Goal: Task Accomplishment & Management: Manage account settings

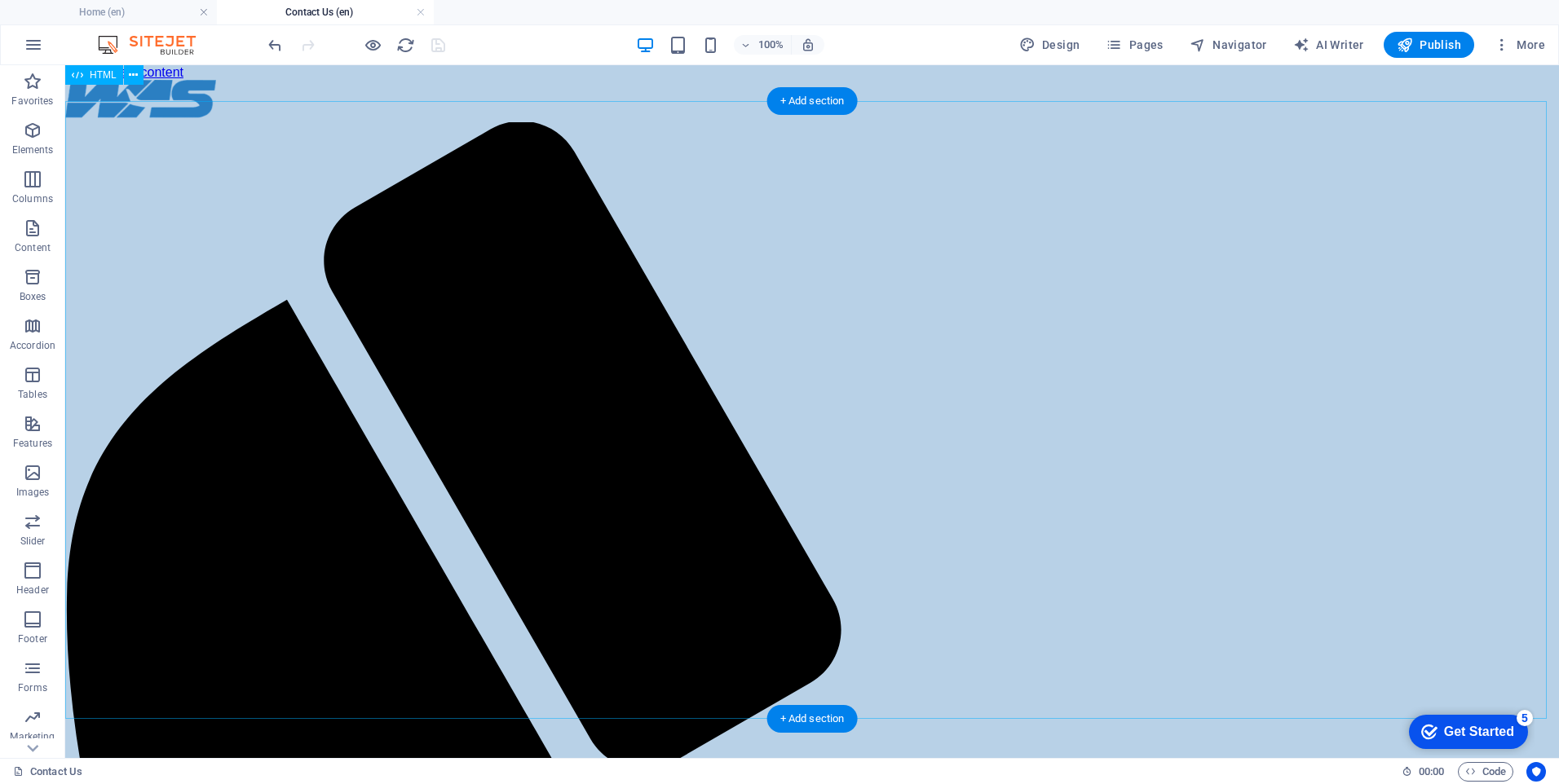
scroll to position [19, 0]
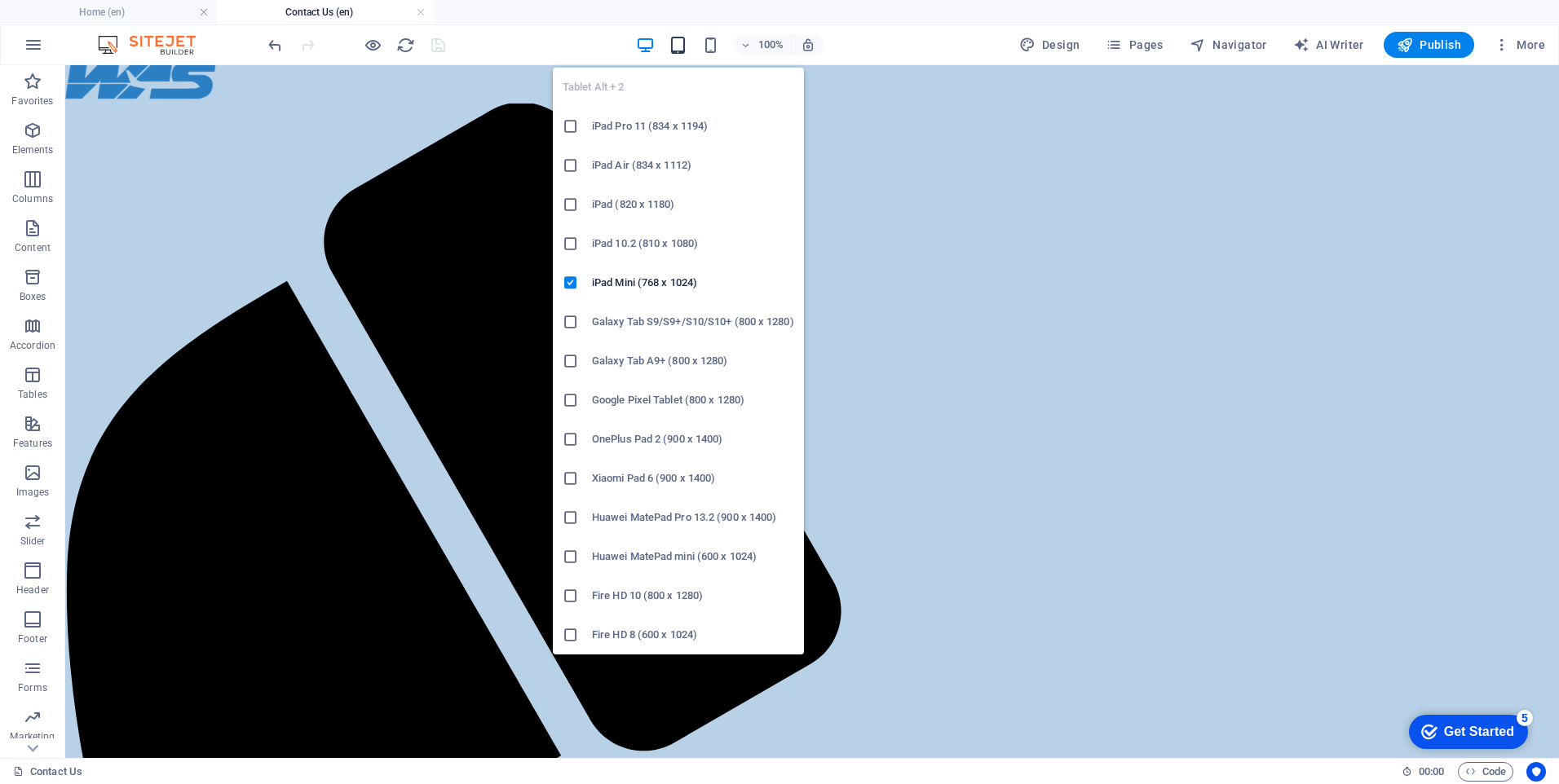
click at [680, 51] on icon "button" at bounding box center [678, 45] width 19 height 19
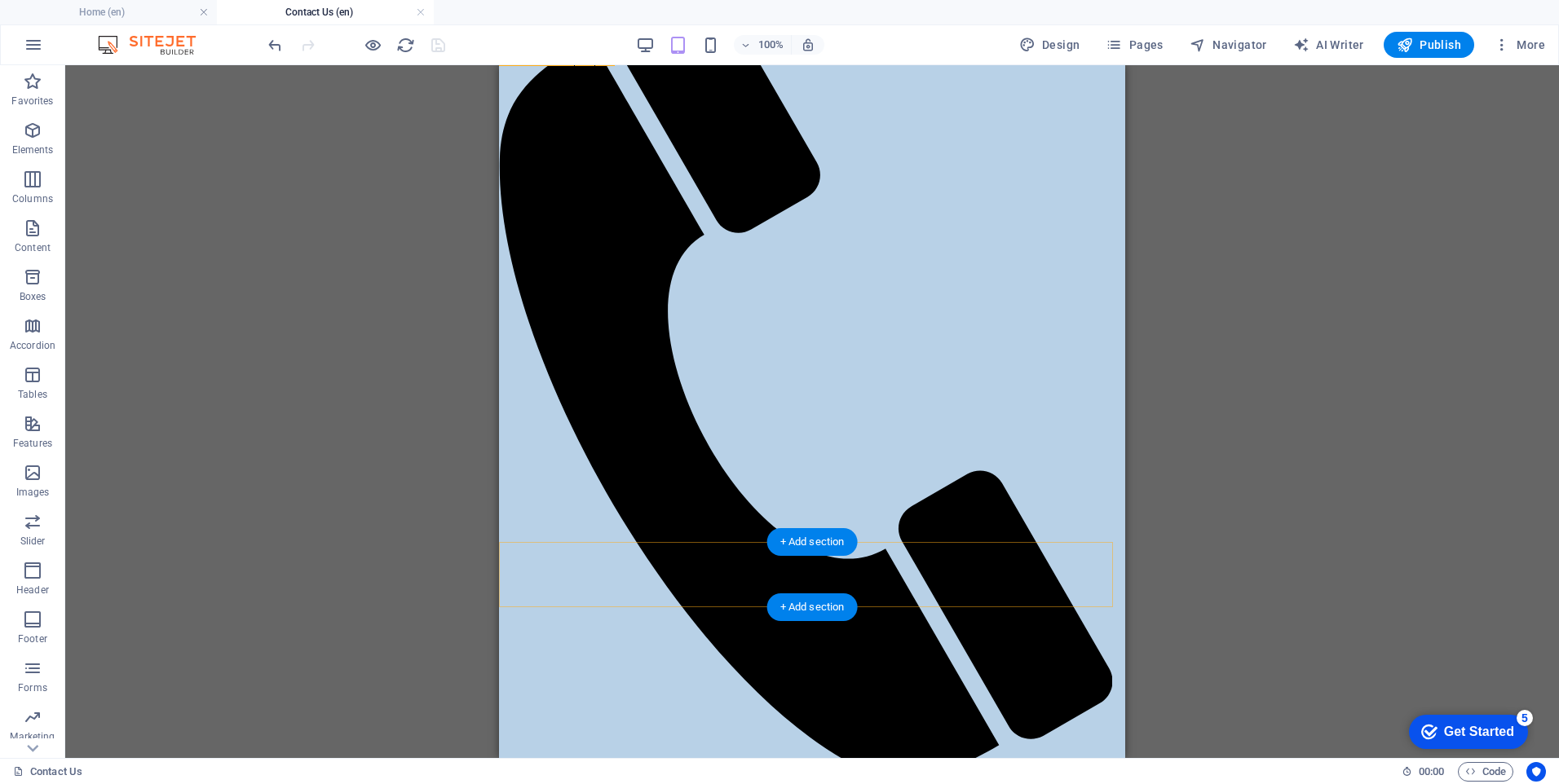
scroll to position [0, 0]
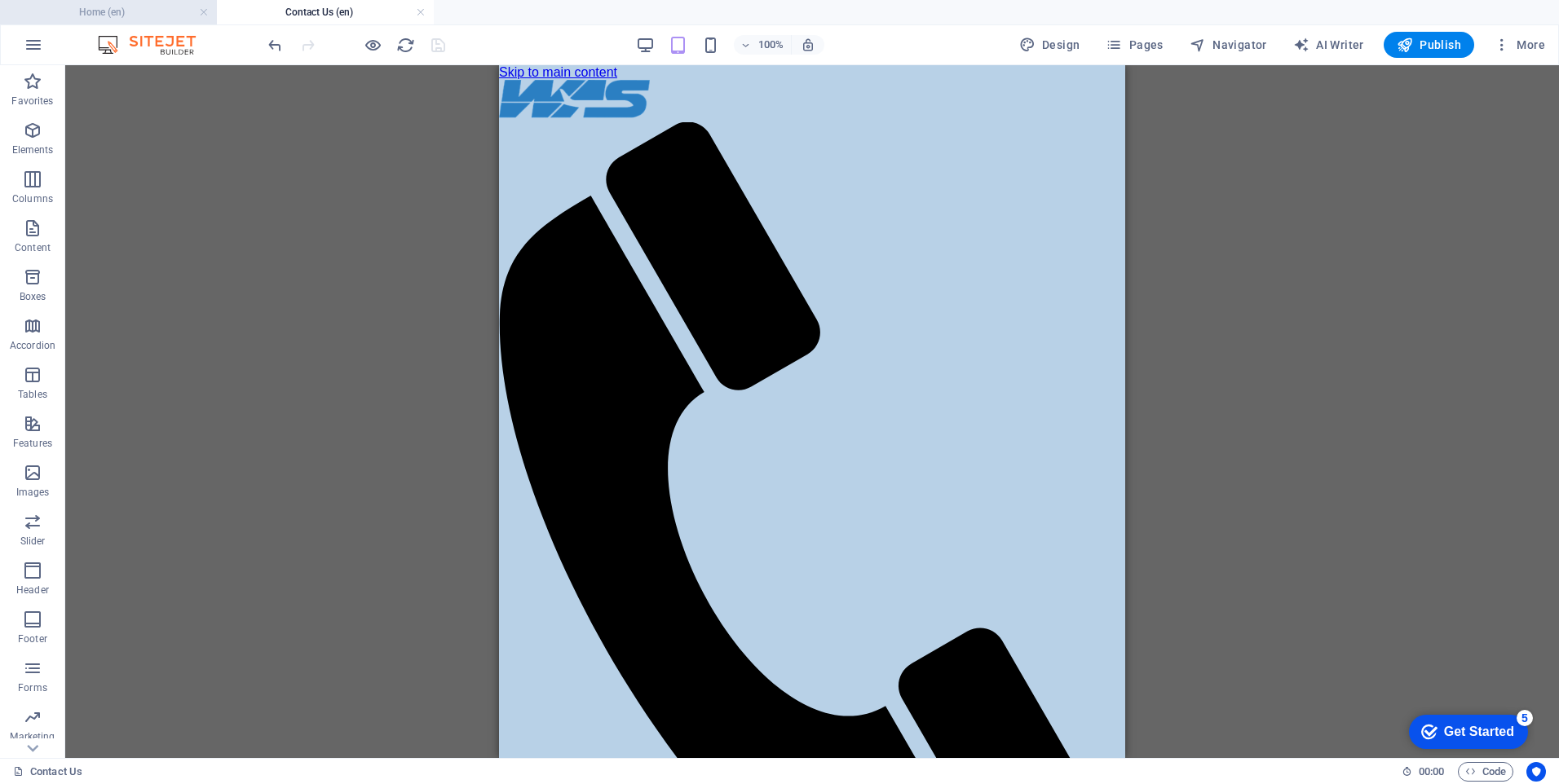
click at [141, 17] on h4 "Home (en)" at bounding box center [108, 12] width 217 height 18
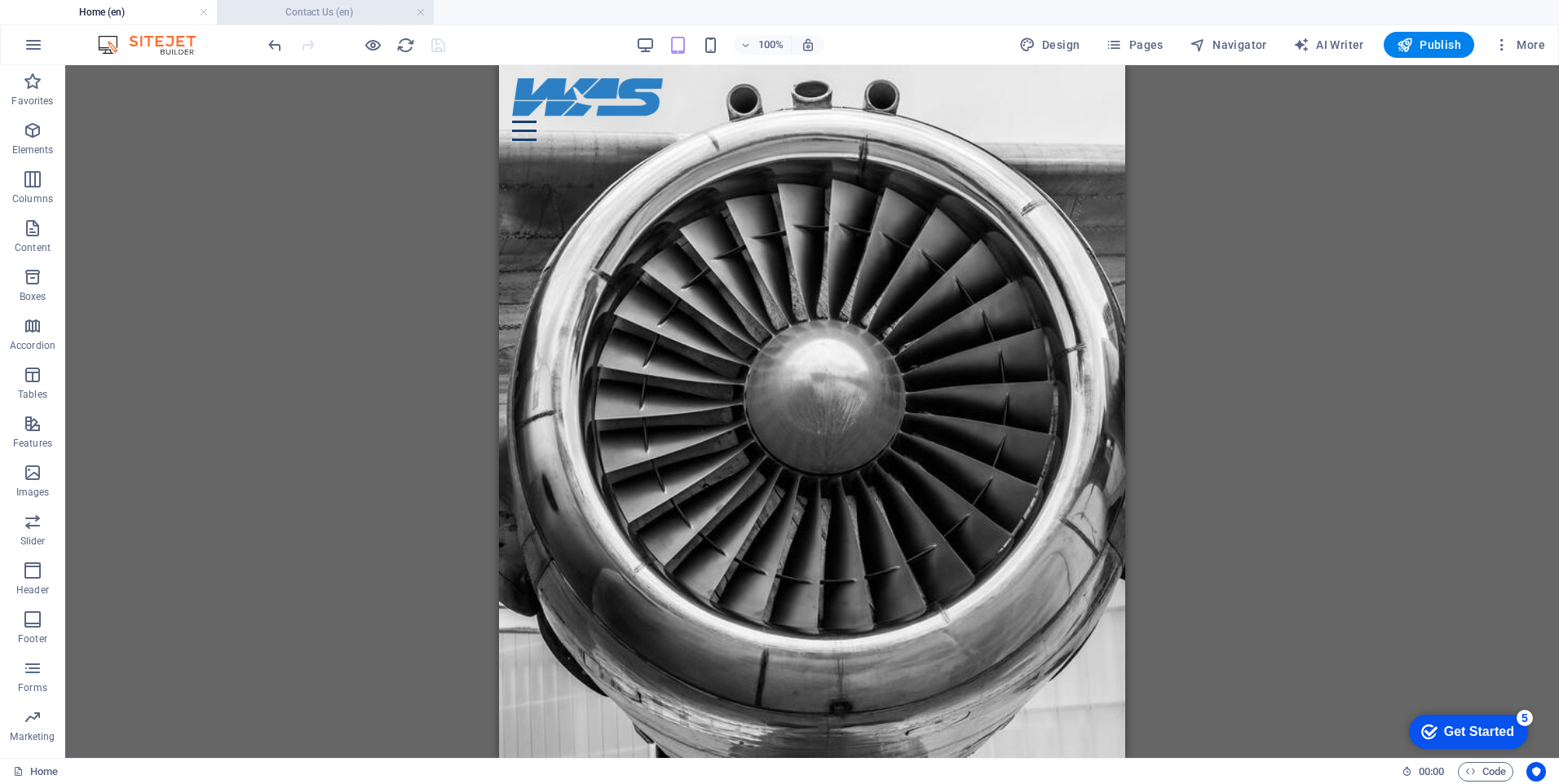
click at [346, 8] on h4 "Contact Us (en)" at bounding box center [325, 12] width 217 height 18
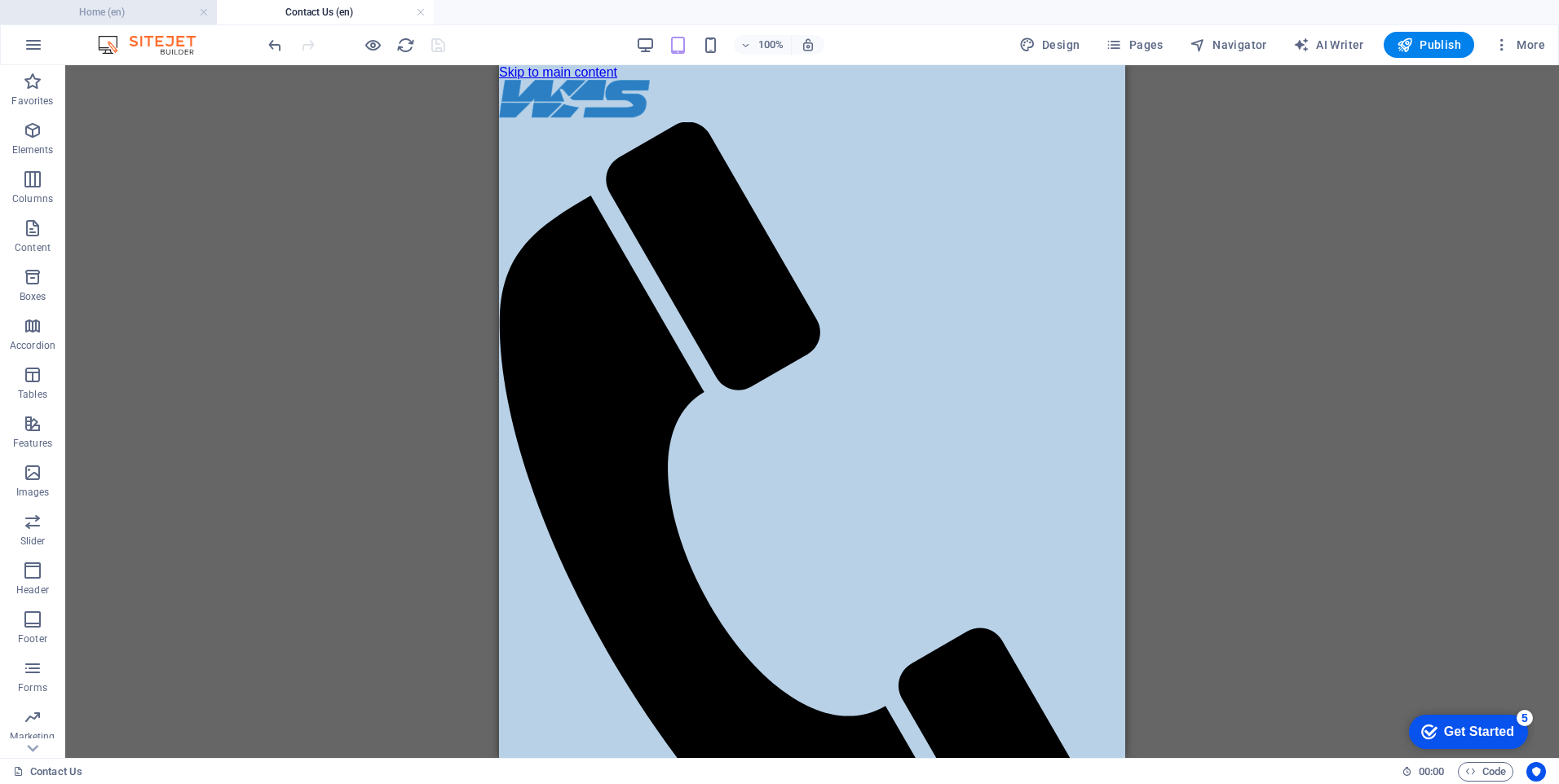
click at [133, 11] on h4 "Home (en)" at bounding box center [108, 12] width 217 height 18
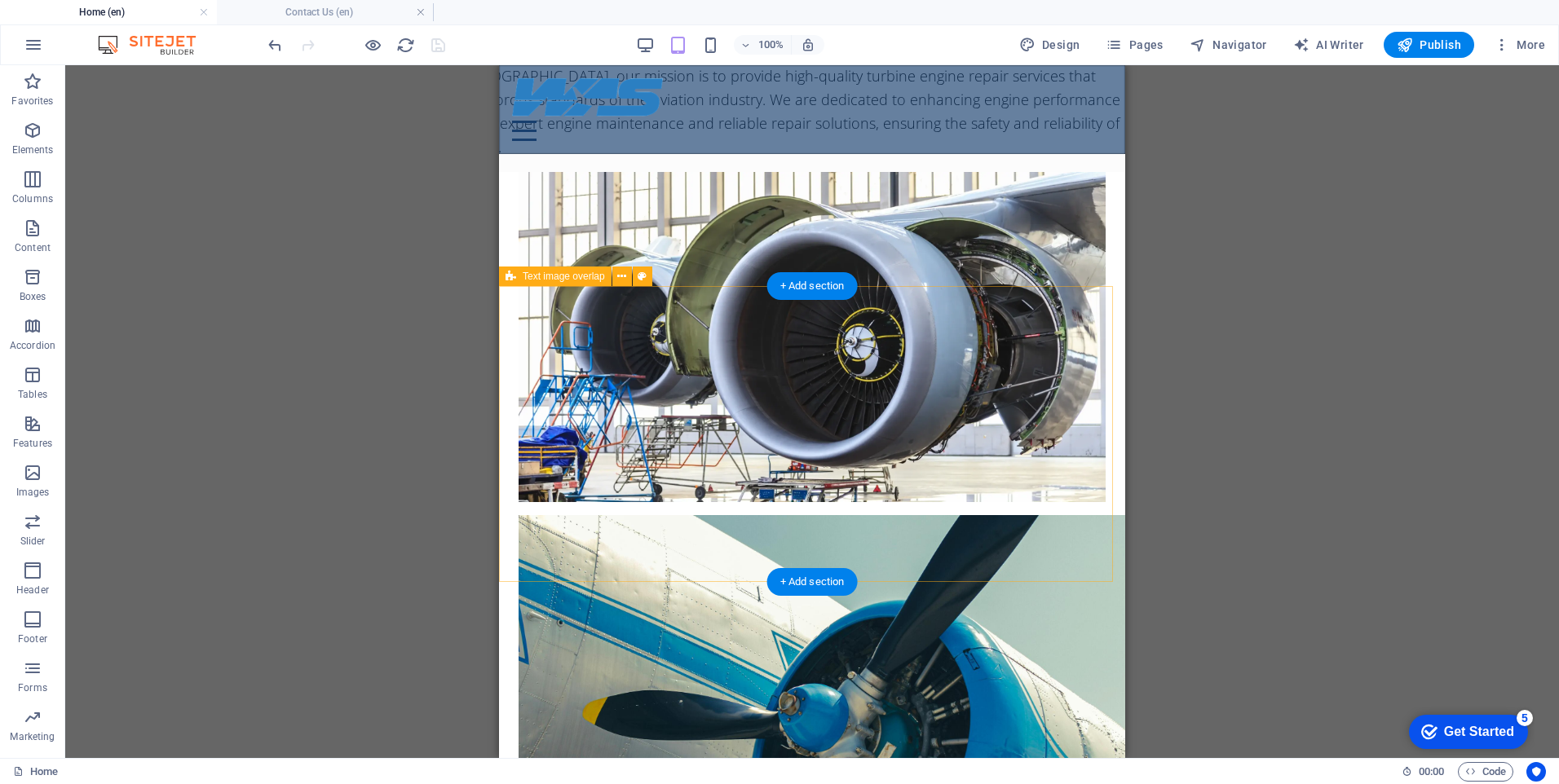
scroll to position [1060, 0]
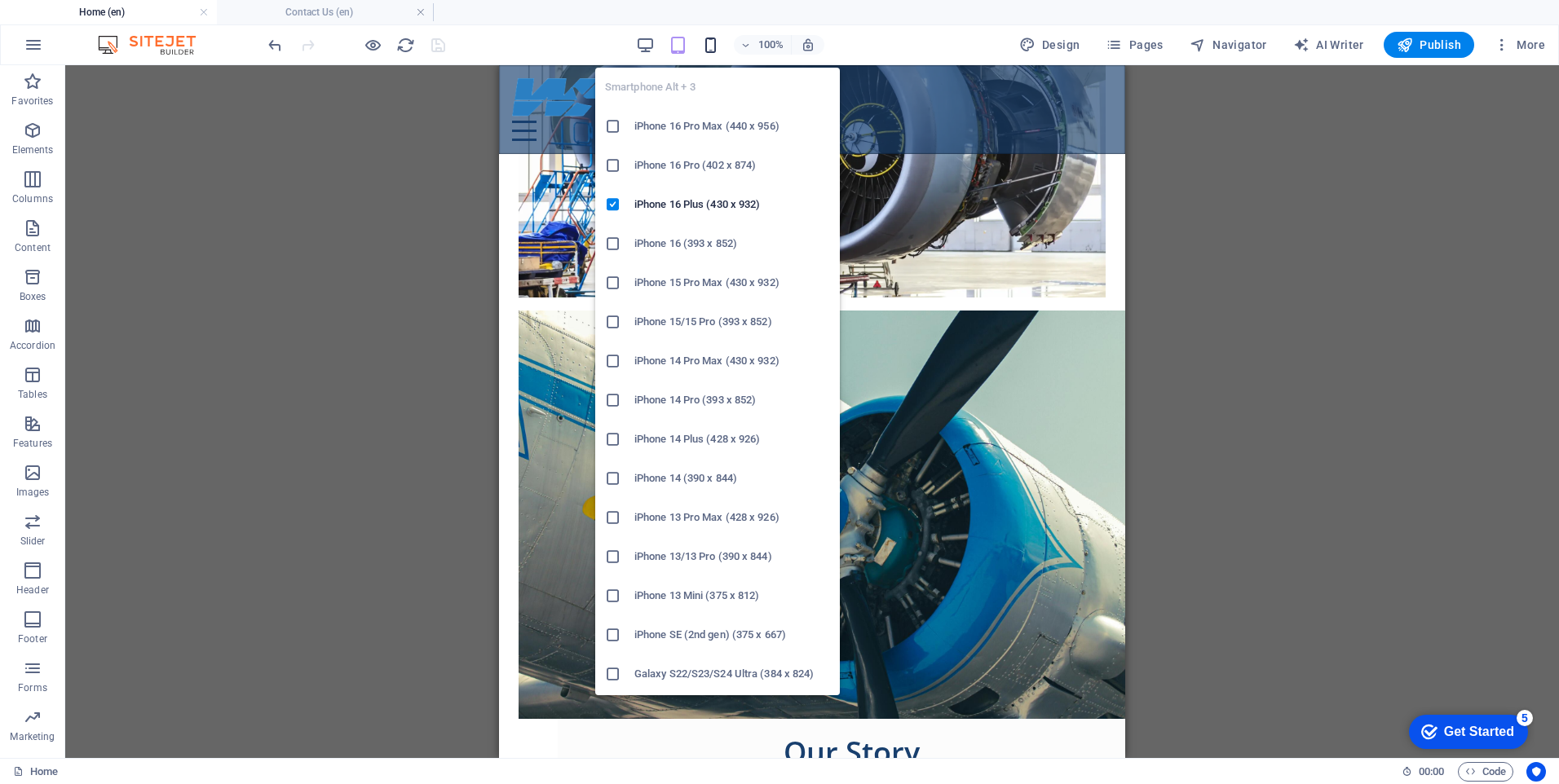
click at [709, 50] on icon "button" at bounding box center [710, 45] width 19 height 19
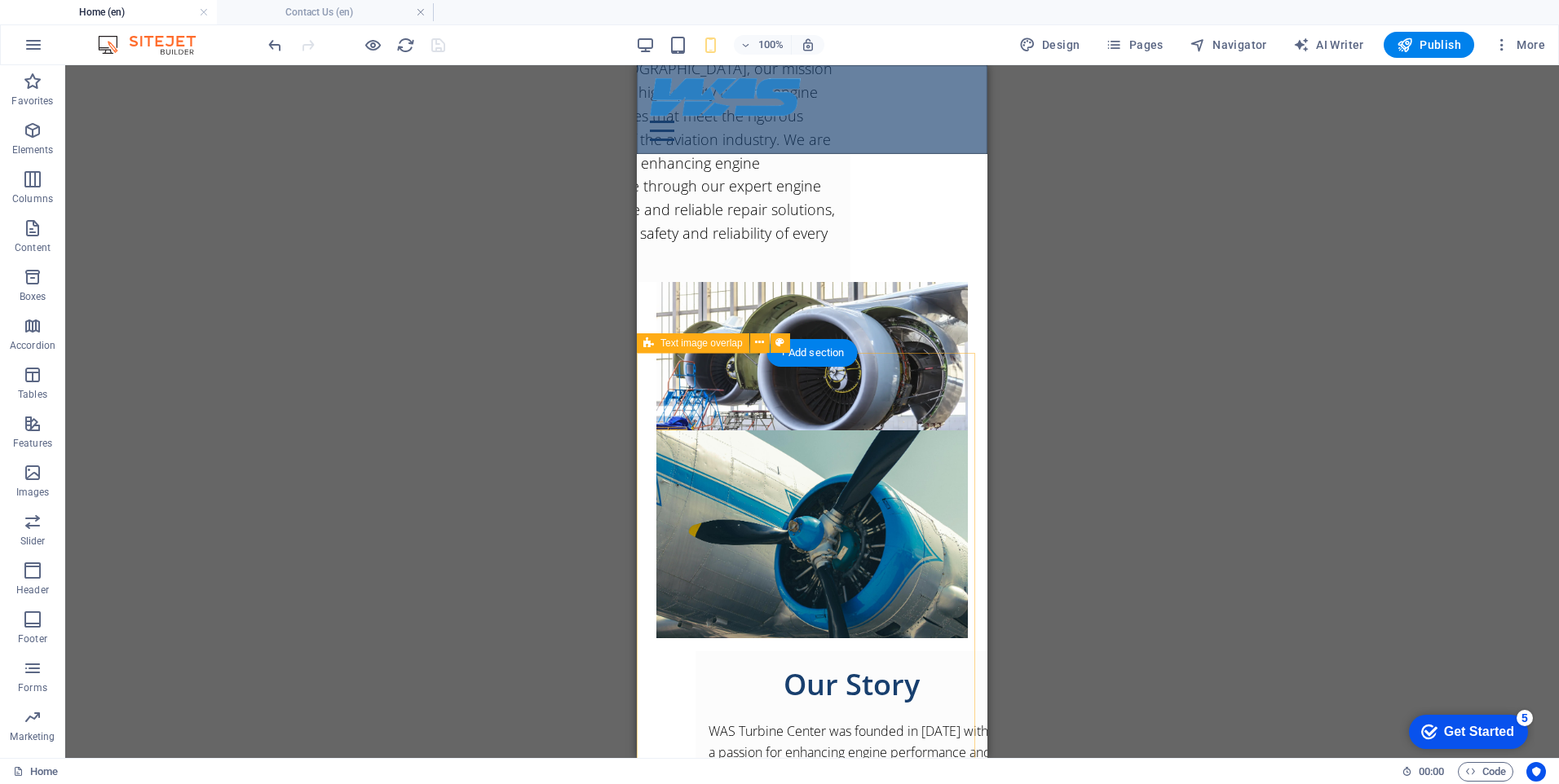
scroll to position [776, 0]
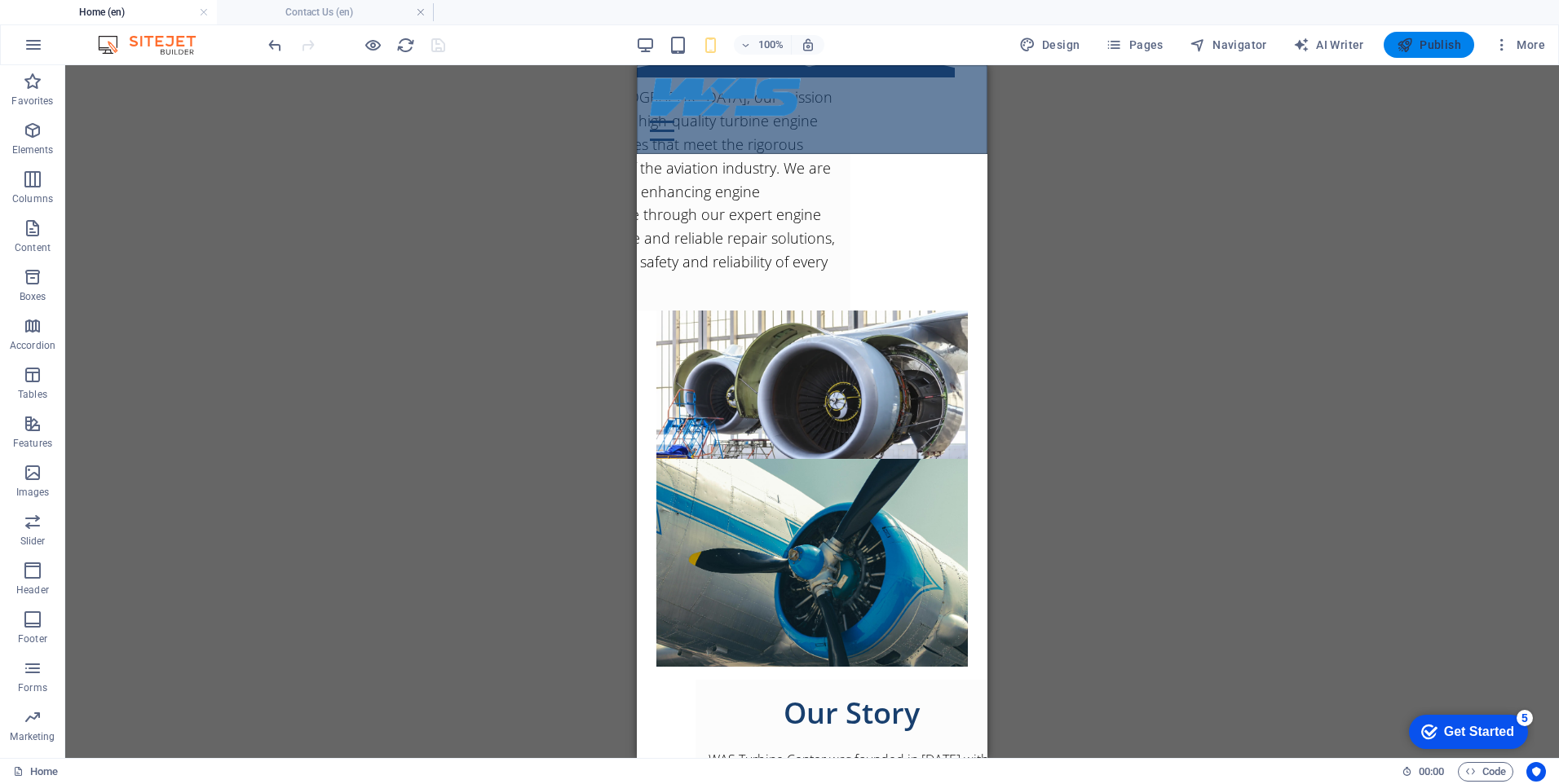
click at [1435, 45] on span "Publish" at bounding box center [1429, 45] width 65 height 17
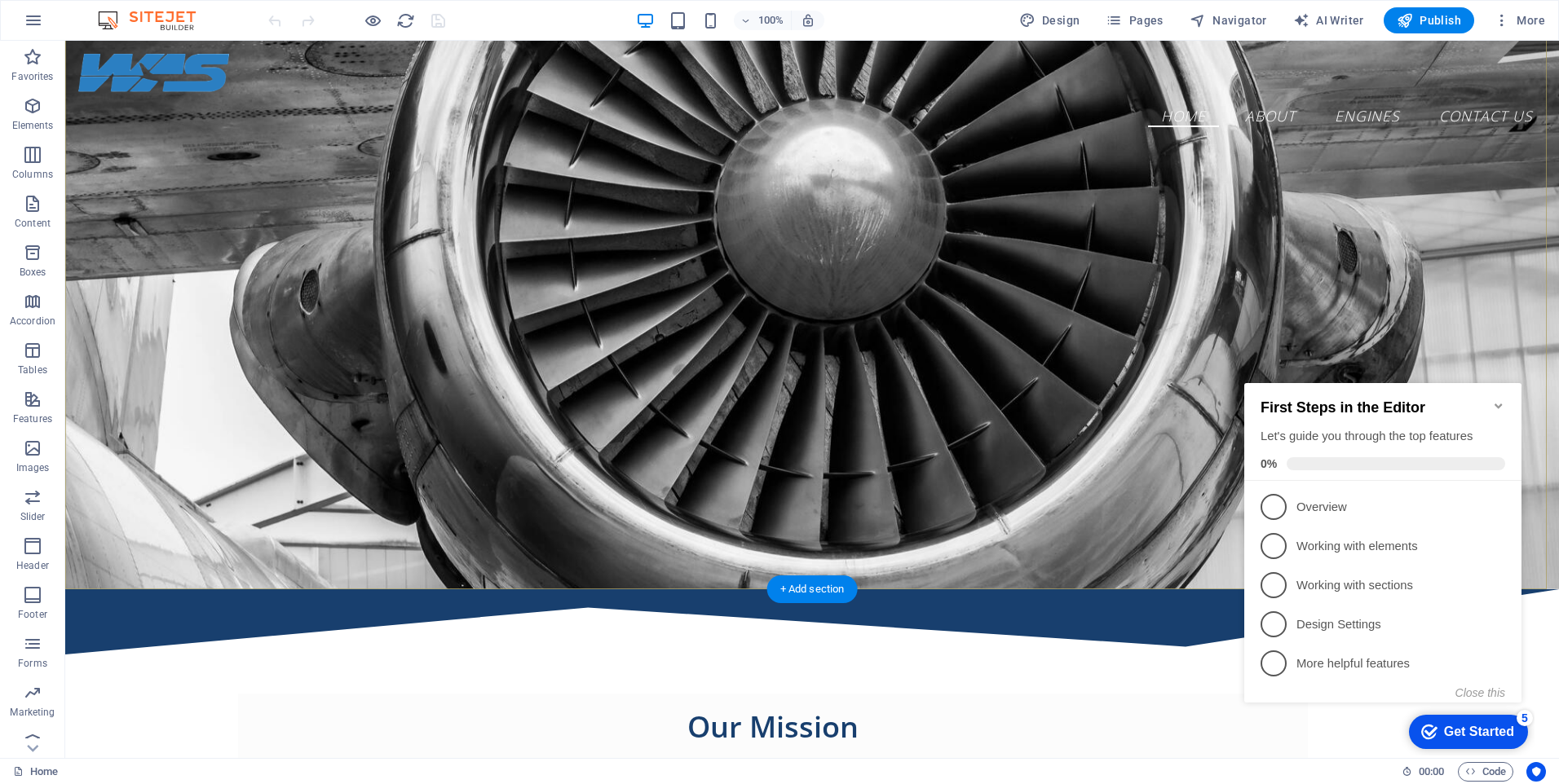
scroll to position [570, 0]
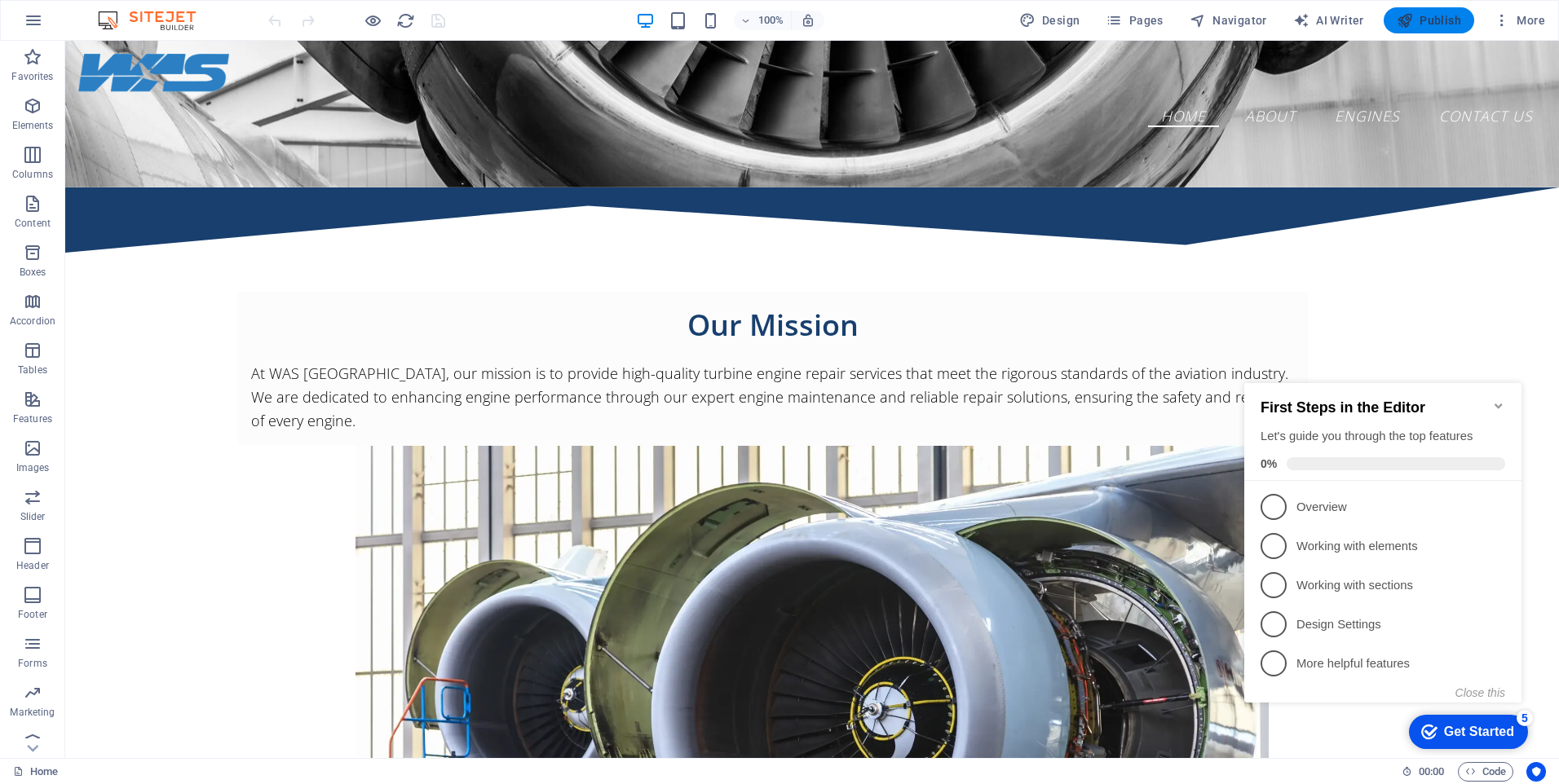
click at [1439, 20] on span "Publish" at bounding box center [1429, 21] width 65 height 17
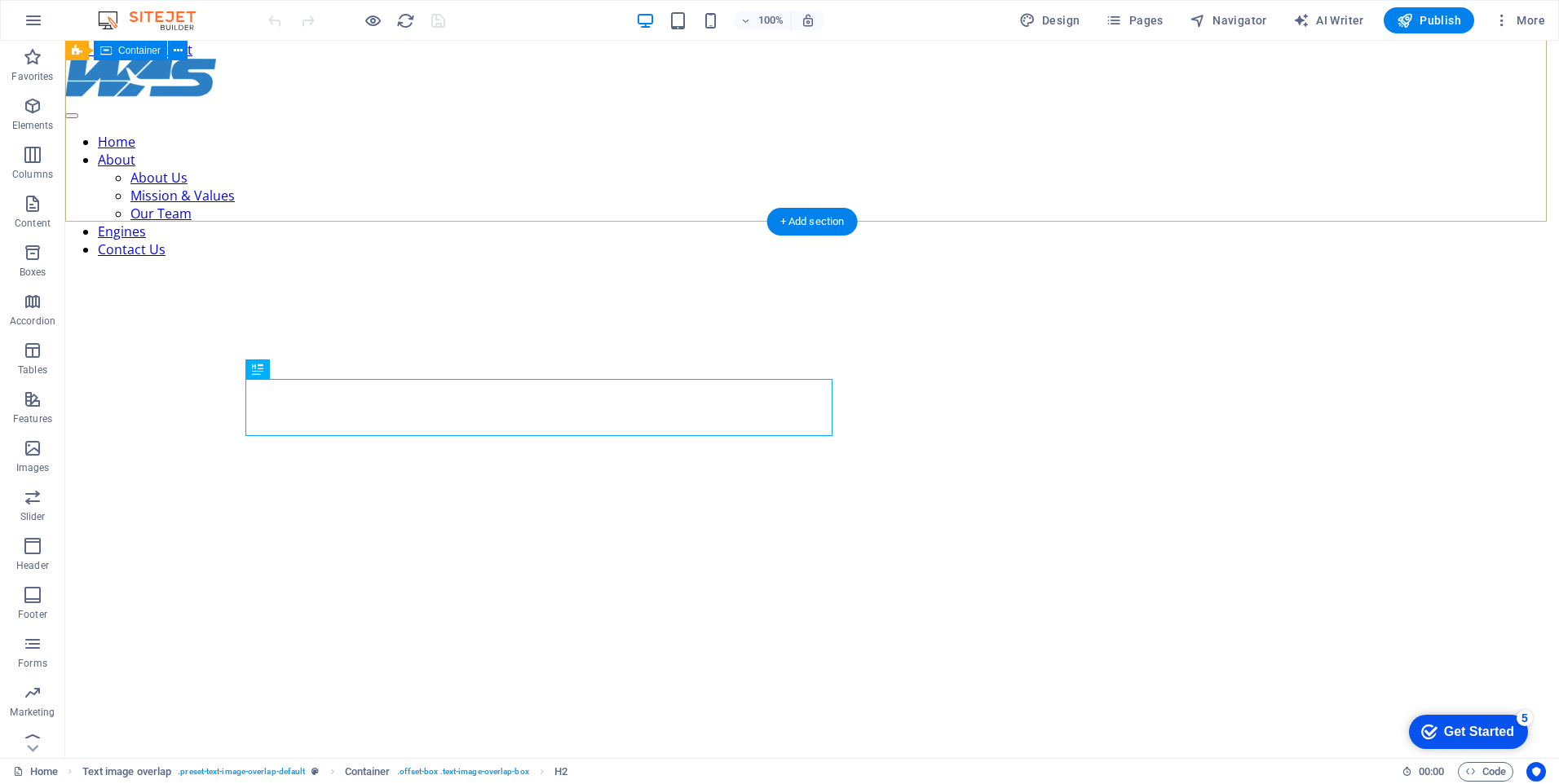
scroll to position [536, 0]
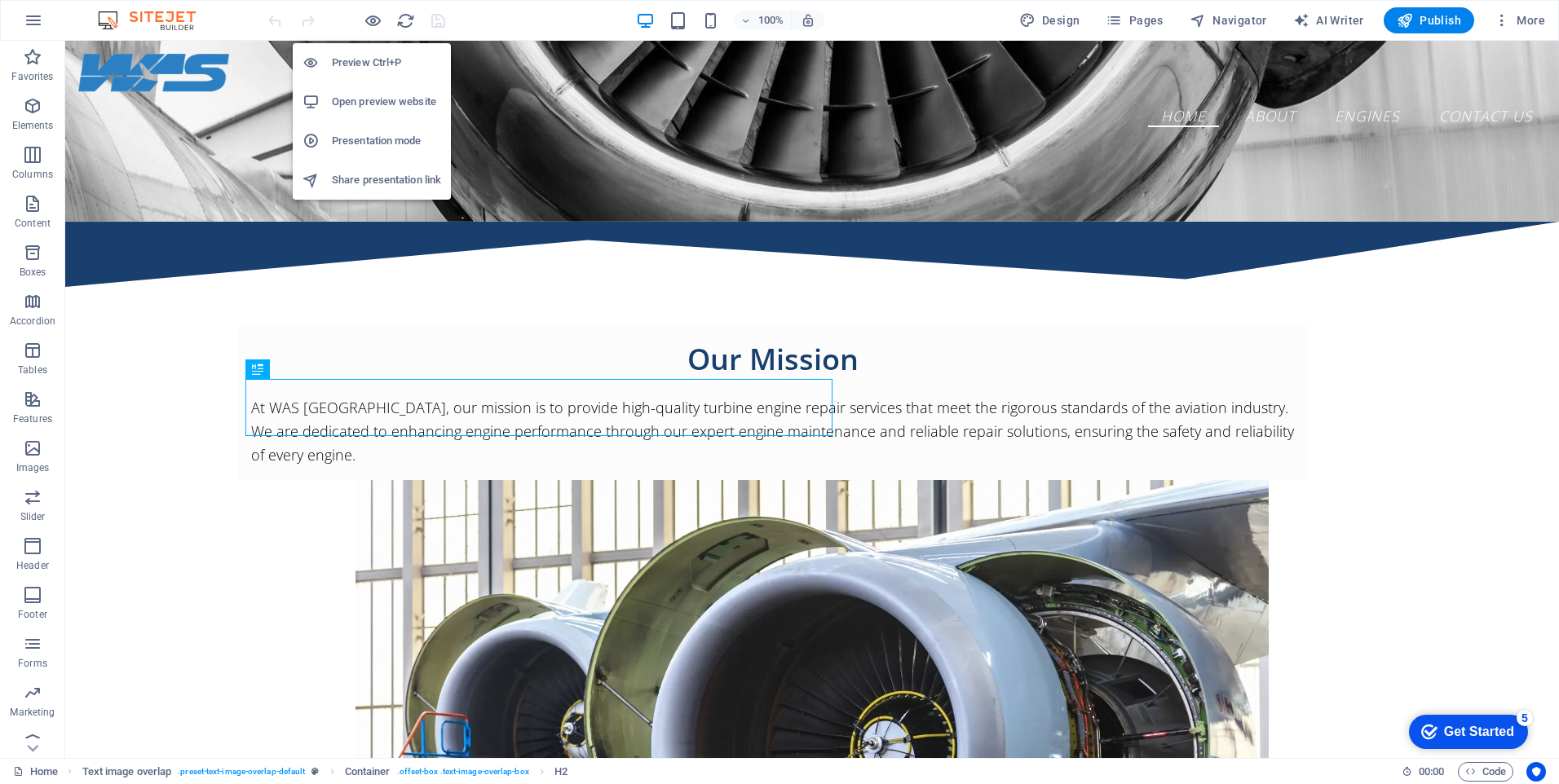
click at [380, 136] on h6 "Presentation mode" at bounding box center [387, 142] width 109 height 20
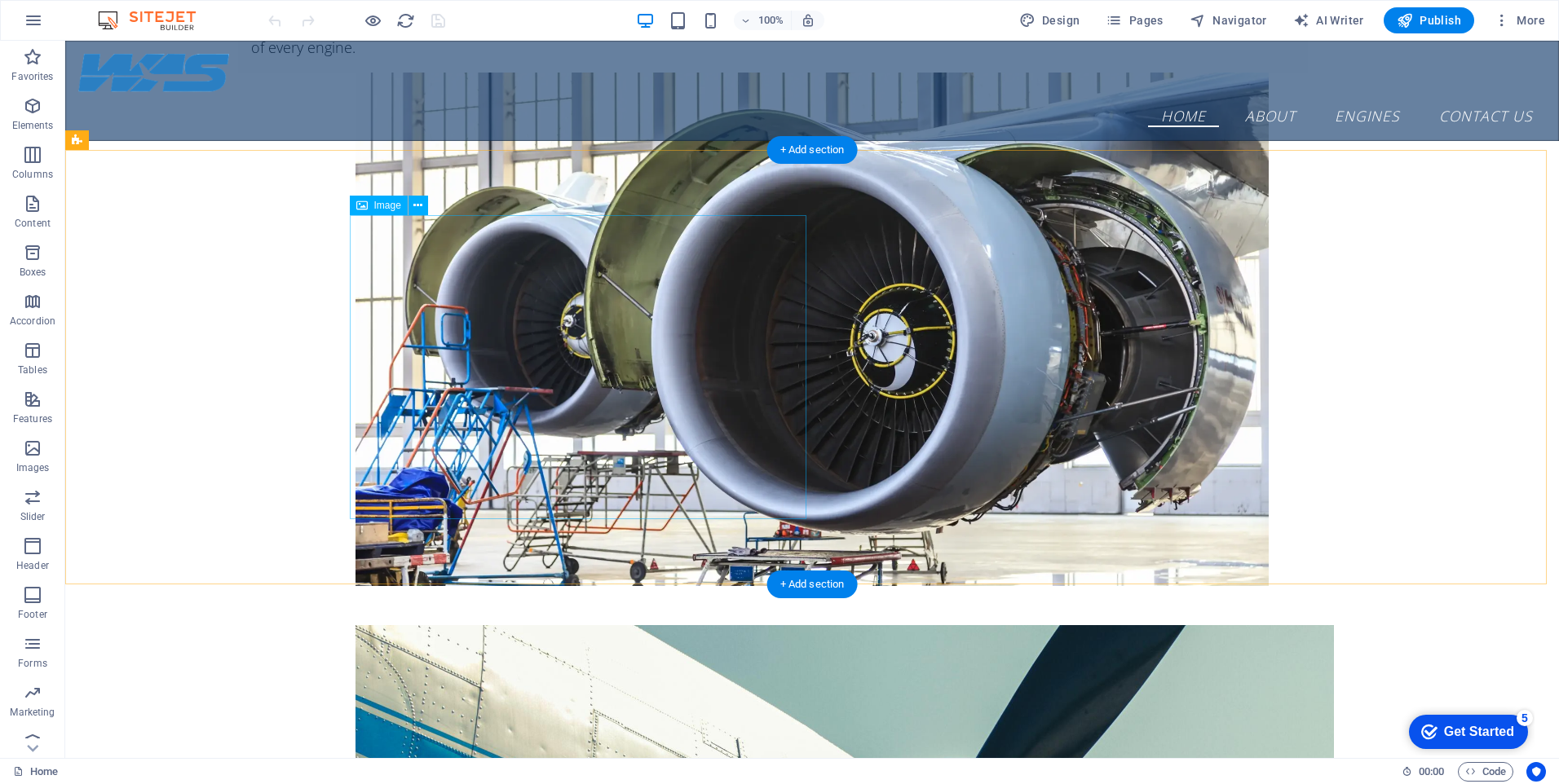
scroll to position [455, 0]
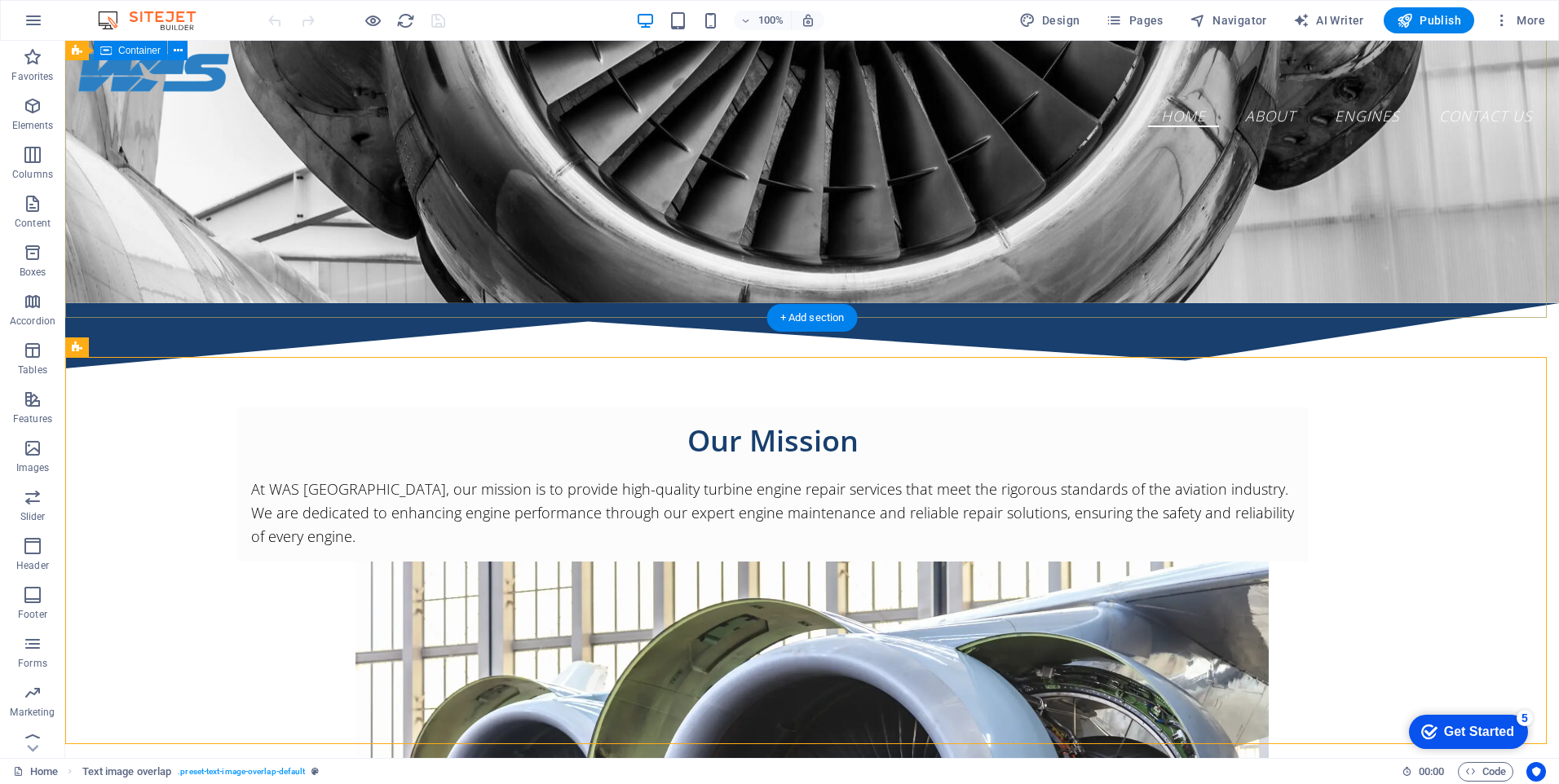
scroll to position [0, 0]
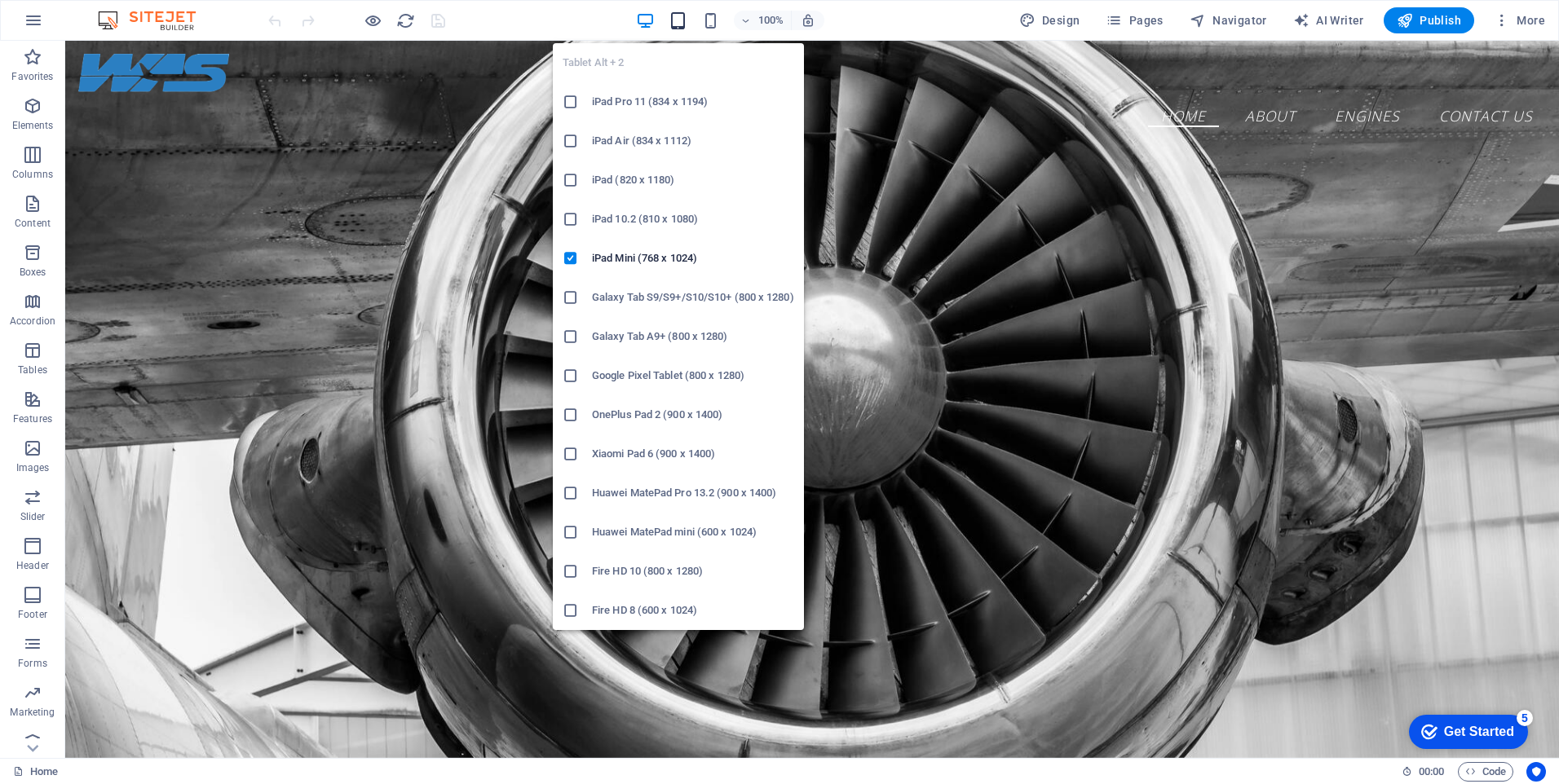
click at [687, 24] on icon "button" at bounding box center [678, 21] width 19 height 19
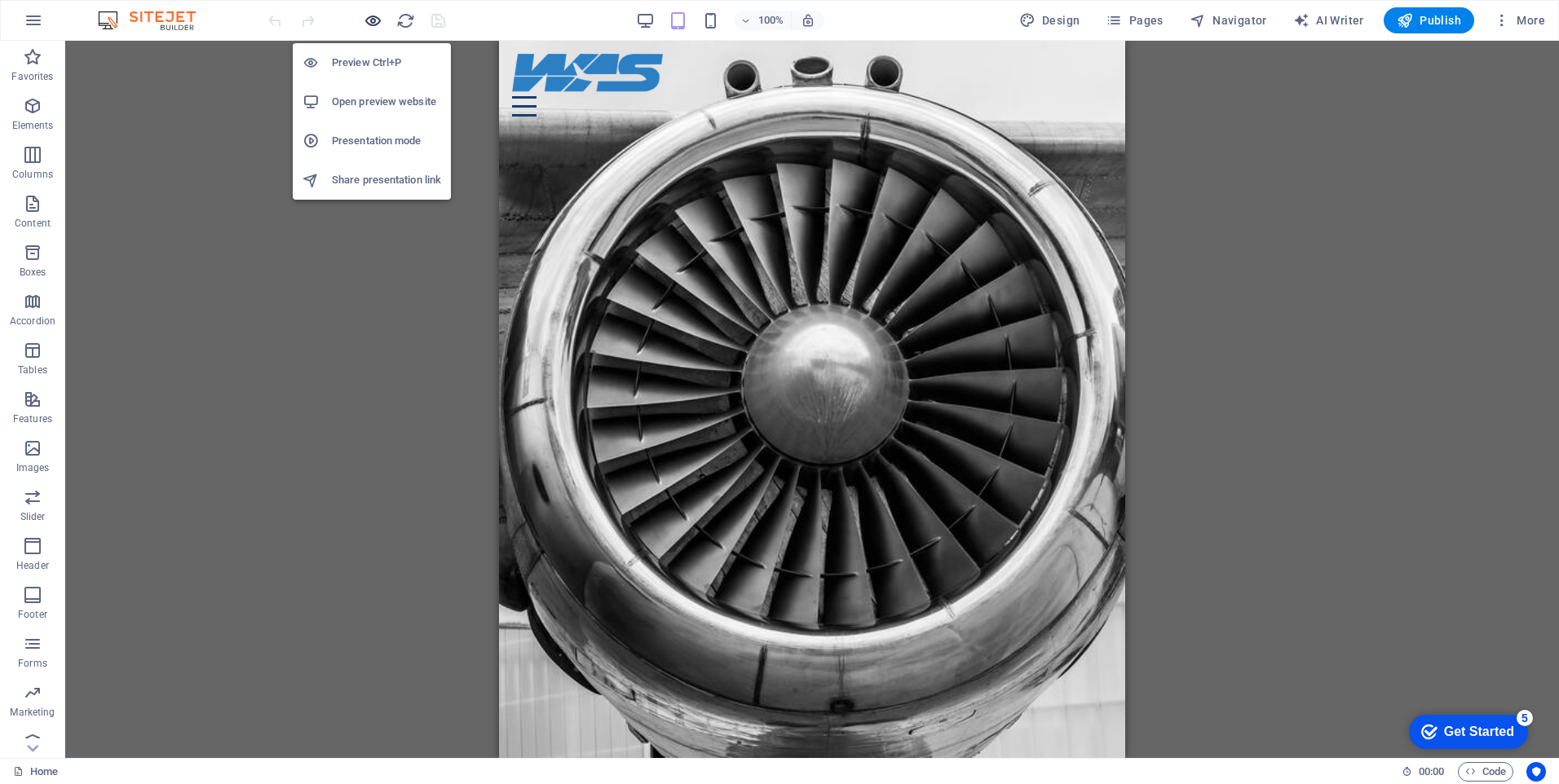
click at [378, 23] on icon "button" at bounding box center [373, 21] width 19 height 19
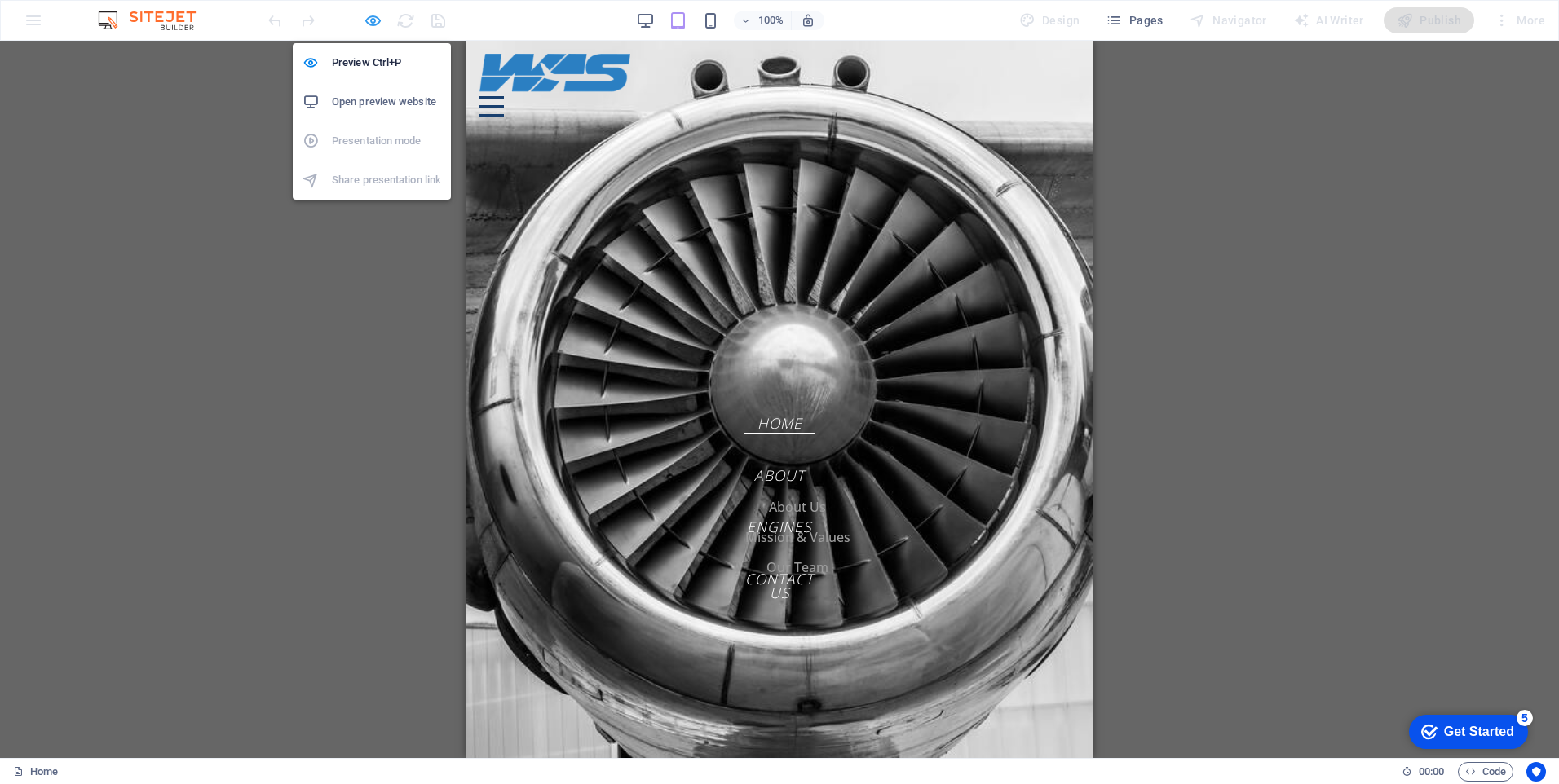
click at [369, 21] on icon "button" at bounding box center [373, 21] width 19 height 19
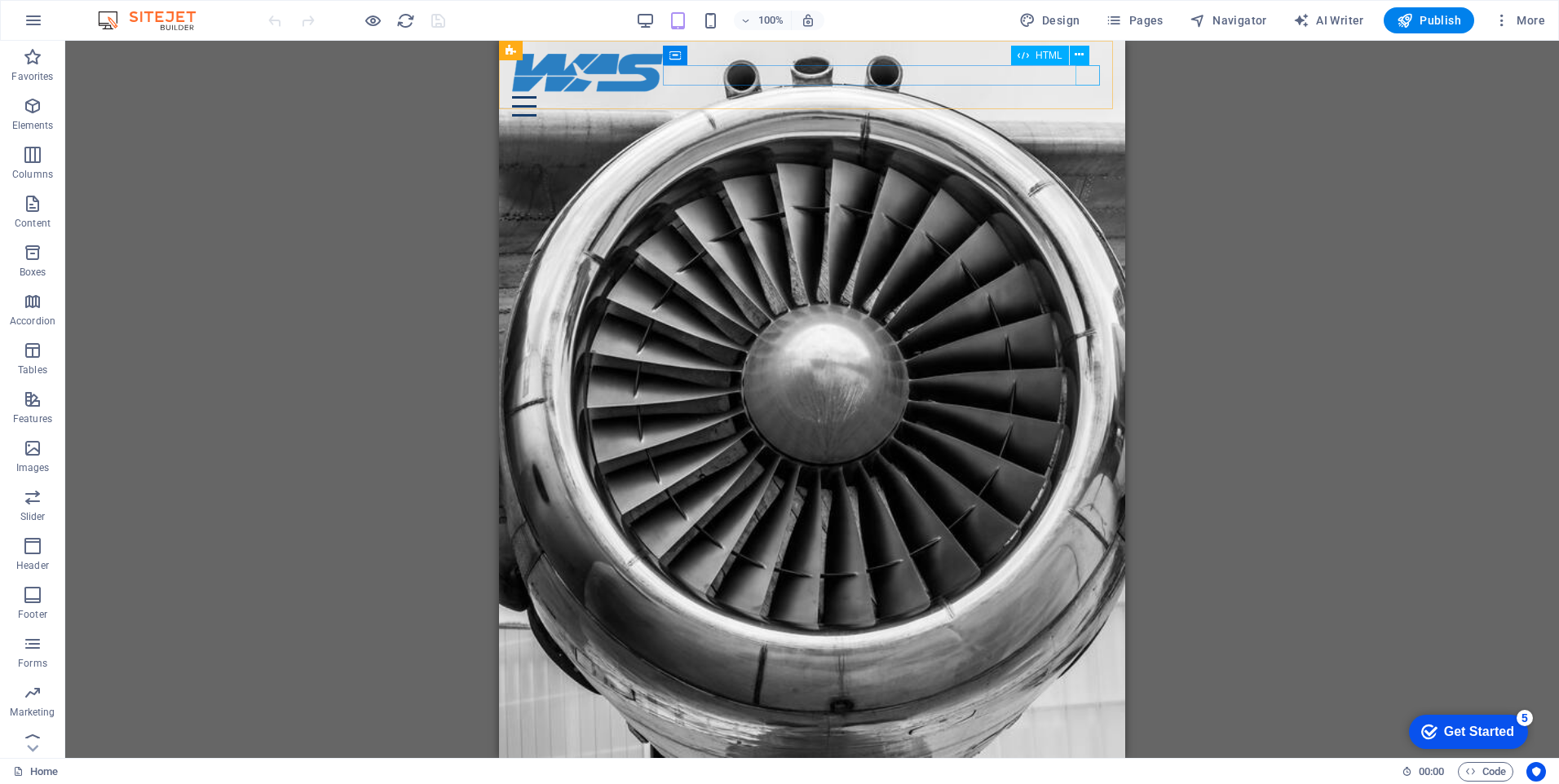
click at [1095, 96] on div at bounding box center [812, 106] width 600 height 21
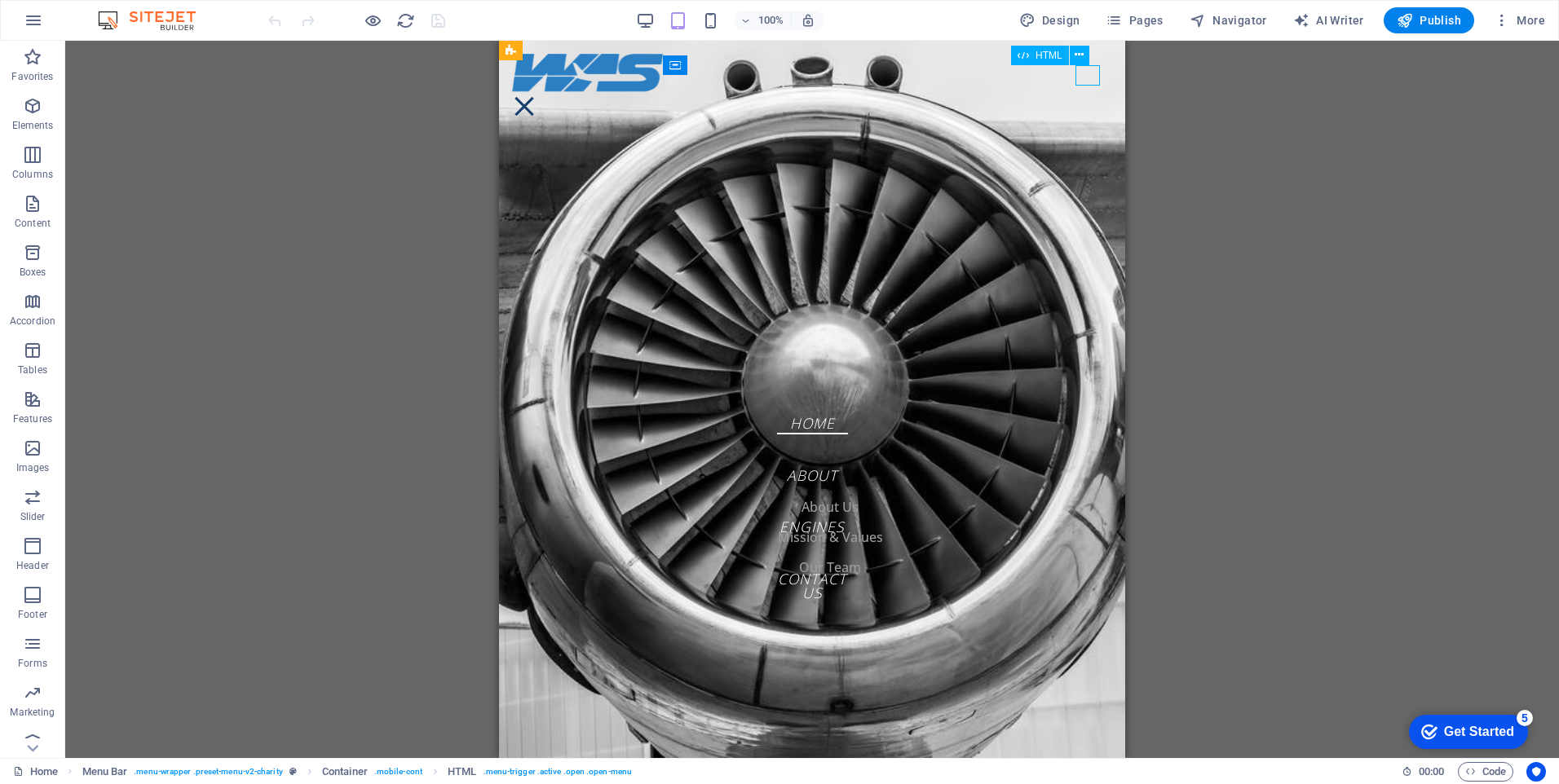
click at [537, 96] on div at bounding box center [525, 106] width 25 height 21
click at [1095, 96] on div at bounding box center [812, 106] width 600 height 21
click at [794, 423] on nav "Home About About Us Mission & Values Our Team Engines Contact Us" at bounding box center [812, 399] width 626 height 718
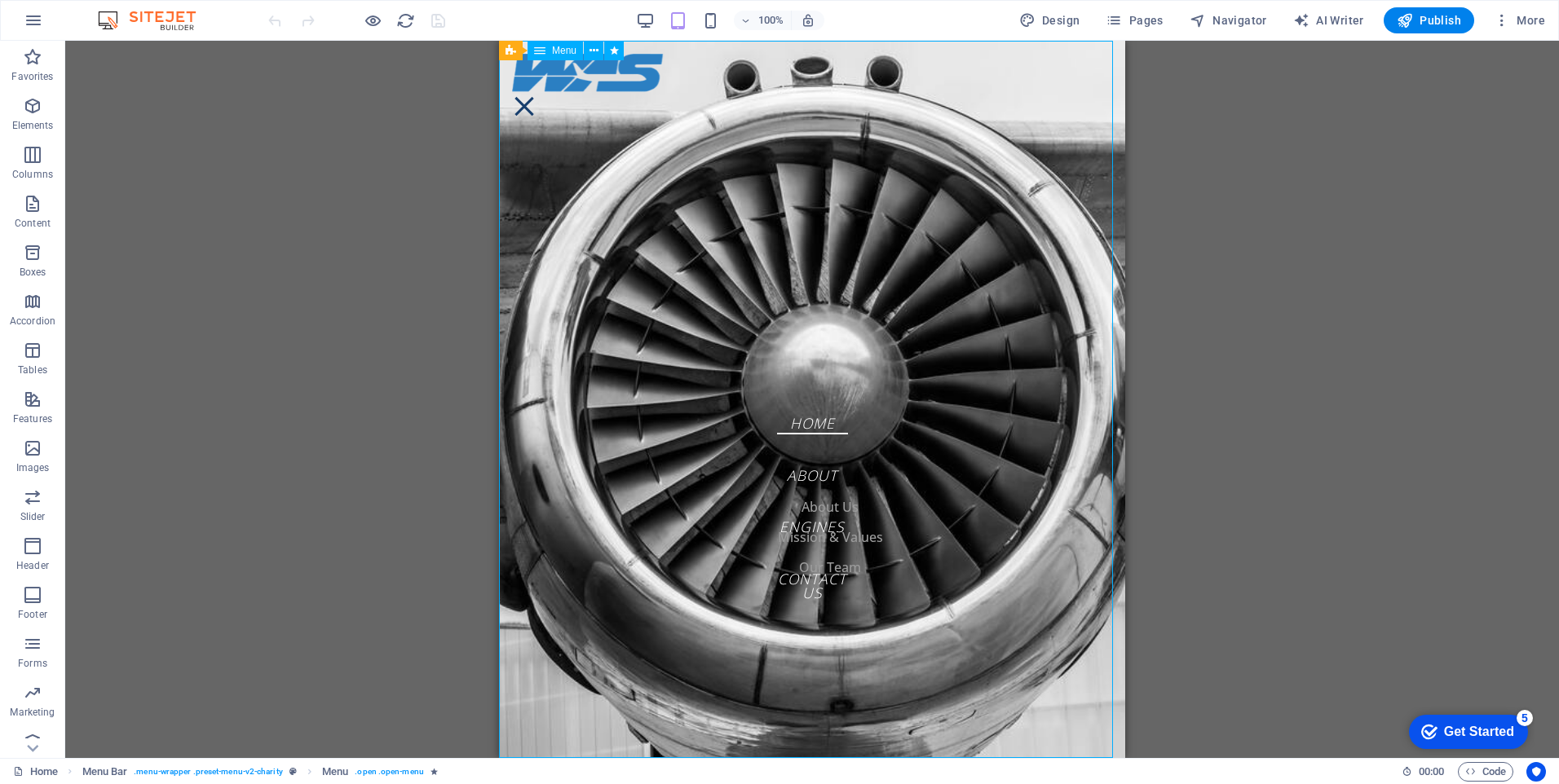
click at [880, 71] on nav "Home About About Us Mission & Values Our Team Engines Contact Us" at bounding box center [812, 399] width 626 height 718
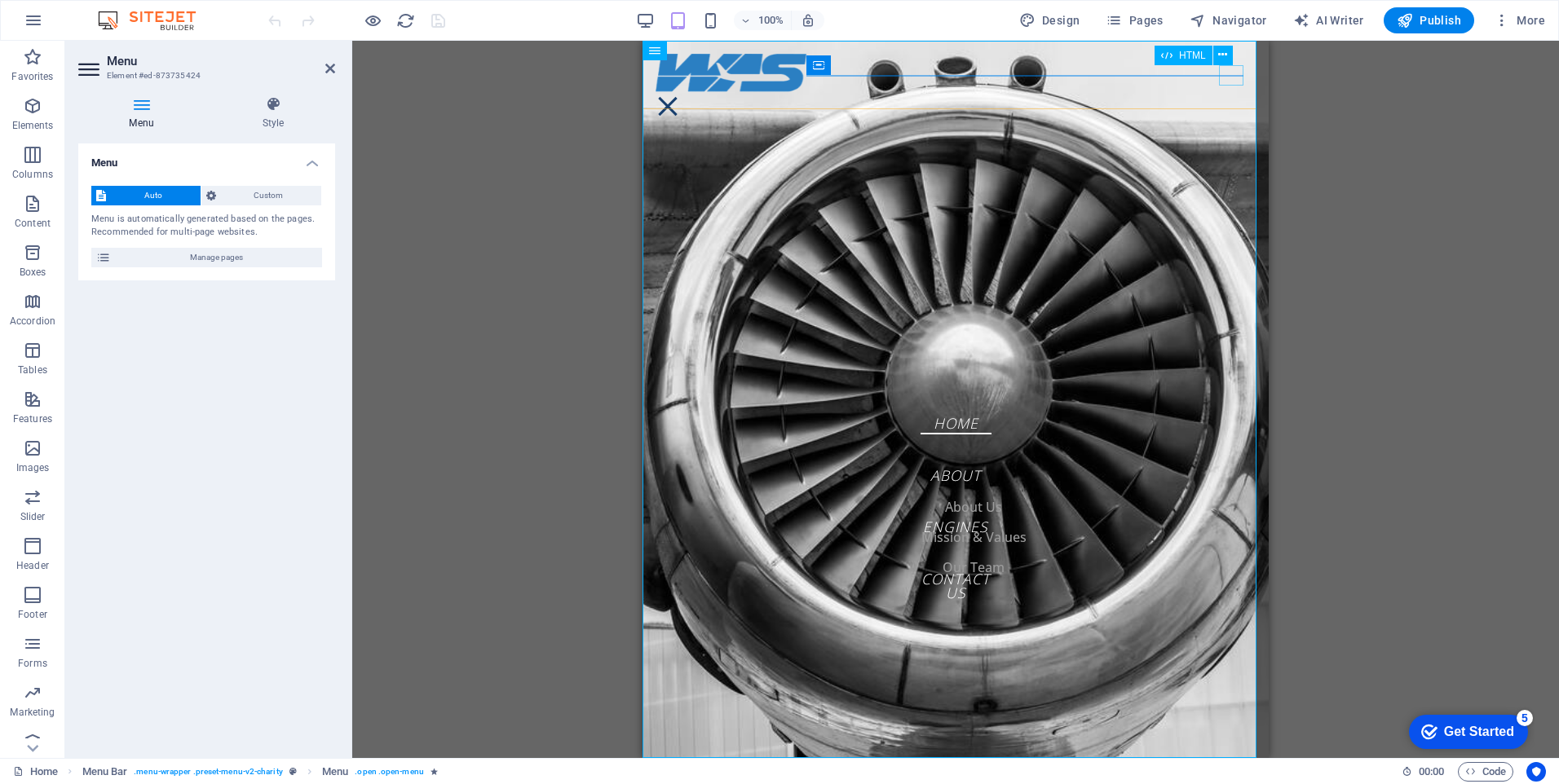
click at [680, 96] on div at bounding box center [668, 106] width 25 height 21
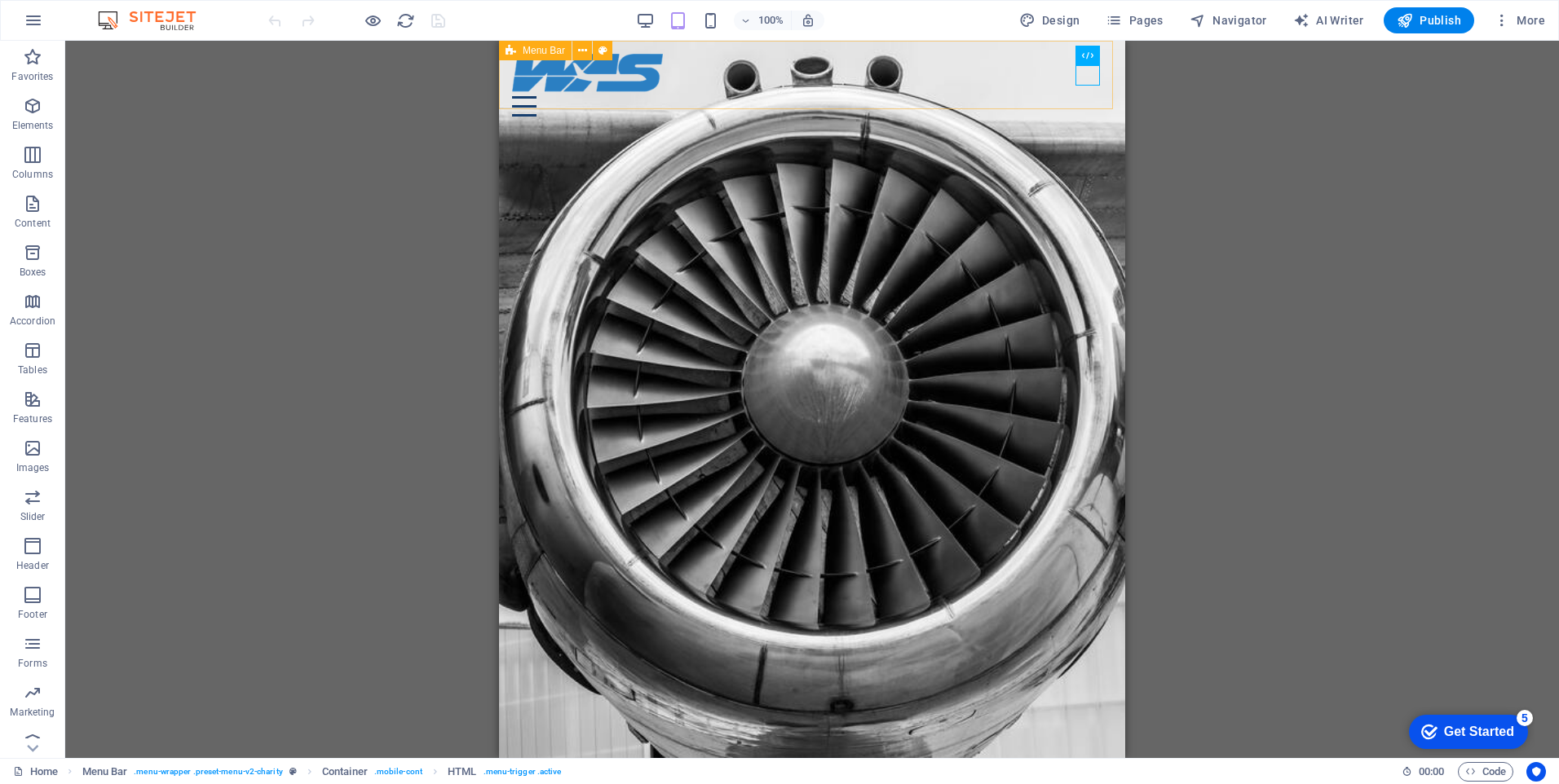
click at [753, 100] on div "Home About About Us Mission & Values Our Team Engines Contact Us" at bounding box center [812, 84] width 626 height 89
select select "header"
select select "rem"
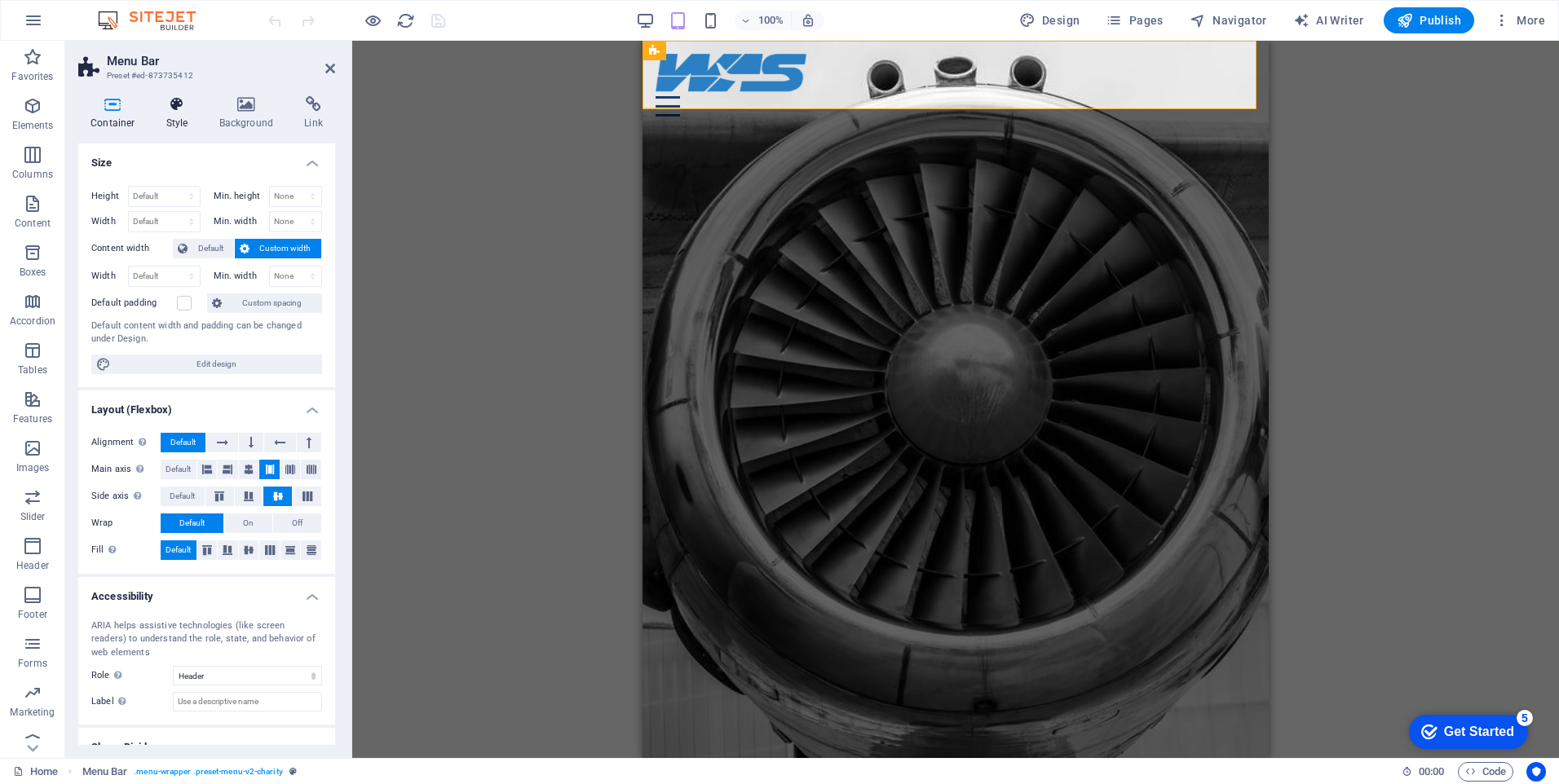
click at [167, 117] on h4 "Style" at bounding box center [180, 113] width 53 height 34
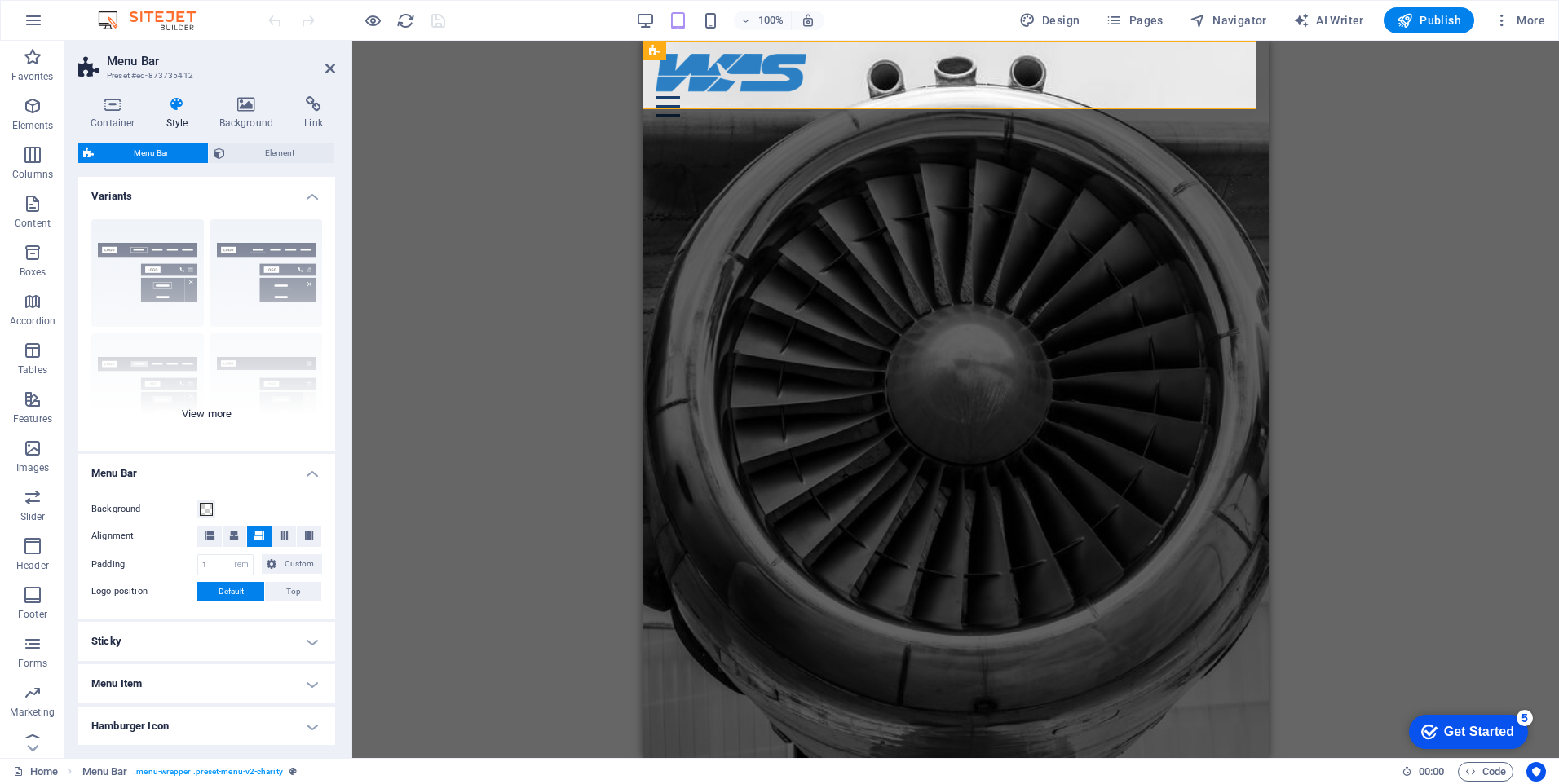
click at [220, 419] on div "Border Centered Default Fixed Loki Trigger Wide XXL" at bounding box center [207, 328] width 257 height 244
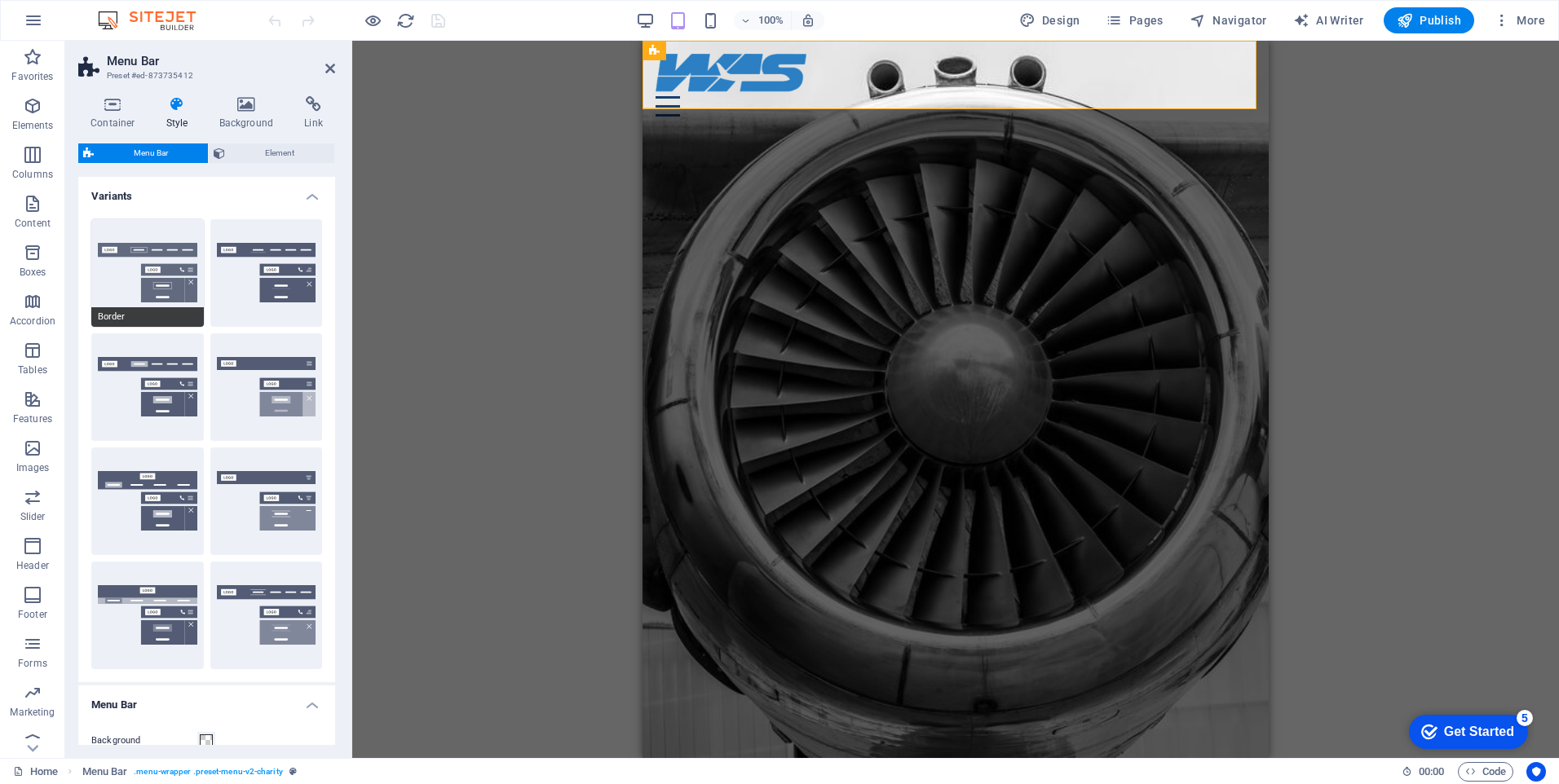
click at [163, 284] on button "Border" at bounding box center [147, 273] width 113 height 108
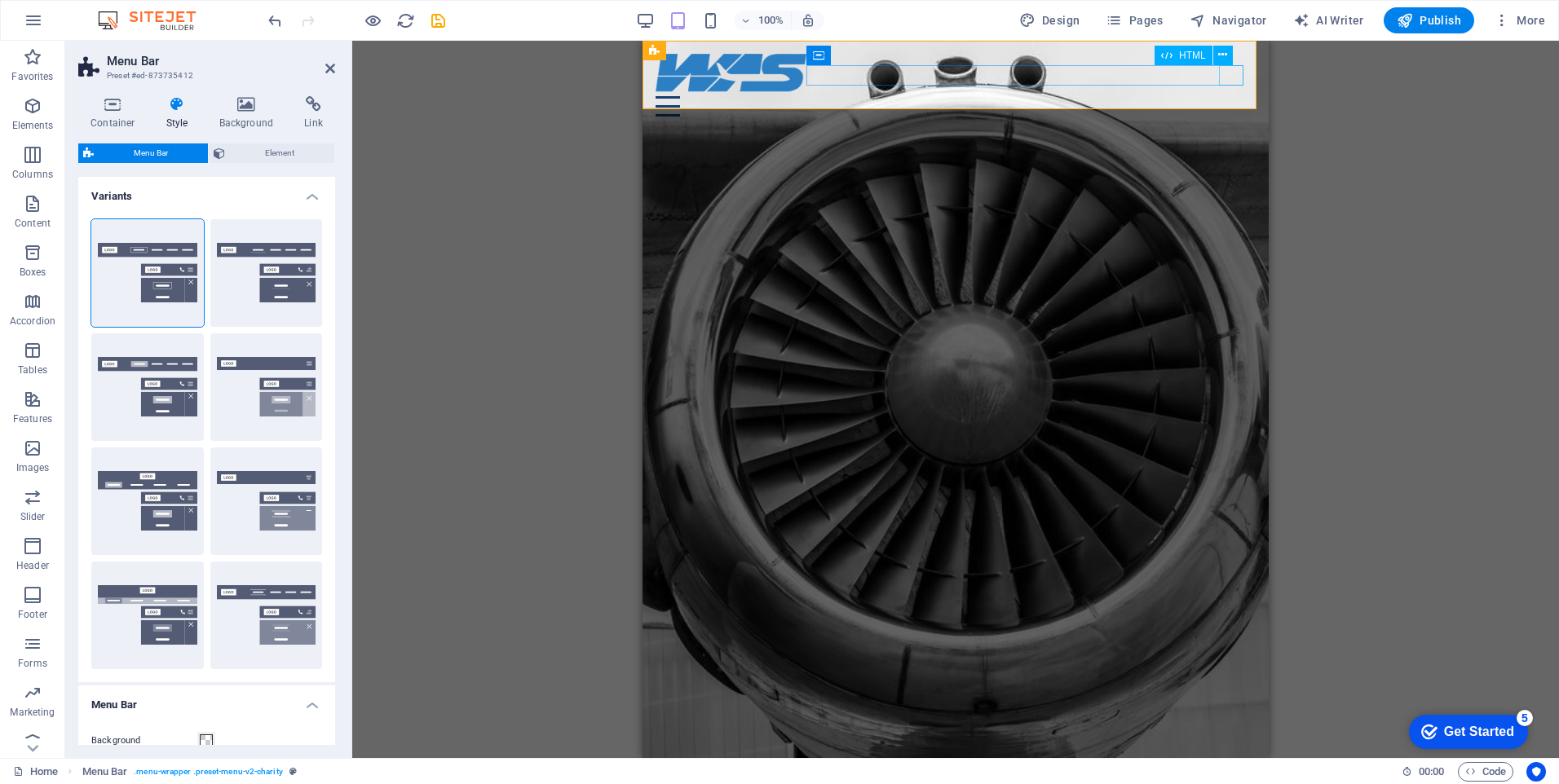
click at [1236, 96] on div at bounding box center [955, 106] width 600 height 21
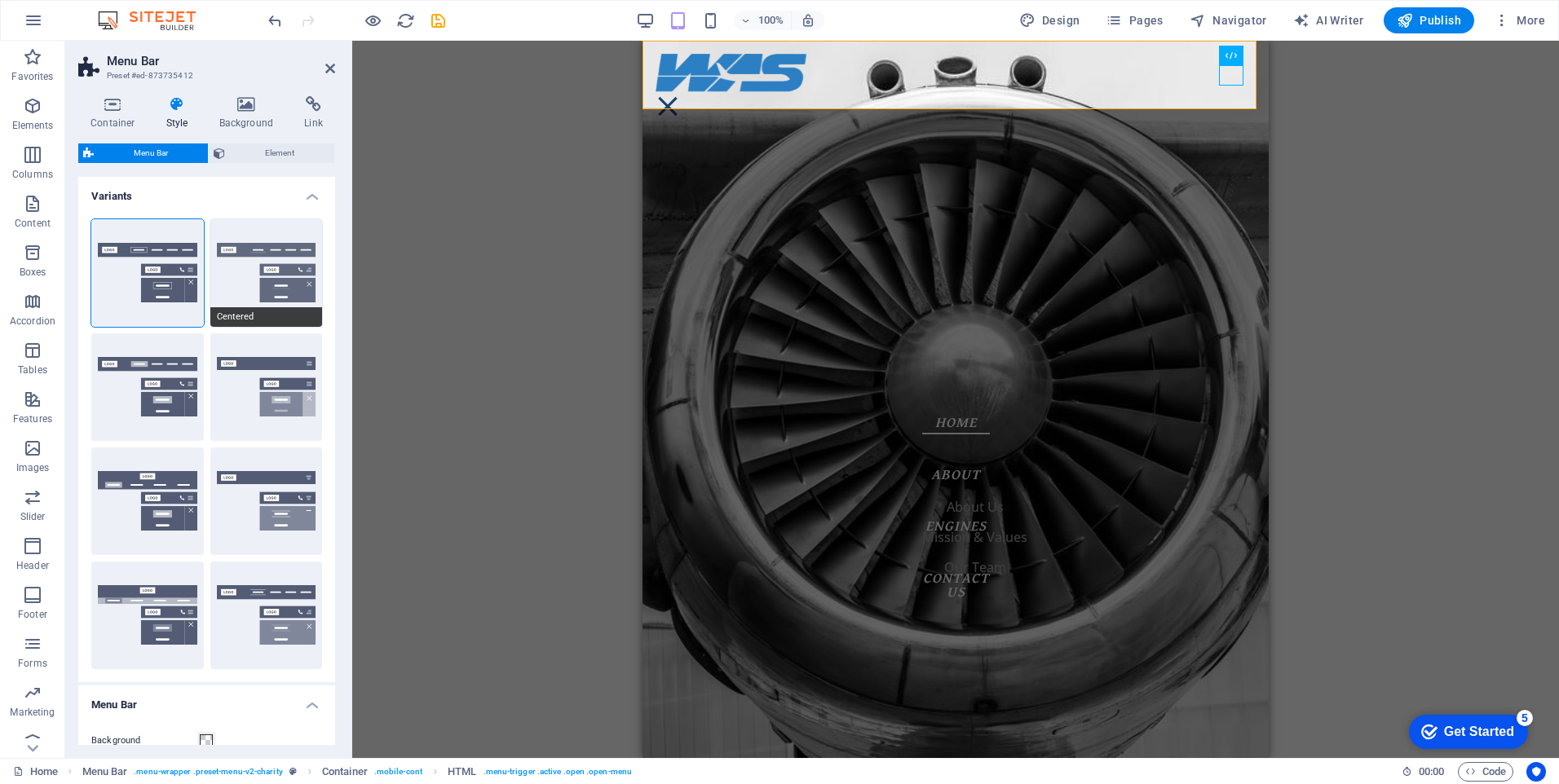
click at [265, 288] on button "Centered" at bounding box center [267, 273] width 113 height 108
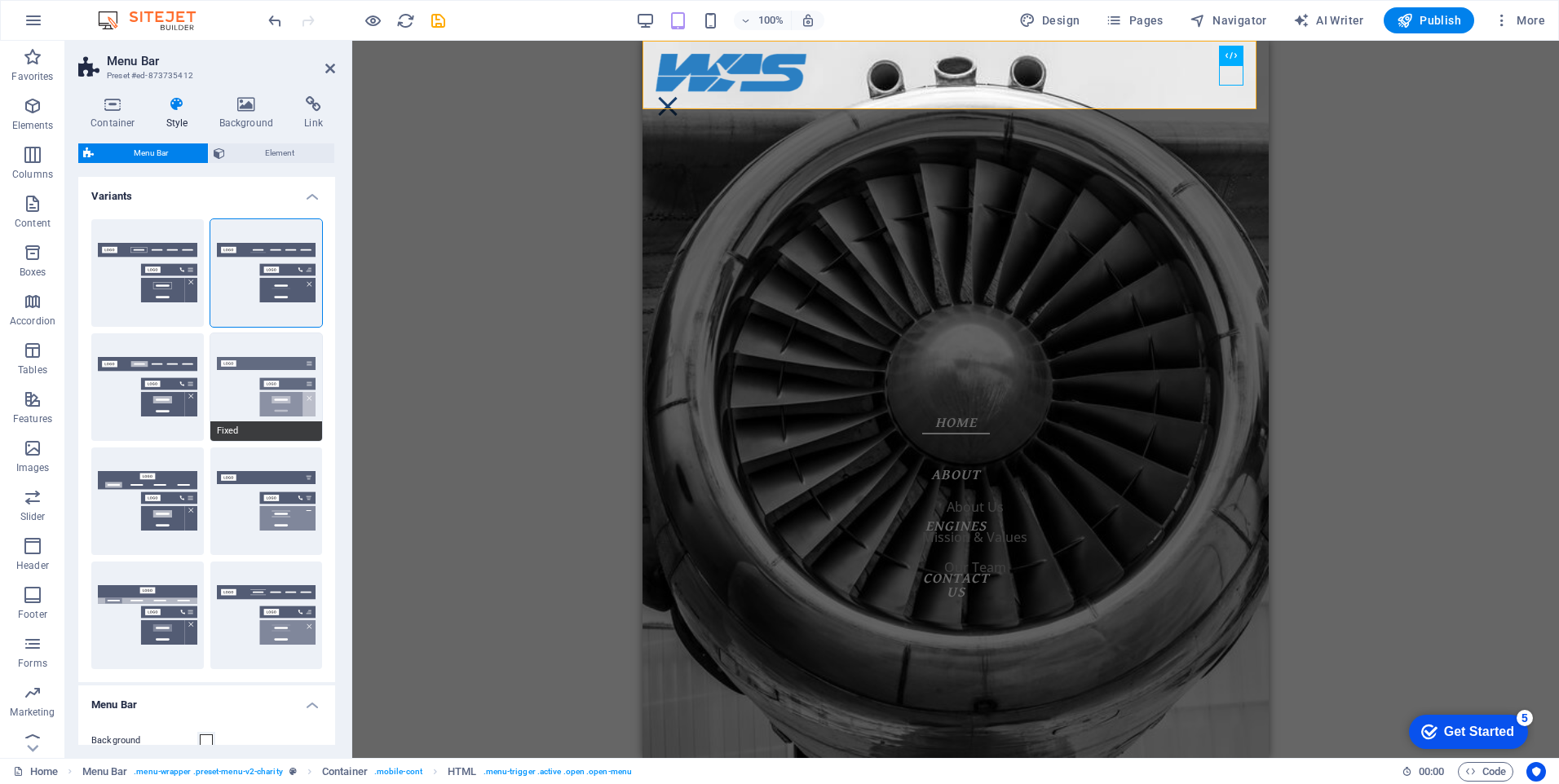
click at [284, 405] on button "Fixed" at bounding box center [267, 387] width 113 height 108
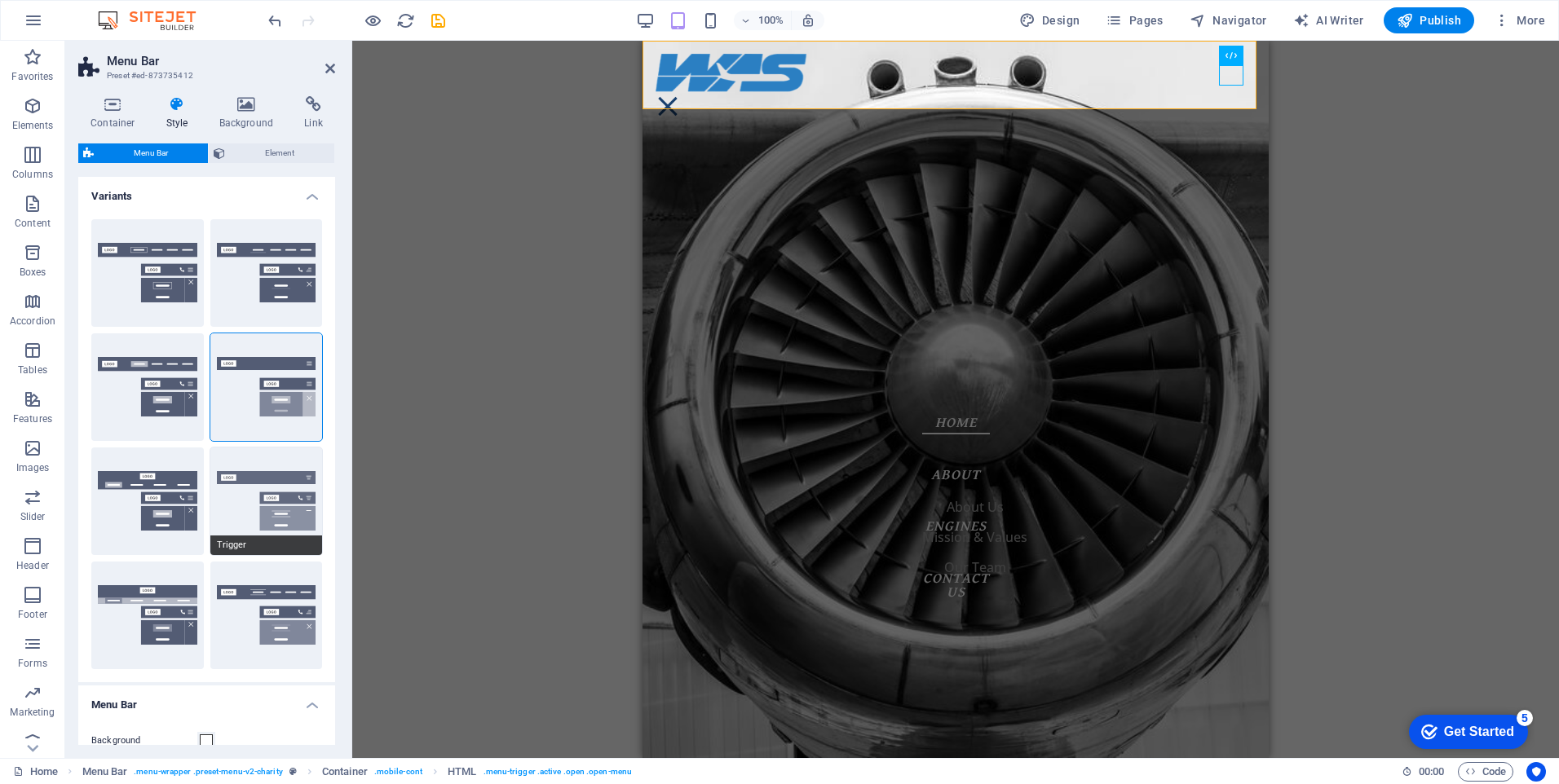
click at [283, 464] on button "Trigger" at bounding box center [267, 502] width 113 height 108
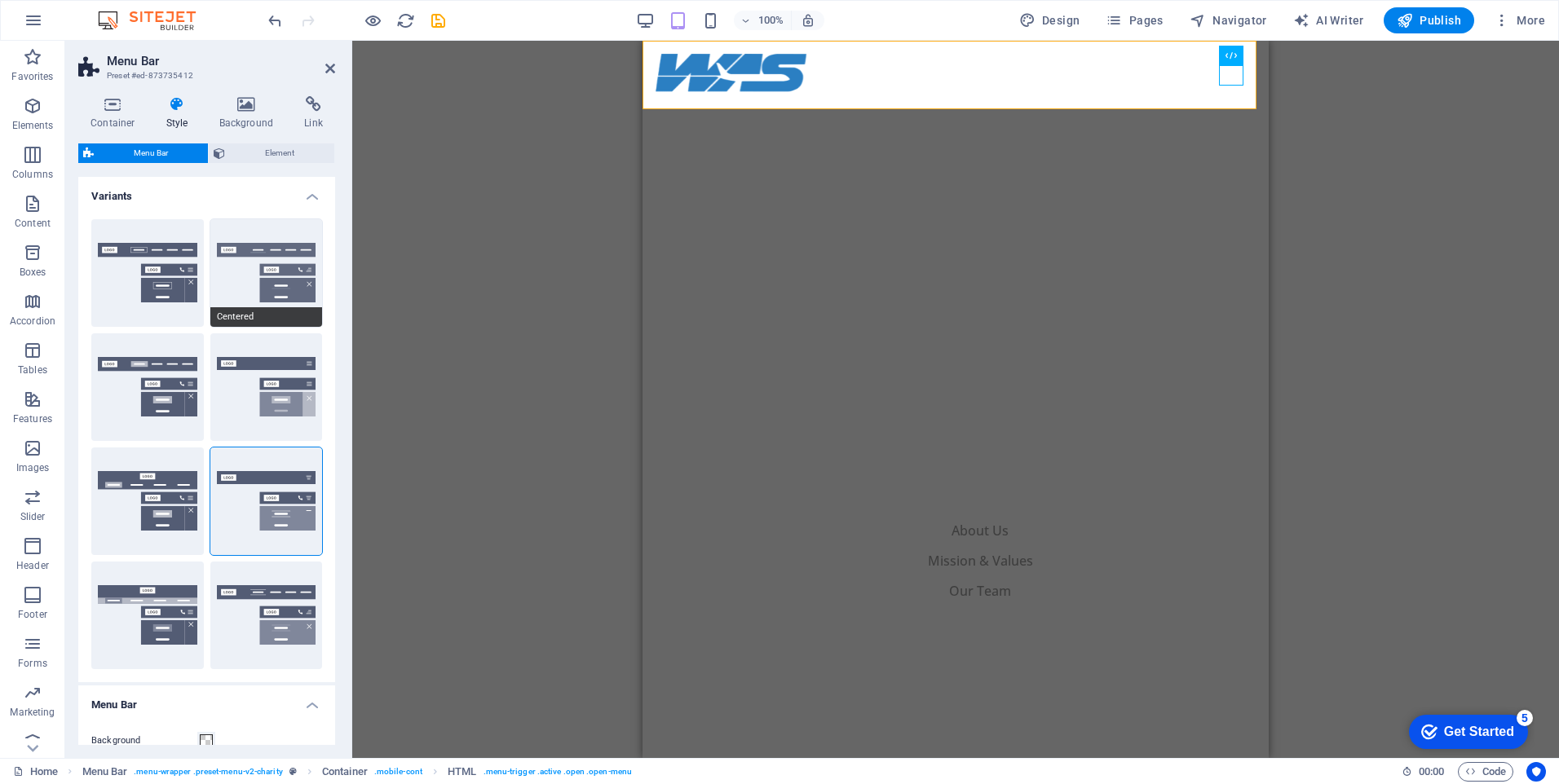
click at [261, 293] on button "Centered" at bounding box center [267, 273] width 113 height 108
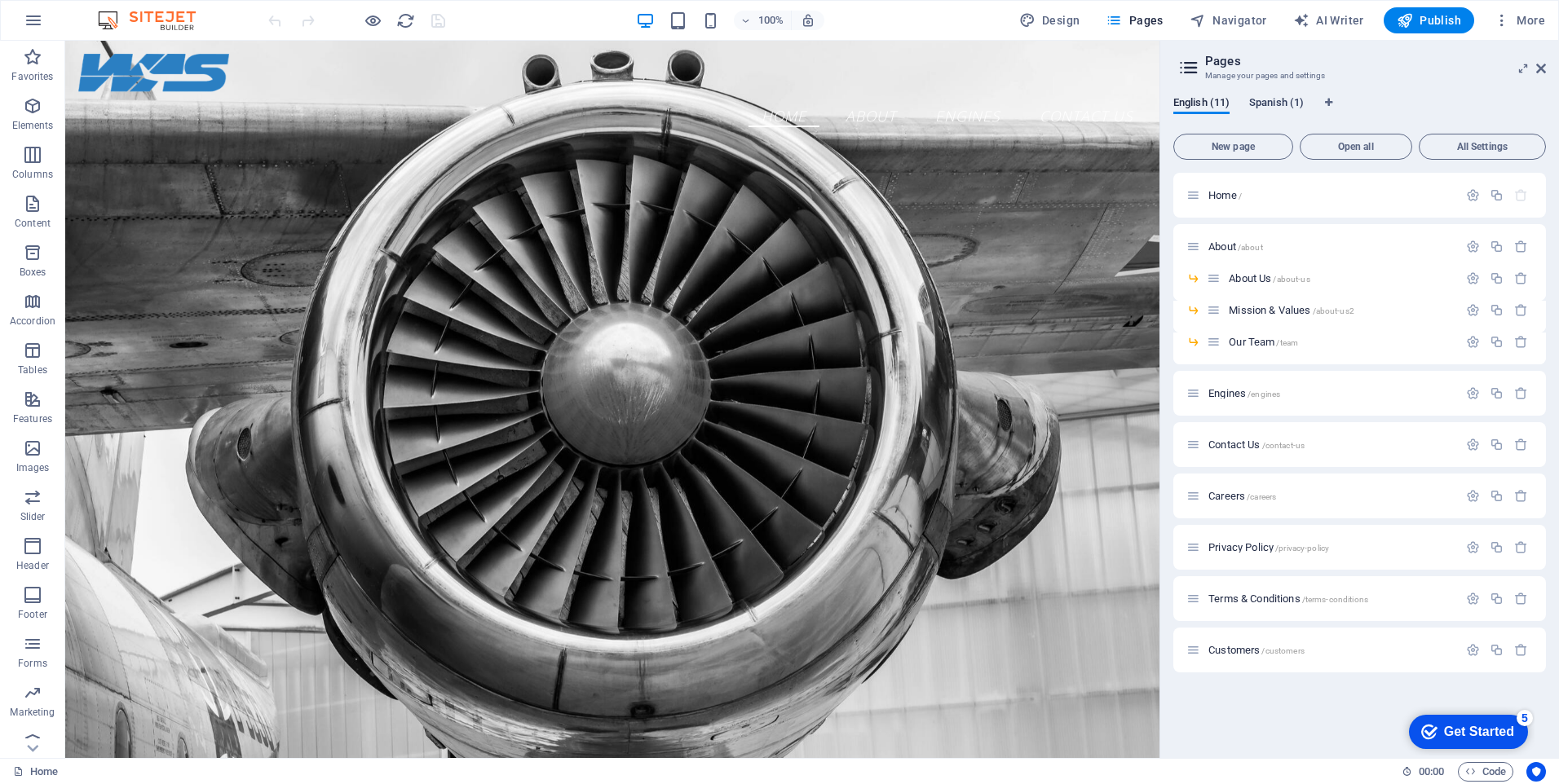
click at [1279, 99] on span "Spanish (1)" at bounding box center [1277, 104] width 55 height 23
click at [1227, 195] on span "Home /" at bounding box center [1225, 195] width 33 height 12
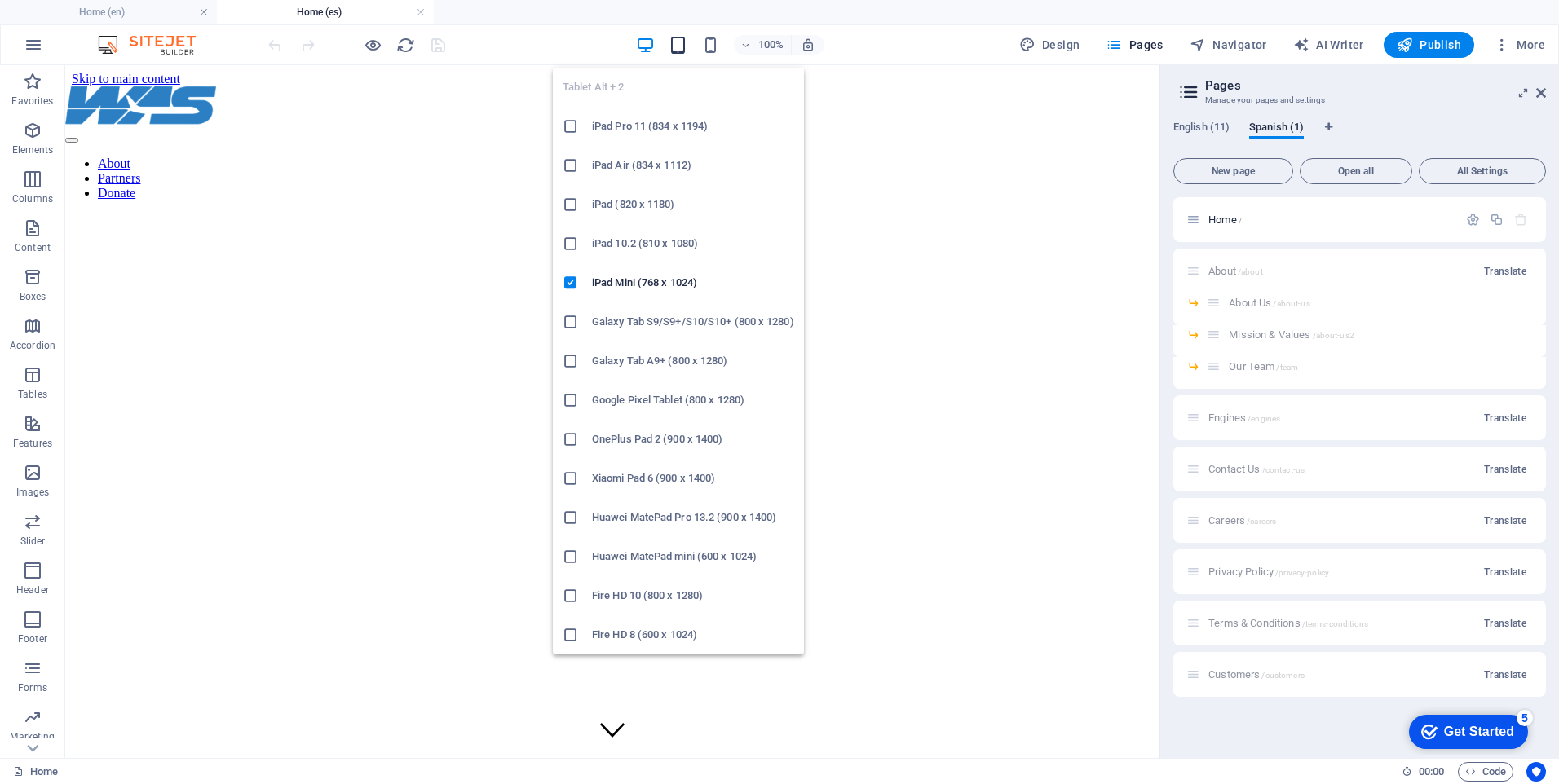
click at [679, 42] on icon "button" at bounding box center [678, 45] width 19 height 19
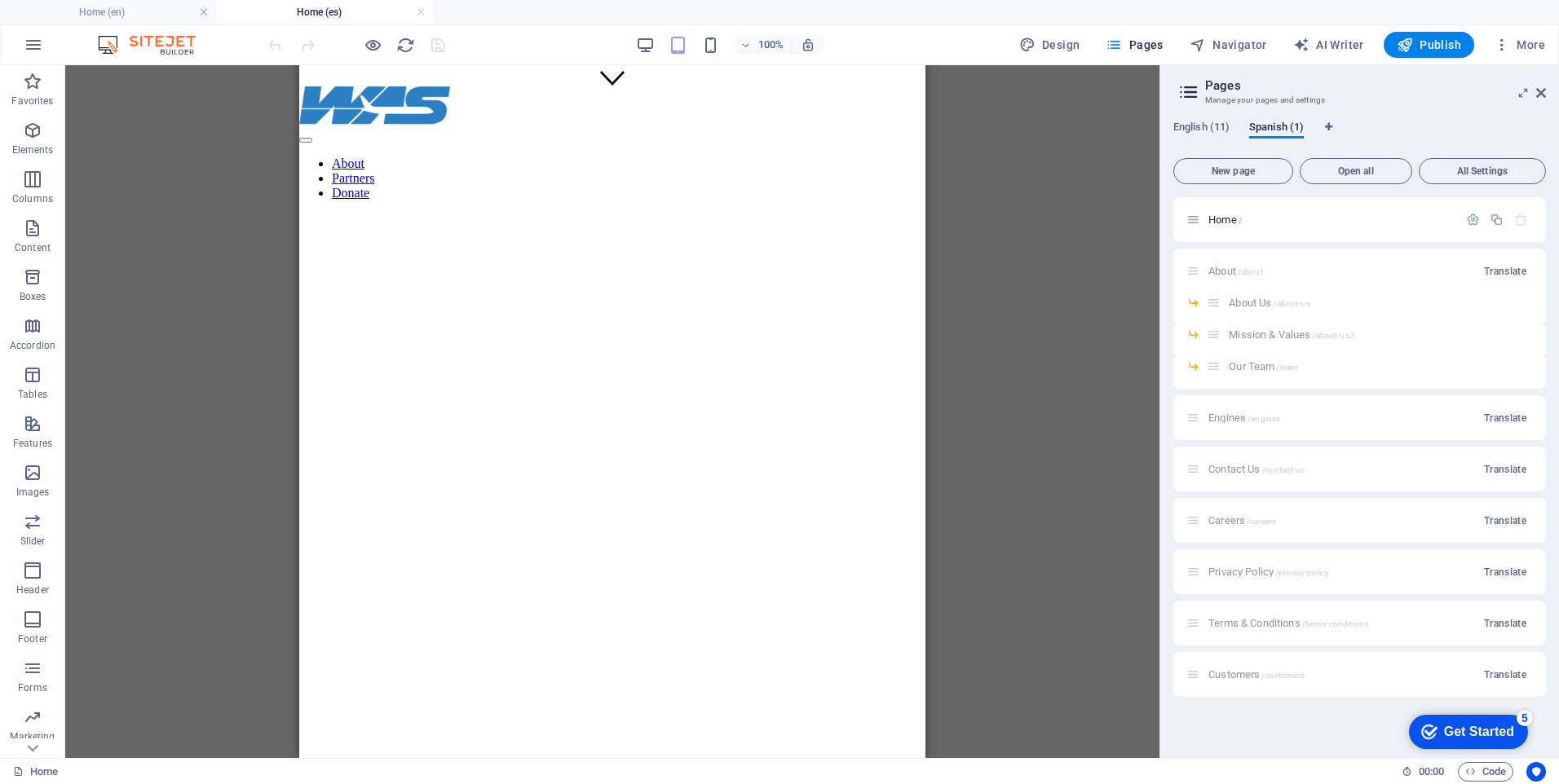
scroll to position [81, 0]
click at [888, 129] on div at bounding box center [612, 137] width 626 height 15
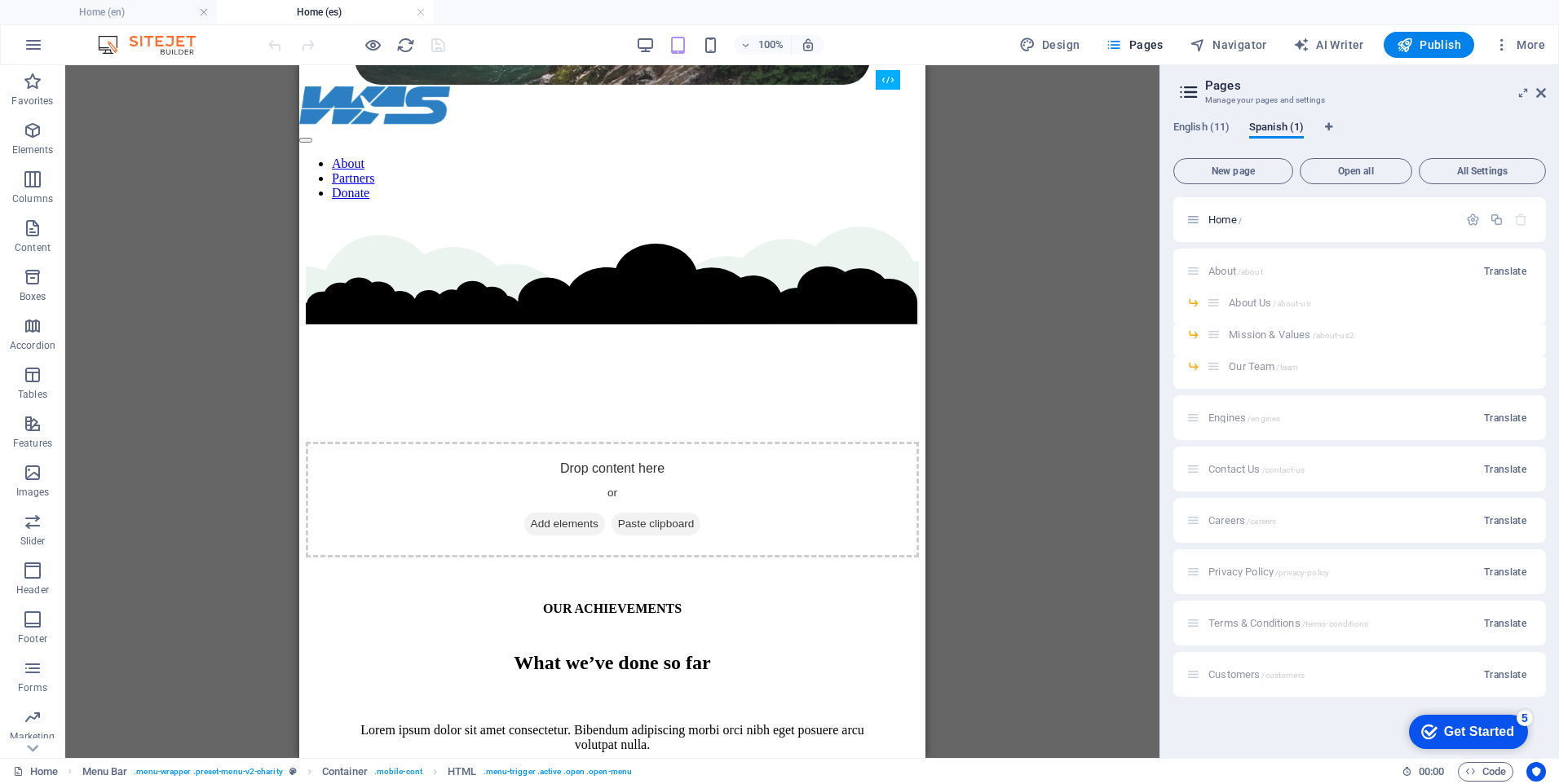
scroll to position [0, 0]
click at [879, 129] on div at bounding box center [612, 137] width 626 height 15
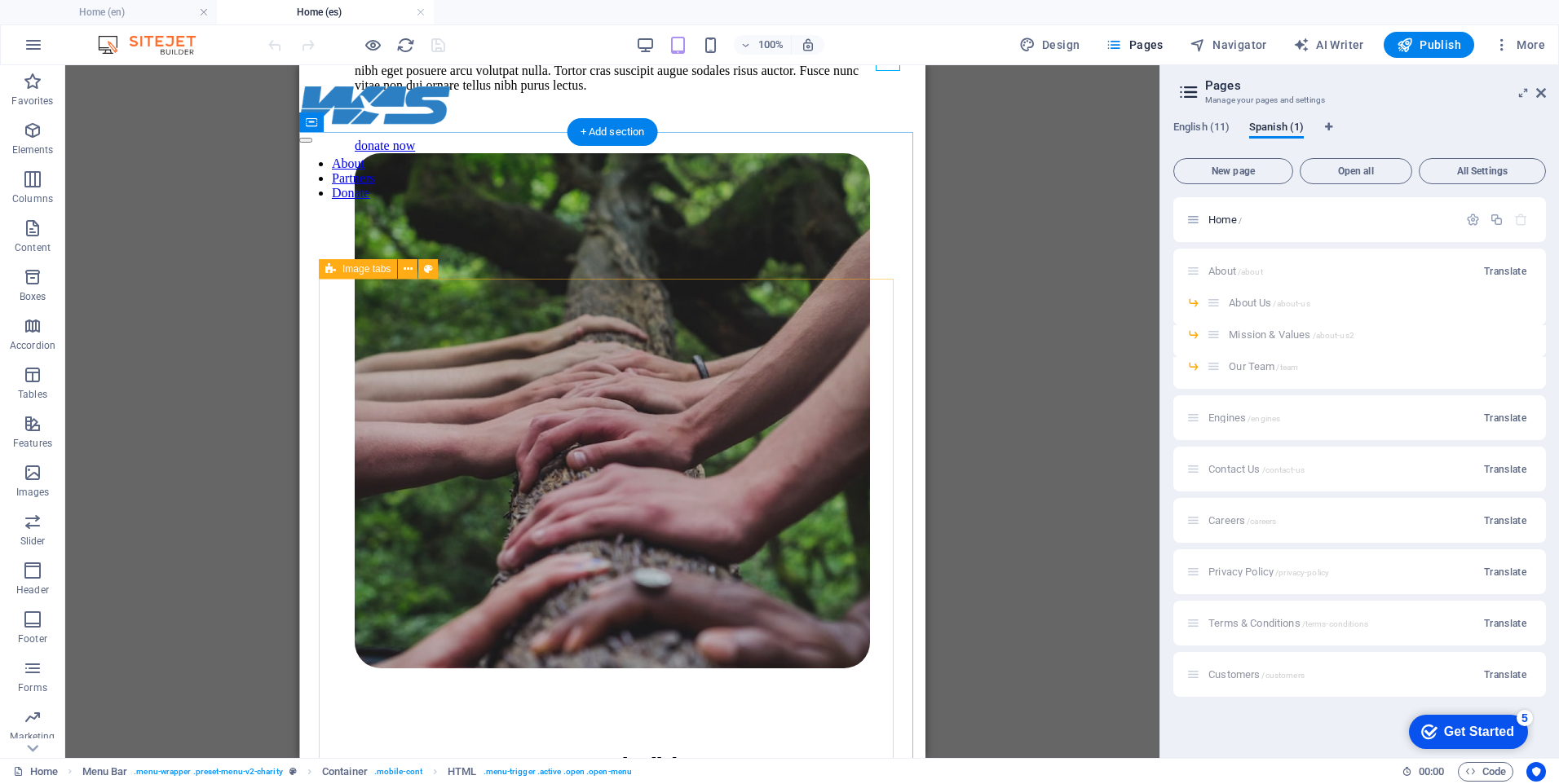
scroll to position [4811, 0]
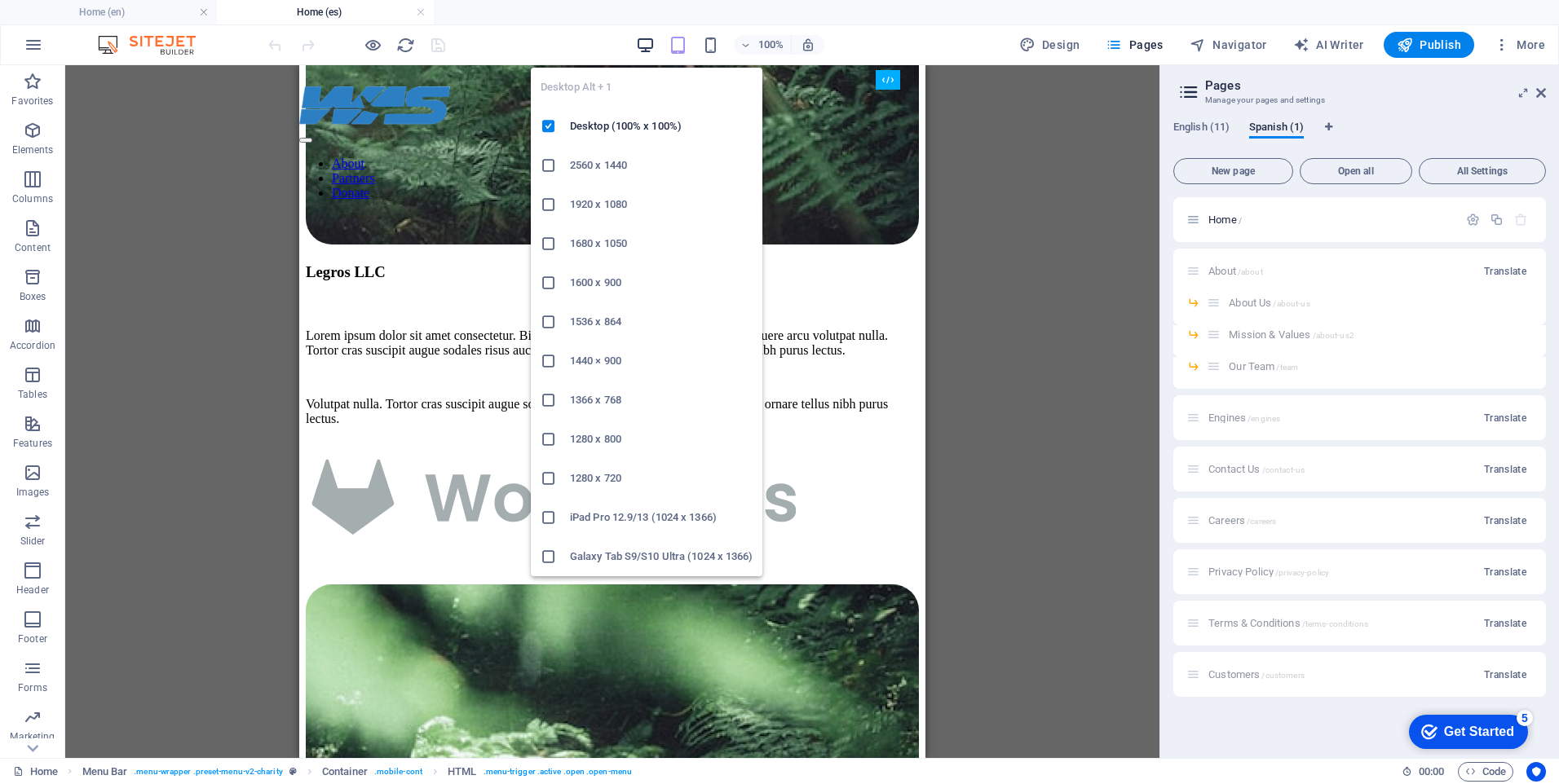
click at [648, 46] on icon "button" at bounding box center [645, 45] width 19 height 19
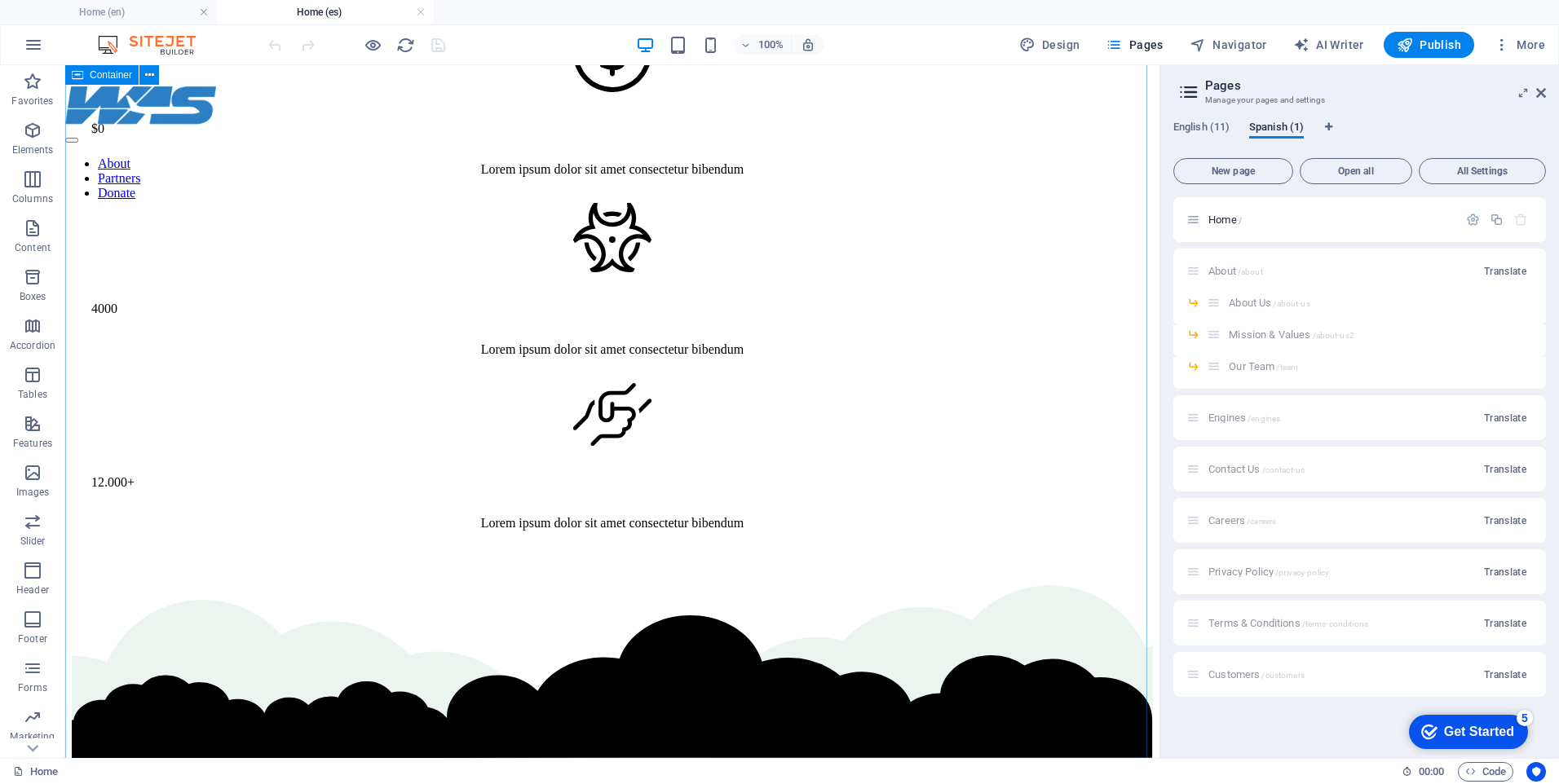
scroll to position [4050, 0]
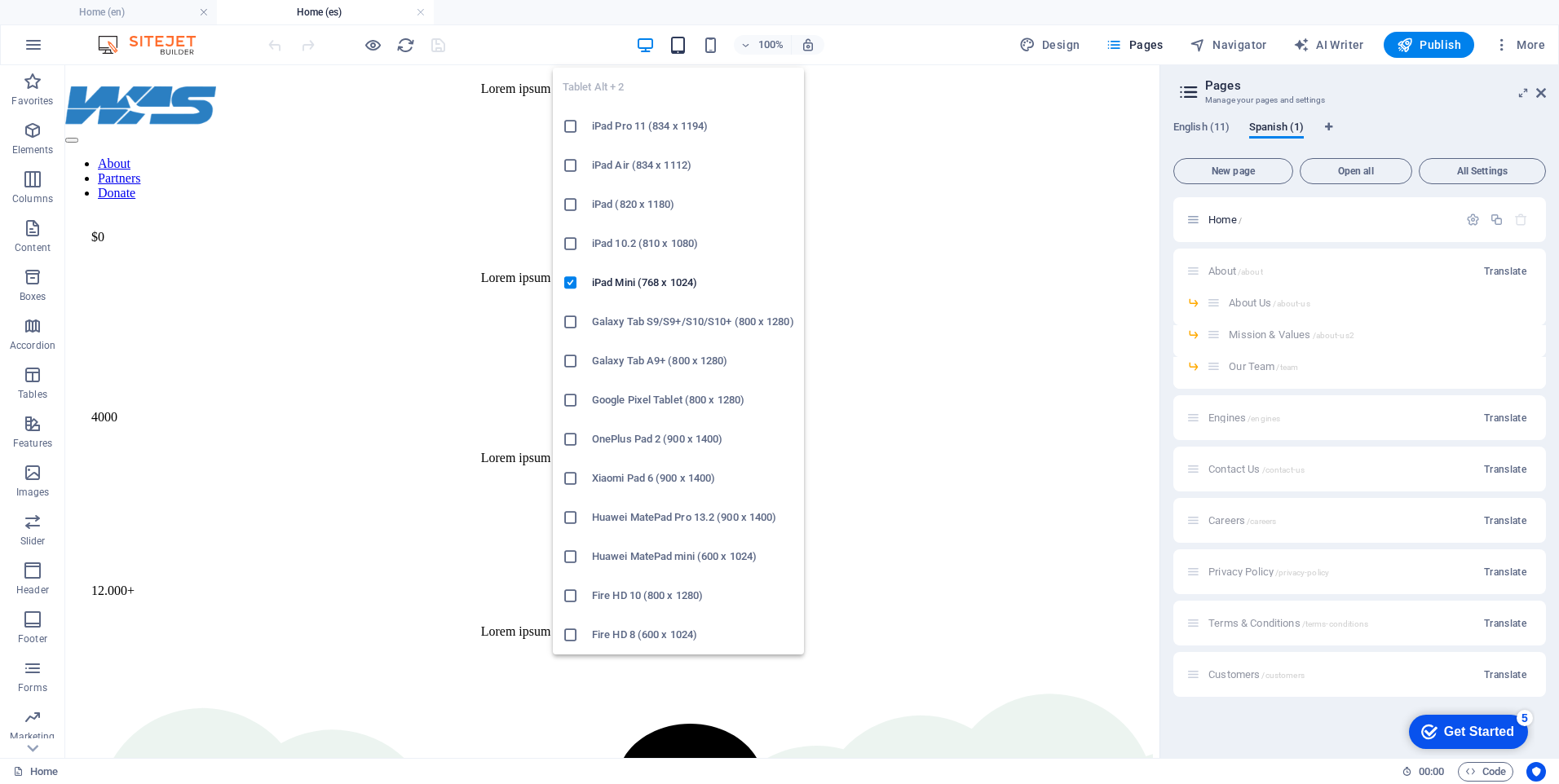
click at [682, 50] on icon "button" at bounding box center [678, 45] width 19 height 19
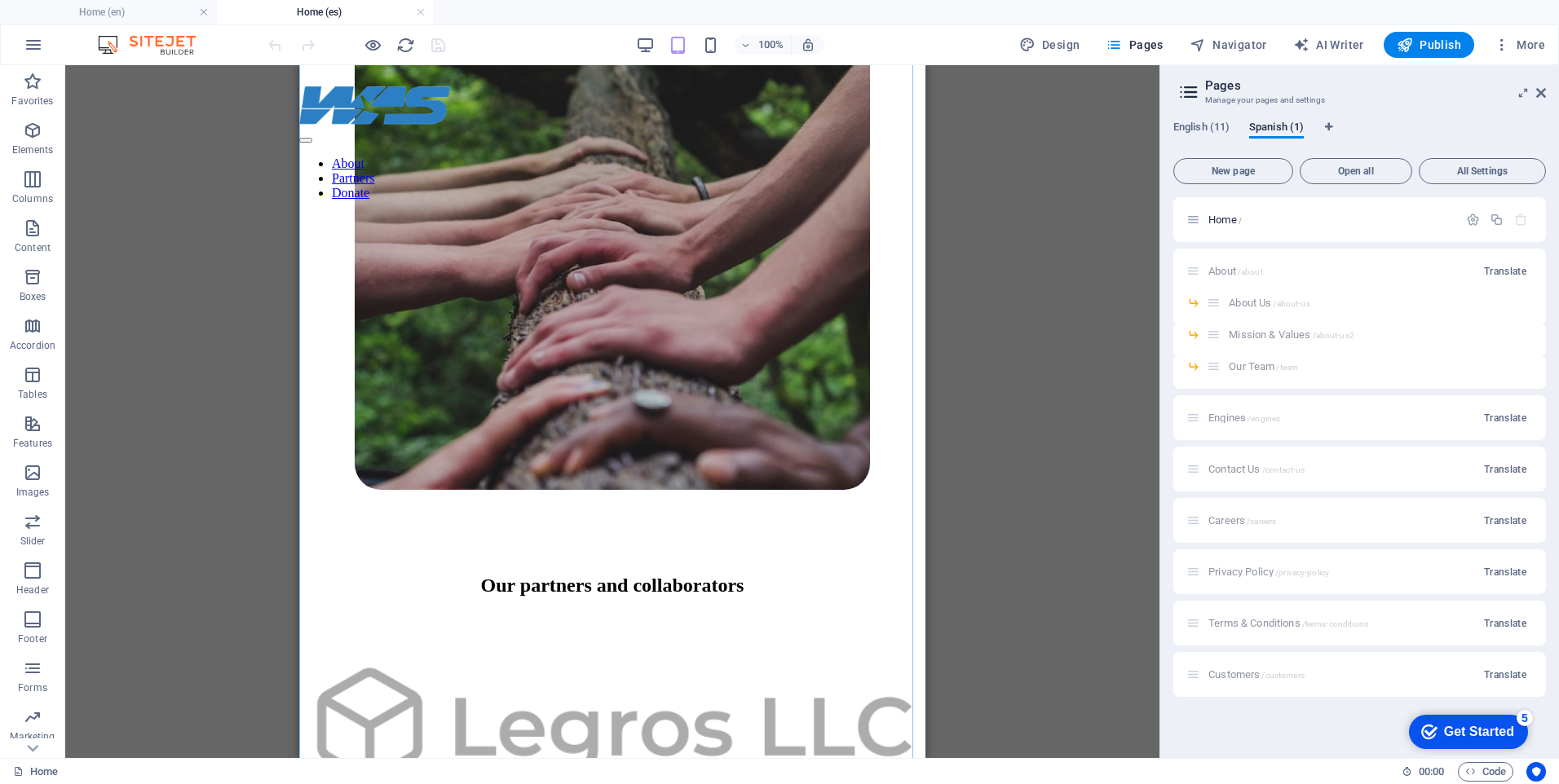
scroll to position [4865, 0]
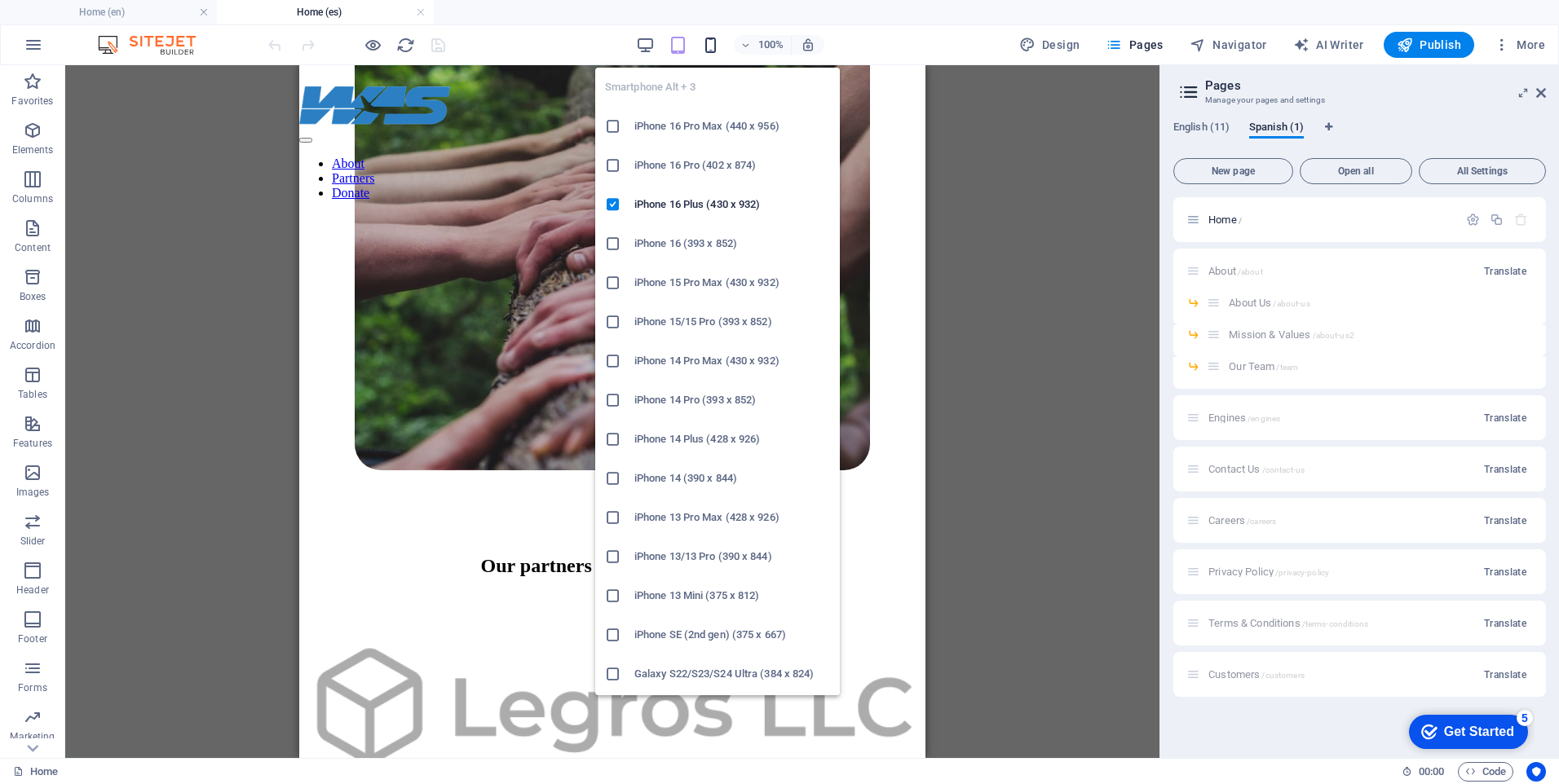
click at [711, 45] on icon "button" at bounding box center [710, 45] width 19 height 19
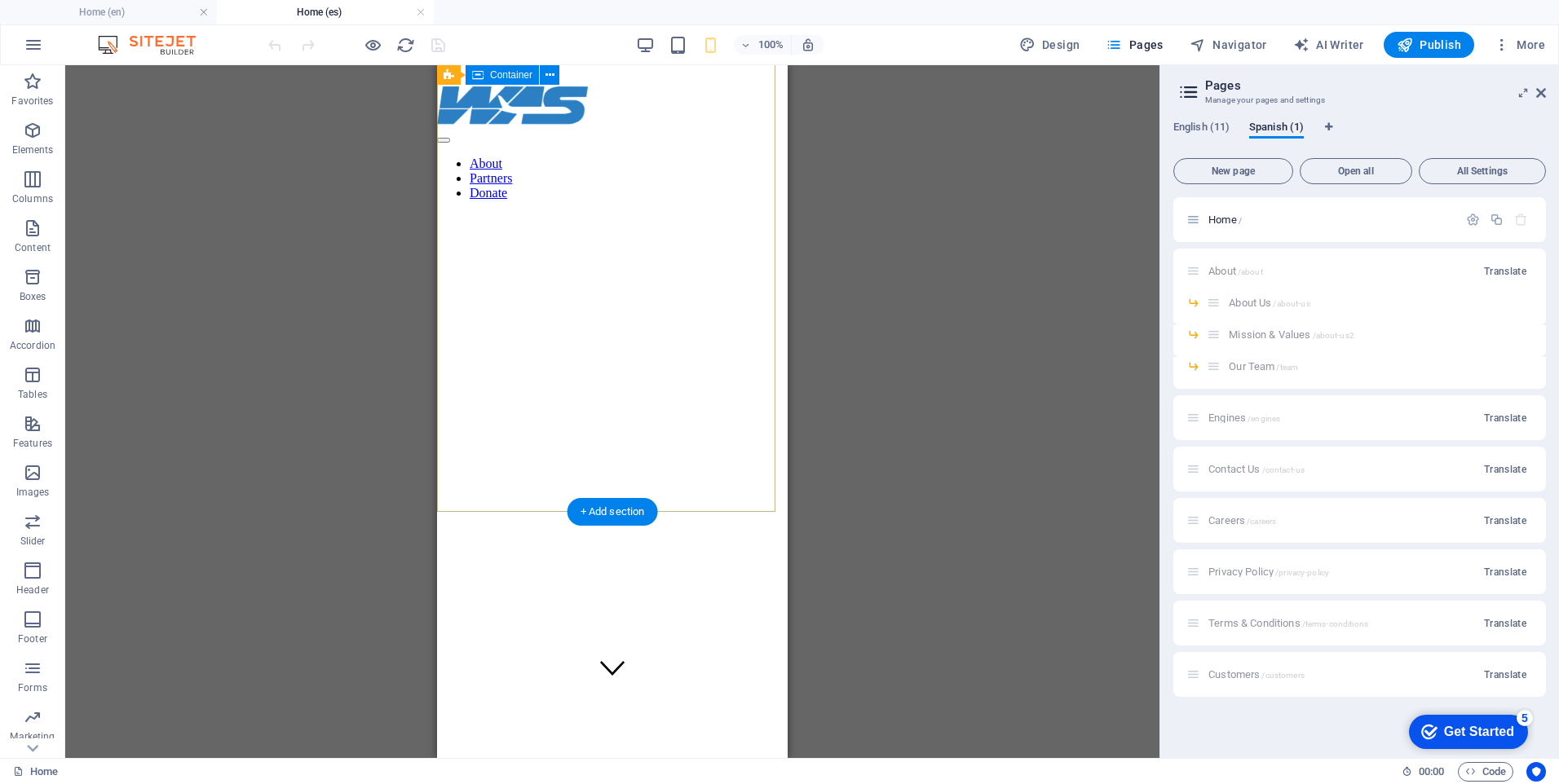
scroll to position [0, 0]
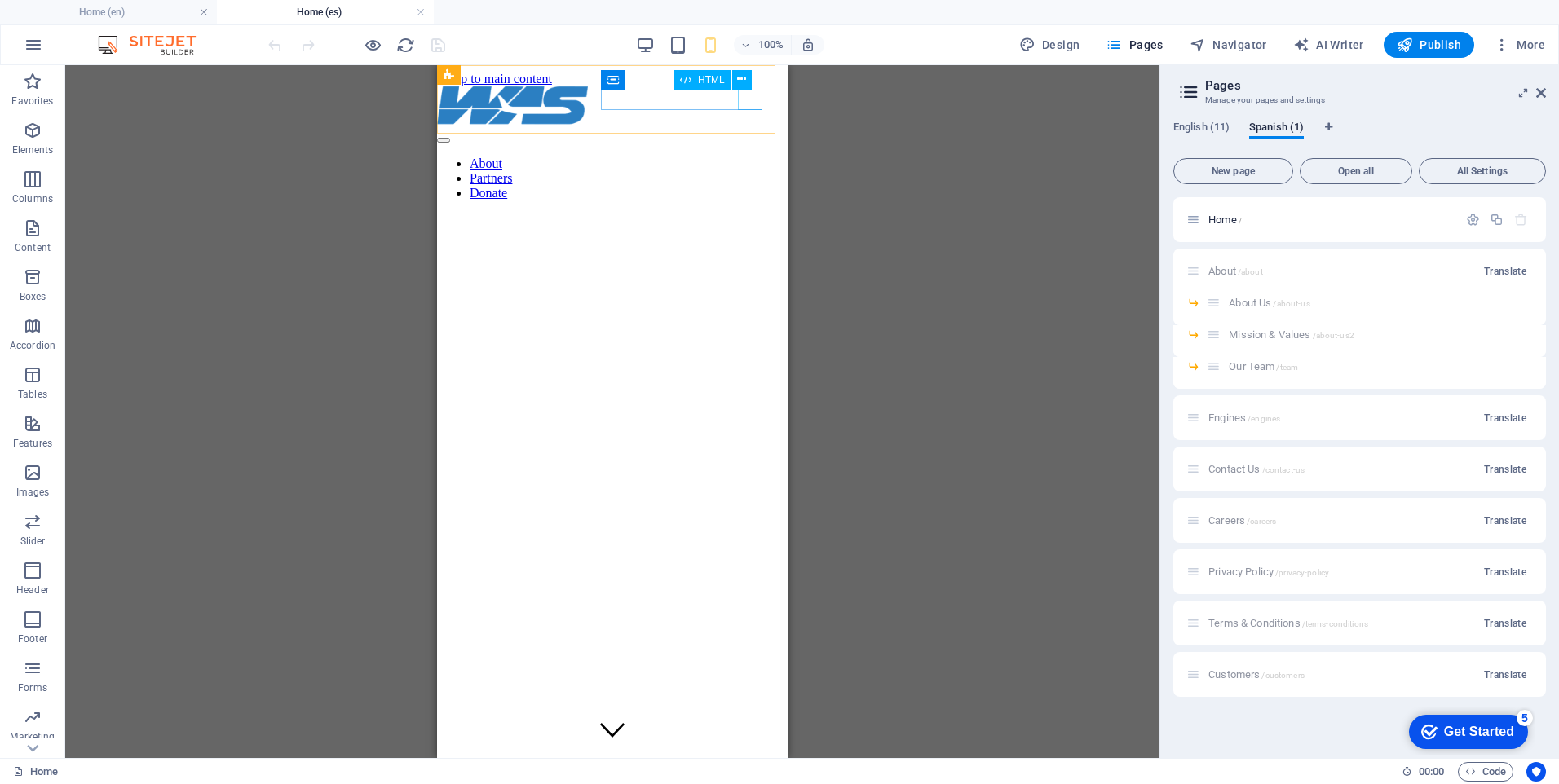
click at [746, 129] on div at bounding box center [613, 137] width 351 height 15
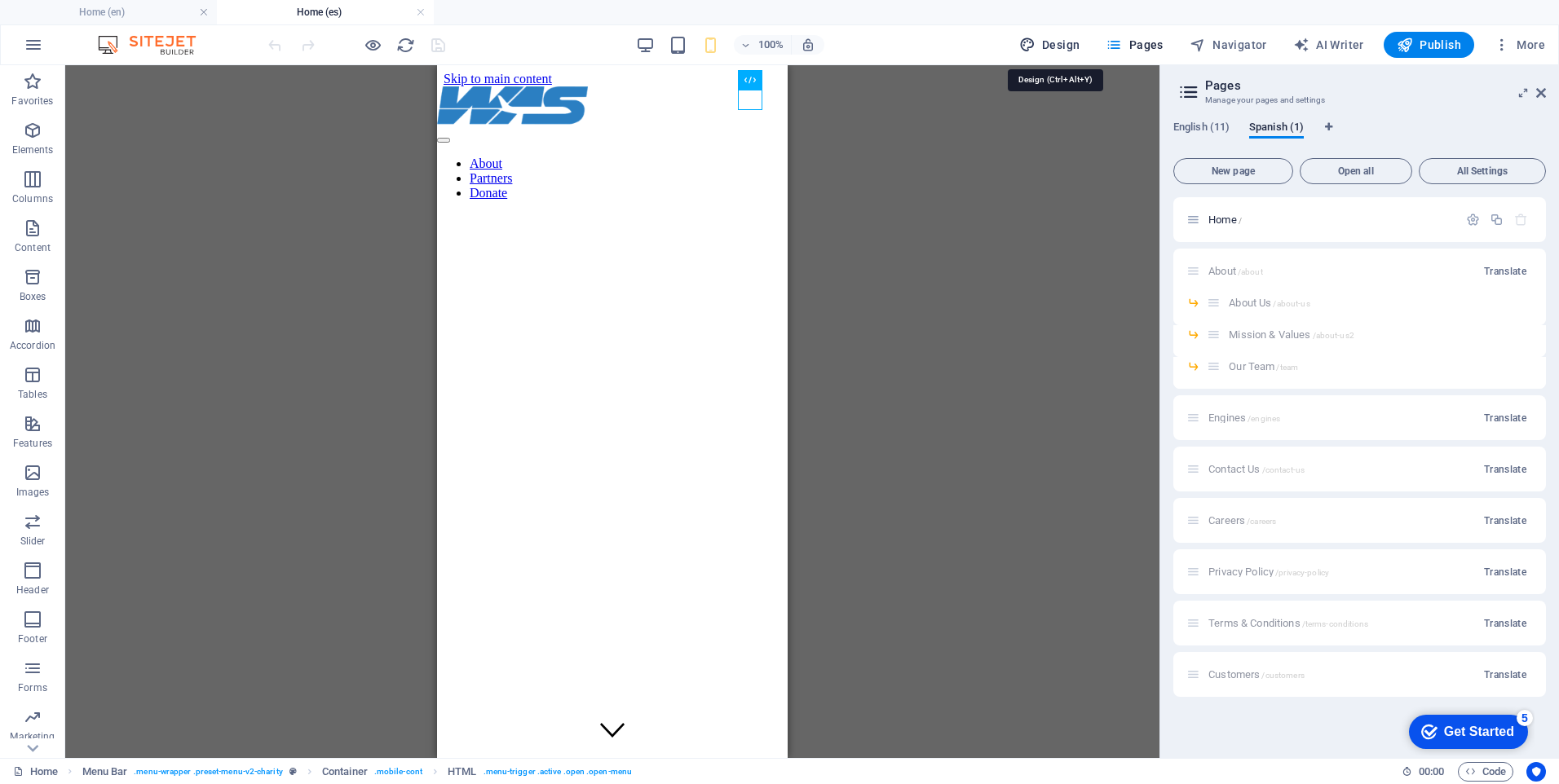
click at [1065, 47] on span "Design" at bounding box center [1050, 45] width 61 height 17
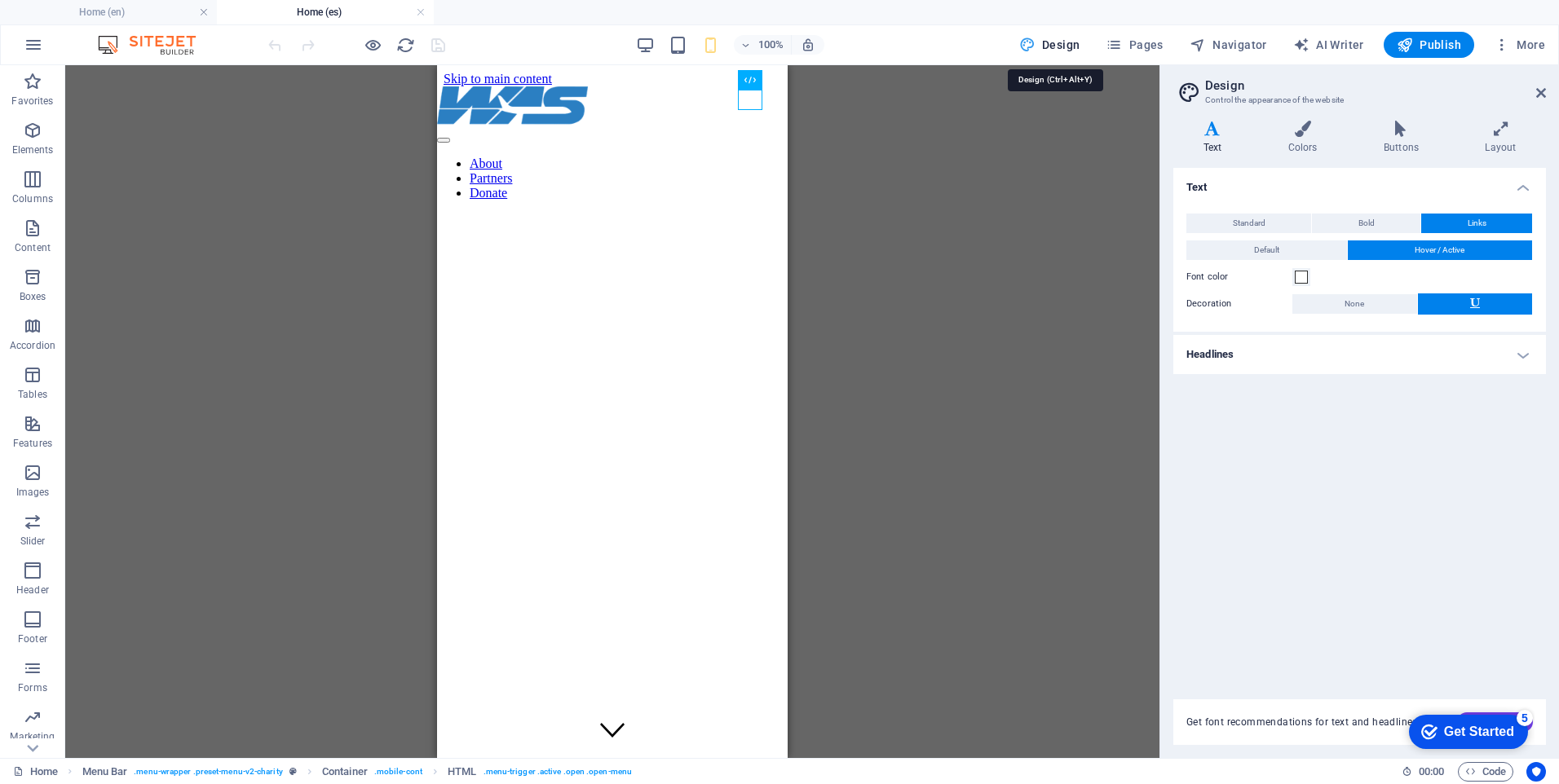
click at [1065, 47] on span "Design" at bounding box center [1050, 45] width 61 height 17
click at [1140, 53] on button "Pages" at bounding box center [1134, 45] width 70 height 26
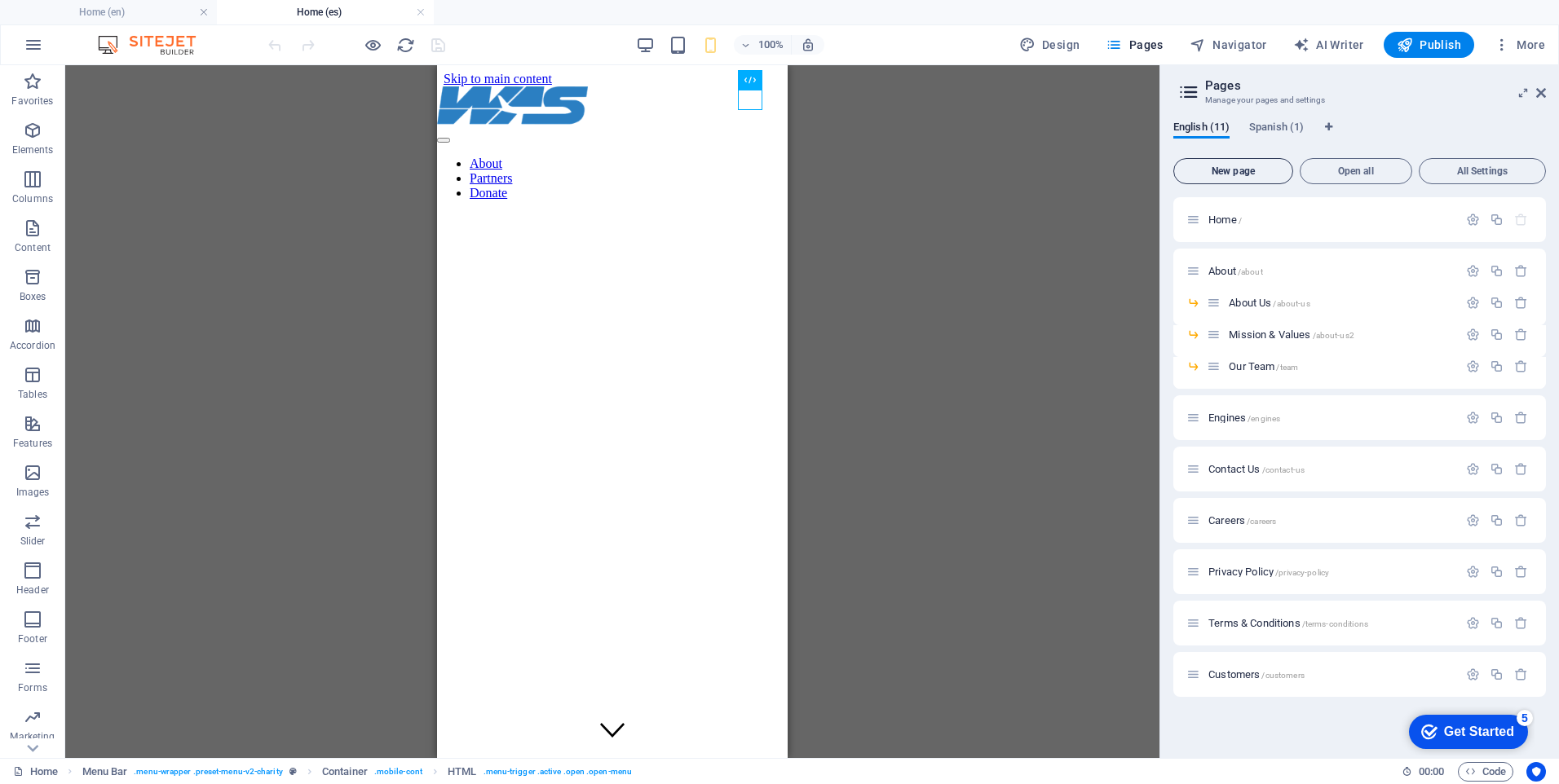
click at [1268, 176] on span "New page" at bounding box center [1233, 171] width 105 height 10
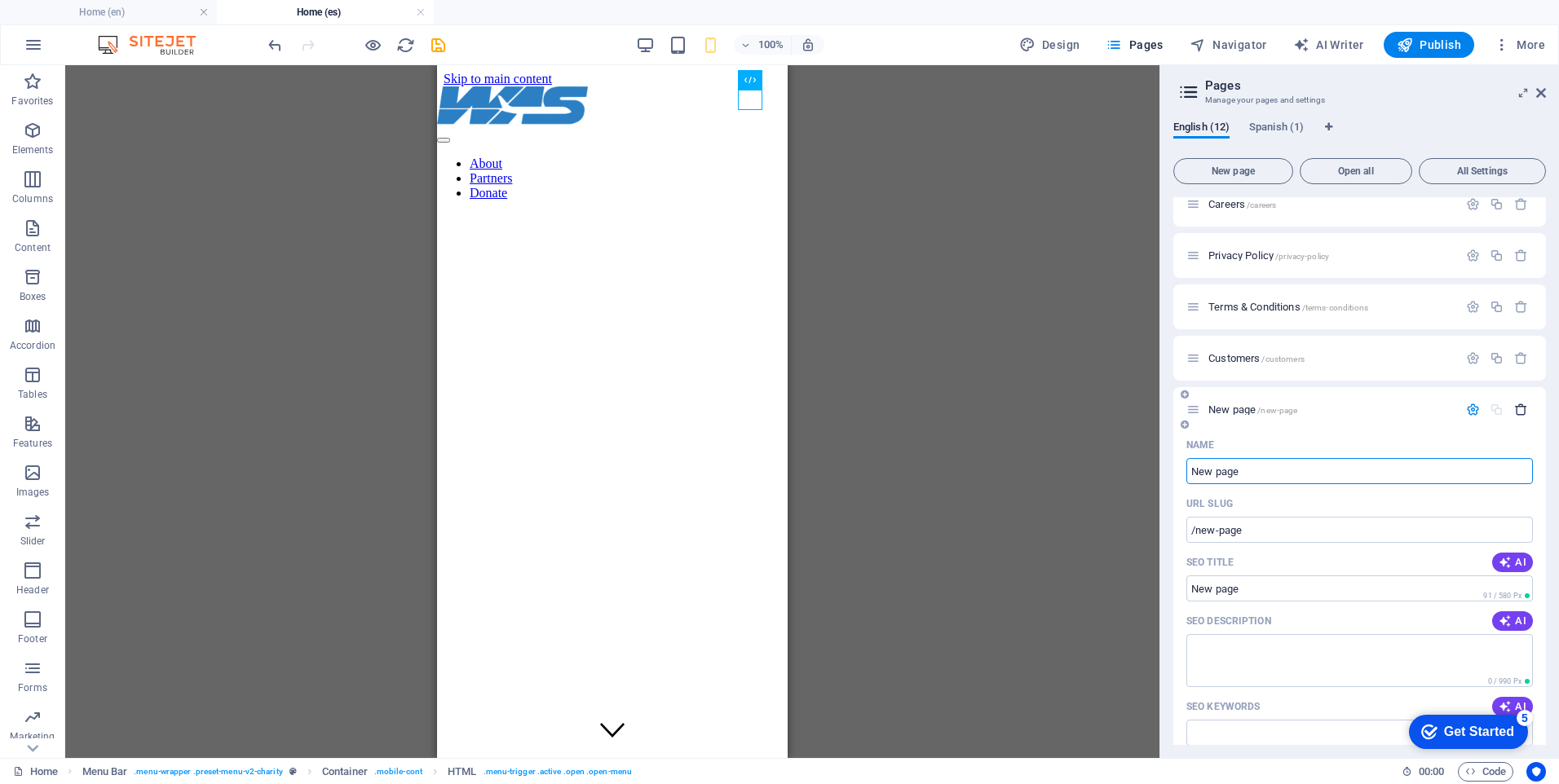
click at [1521, 411] on icon "button" at bounding box center [1521, 410] width 14 height 14
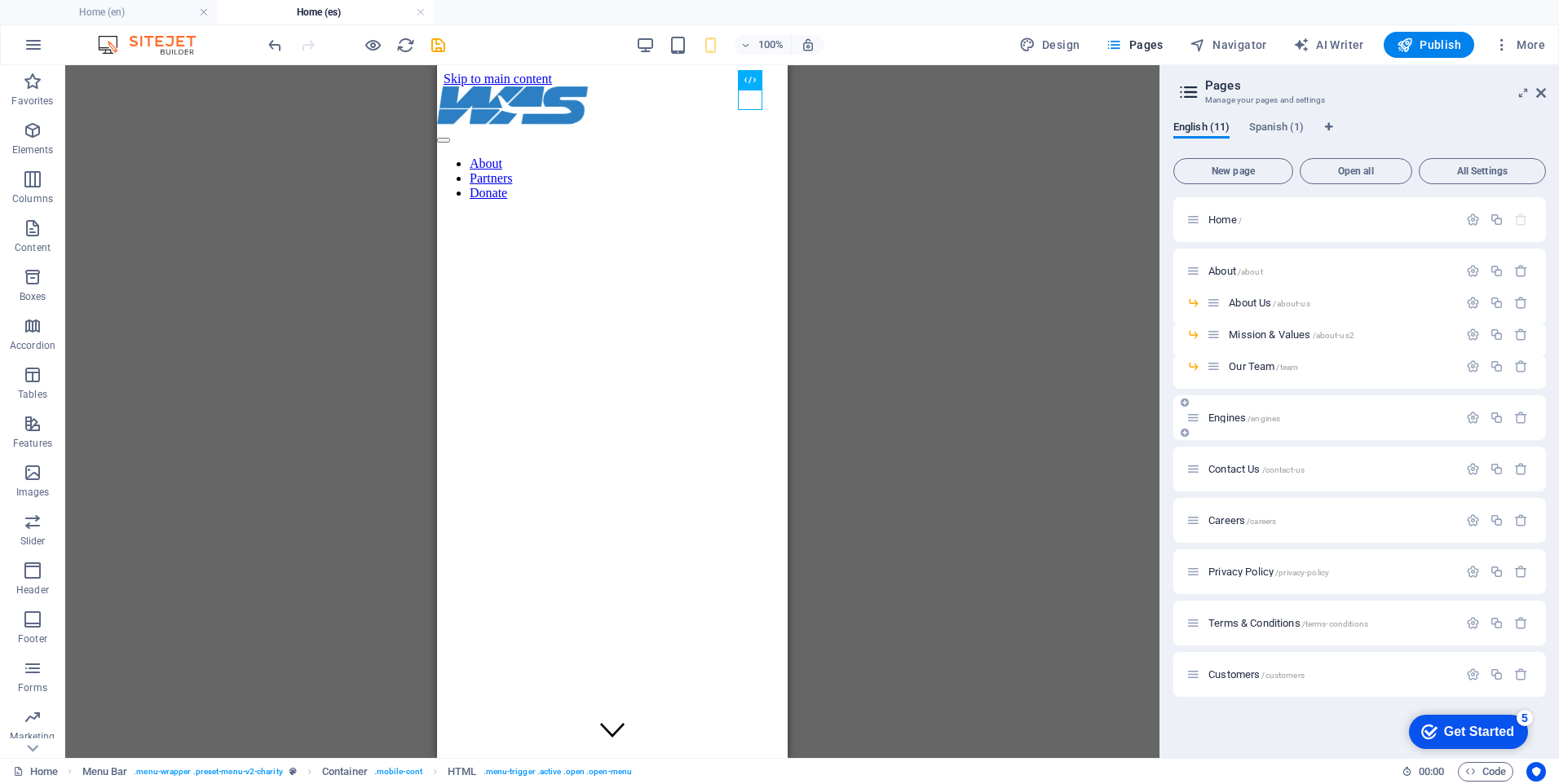
scroll to position [0, 0]
click at [1294, 128] on span "Spanish (1)" at bounding box center [1277, 129] width 55 height 23
click at [1255, 181] on button "New page" at bounding box center [1233, 171] width 120 height 26
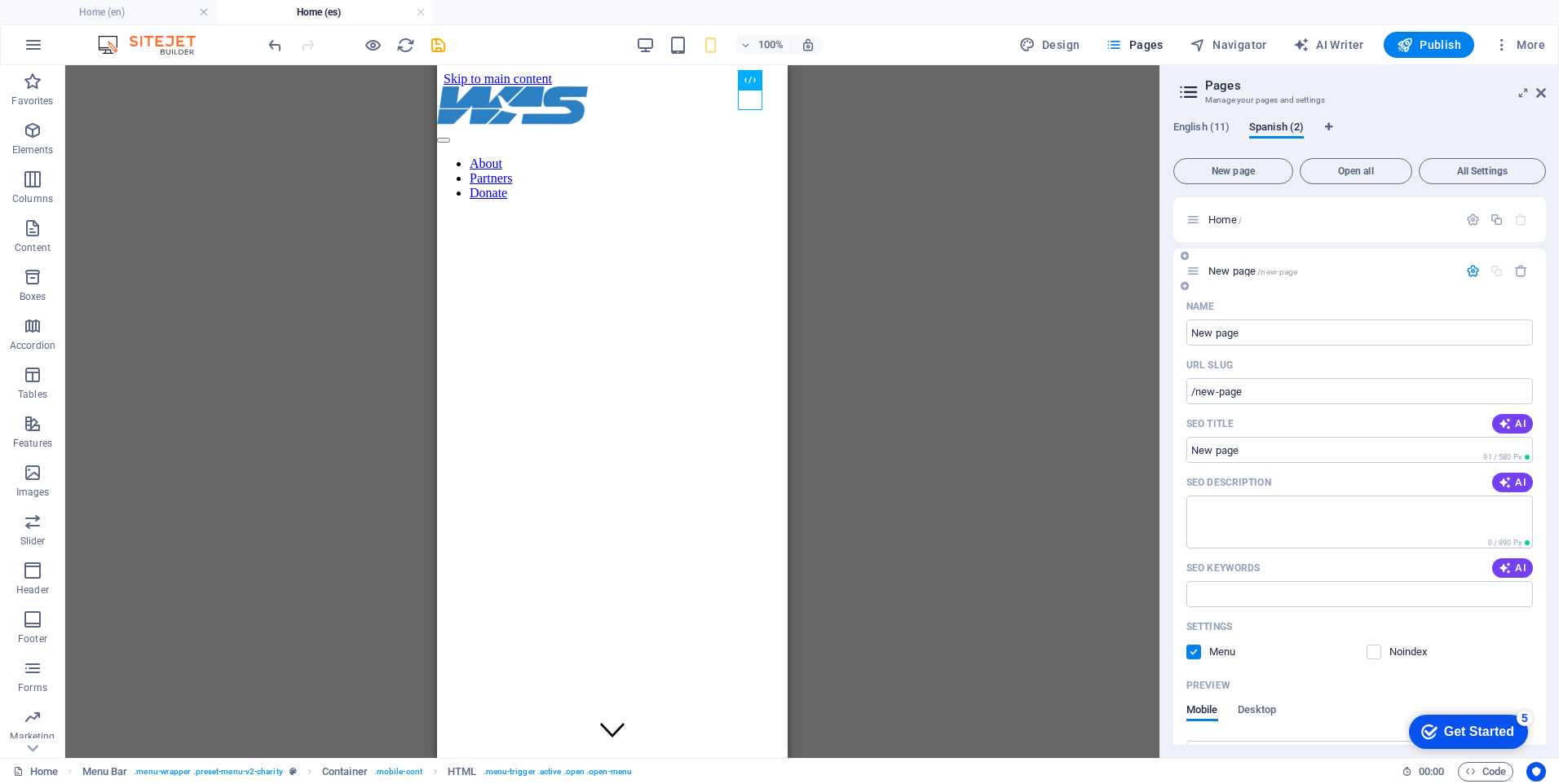
click at [1232, 265] on div "New page /new-page" at bounding box center [1322, 271] width 272 height 19
click at [1263, 250] on div "New page /new-page" at bounding box center [1359, 271] width 373 height 45
click at [1045, 286] on div "Drag here to replace the existing content. Press “Ctrl” if you want to create a…" at bounding box center [613, 411] width 1095 height 693
click at [1221, 272] on span "New page /new-page" at bounding box center [1253, 271] width 89 height 12
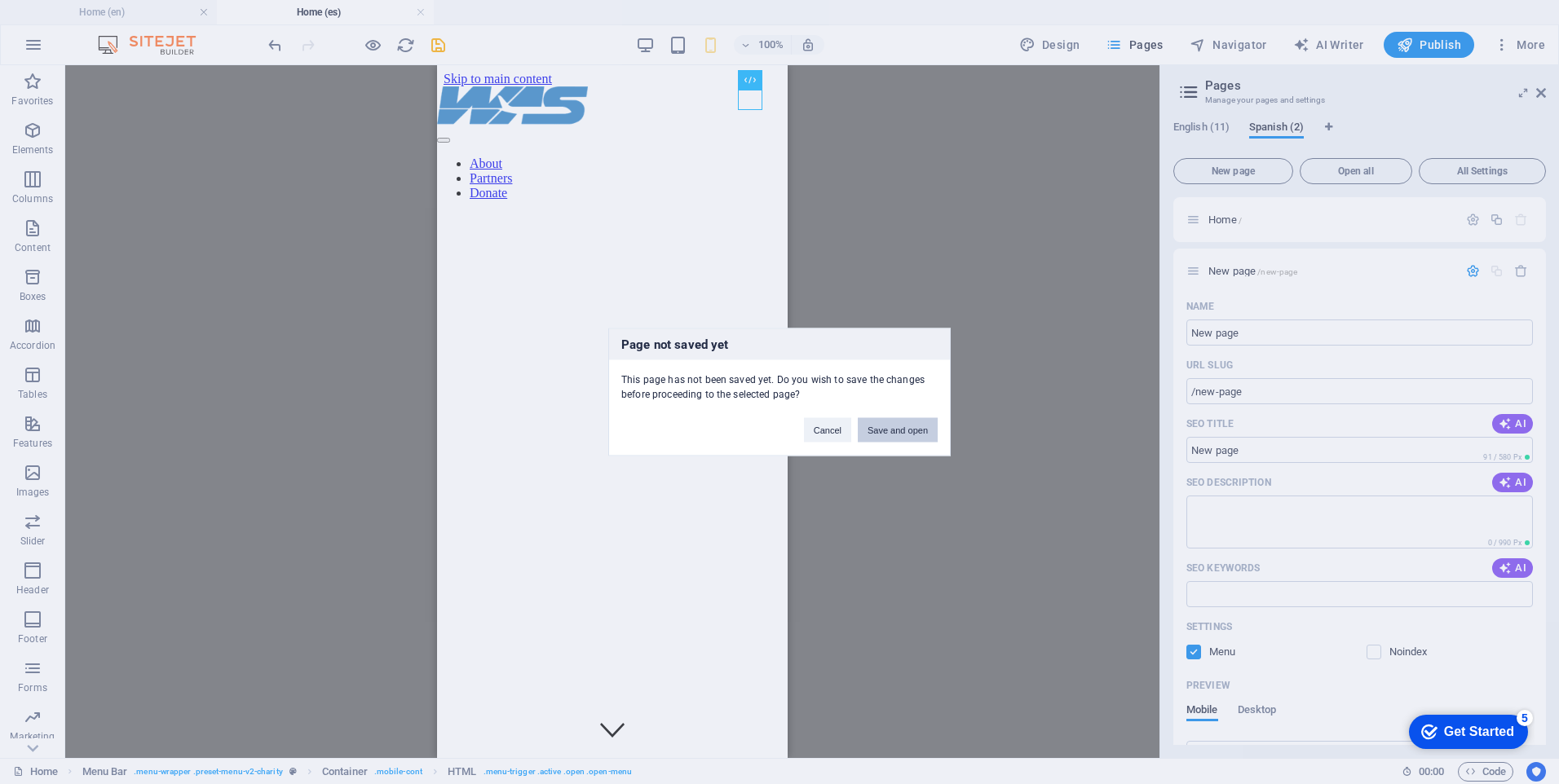
click at [902, 438] on button "Save and open" at bounding box center [897, 430] width 80 height 25
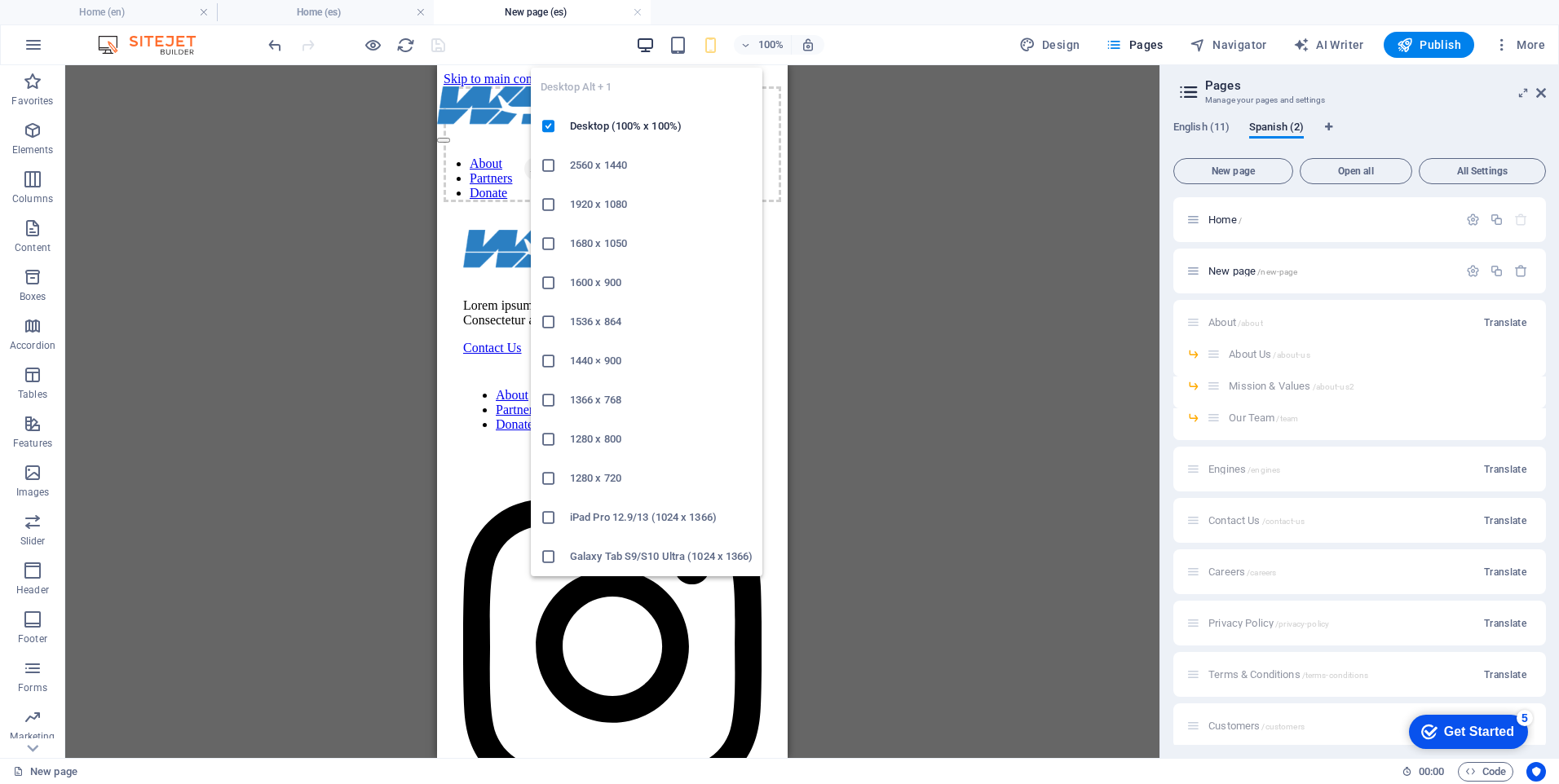
click at [652, 45] on icon "button" at bounding box center [645, 45] width 19 height 19
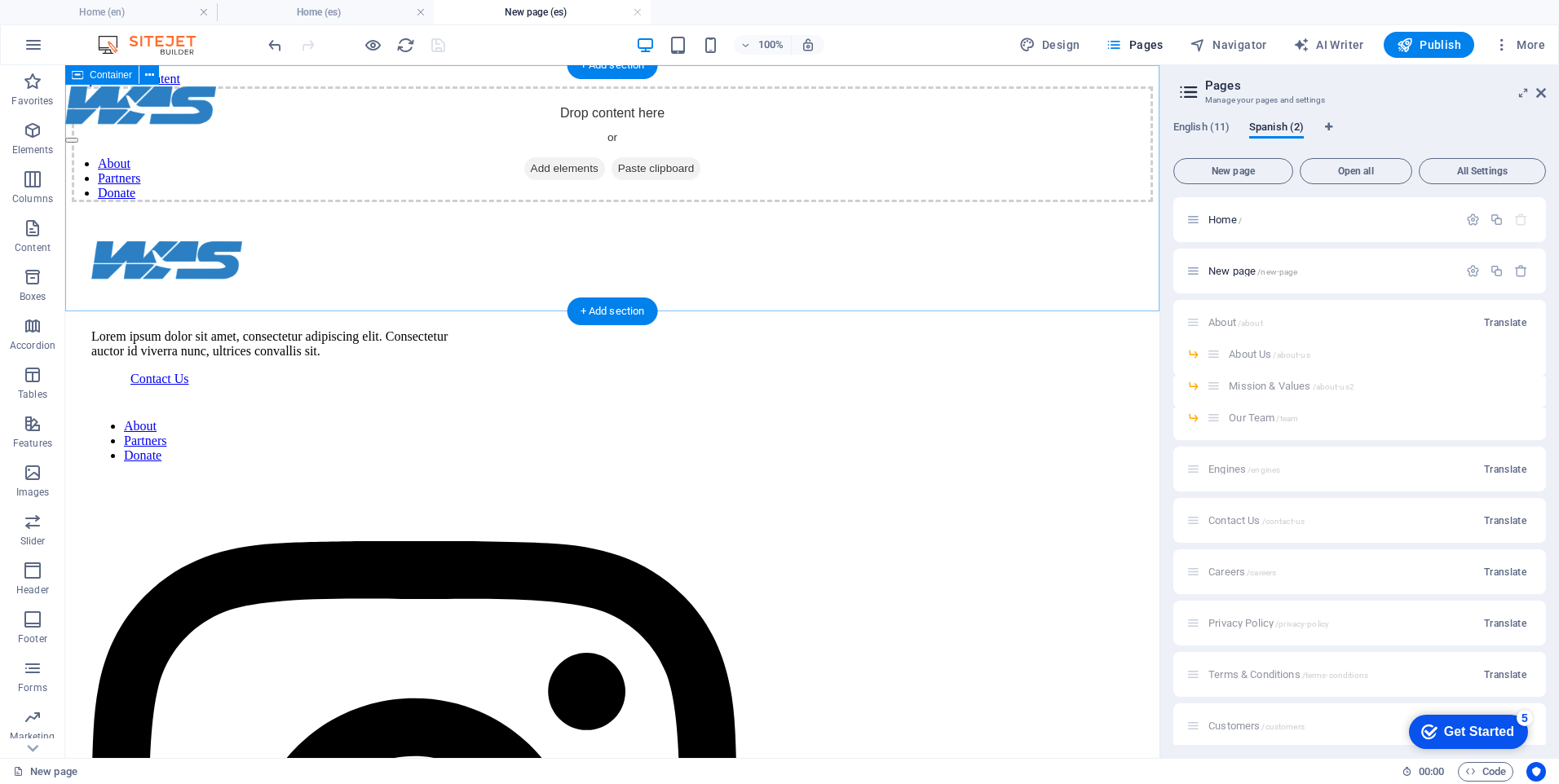
click at [1093, 202] on div "Drop content here or Add elements Paste clipboard" at bounding box center [613, 144] width 1081 height 116
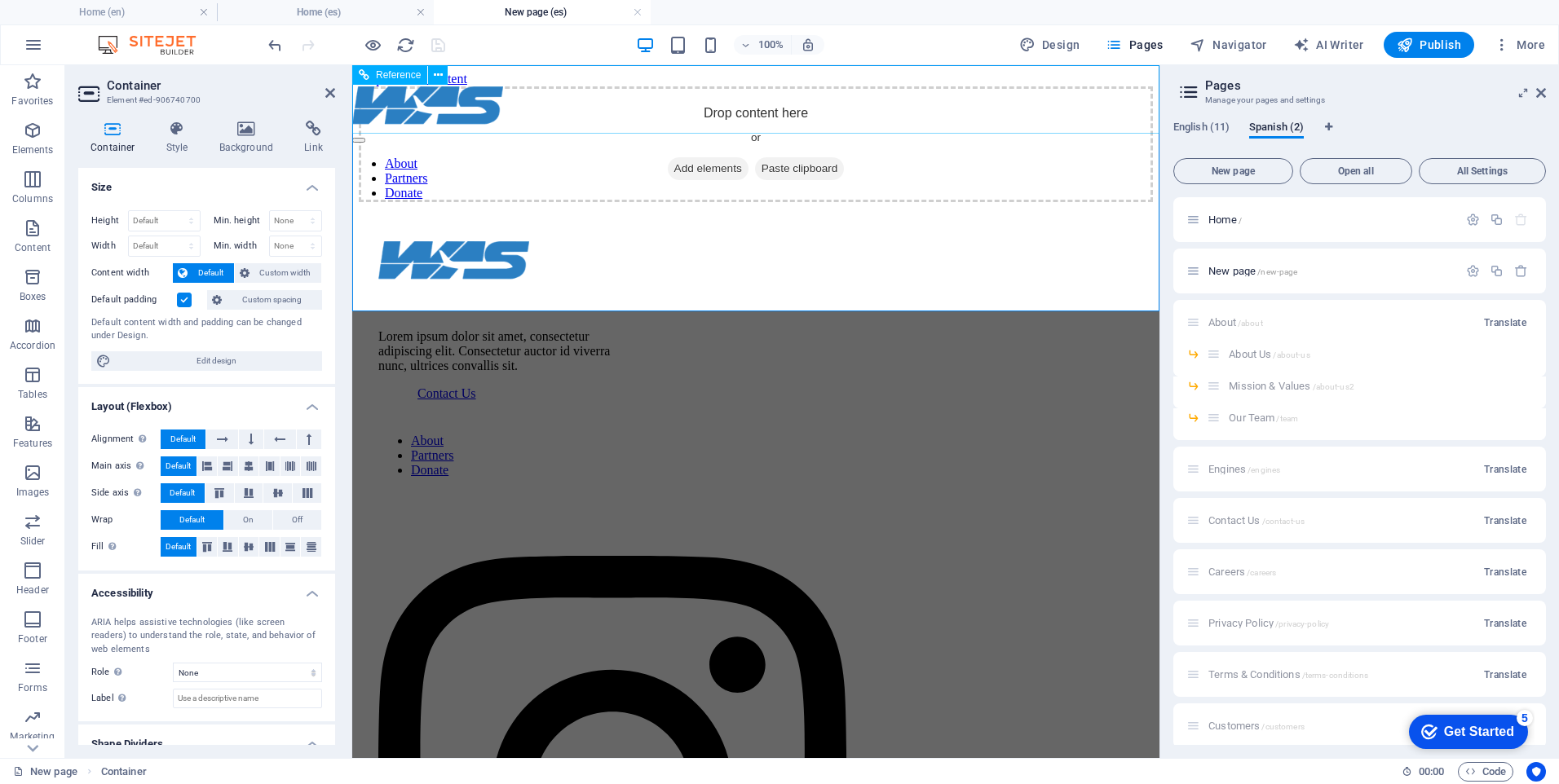
click at [607, 156] on nav "About Partners Donate" at bounding box center [755, 178] width 807 height 44
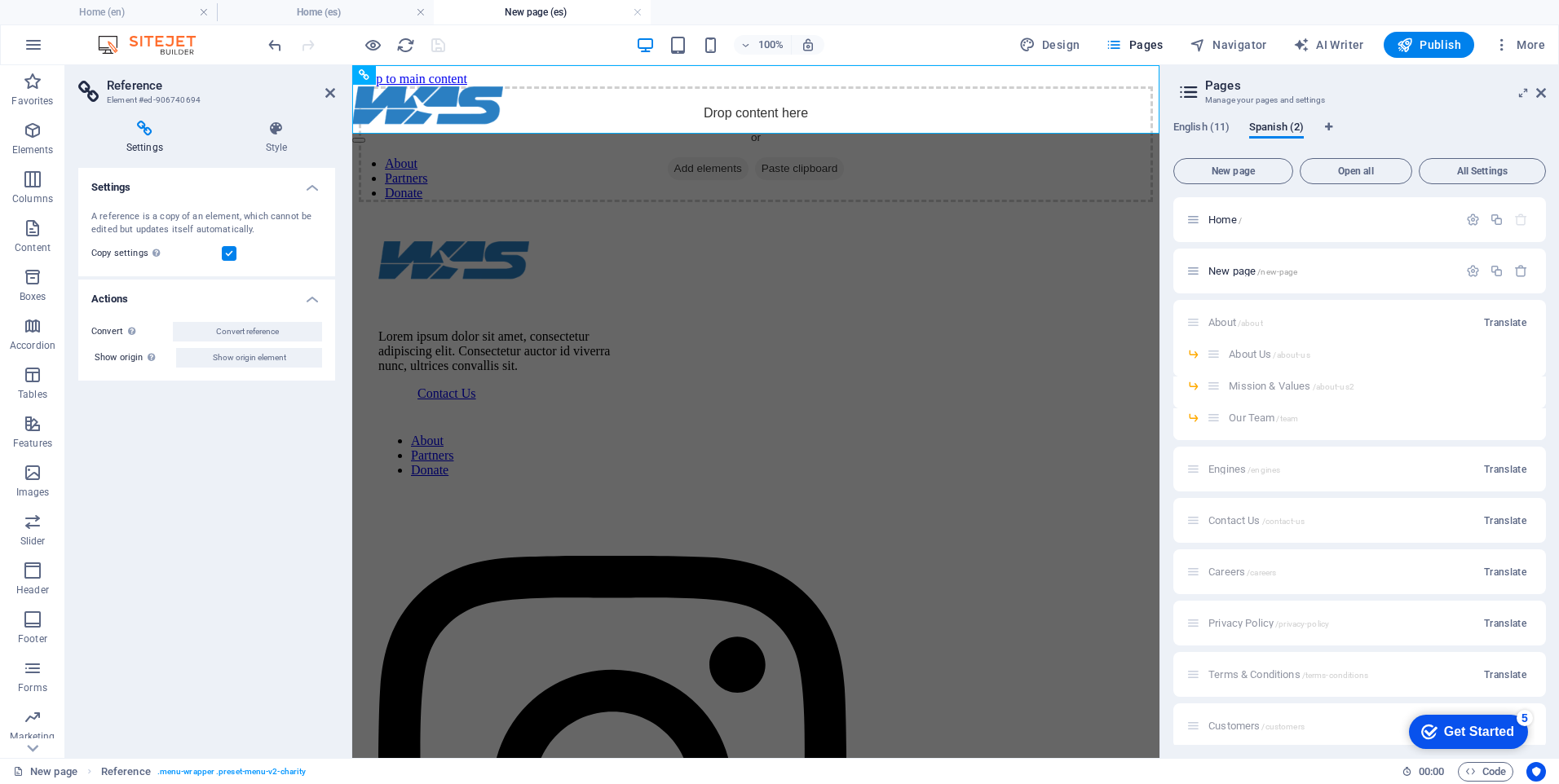
click at [150, 137] on h4 "Settings" at bounding box center [148, 137] width 139 height 34
click at [241, 334] on span "Convert reference" at bounding box center [248, 332] width 63 height 20
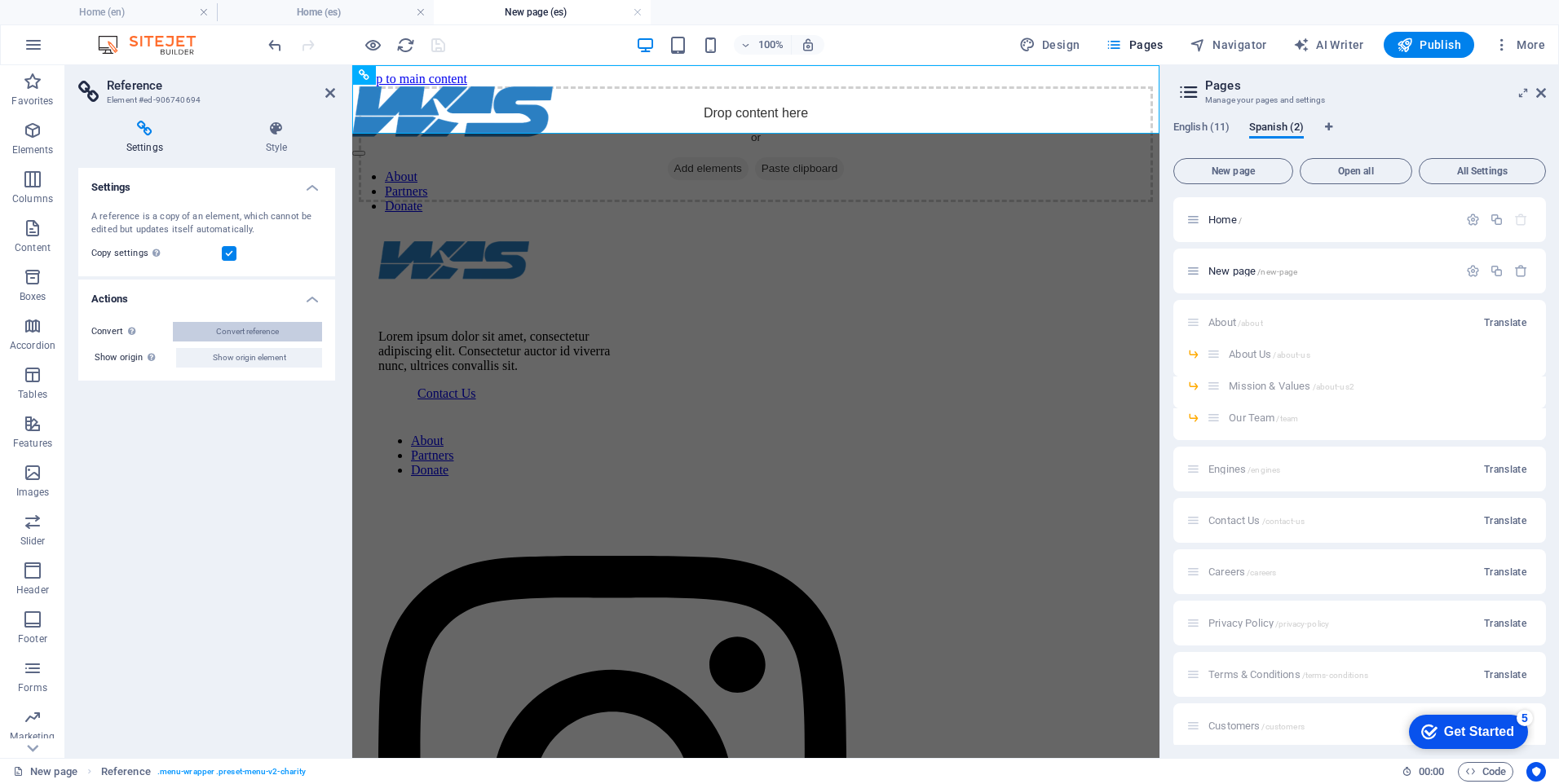
select select "header"
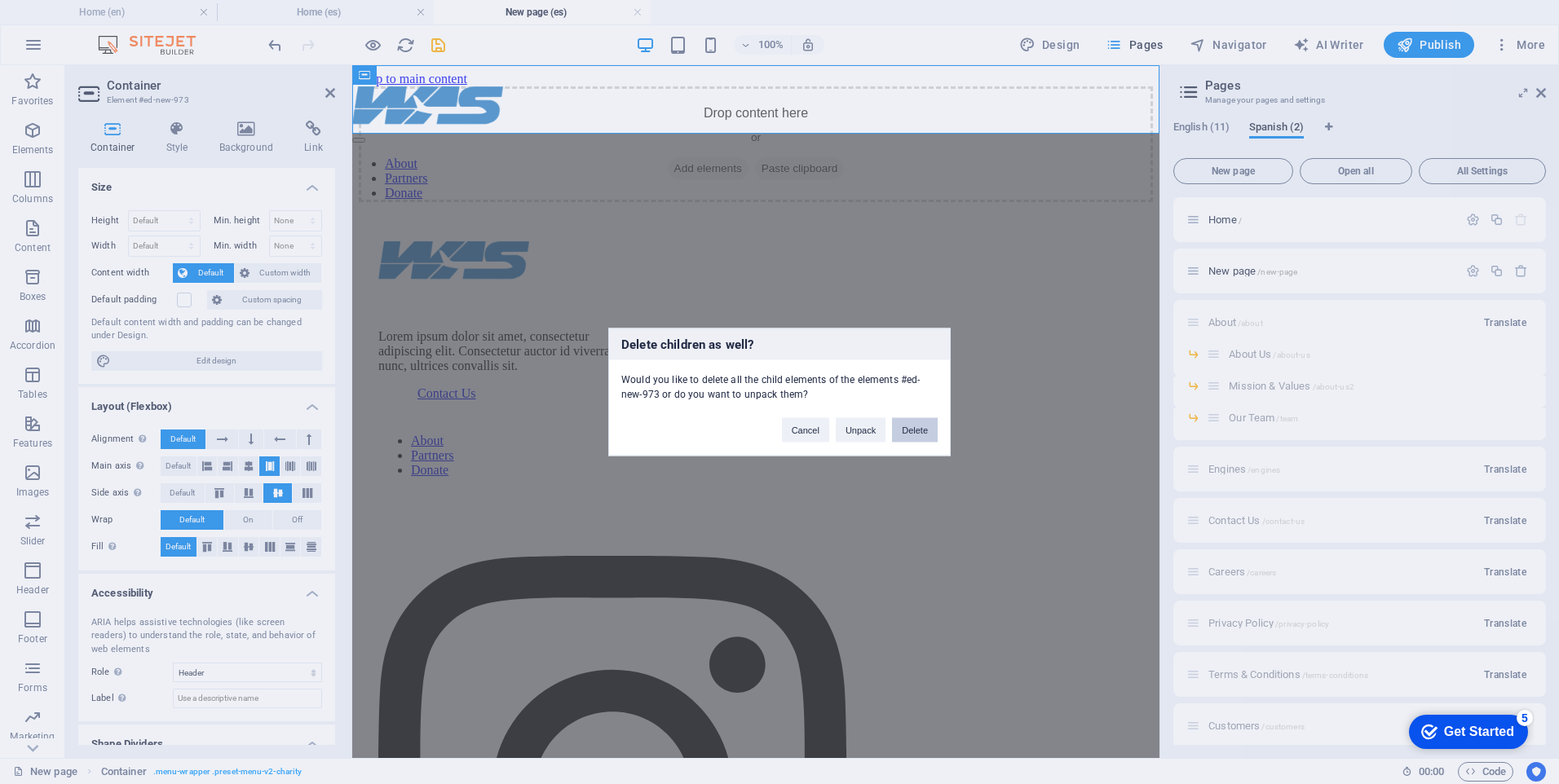
click at [913, 434] on button "Delete" at bounding box center [915, 430] width 46 height 25
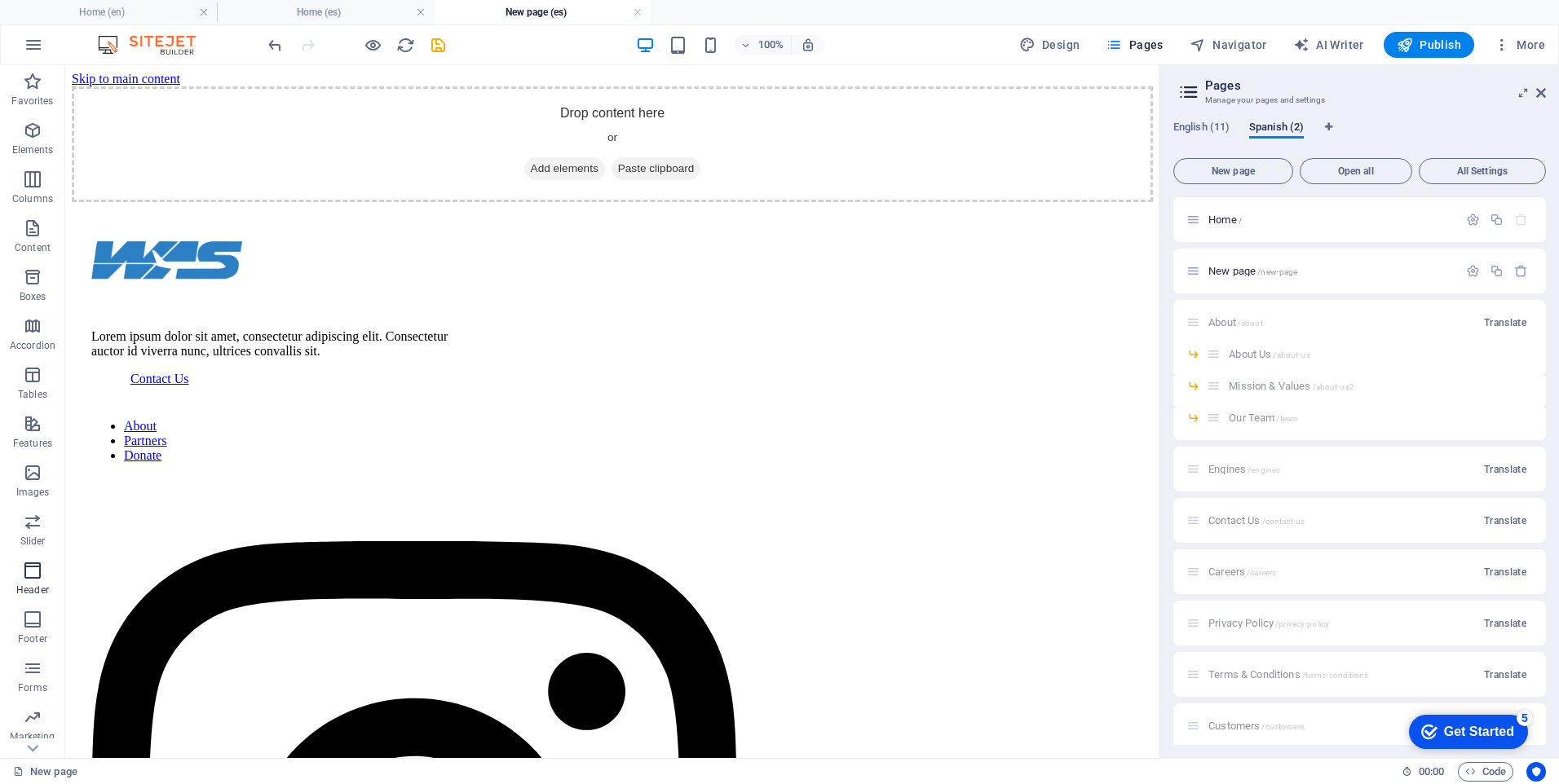
click at [39, 593] on p "Header" at bounding box center [32, 590] width 32 height 13
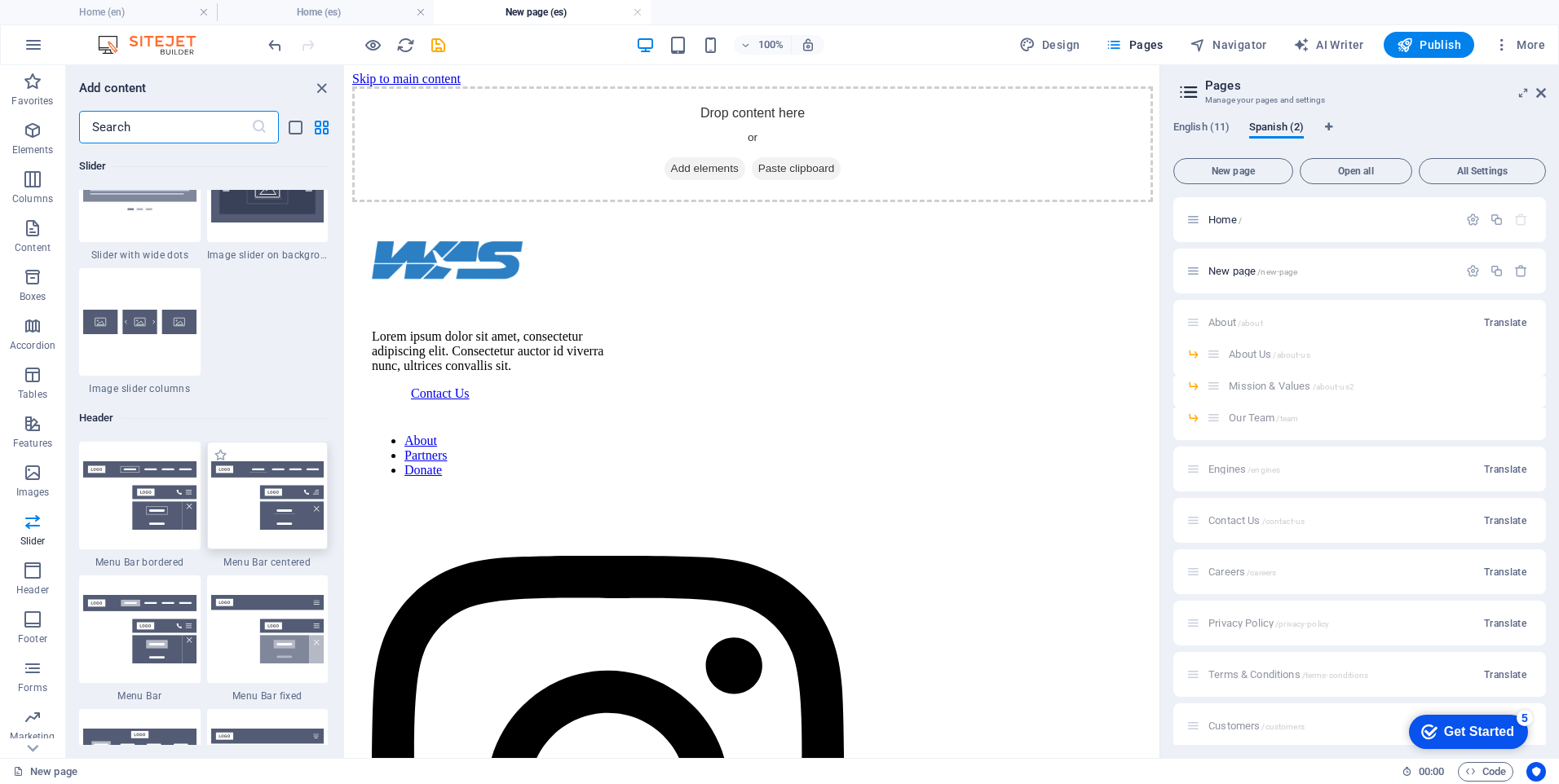
scroll to position [9656, 0]
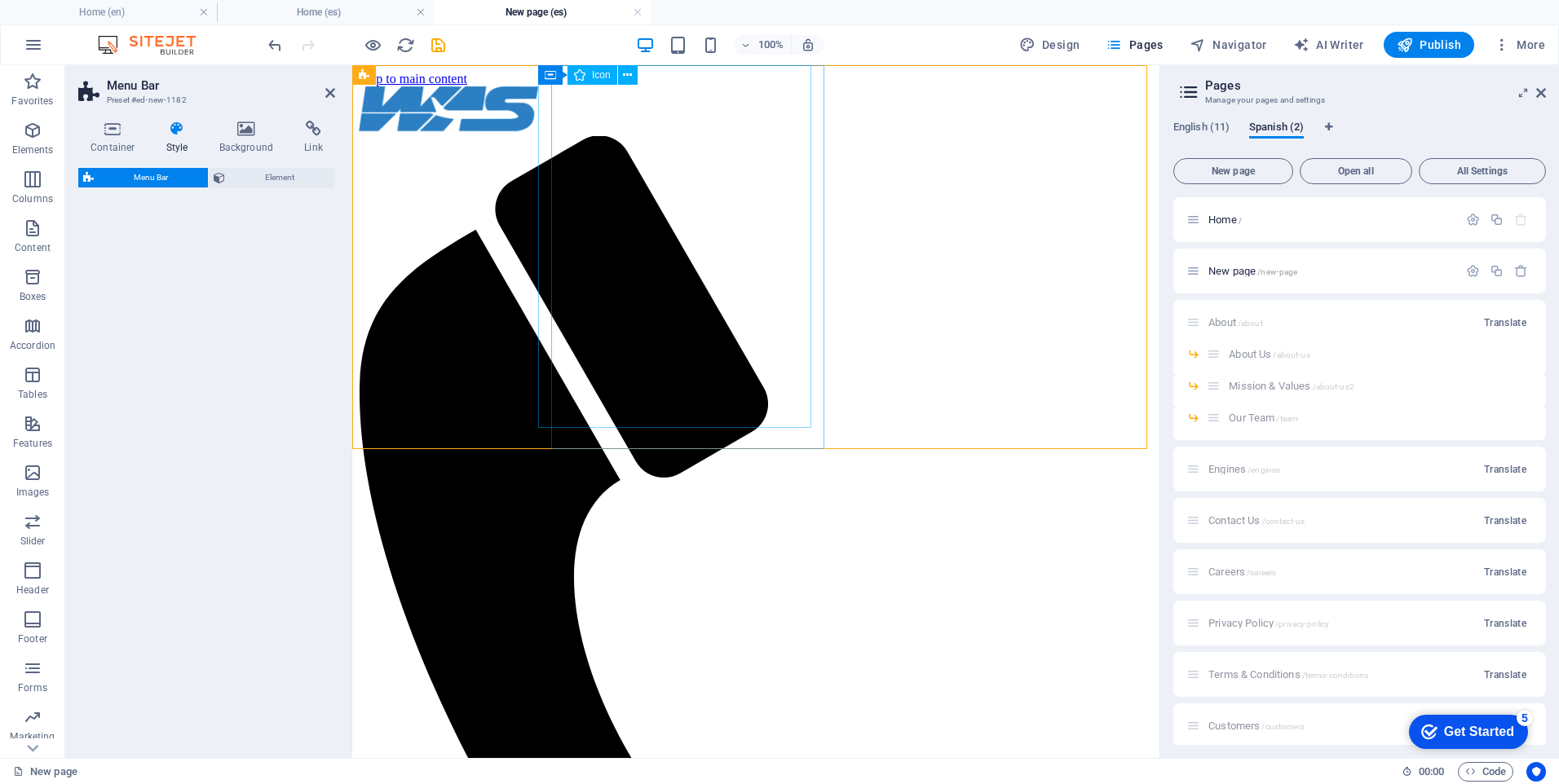
select select "rem"
select select "preset-menu-v2-border"
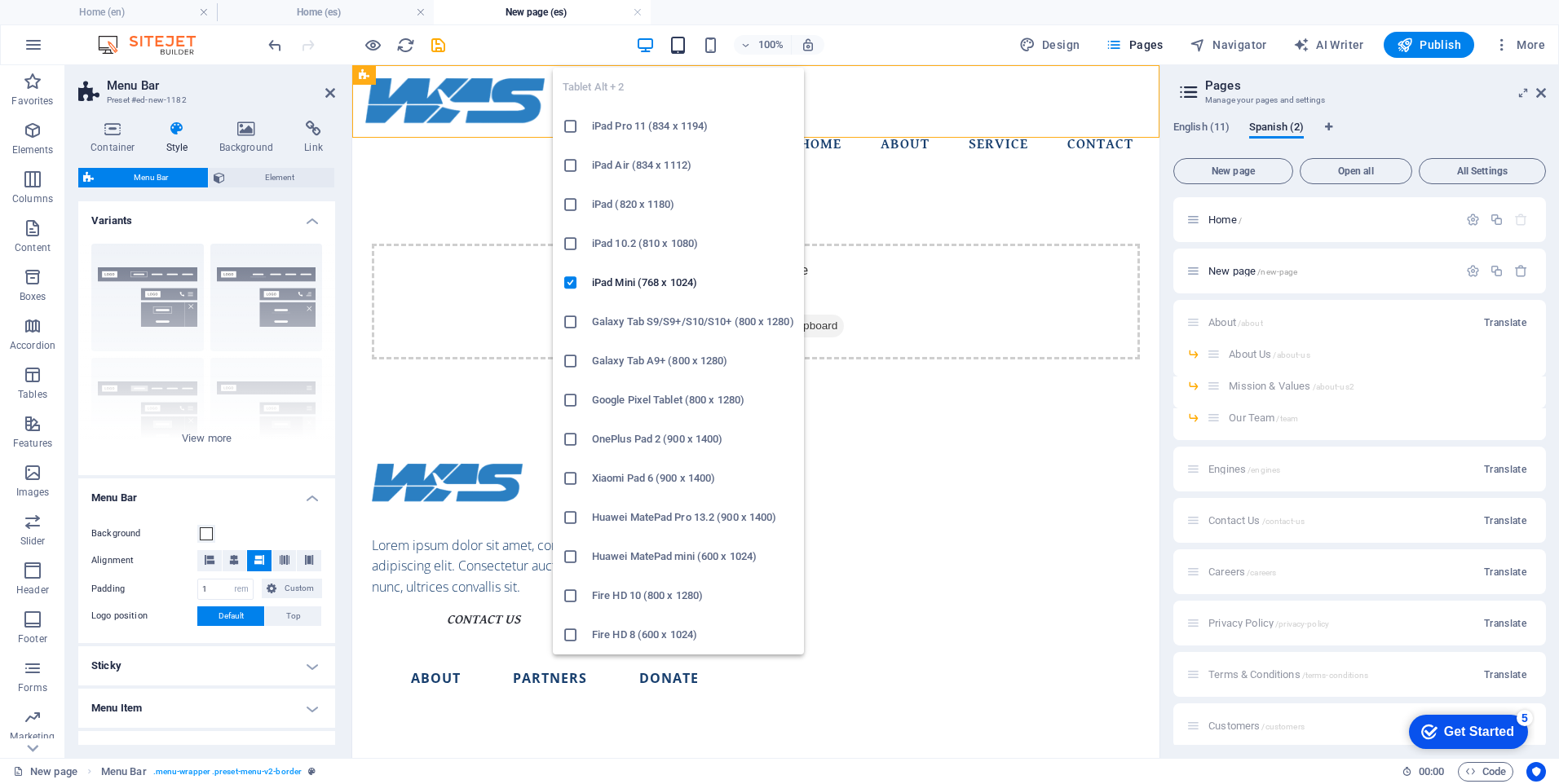
click at [685, 44] on icon "button" at bounding box center [678, 45] width 19 height 19
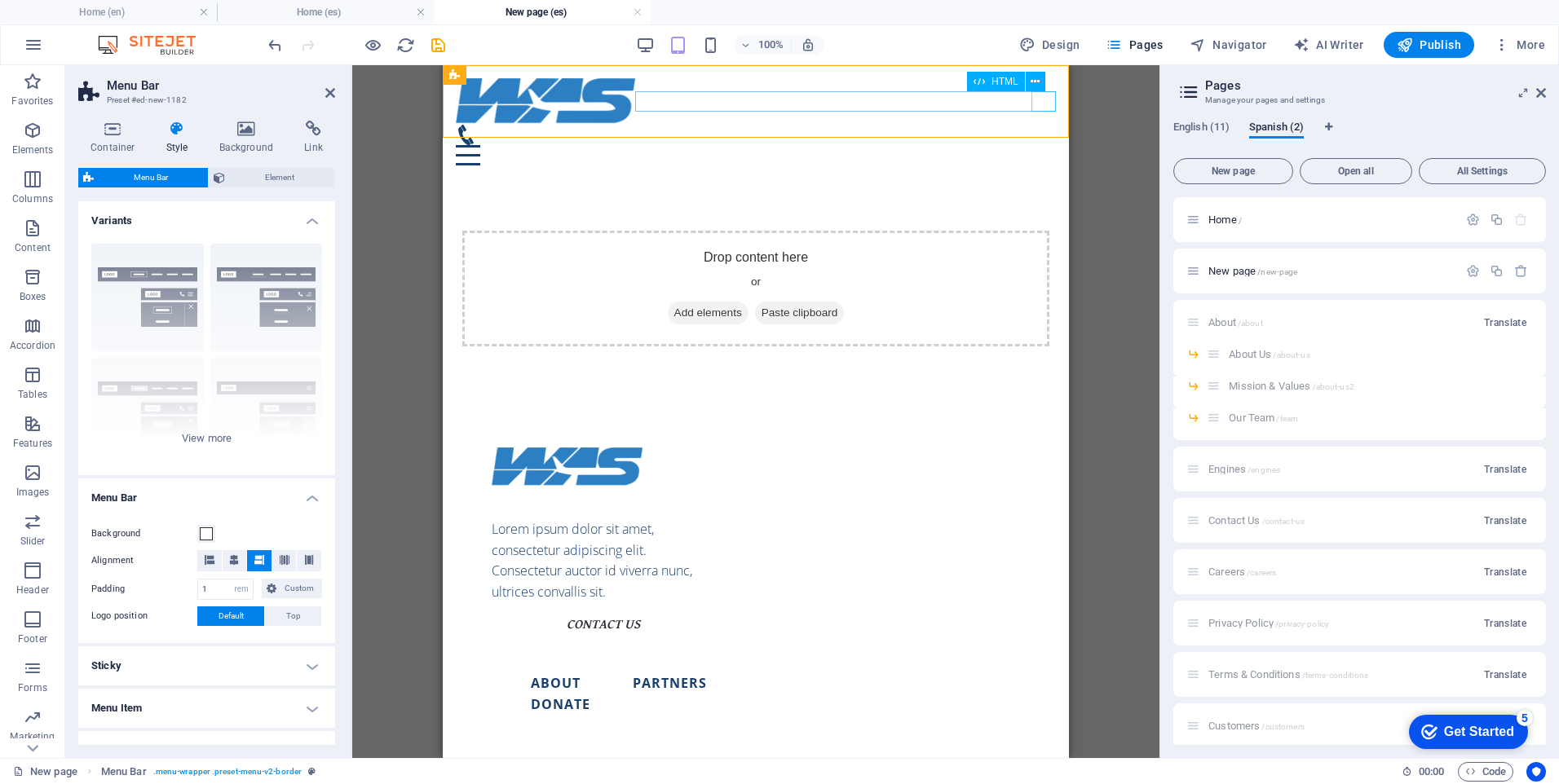
click at [1046, 145] on div "Menu" at bounding box center [756, 155] width 600 height 21
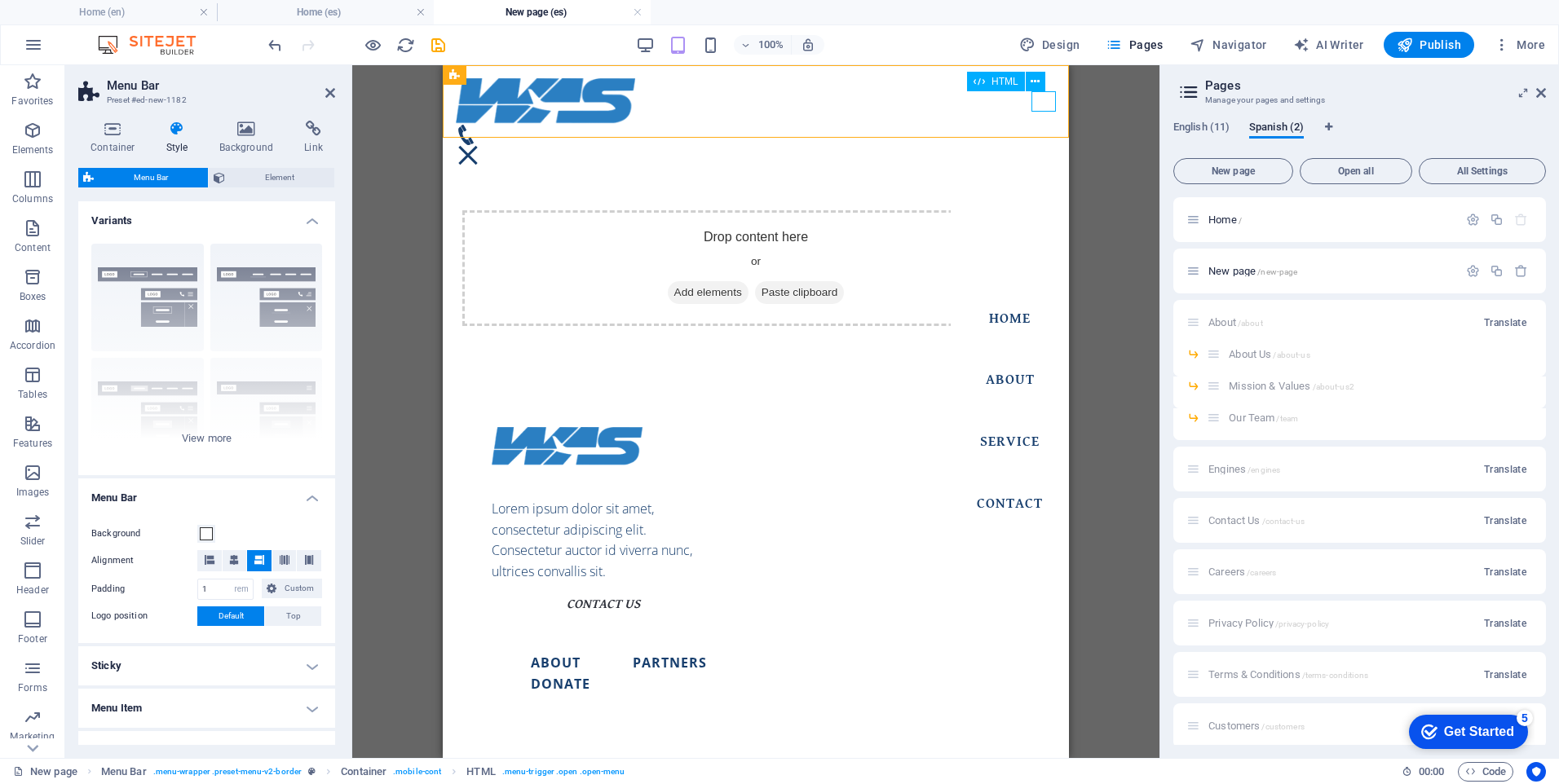
click at [480, 145] on div "Menu" at bounding box center [469, 155] width 25 height 21
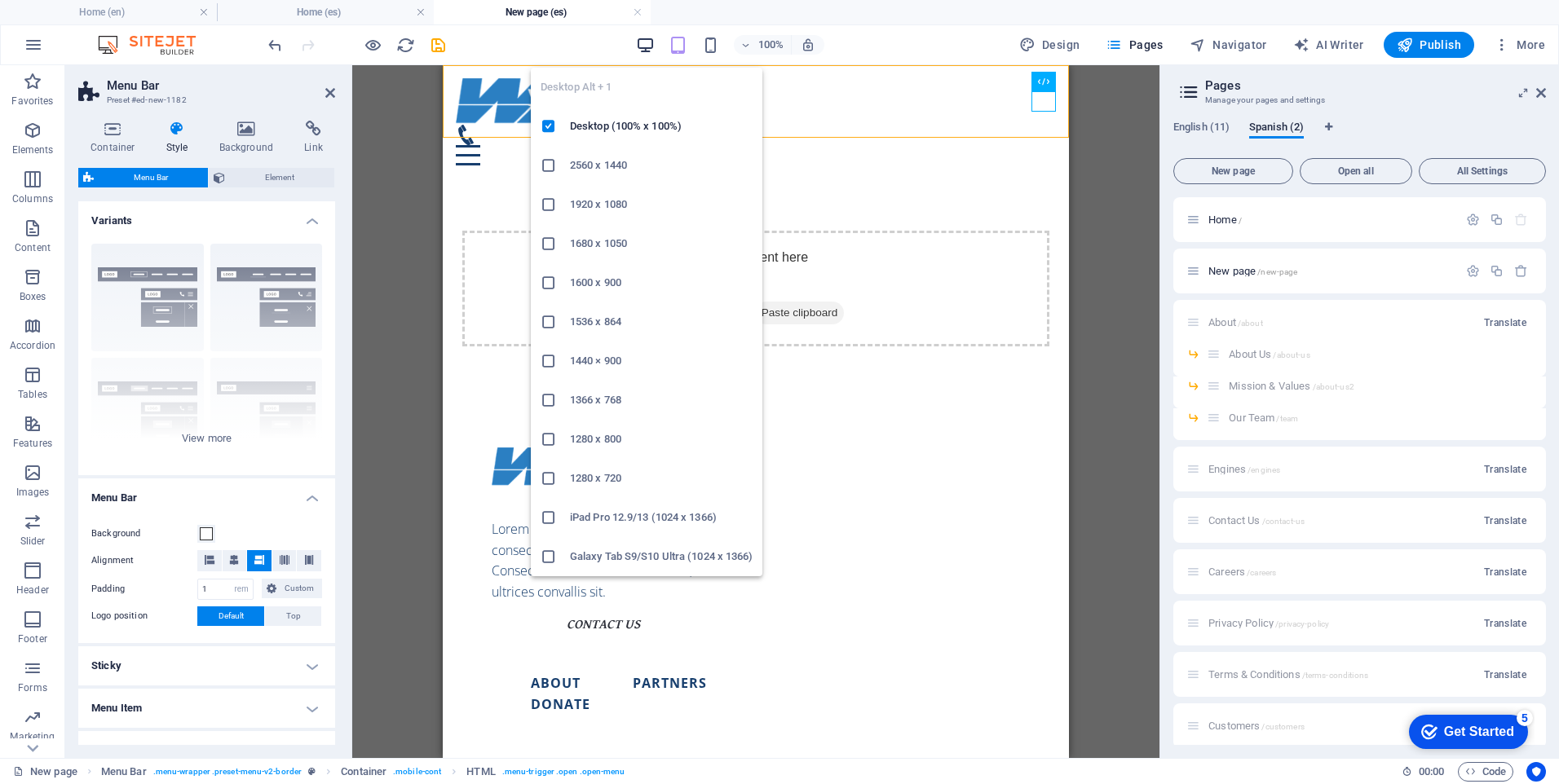
click at [643, 51] on icon "button" at bounding box center [645, 45] width 19 height 19
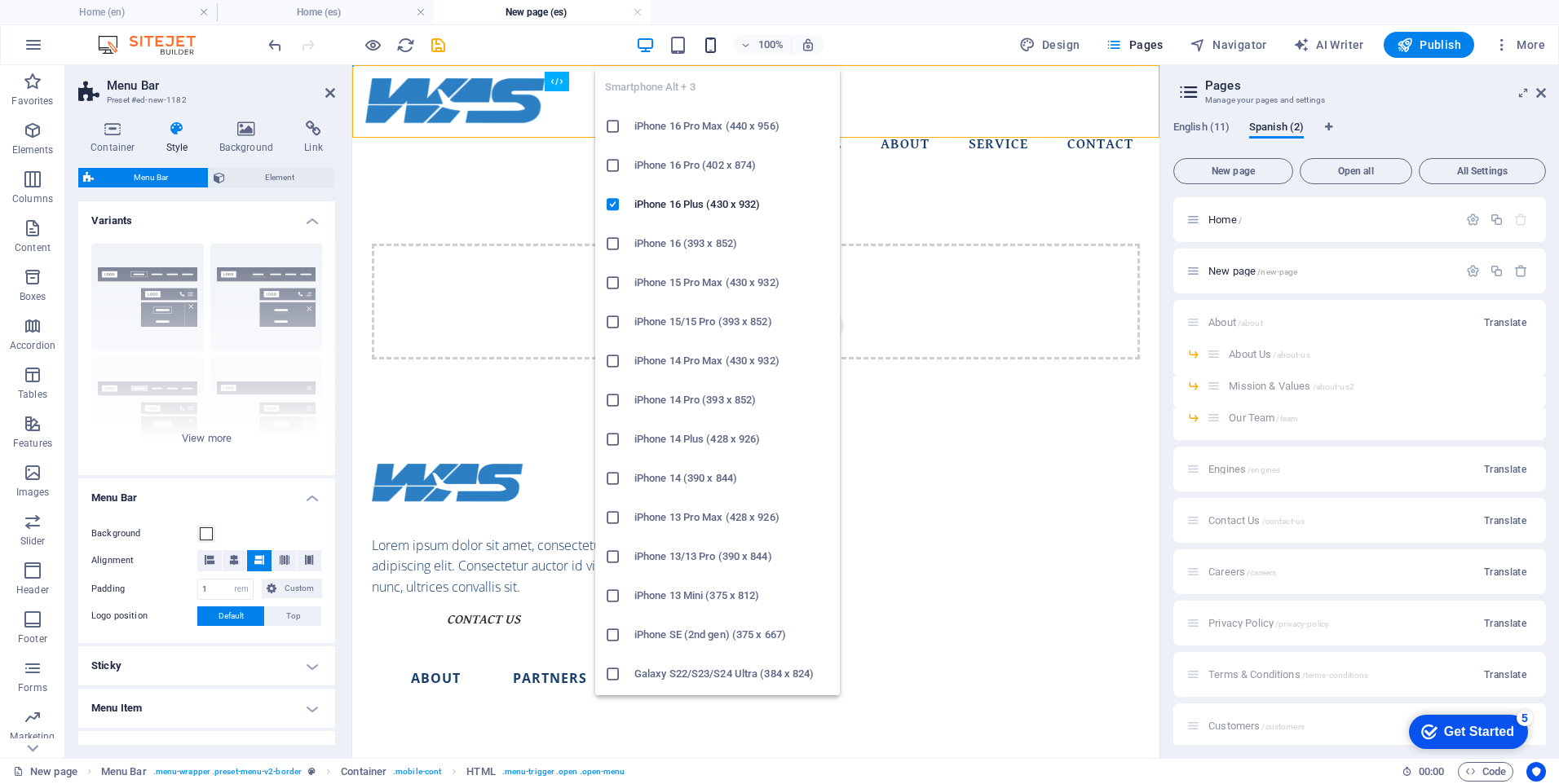
click at [707, 47] on icon "button" at bounding box center [710, 45] width 19 height 19
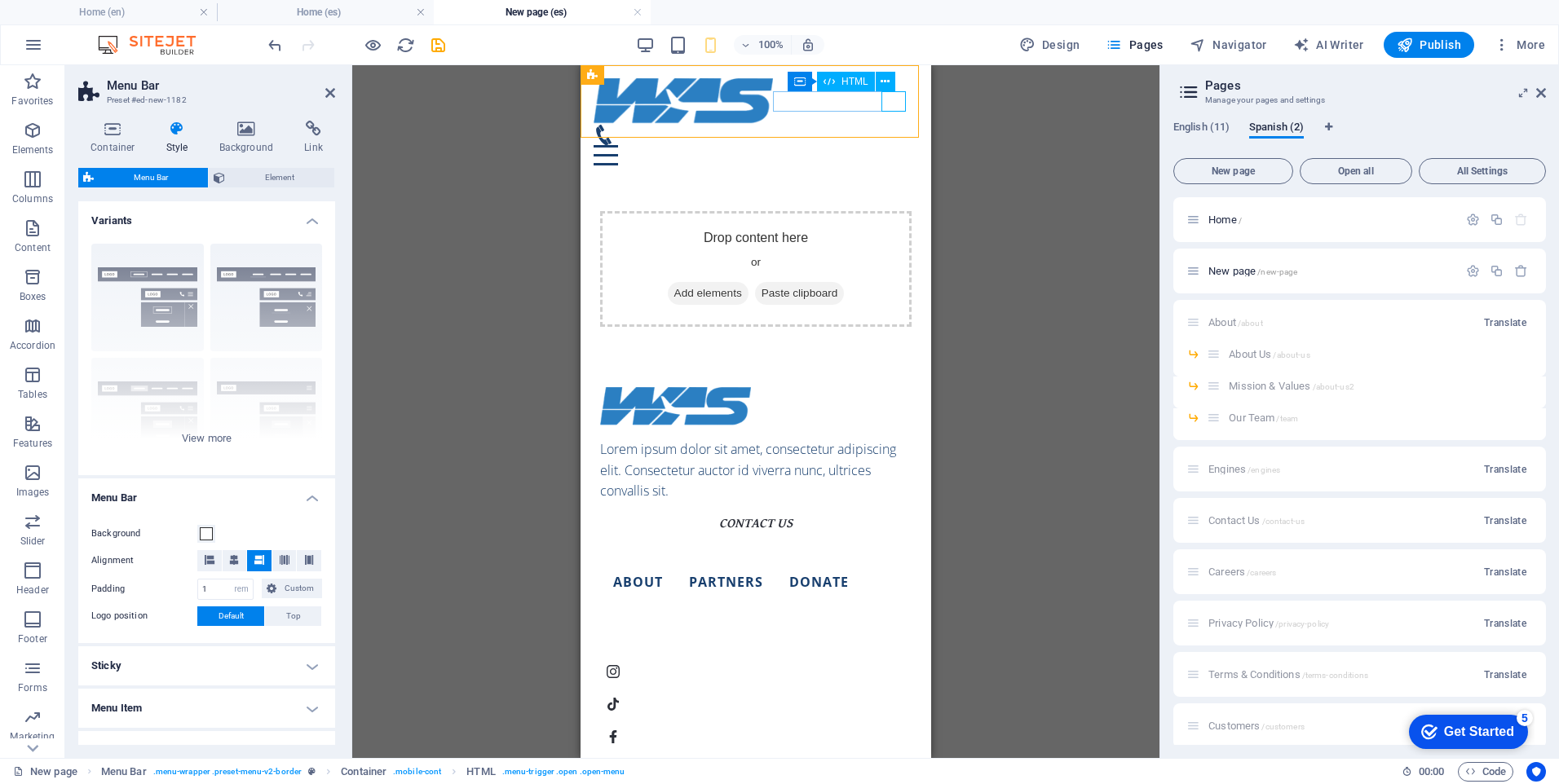
click at [899, 145] on div "Menu" at bounding box center [756, 155] width 325 height 21
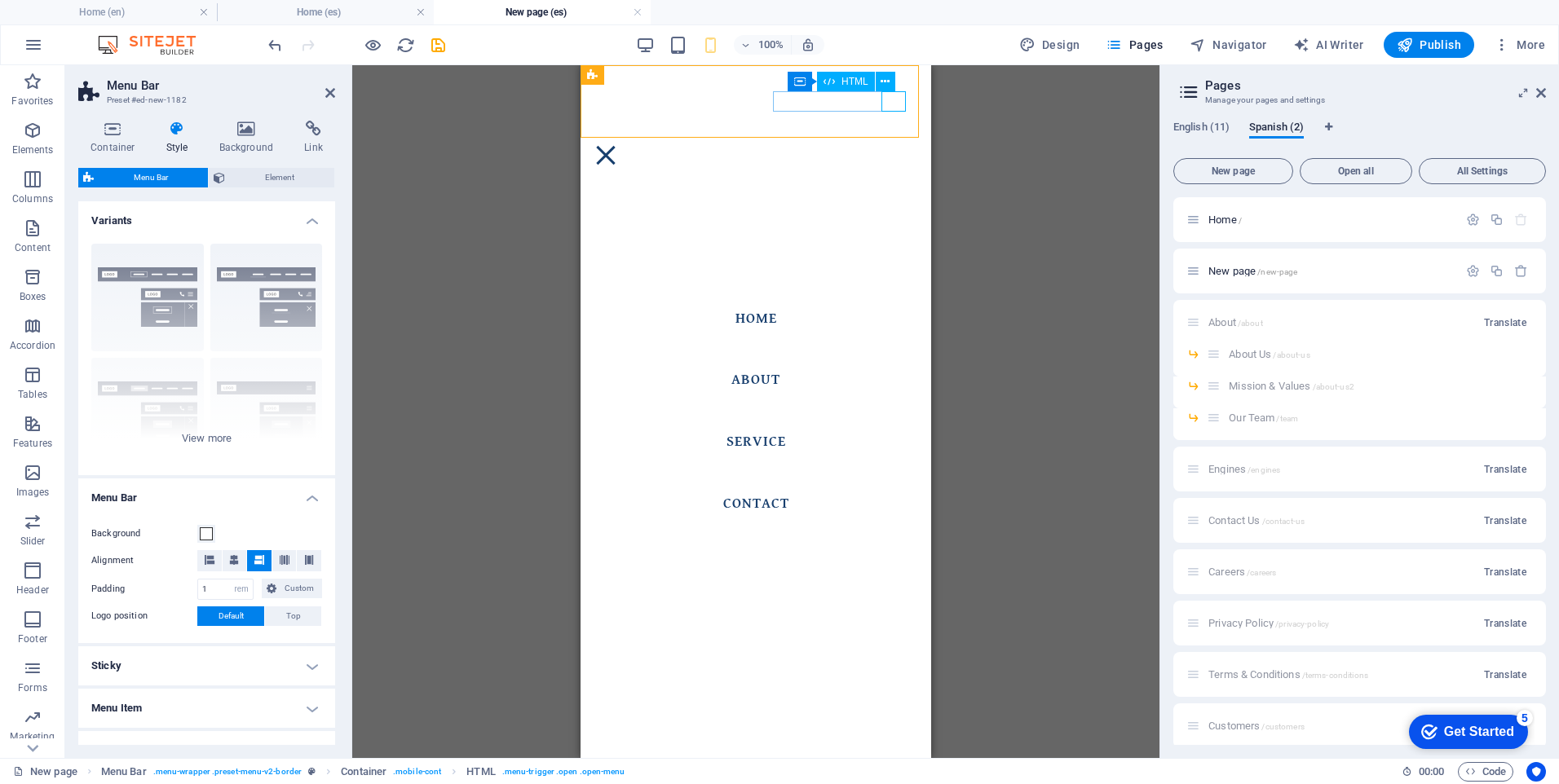
click at [618, 145] on div "Menu" at bounding box center [606, 155] width 25 height 21
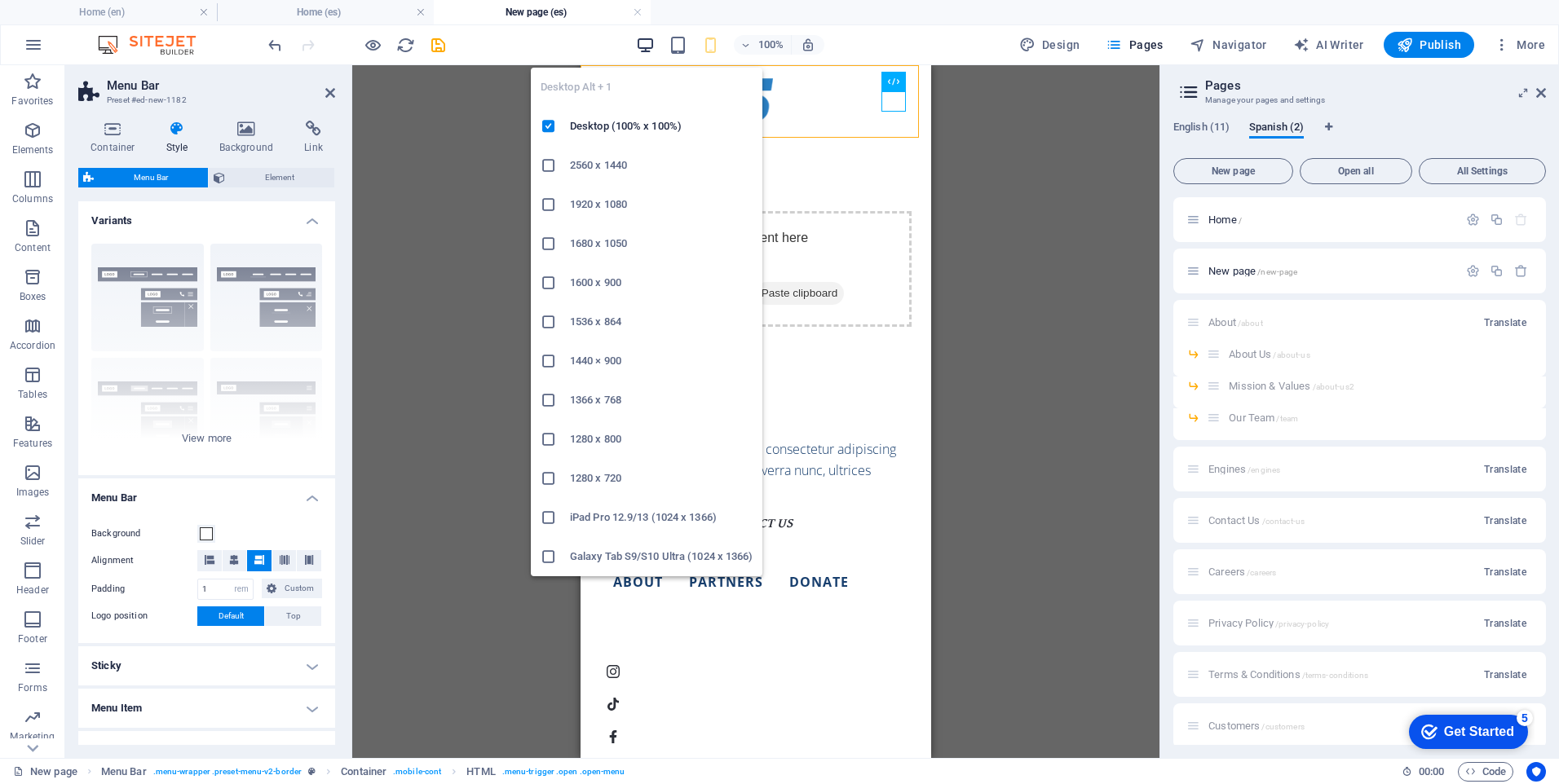
click at [655, 45] on icon "button" at bounding box center [645, 45] width 19 height 19
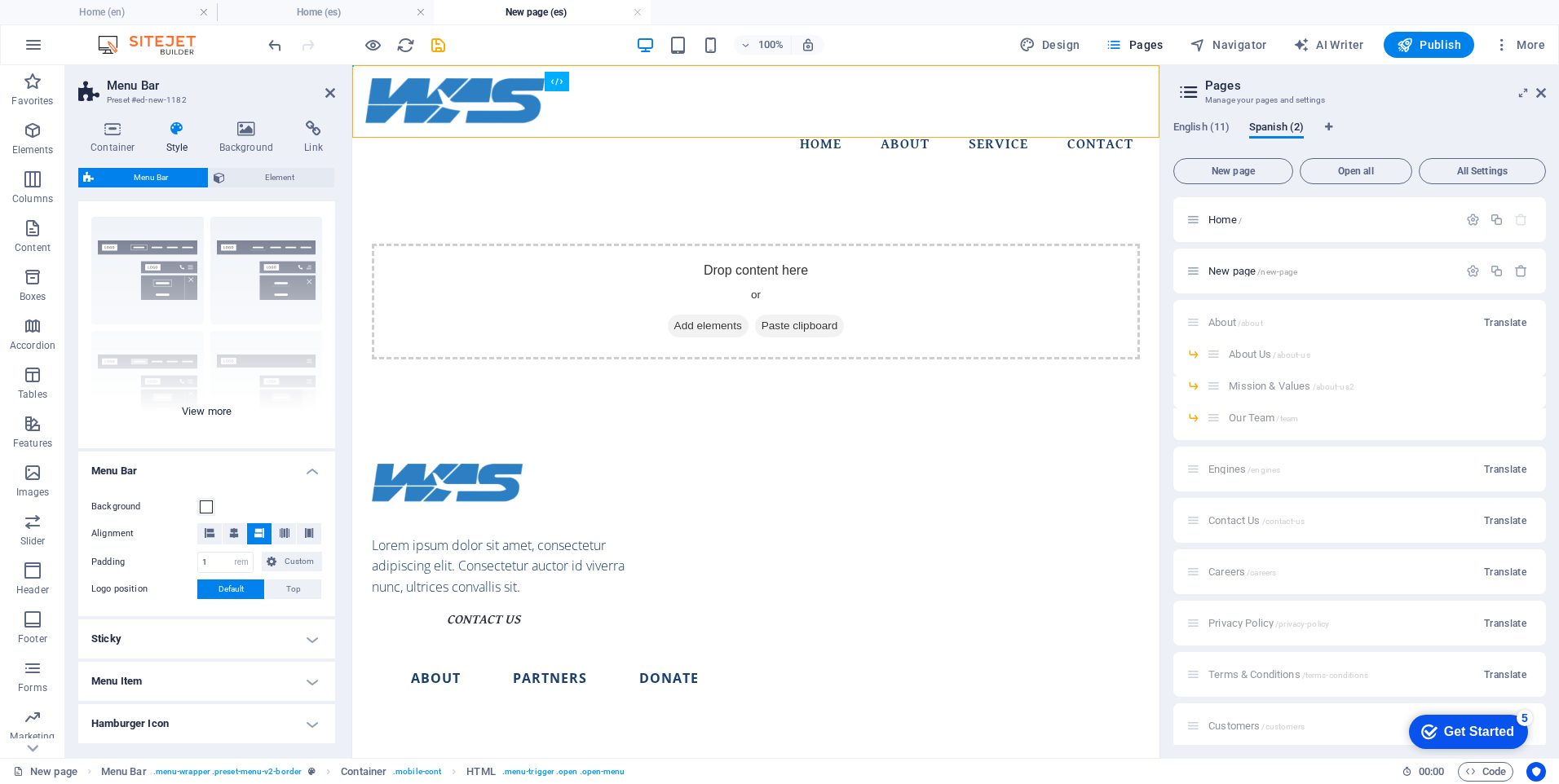
scroll to position [0, 0]
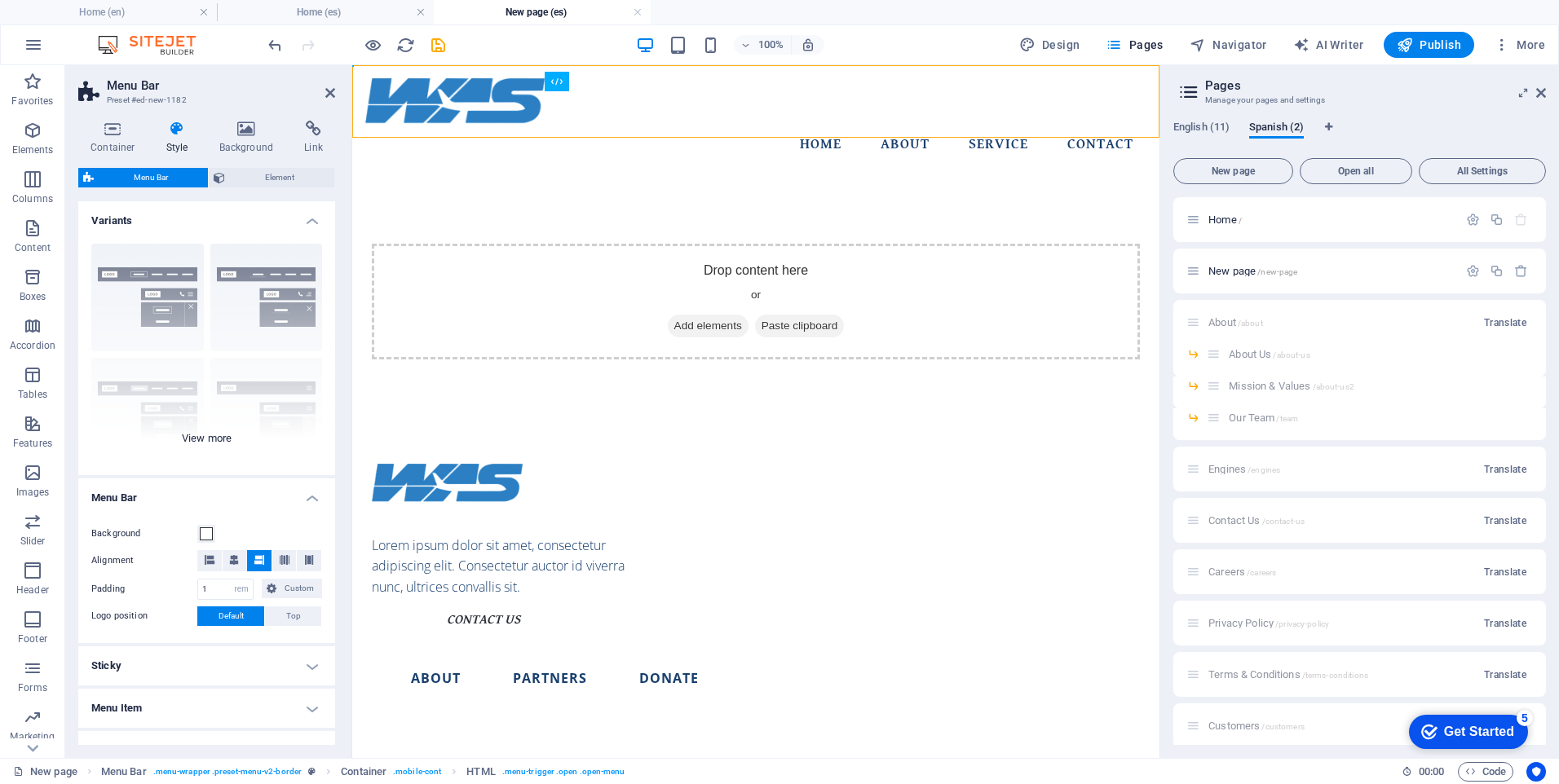
click at [204, 434] on div "Border Centered Default Fixed Loki Trigger Wide XXL" at bounding box center [207, 353] width 257 height 244
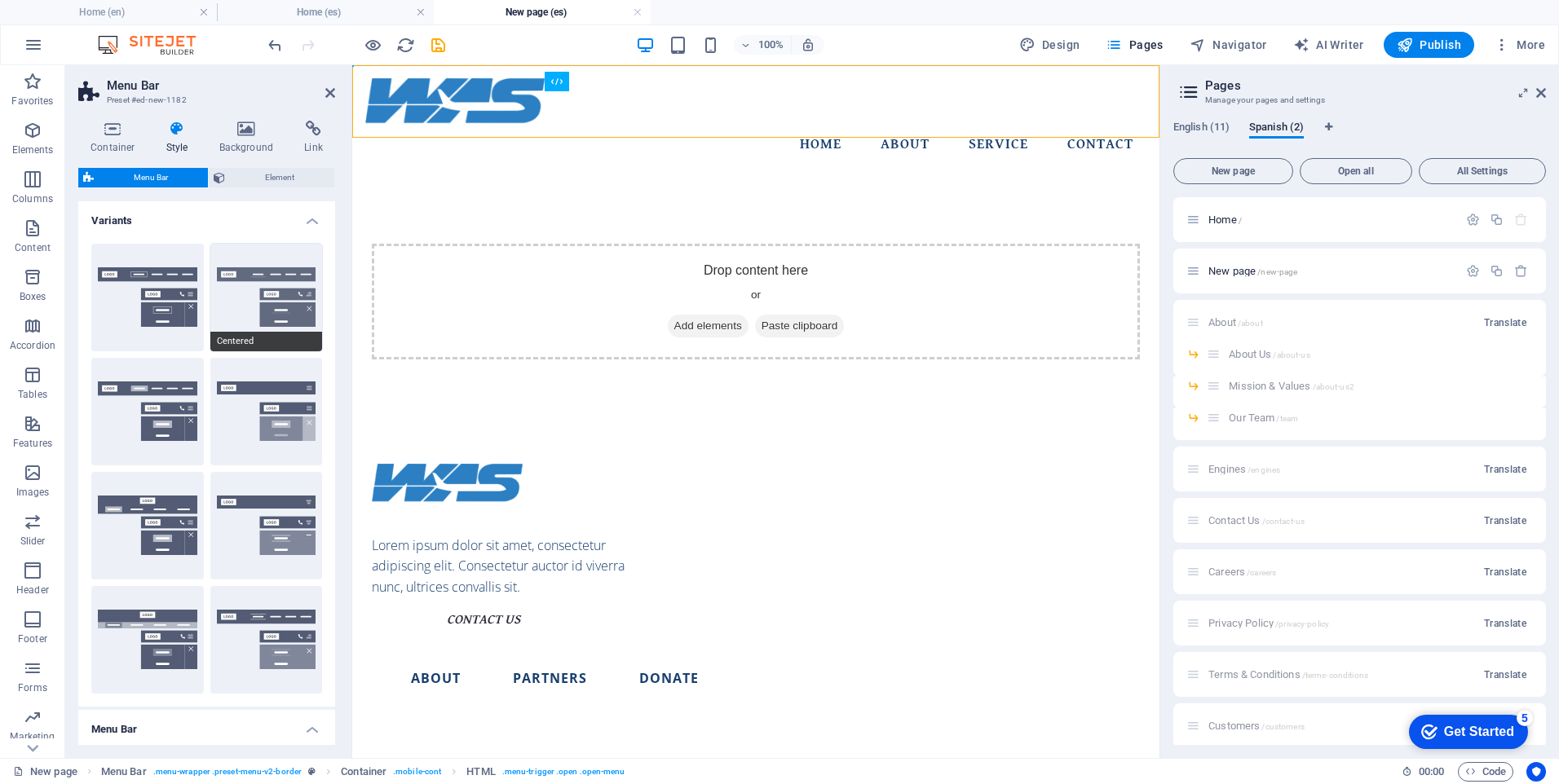
click at [251, 315] on button "Centered" at bounding box center [267, 297] width 113 height 108
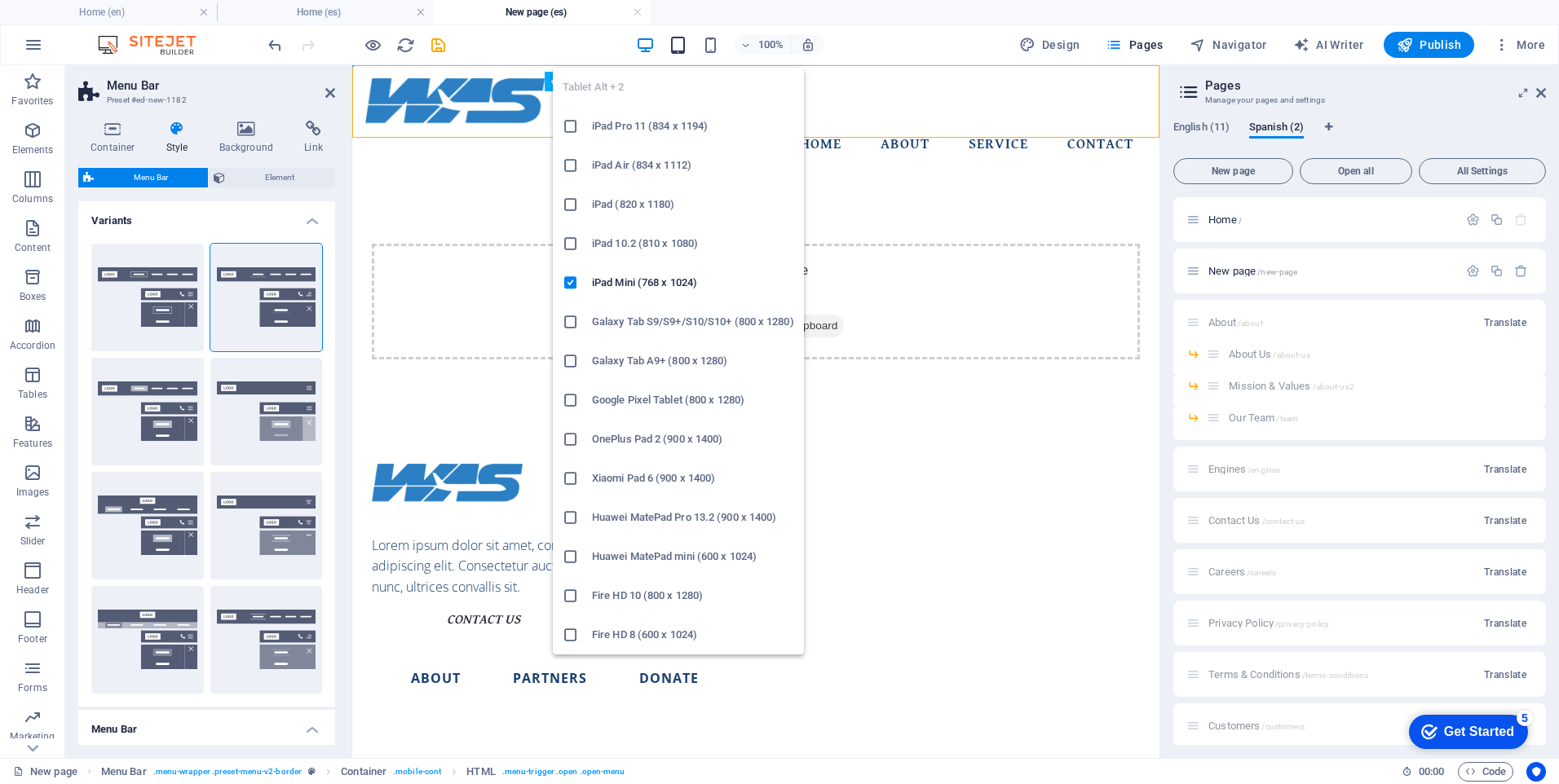
click at [687, 46] on icon "button" at bounding box center [678, 45] width 19 height 19
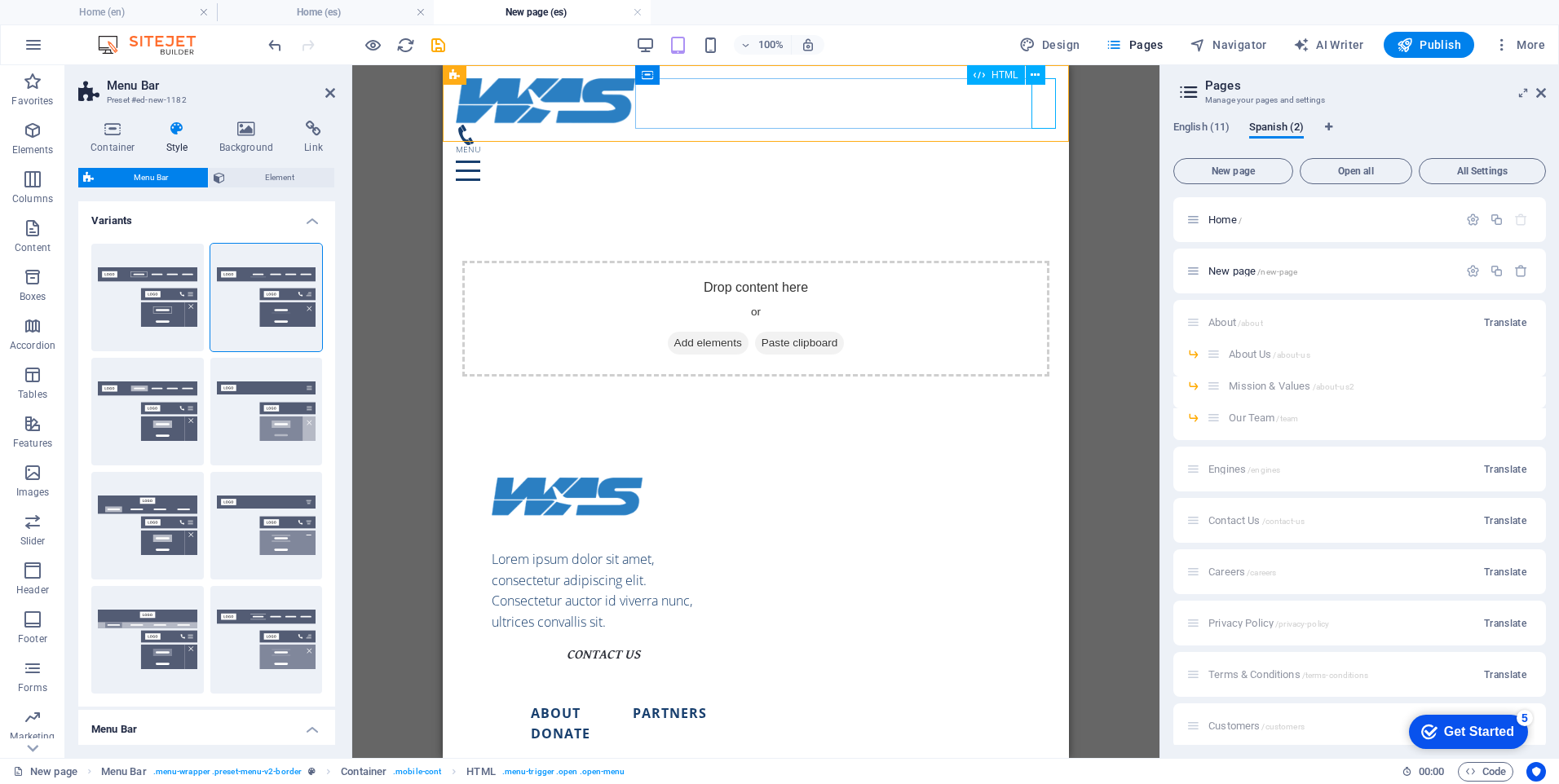
click at [1045, 145] on div "Menu" at bounding box center [756, 170] width 600 height 51
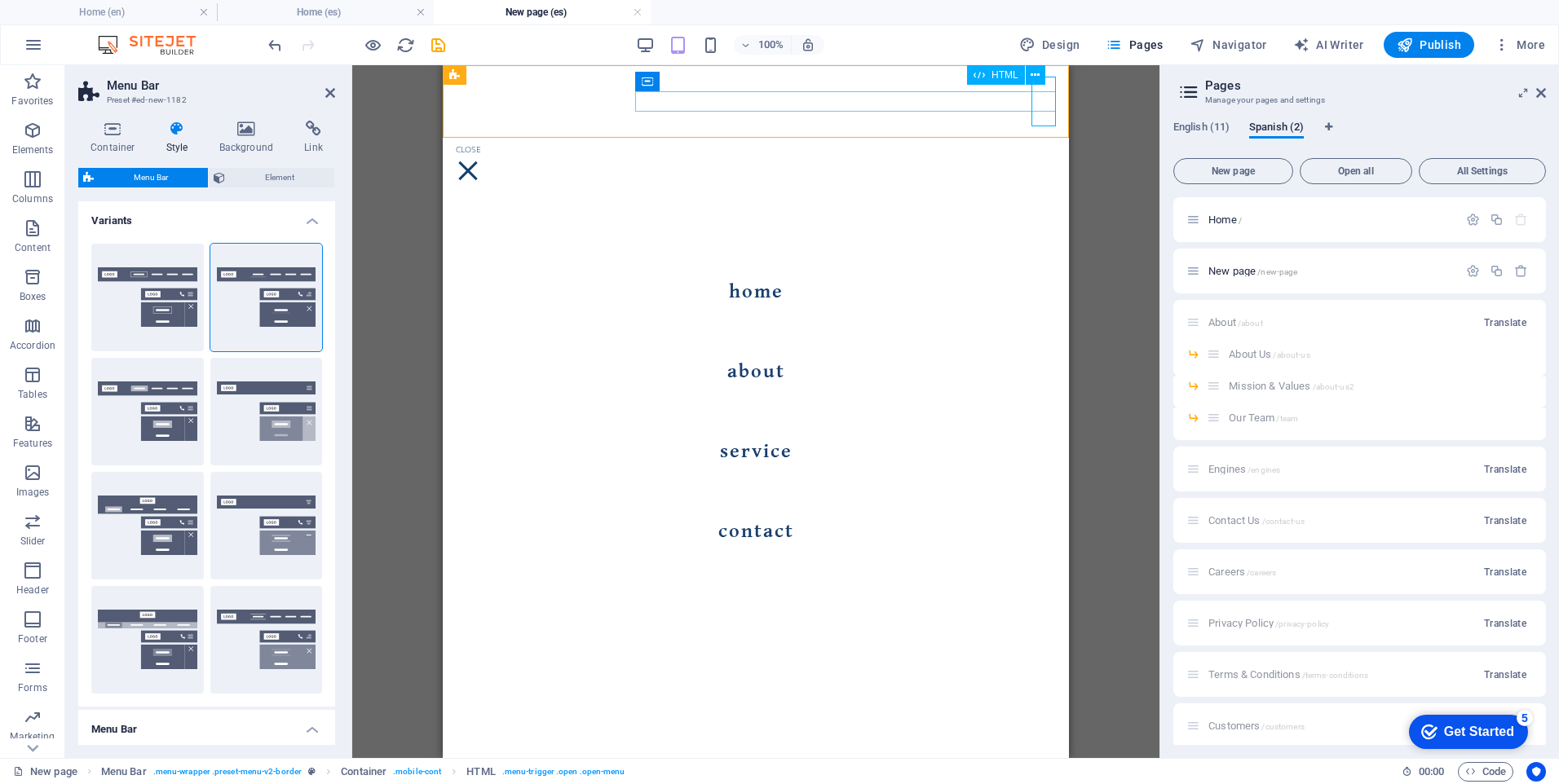
click at [480, 145] on div "Menu" at bounding box center [469, 170] width 25 height 51
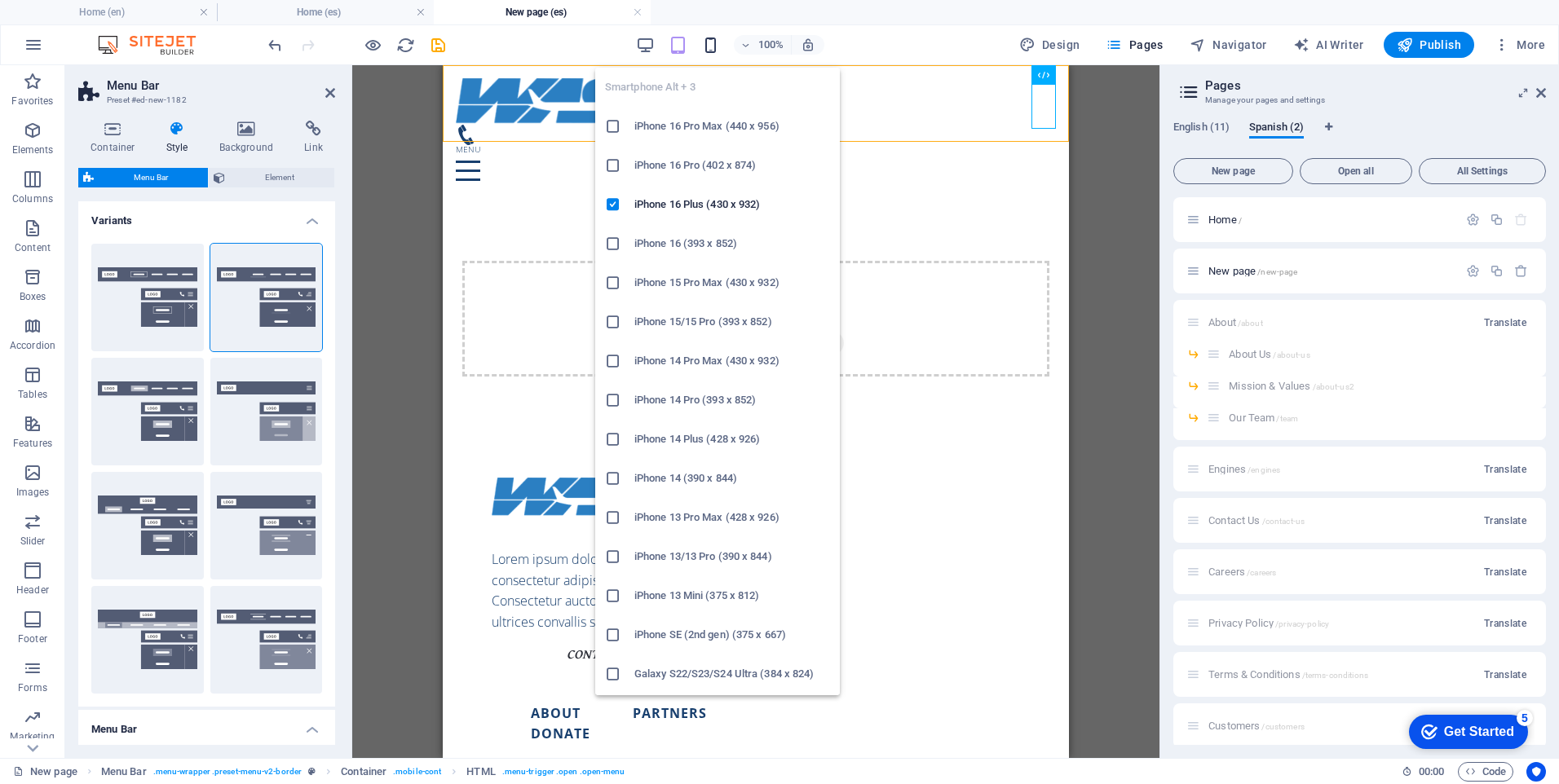
click at [708, 46] on icon "button" at bounding box center [710, 45] width 19 height 19
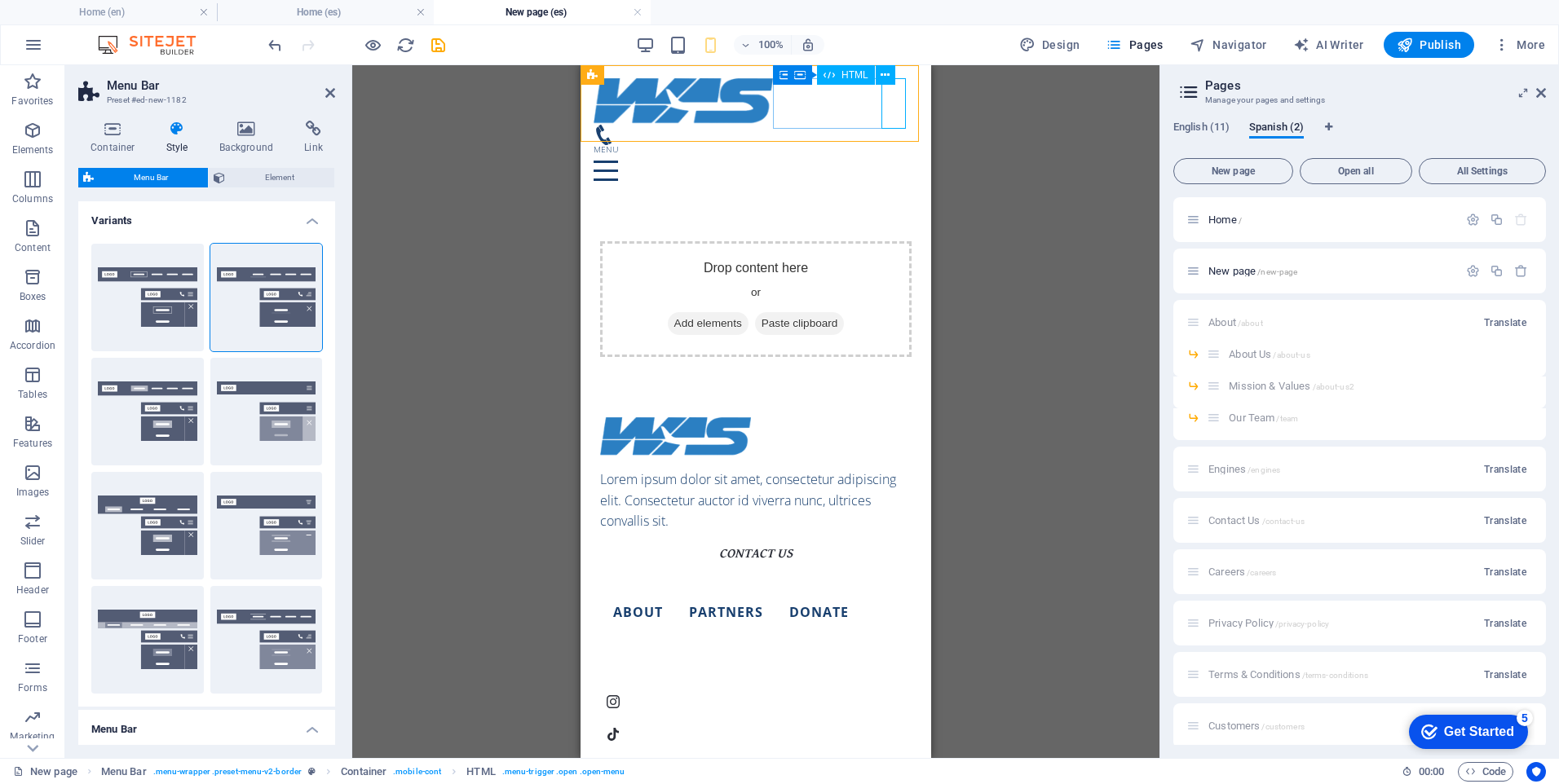
click at [893, 145] on div "Menu" at bounding box center [756, 170] width 325 height 51
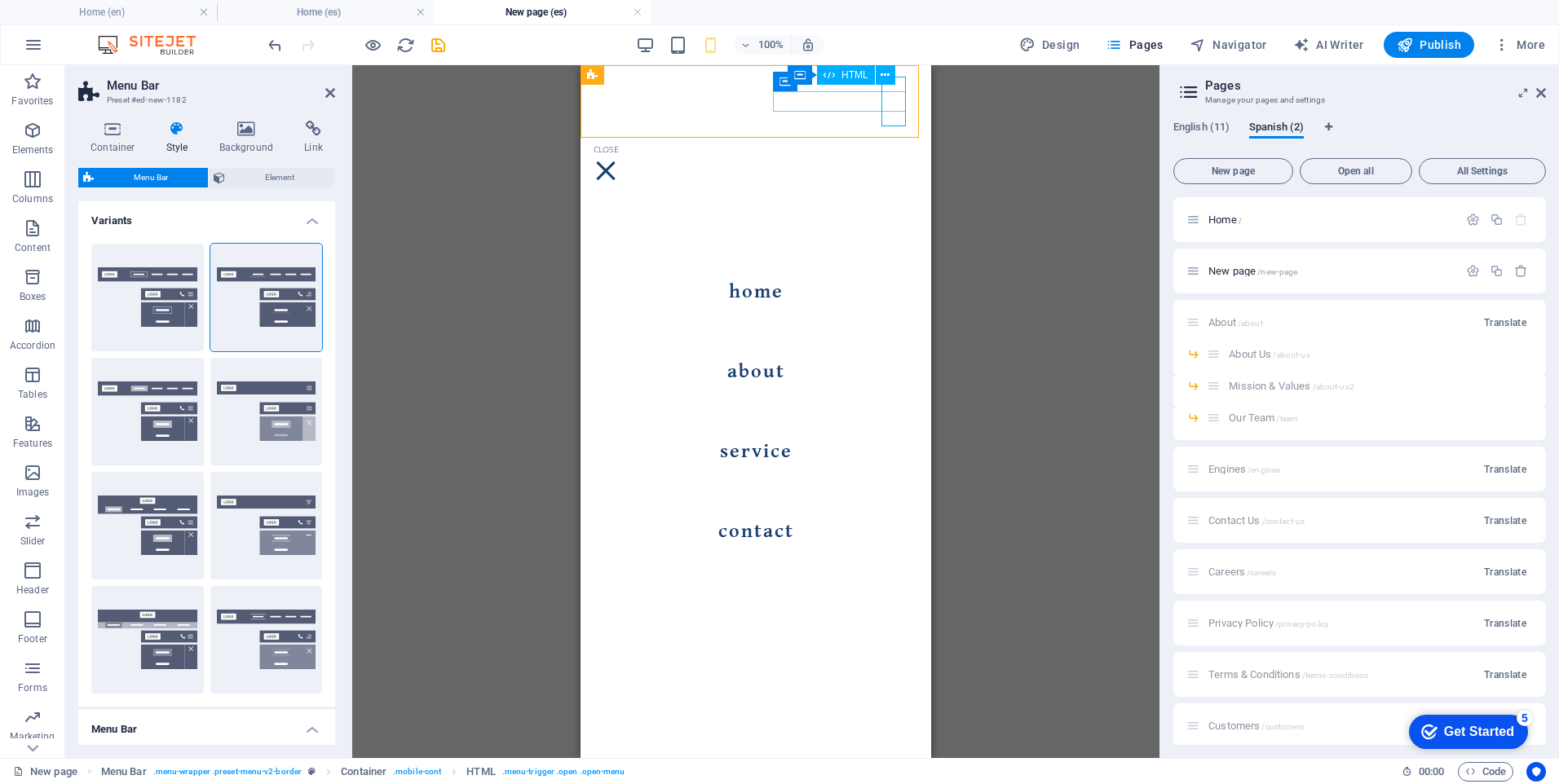
click at [618, 145] on div "Menu" at bounding box center [606, 170] width 25 height 51
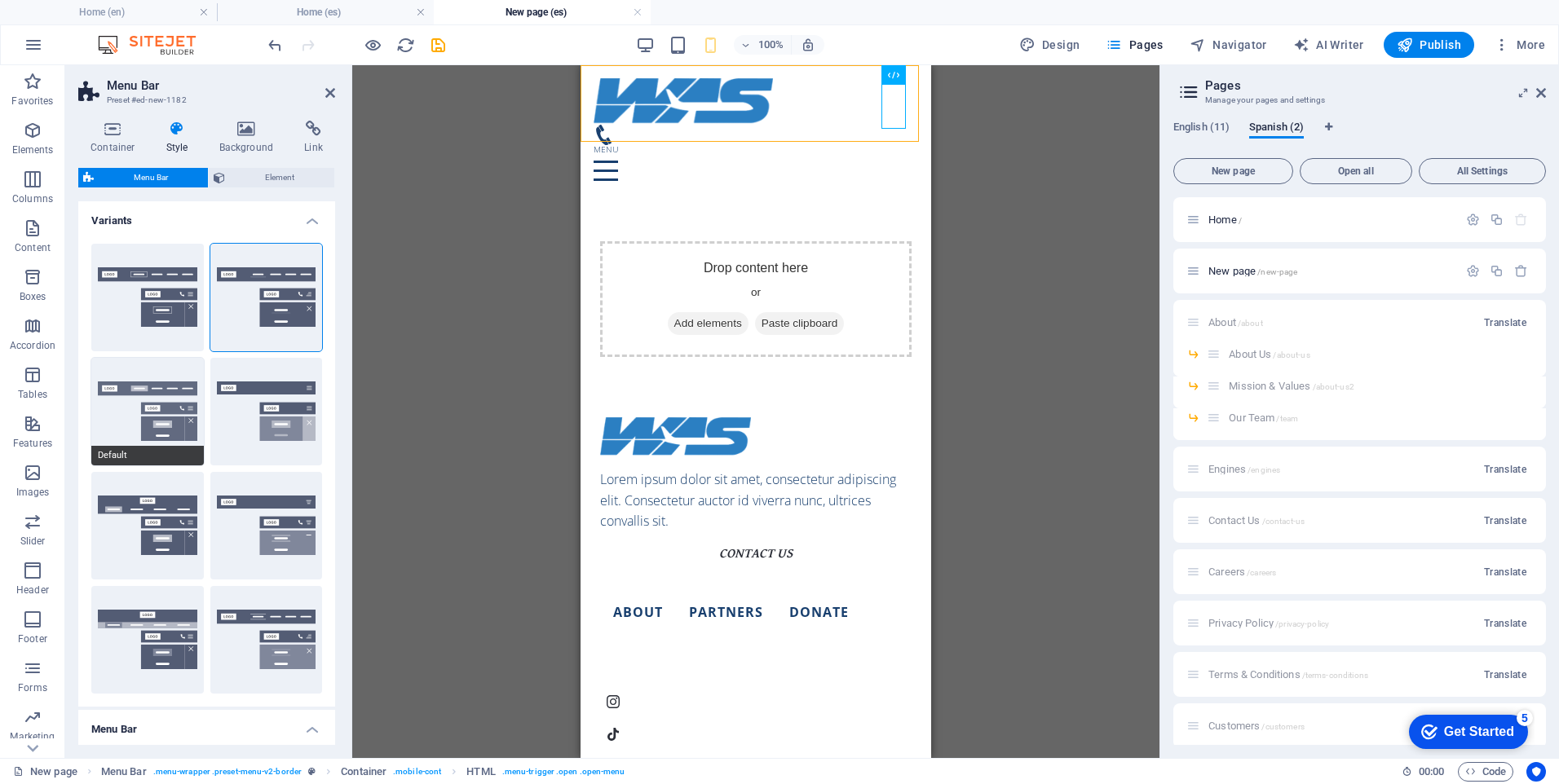
click at [97, 410] on button "Default" at bounding box center [147, 411] width 113 height 108
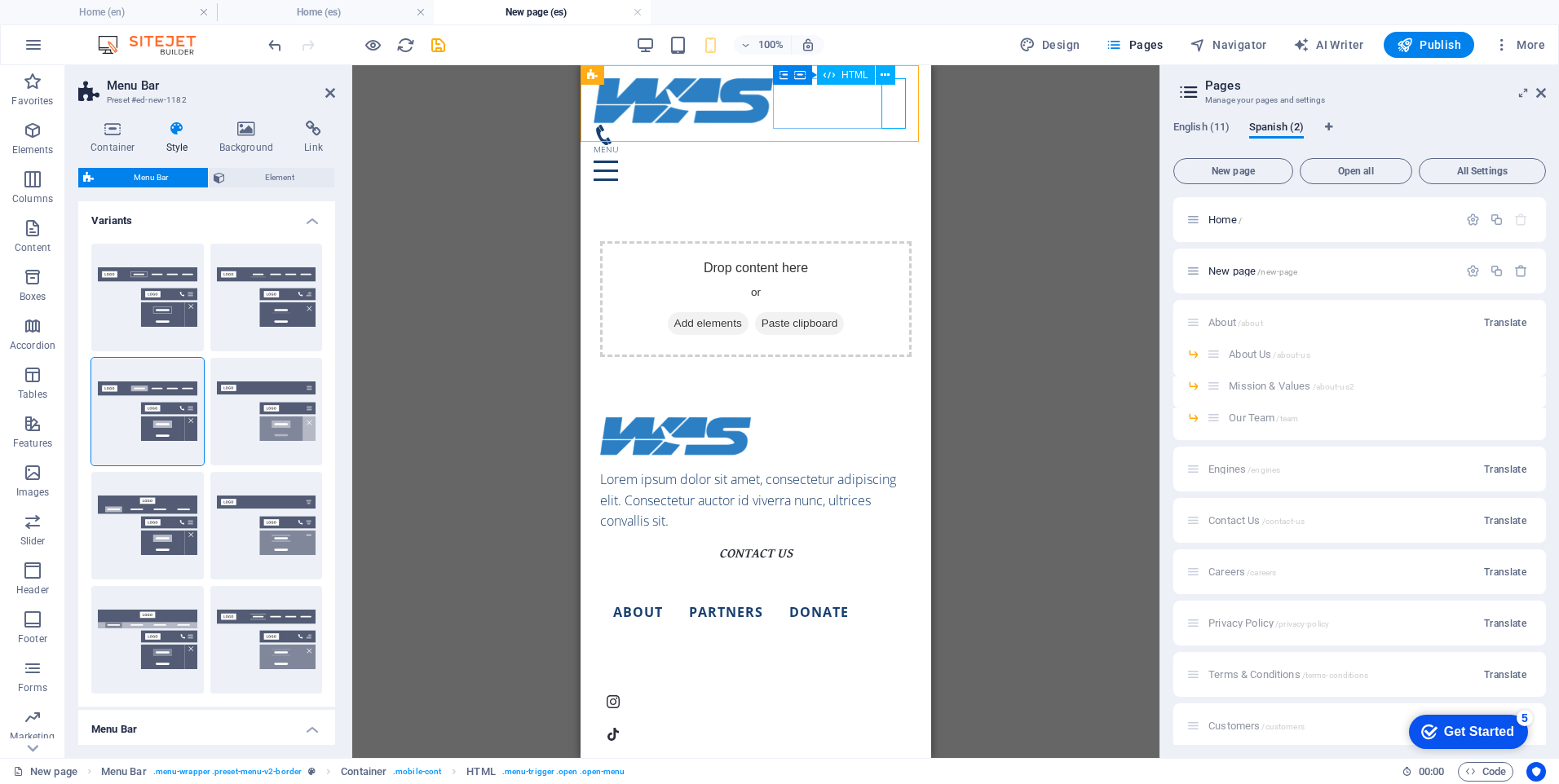
click at [898, 145] on div "Menu" at bounding box center [756, 170] width 325 height 51
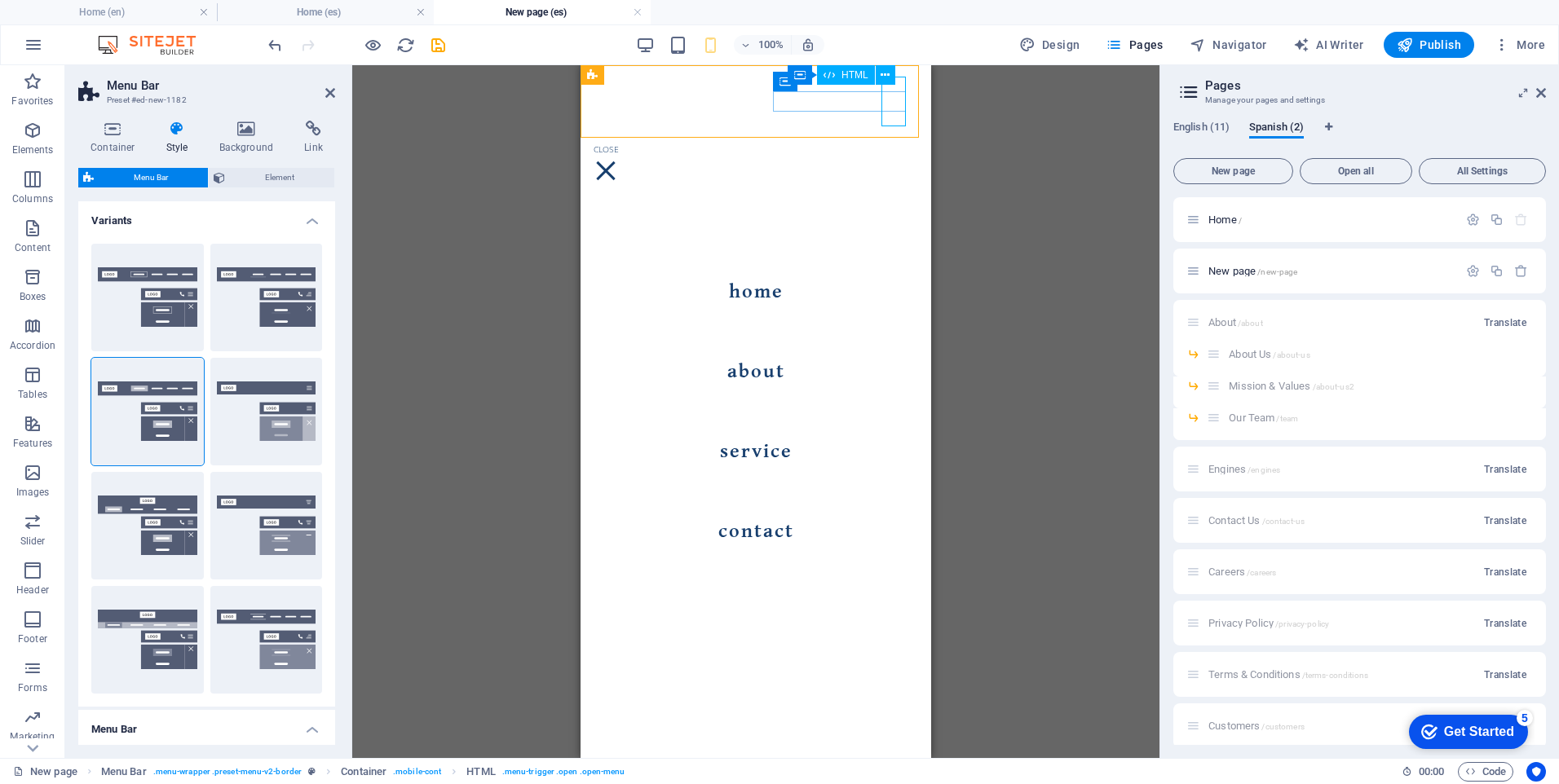
click at [618, 145] on div "Menu" at bounding box center [606, 170] width 25 height 51
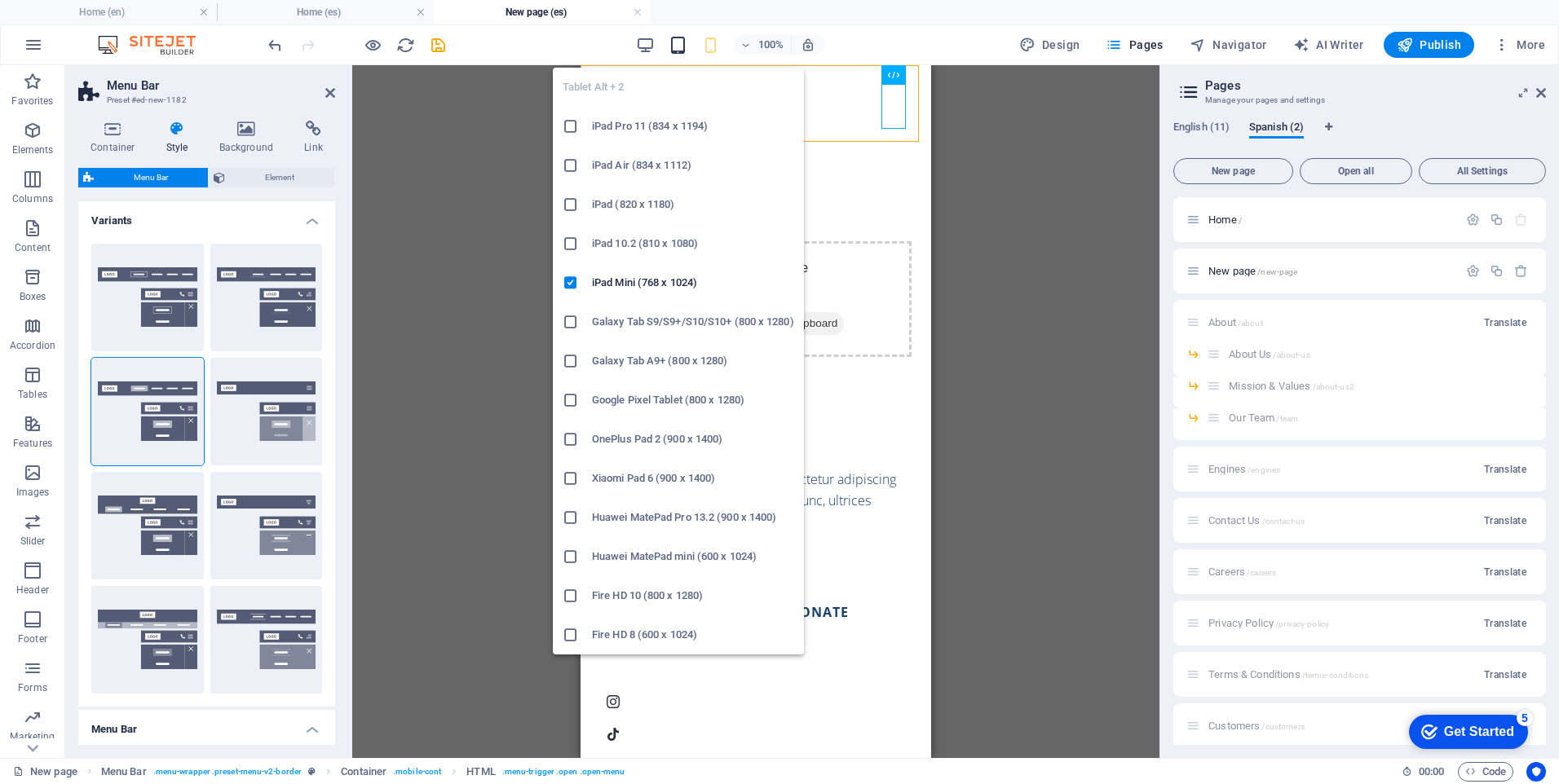
click at [676, 45] on icon "button" at bounding box center [678, 45] width 19 height 19
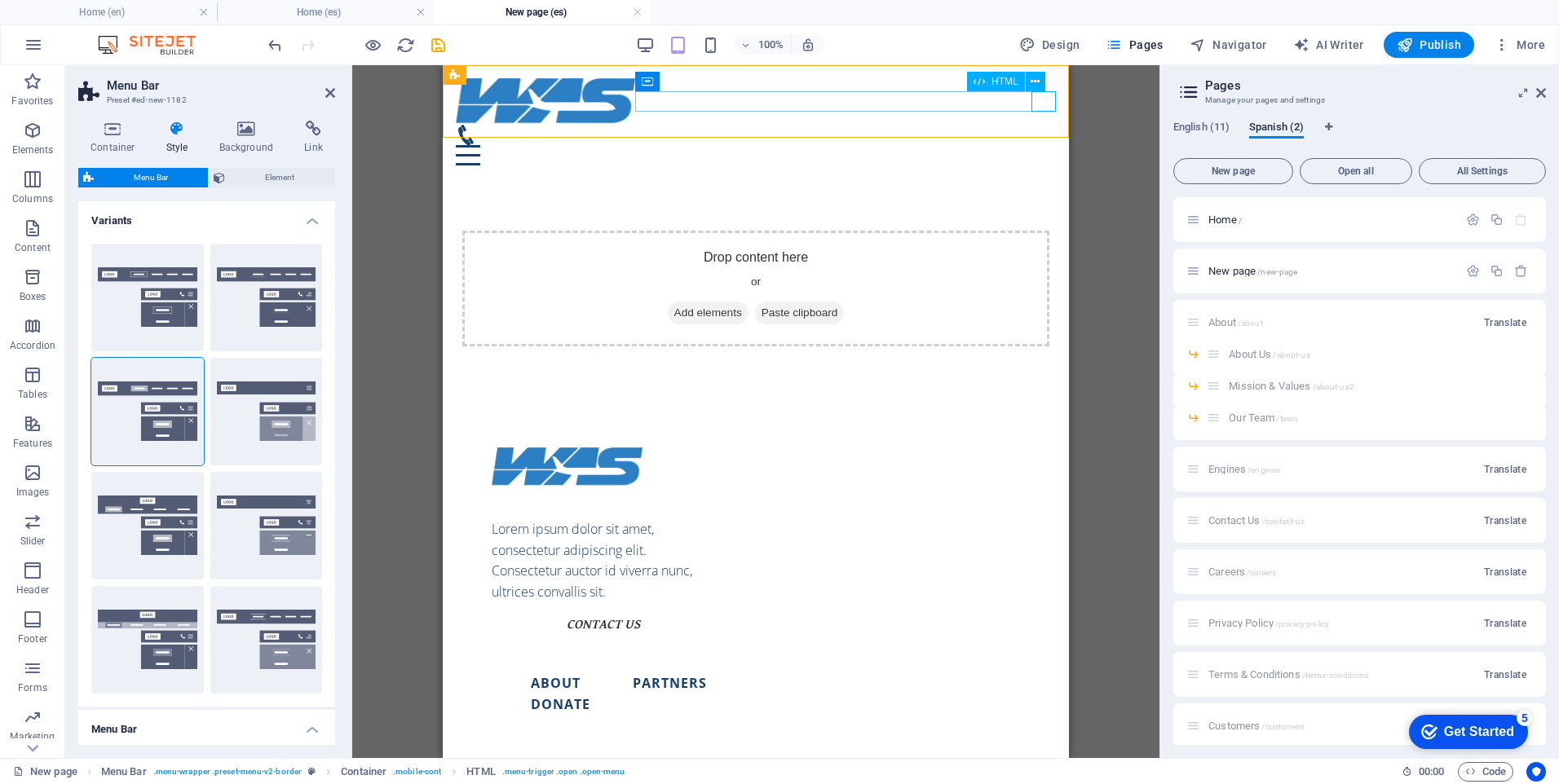
click at [1051, 145] on div "Menu" at bounding box center [756, 155] width 600 height 21
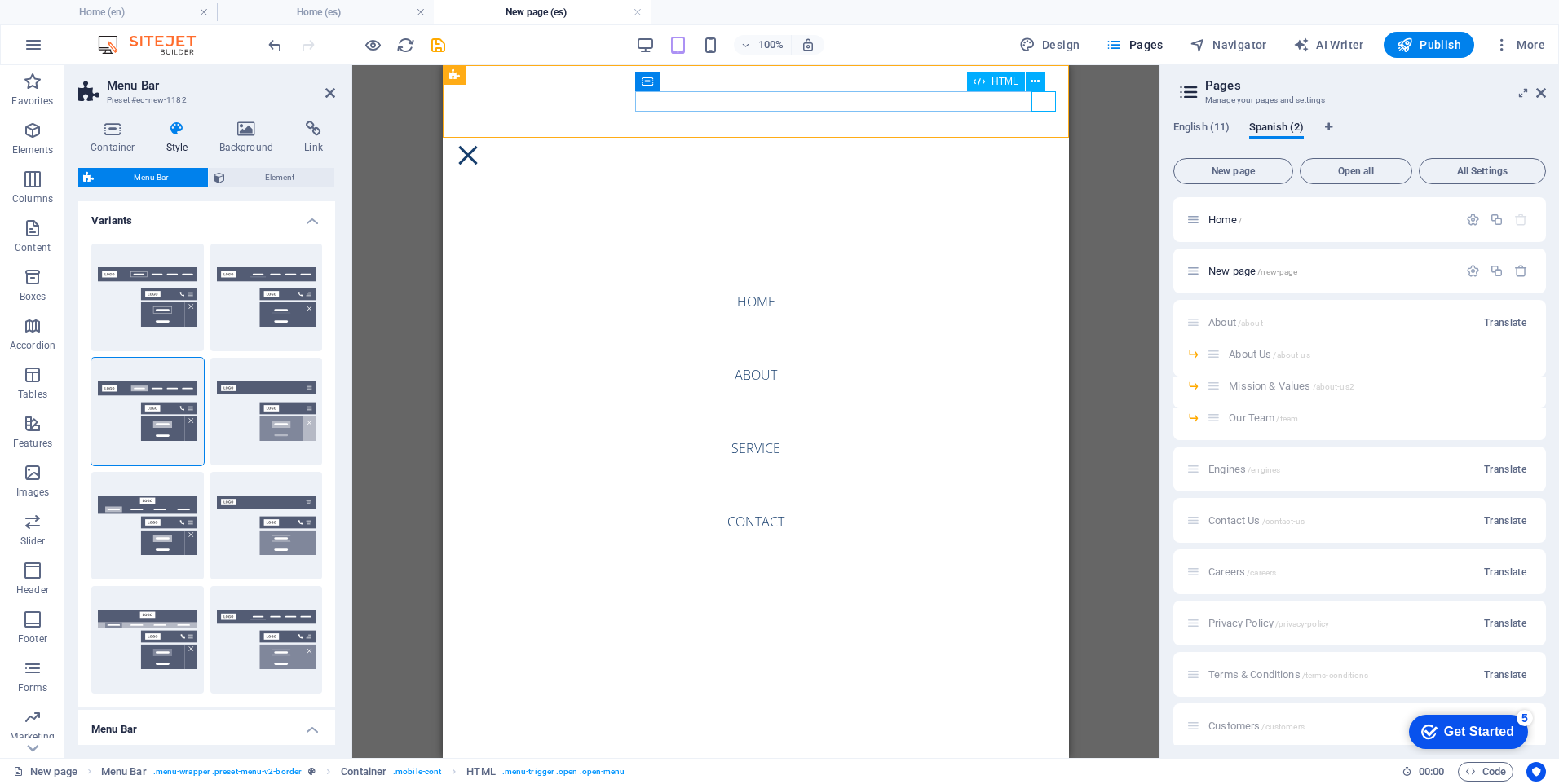
click at [480, 145] on div "Menu" at bounding box center [469, 155] width 25 height 21
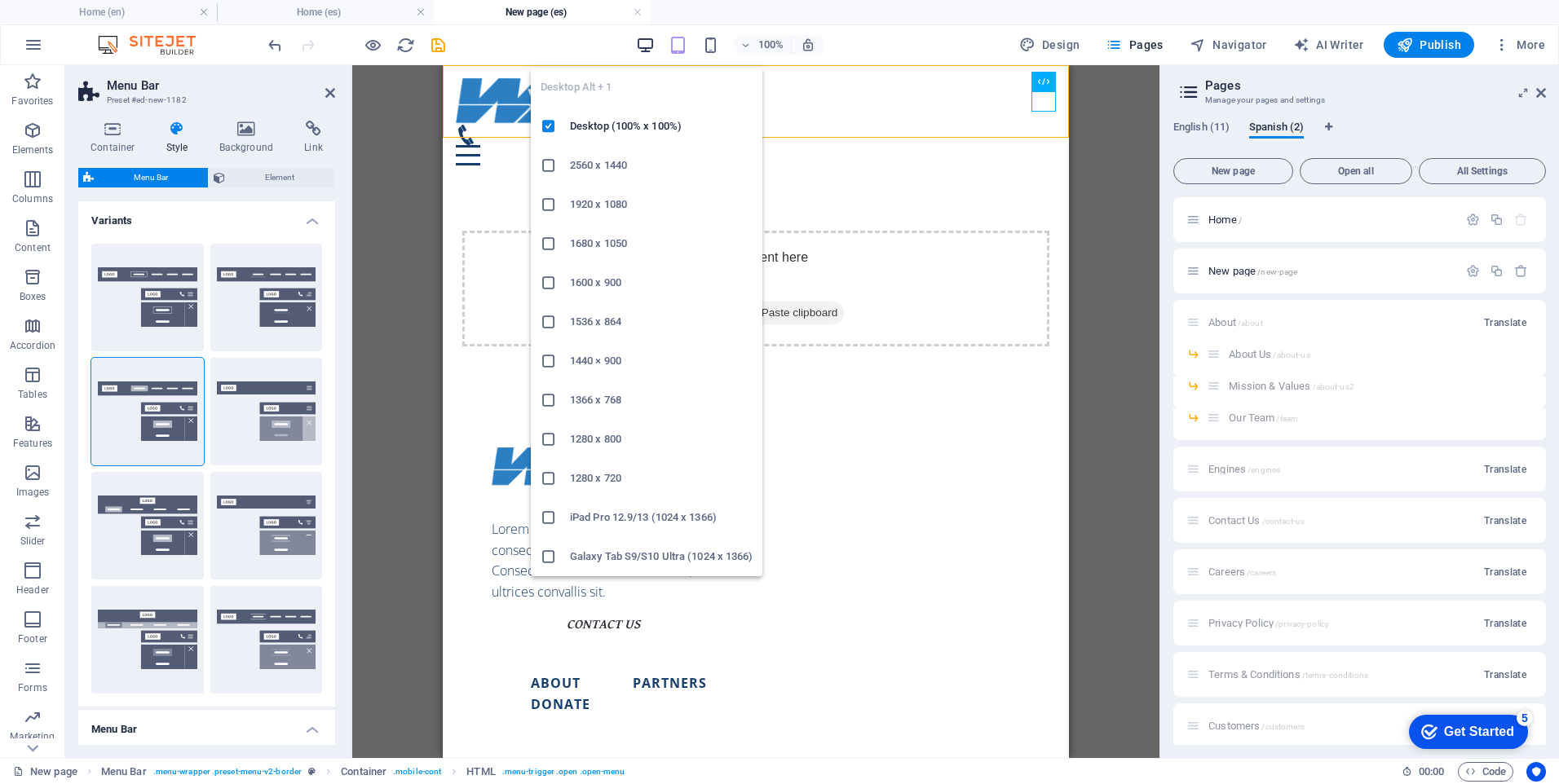
click at [647, 40] on icon "button" at bounding box center [645, 45] width 19 height 19
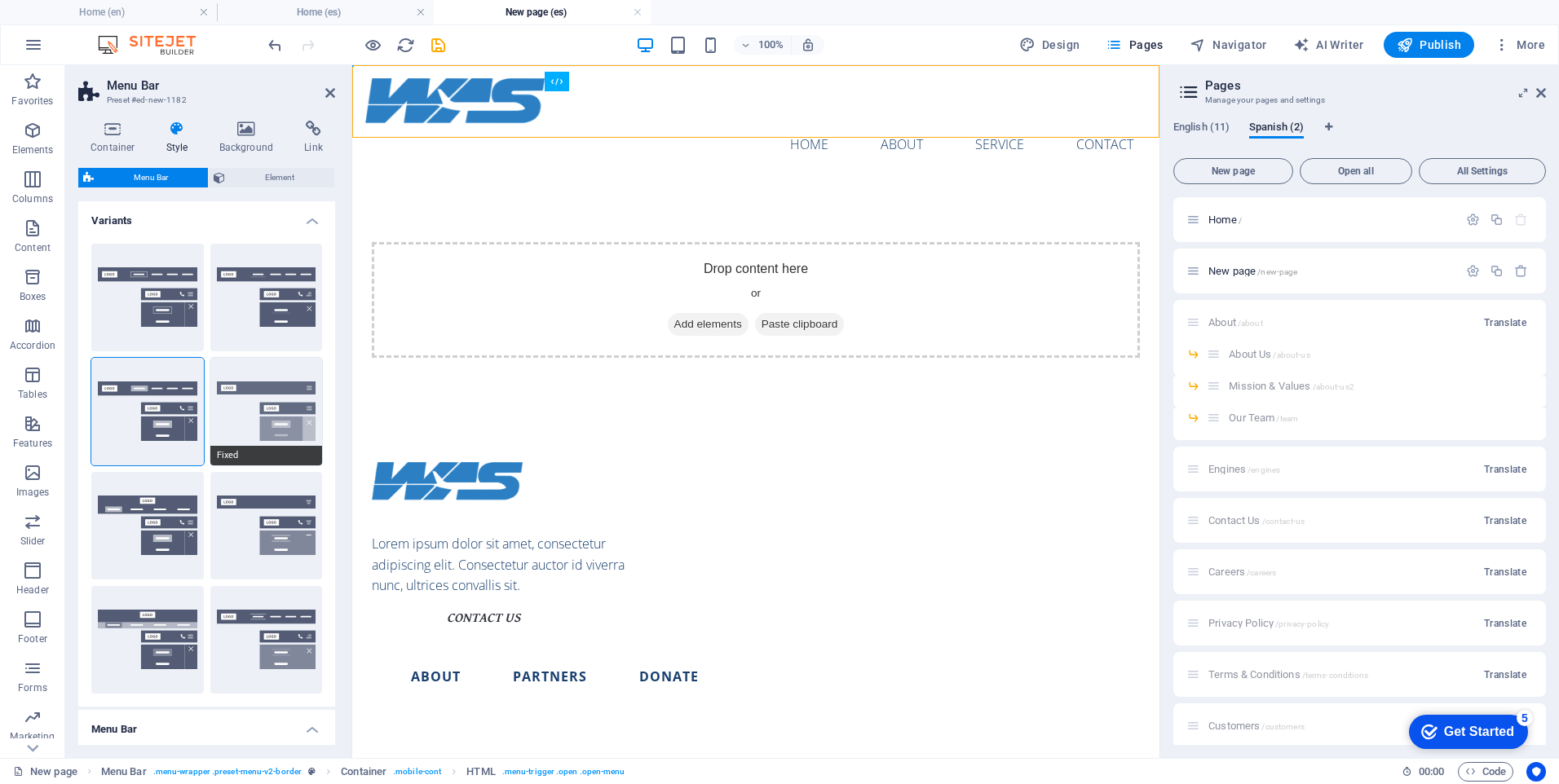
click at [292, 423] on button "Fixed" at bounding box center [267, 411] width 113 height 108
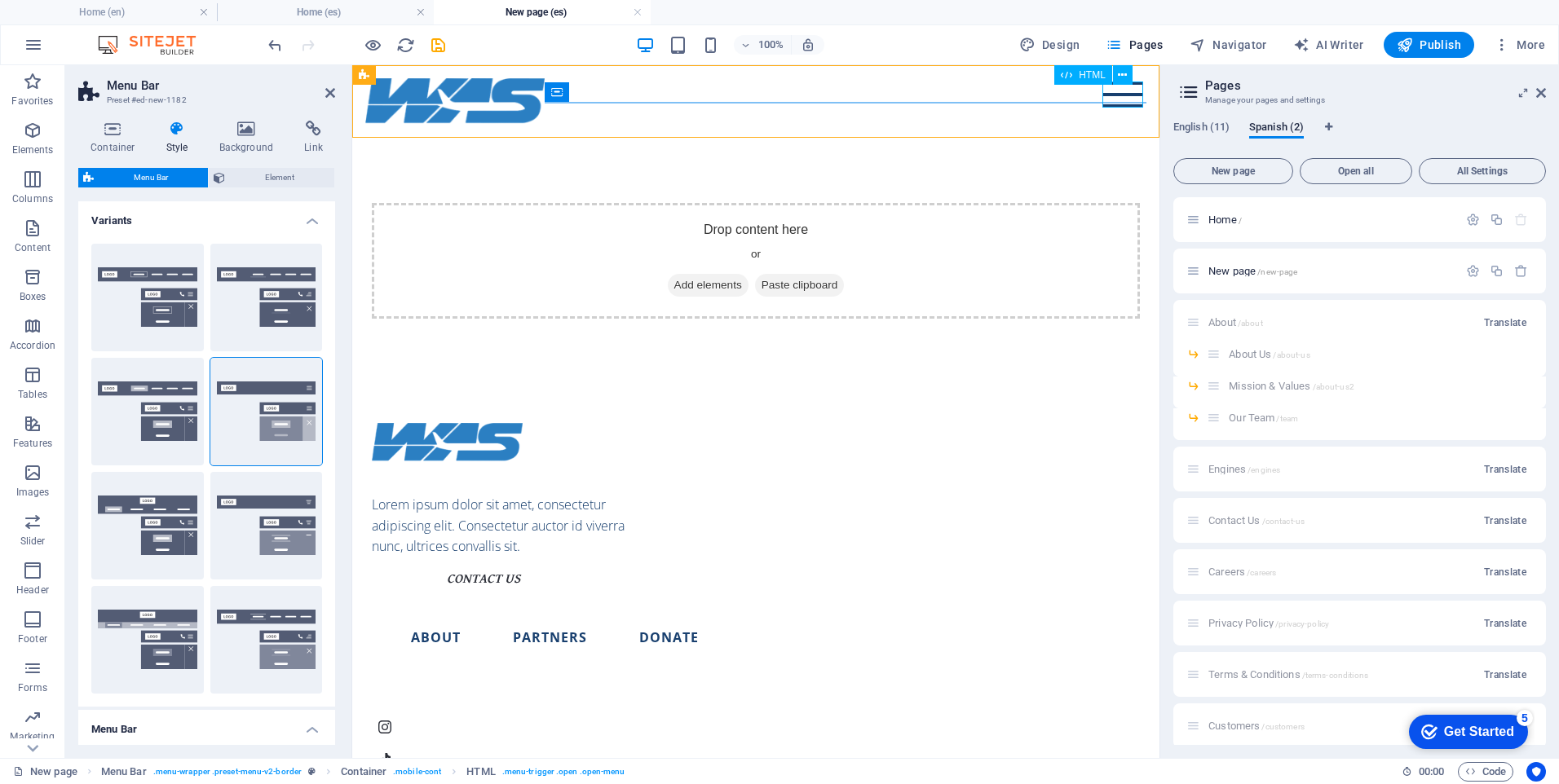
click at [1121, 103] on div "Menu" at bounding box center [1123, 94] width 41 height 26
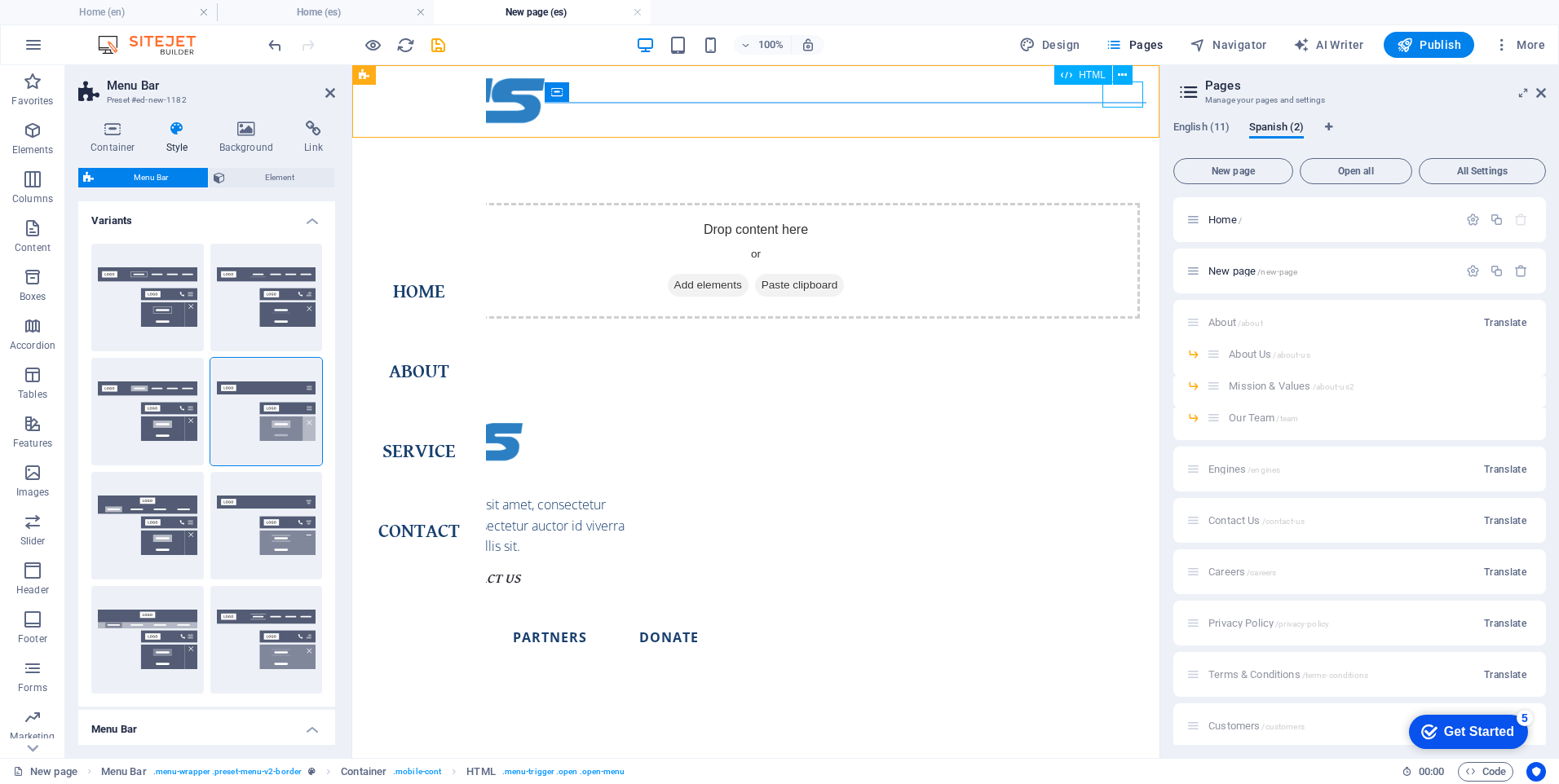
click at [1121, 103] on div "Menu" at bounding box center [1123, 94] width 41 height 26
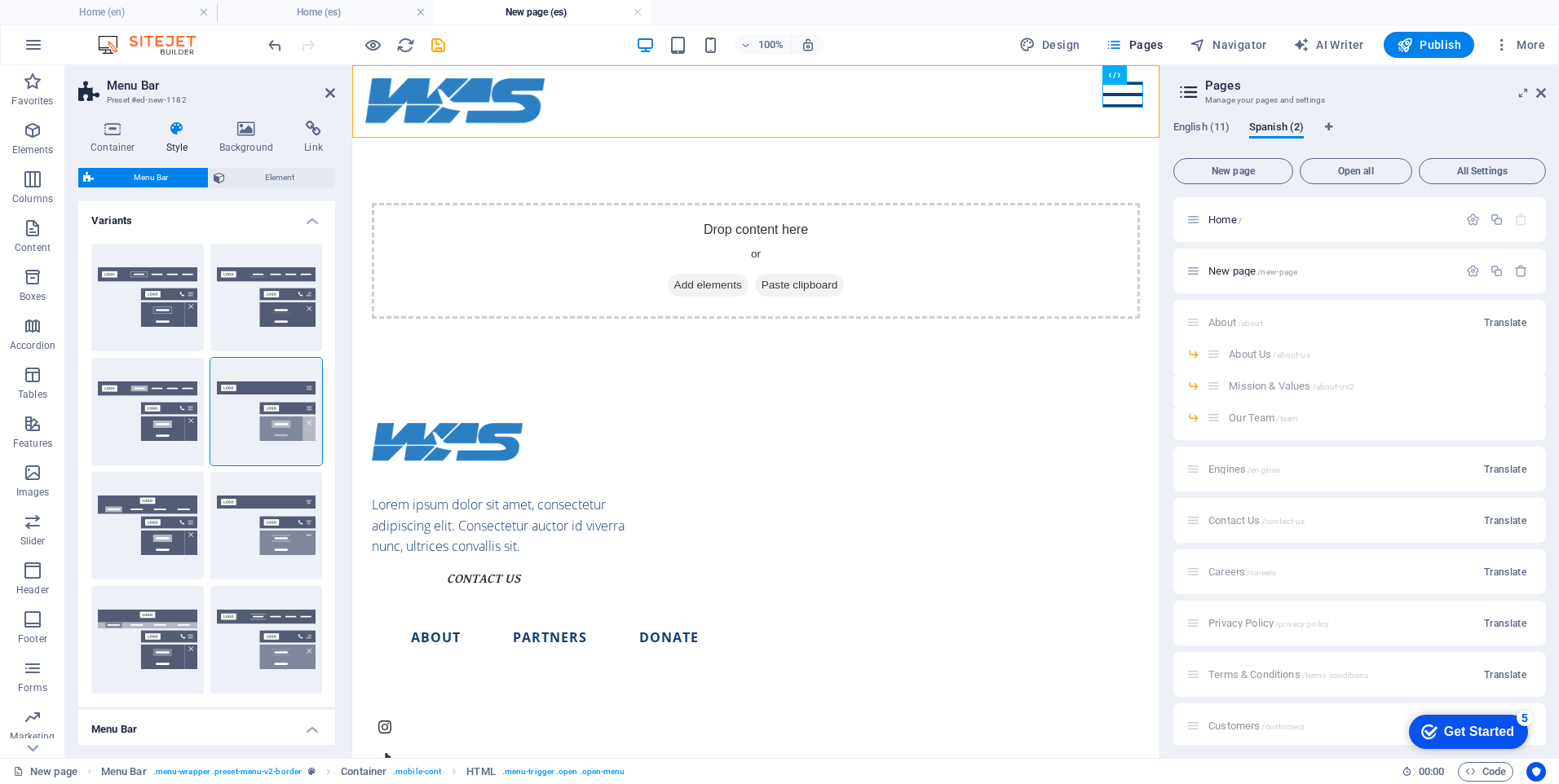
click at [690, 43] on div "100%" at bounding box center [730, 45] width 189 height 26
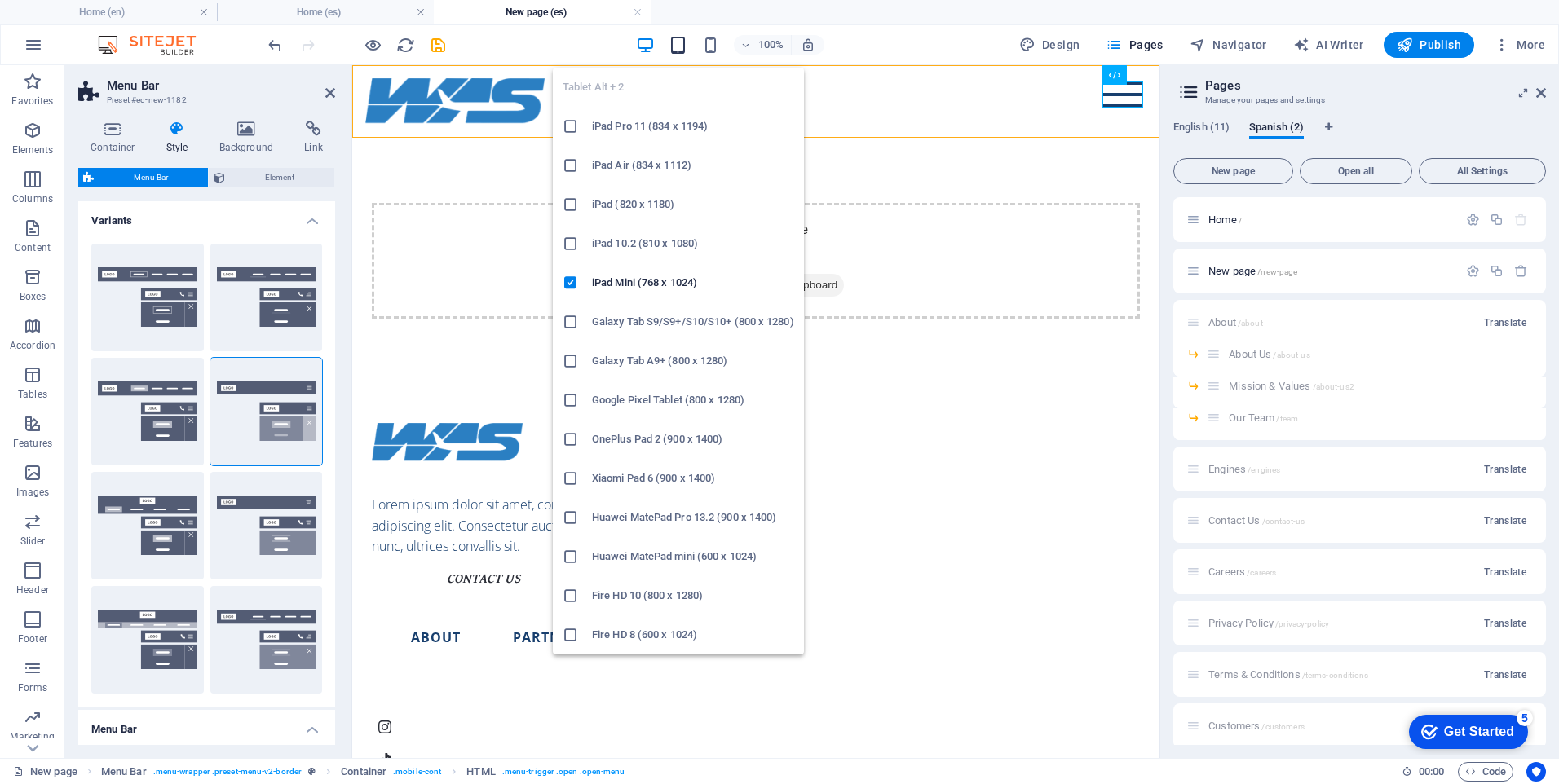
click at [686, 46] on icon "button" at bounding box center [678, 45] width 19 height 19
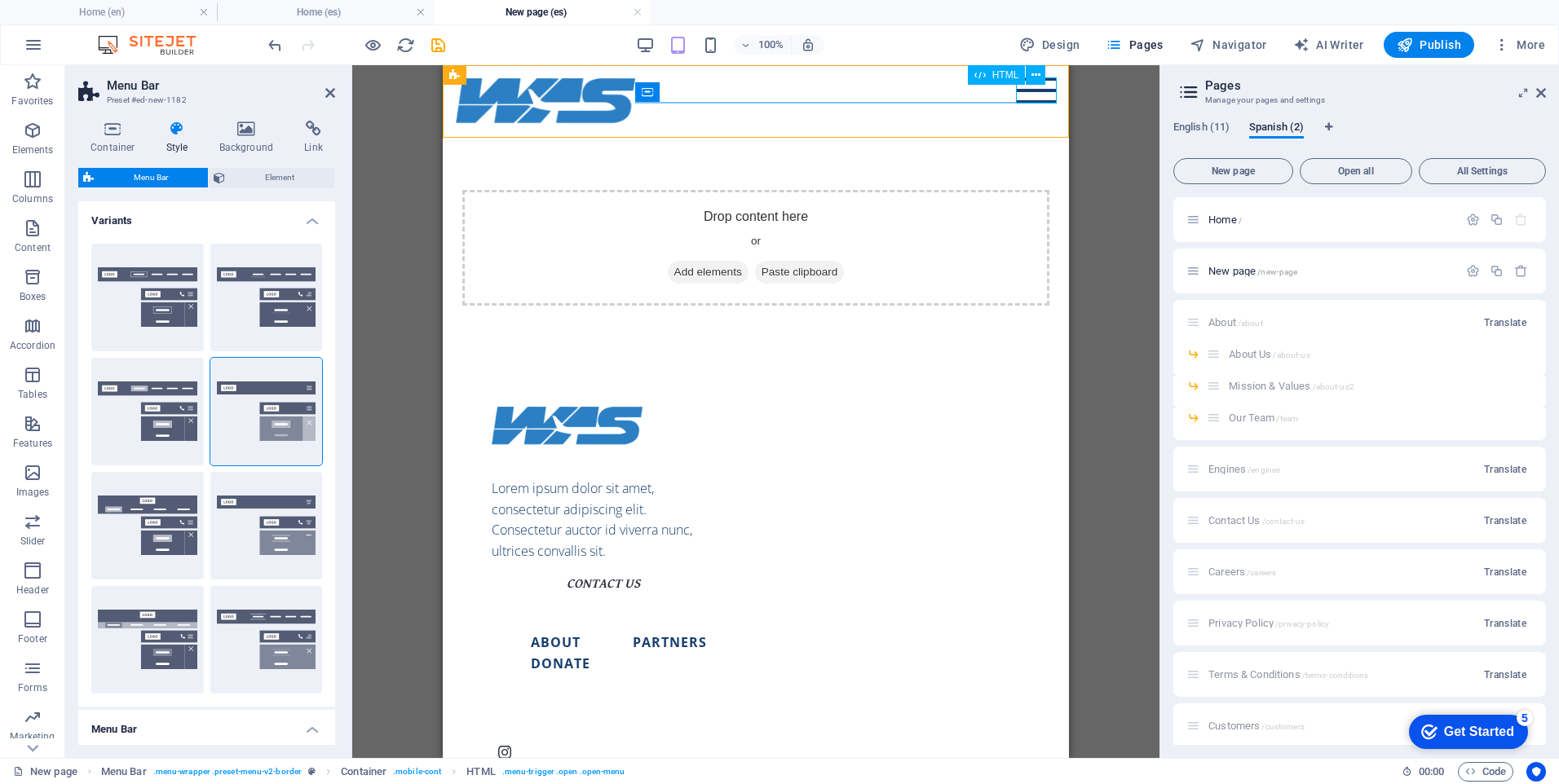
click at [1037, 99] on div "Menu" at bounding box center [1036, 91] width 41 height 26
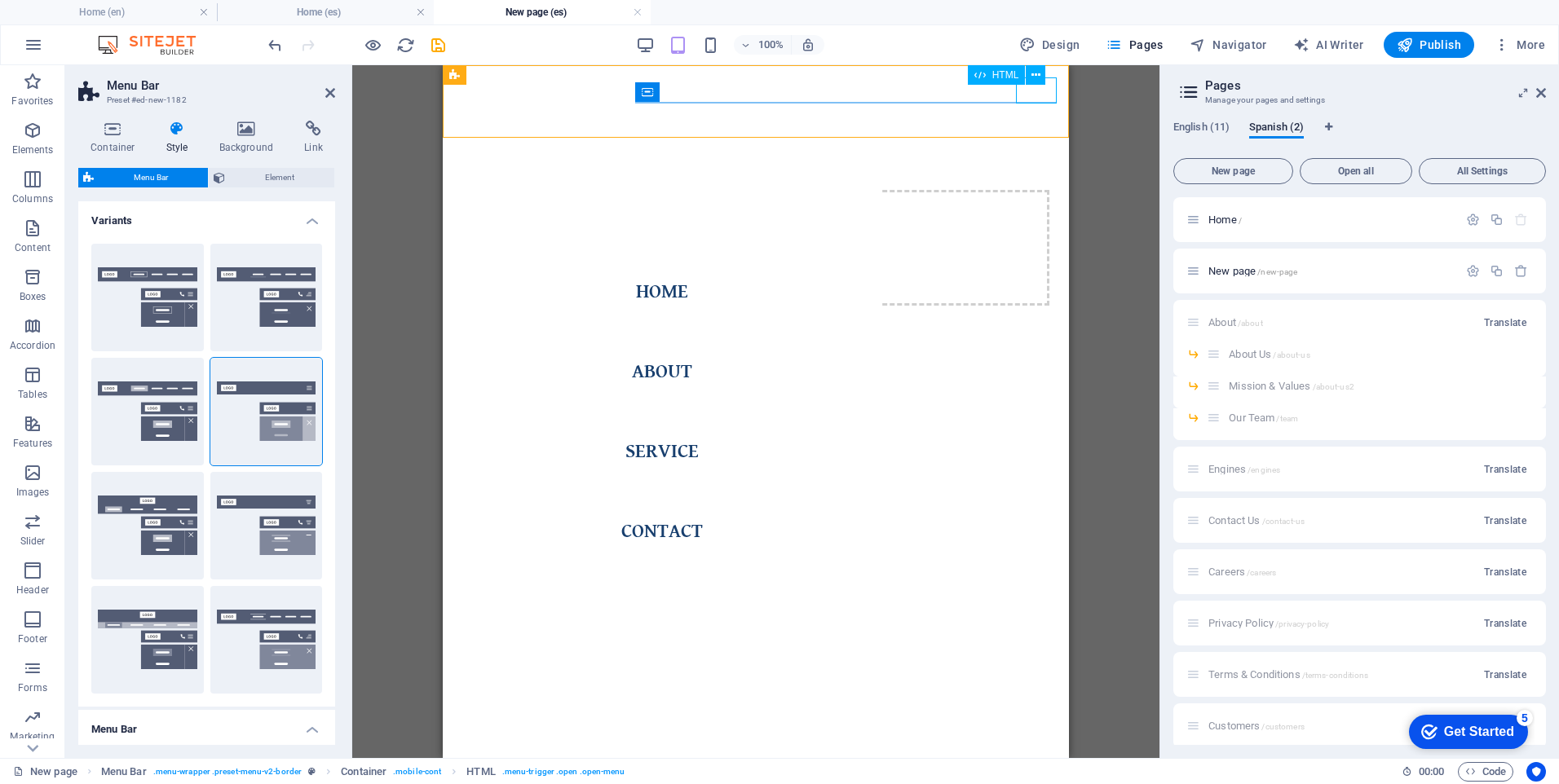
click at [1037, 99] on div "Menu" at bounding box center [1036, 91] width 41 height 26
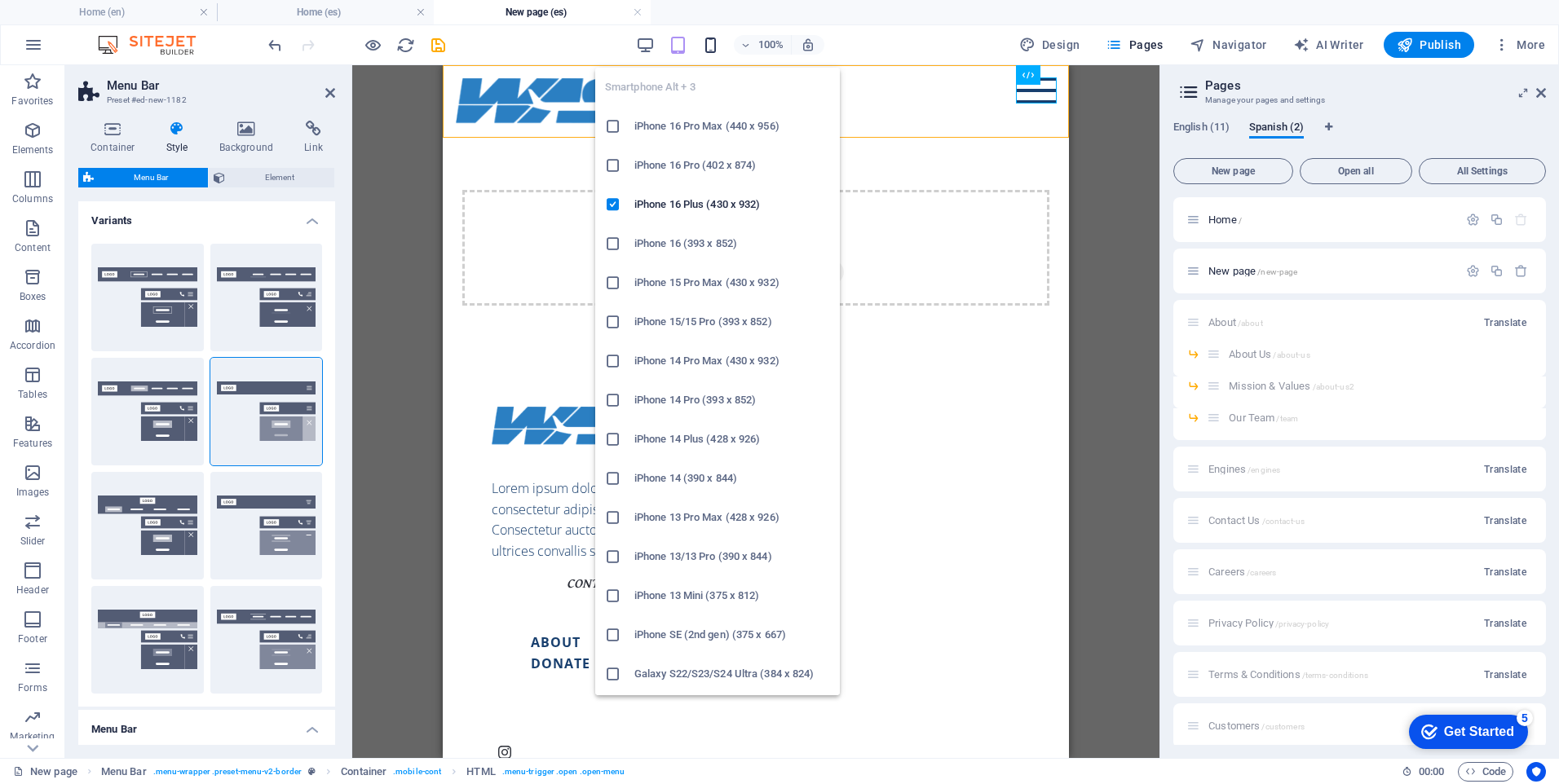
click at [707, 47] on icon "button" at bounding box center [710, 45] width 19 height 19
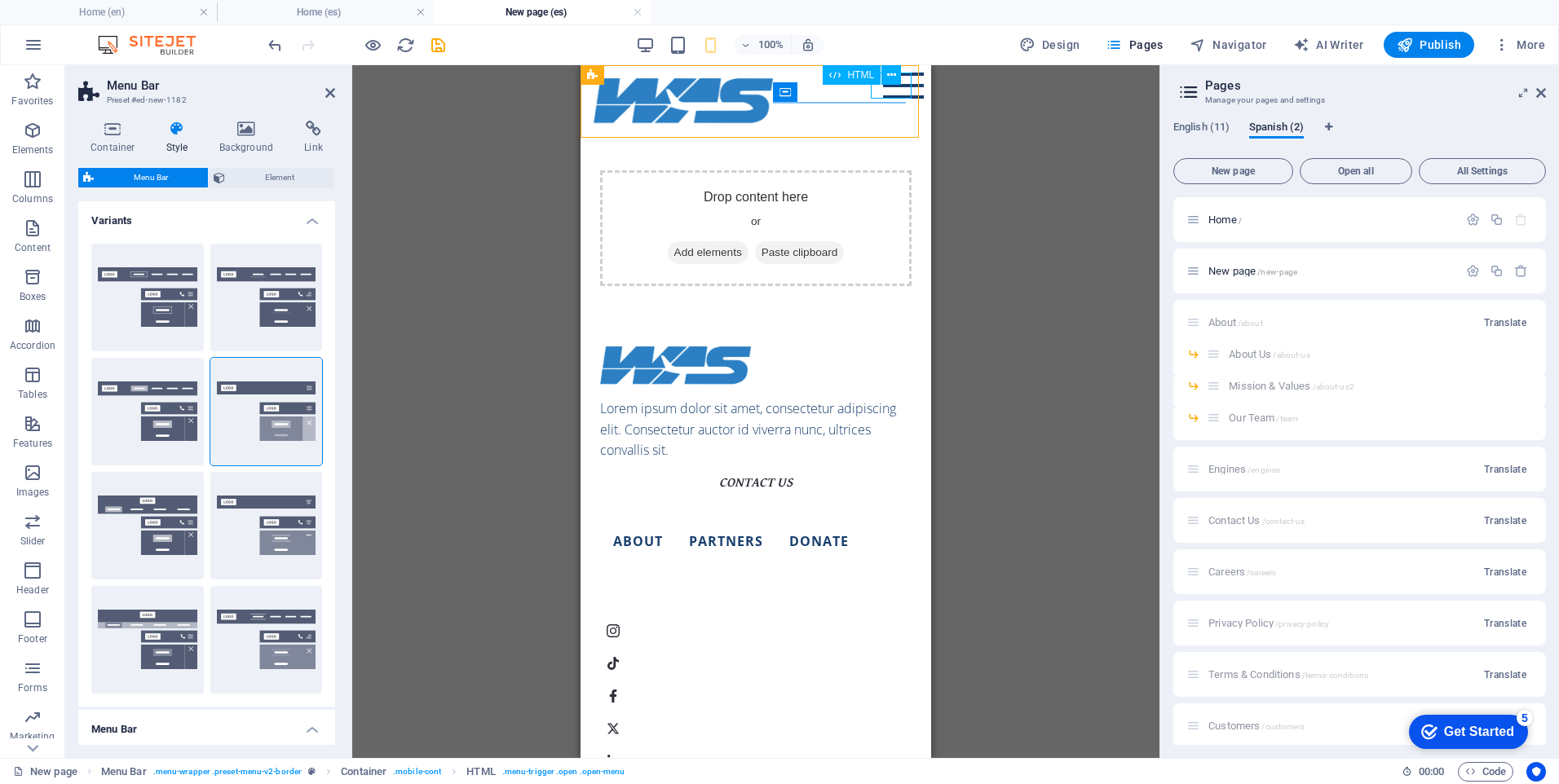
click at [901, 94] on div "Menu" at bounding box center [903, 86] width 41 height 26
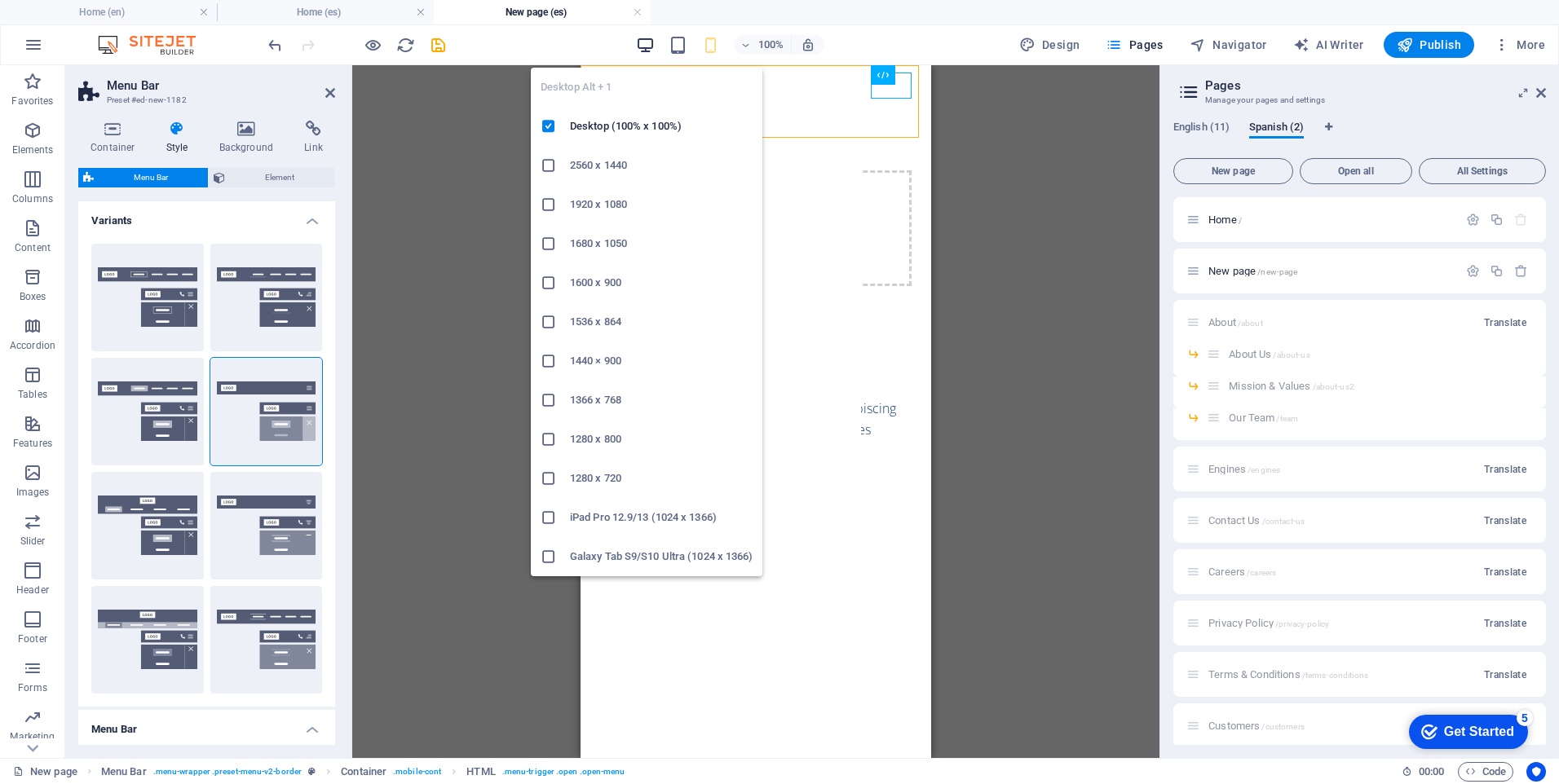
click at [652, 48] on icon "button" at bounding box center [645, 45] width 19 height 19
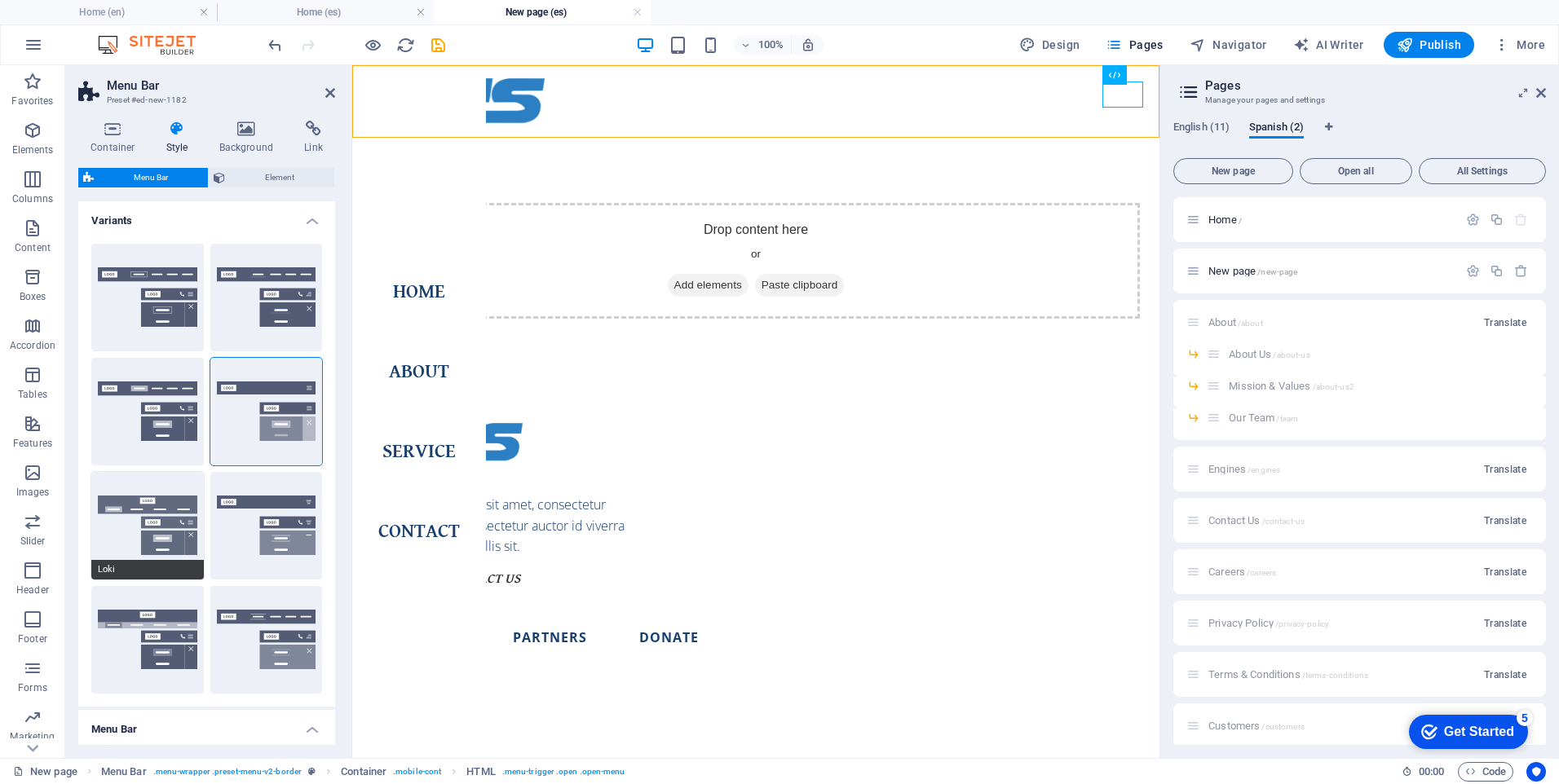
click at [164, 546] on button "Loki" at bounding box center [147, 526] width 113 height 108
type input "0"
select select "DISABLED_OPTION_VALUE"
type input "2"
type input "1"
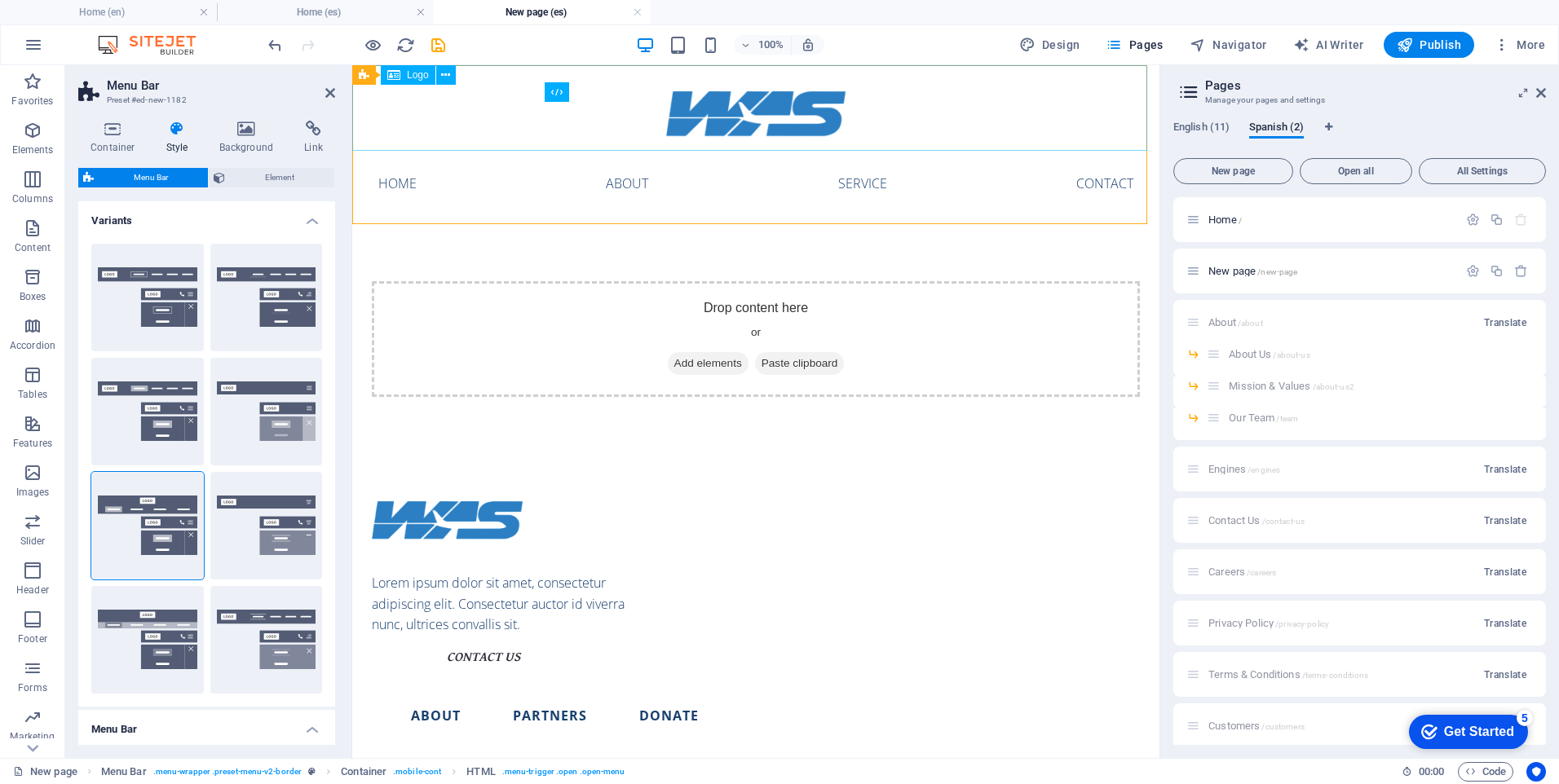
click at [1115, 102] on div at bounding box center [755, 108] width 807 height 85
click at [678, 53] on icon "button" at bounding box center [678, 45] width 19 height 19
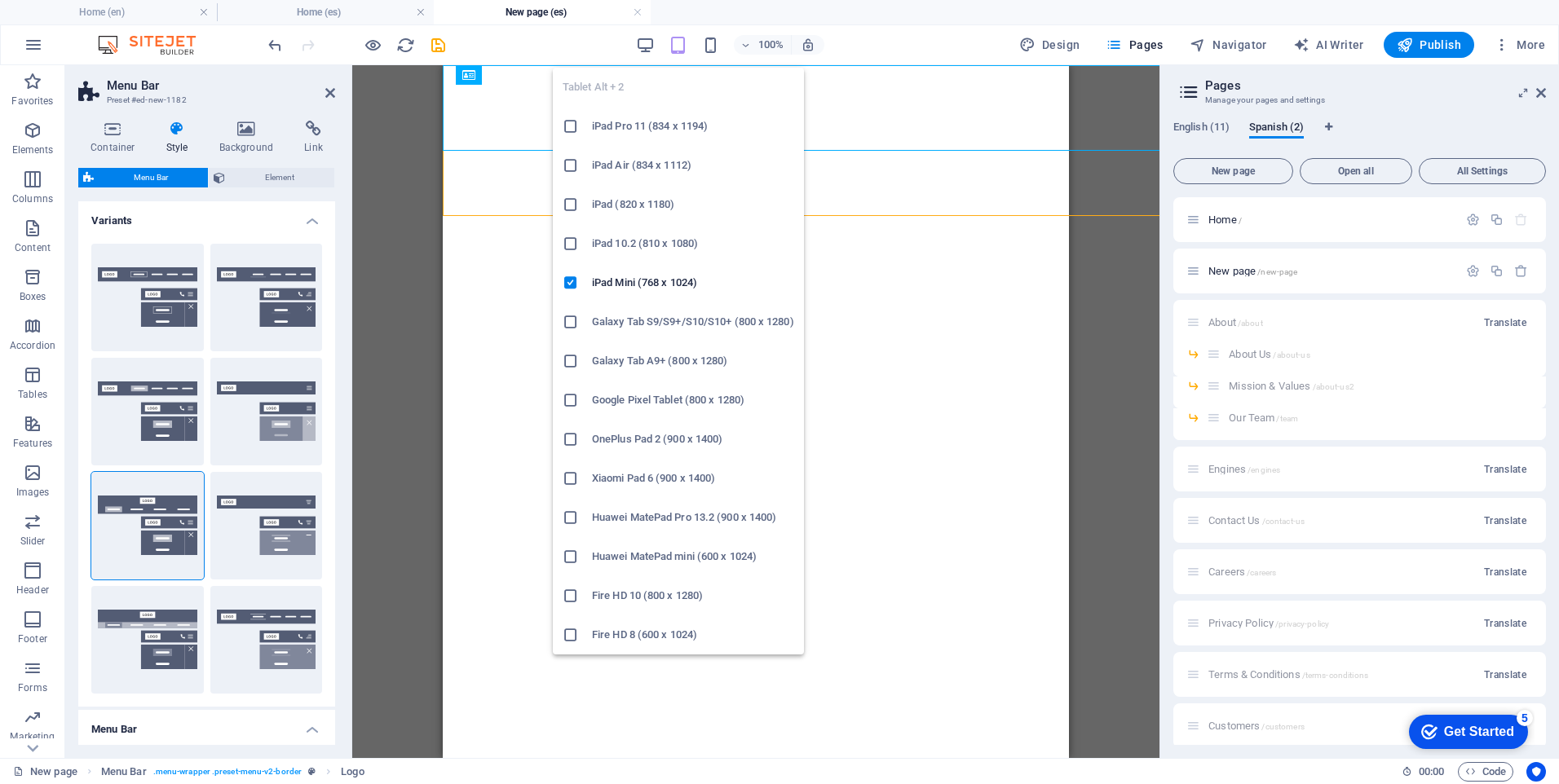
type input "1"
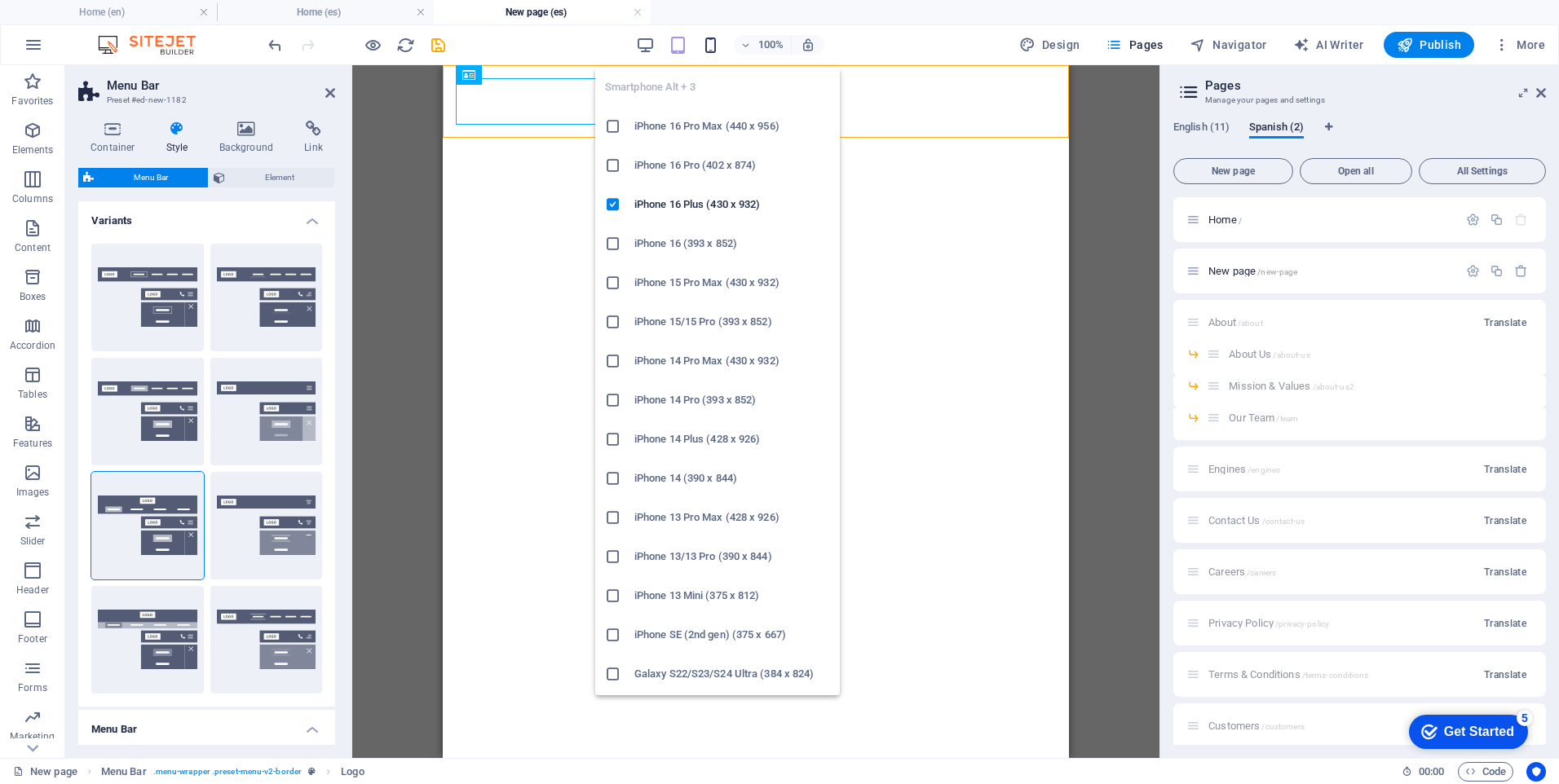
click at [720, 49] on icon "button" at bounding box center [710, 45] width 19 height 19
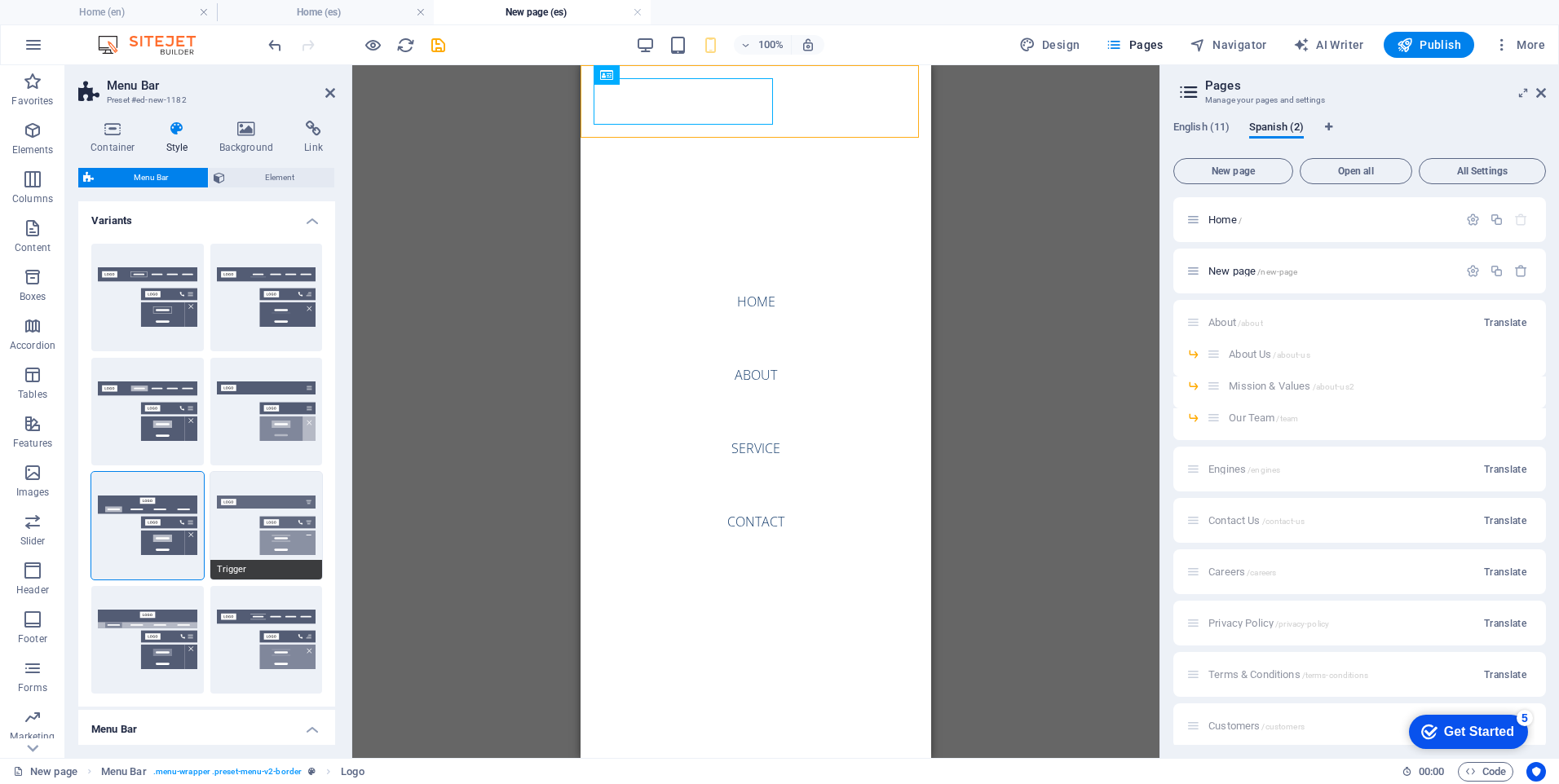
click at [245, 519] on button "Trigger" at bounding box center [267, 526] width 113 height 108
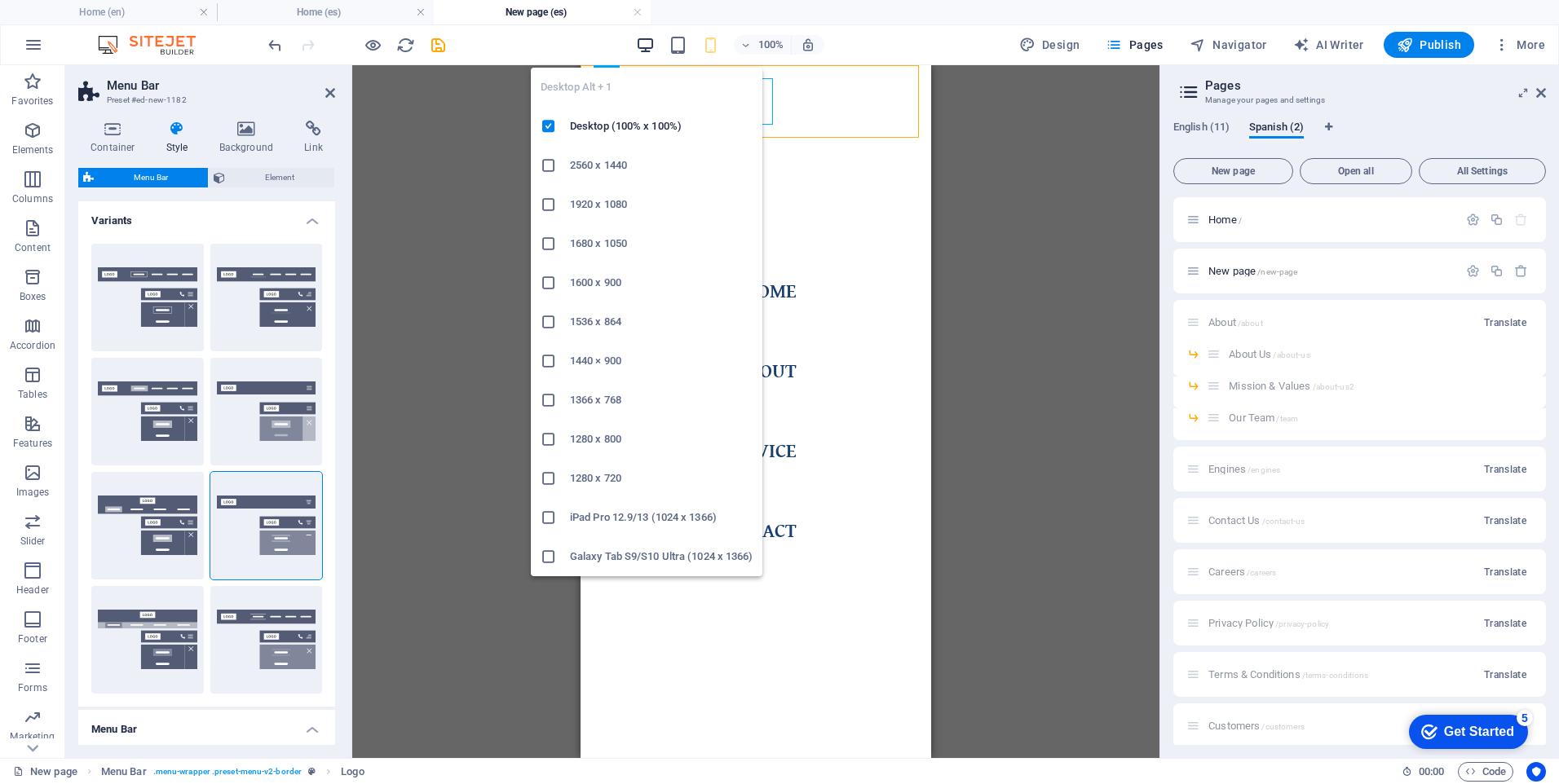
click at [650, 48] on icon "button" at bounding box center [645, 45] width 19 height 19
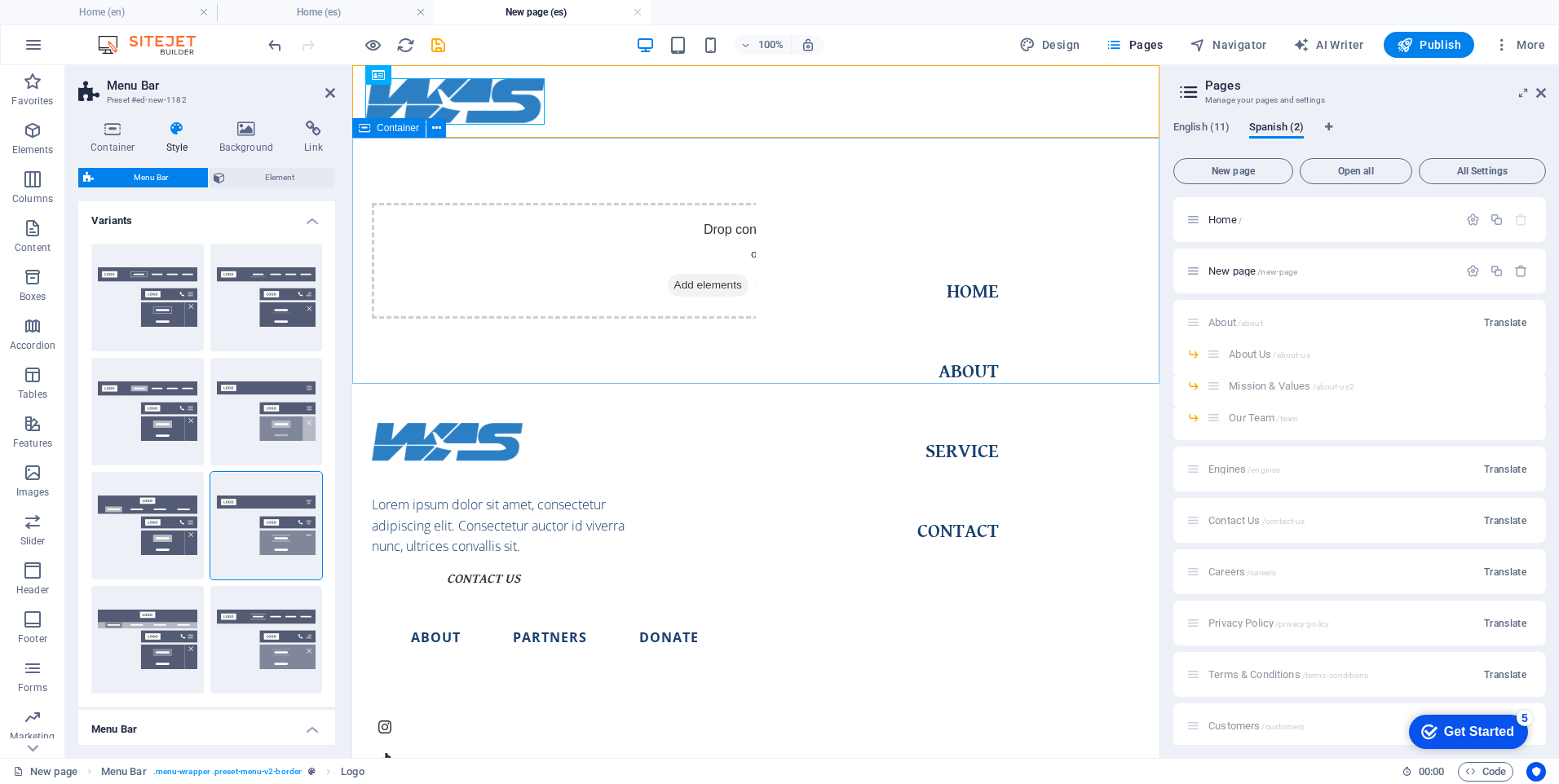
click at [649, 181] on div "Drop content here or Add elements Paste clipboard" at bounding box center [755, 260] width 807 height 246
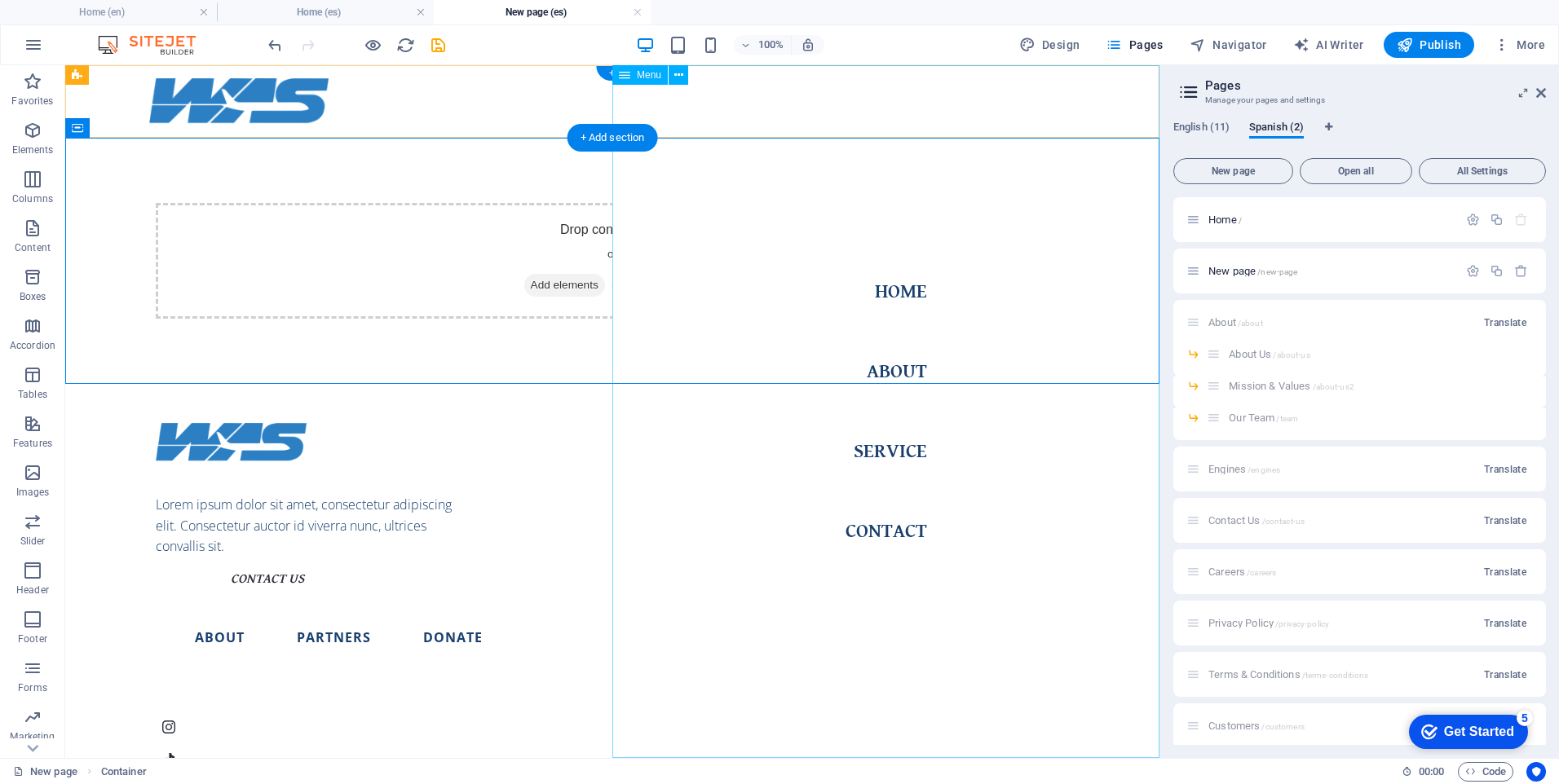
click at [673, 446] on nav "Home About Service Contact" at bounding box center [886, 411] width 547 height 693
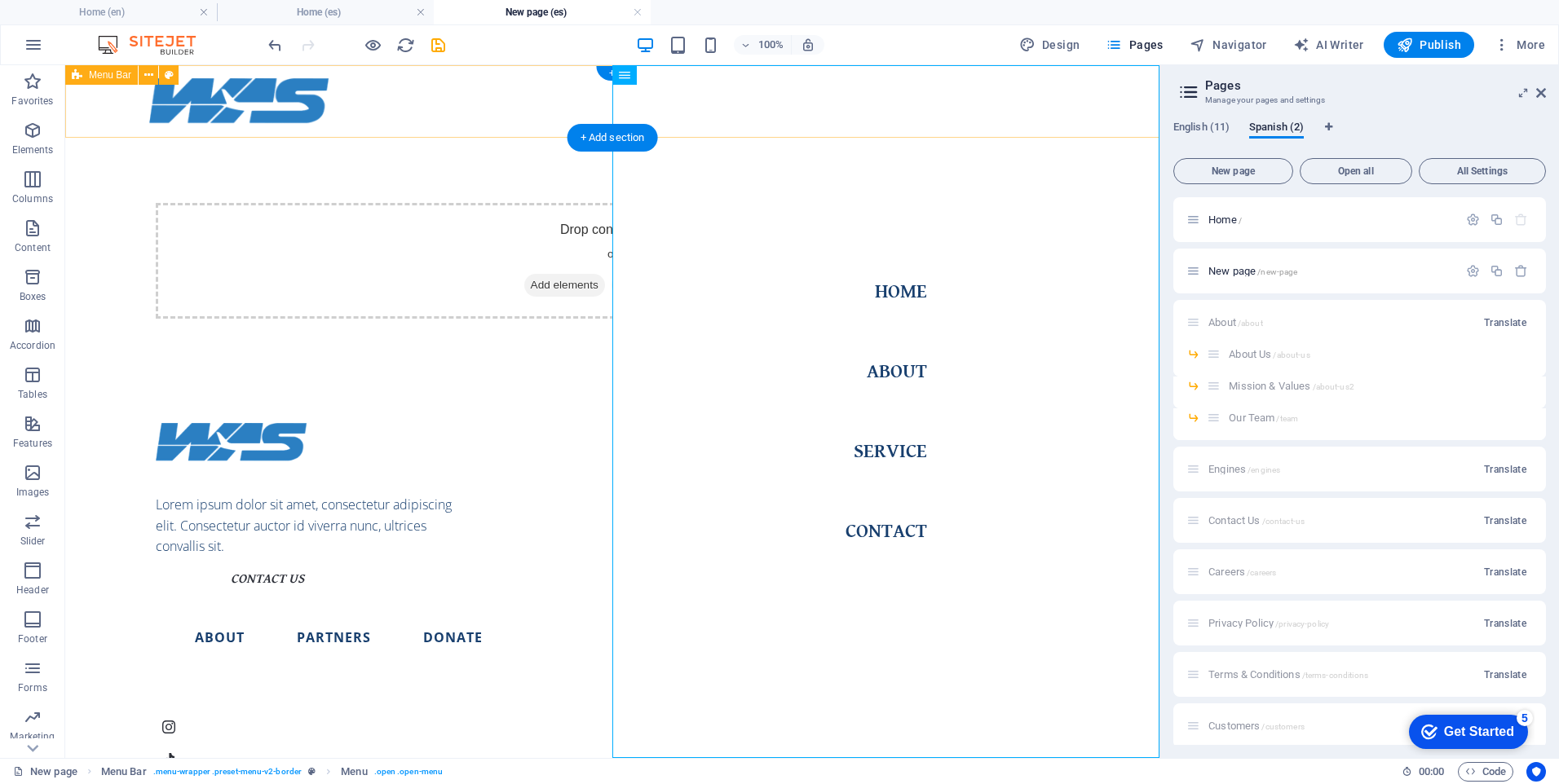
click at [514, 167] on div "Drop content here or Add elements Paste clipboard" at bounding box center [613, 260] width 1095 height 246
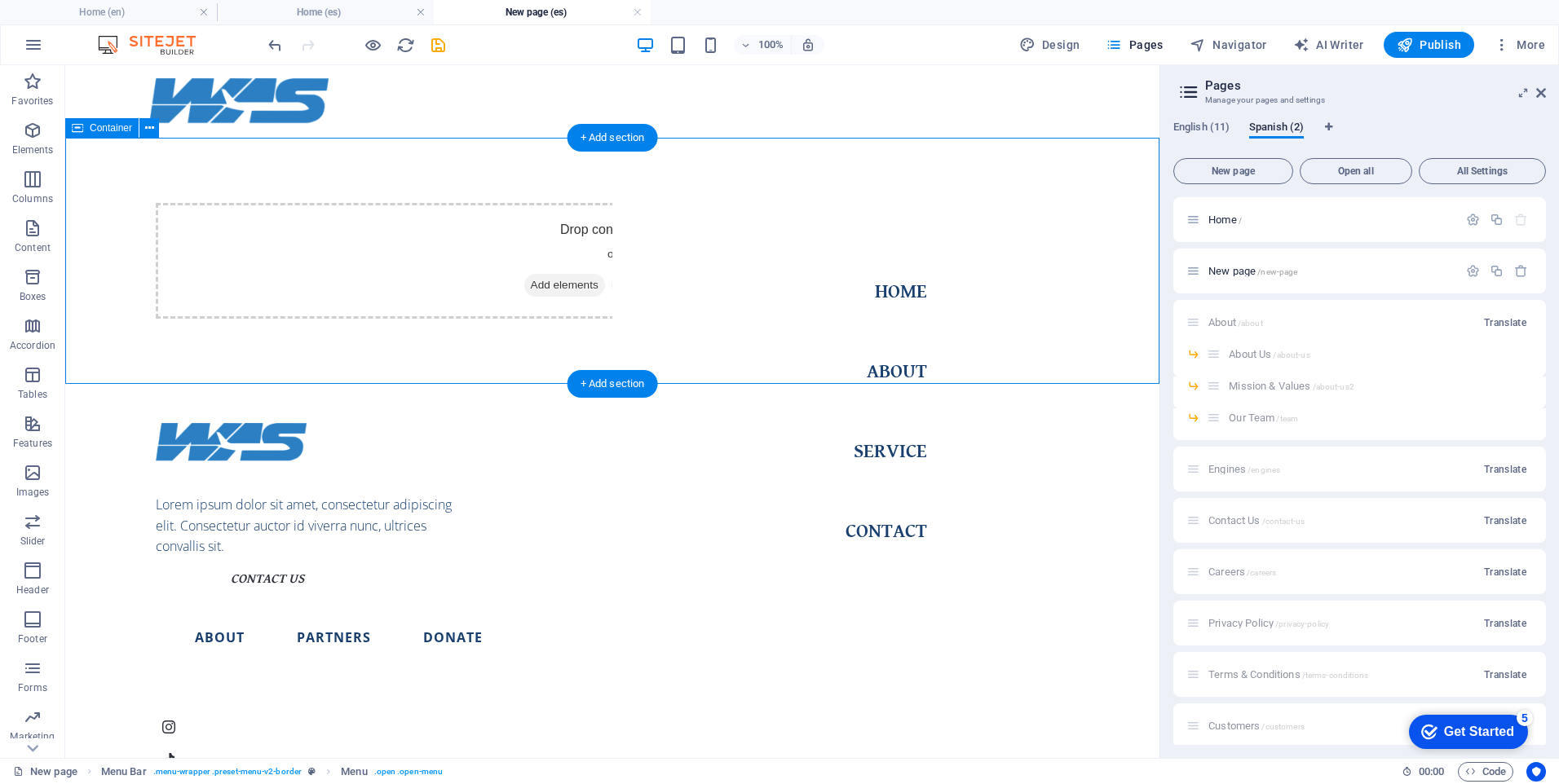
click at [514, 167] on div "Drop content here or Add elements Paste clipboard" at bounding box center [613, 260] width 1095 height 246
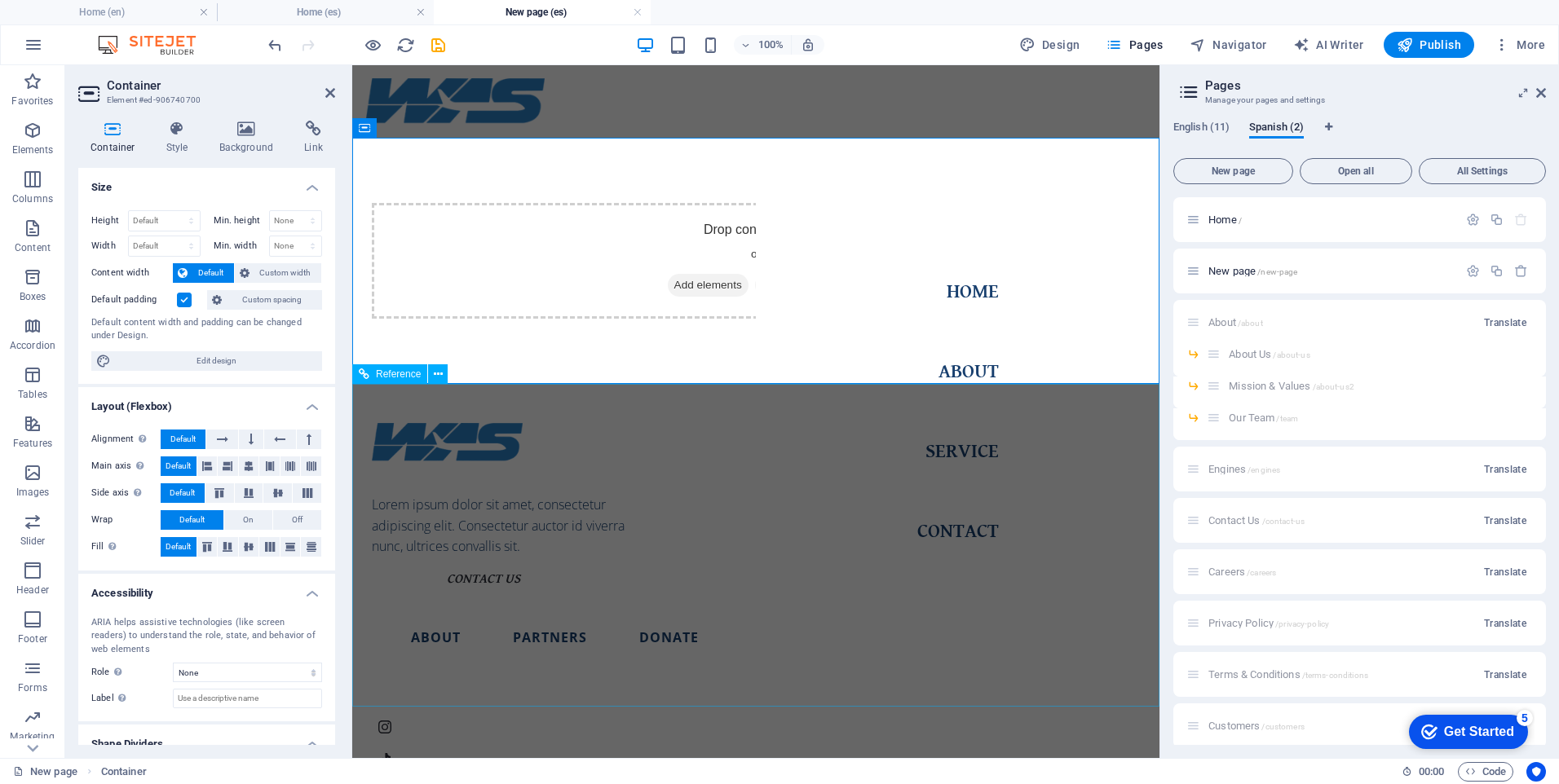
click at [665, 565] on div "Contact Us About Partners Donate" at bounding box center [613, 738] width 484 height 346
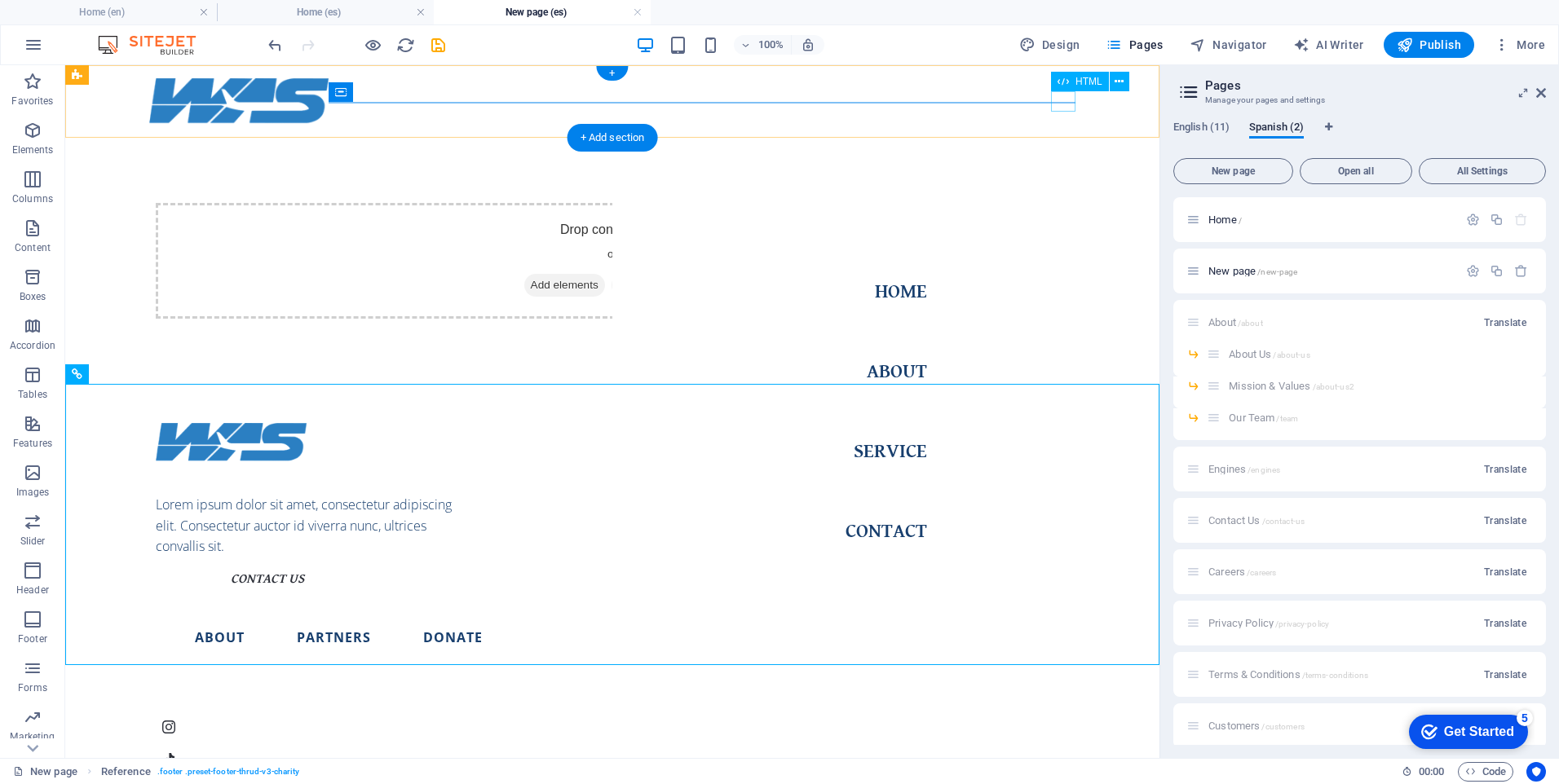
click at [174, 125] on div "Menu" at bounding box center [161, 135] width 25 height 21
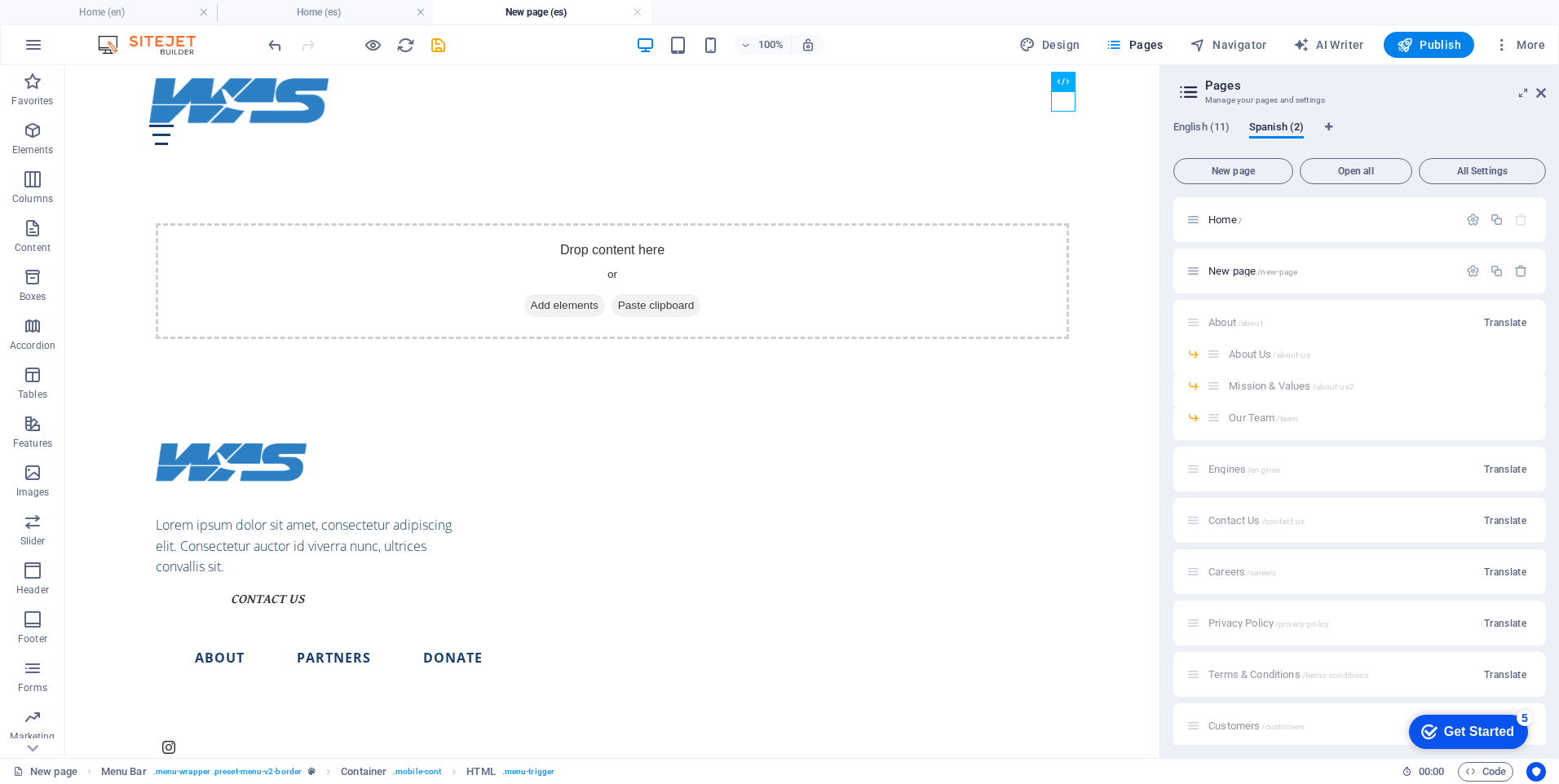
click at [678, 60] on div "100% Design Pages Navigator AI Writer Publish More" at bounding box center [779, 45] width 1557 height 39
click at [679, 52] on icon "button" at bounding box center [678, 45] width 19 height 19
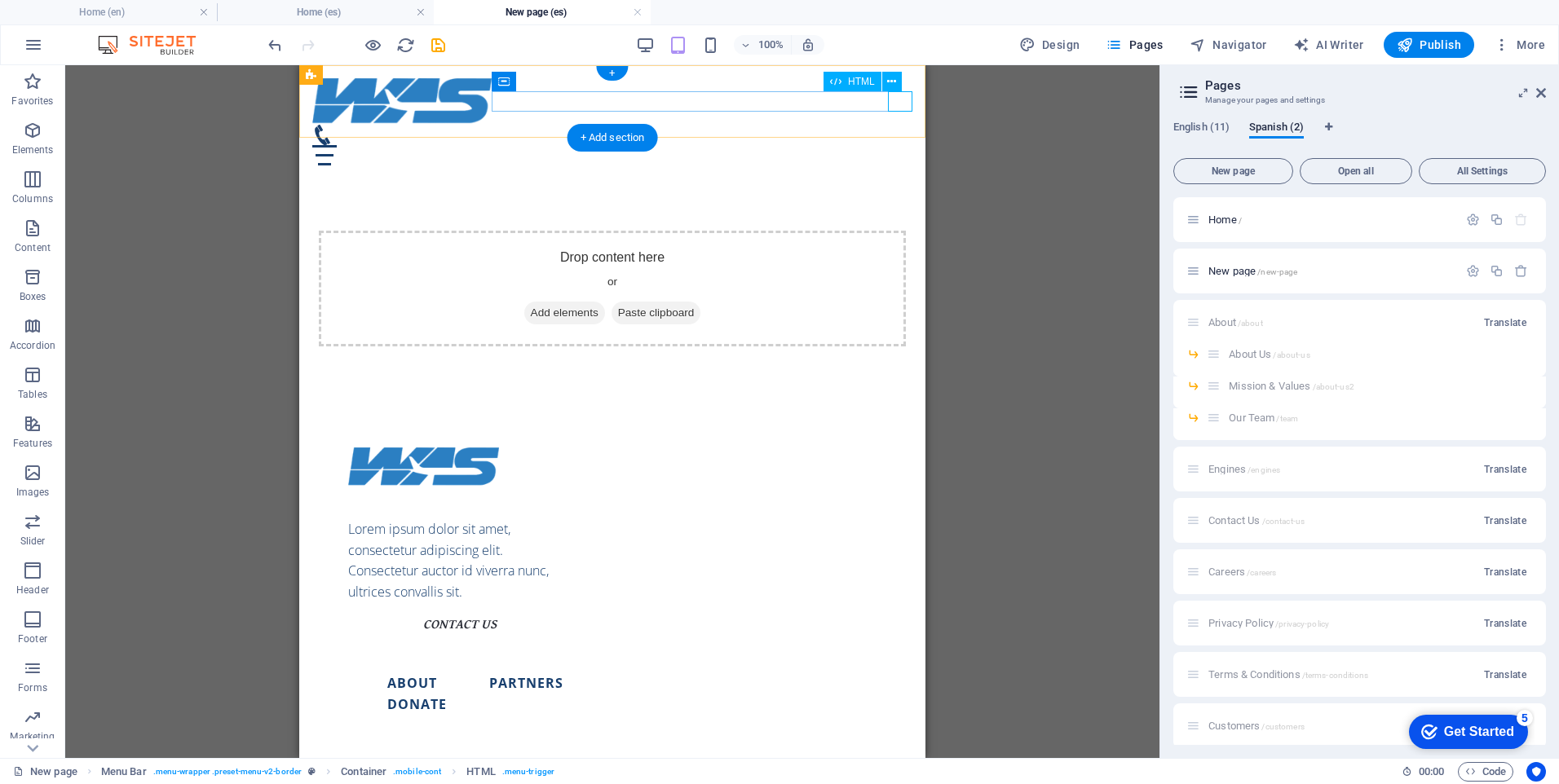
click at [896, 145] on div "Menu" at bounding box center [612, 155] width 600 height 21
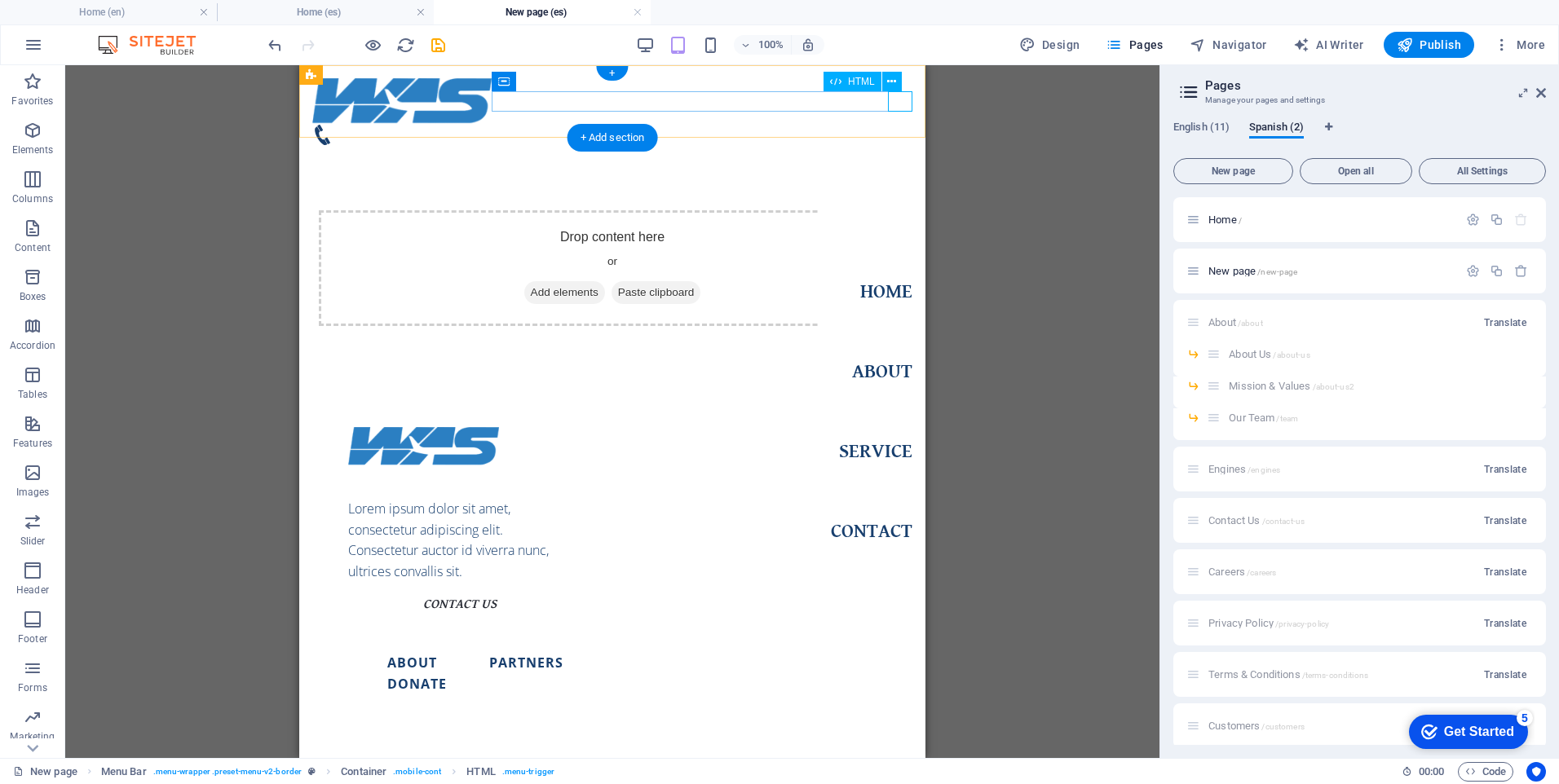
click at [337, 145] on div "Menu" at bounding box center [325, 155] width 25 height 21
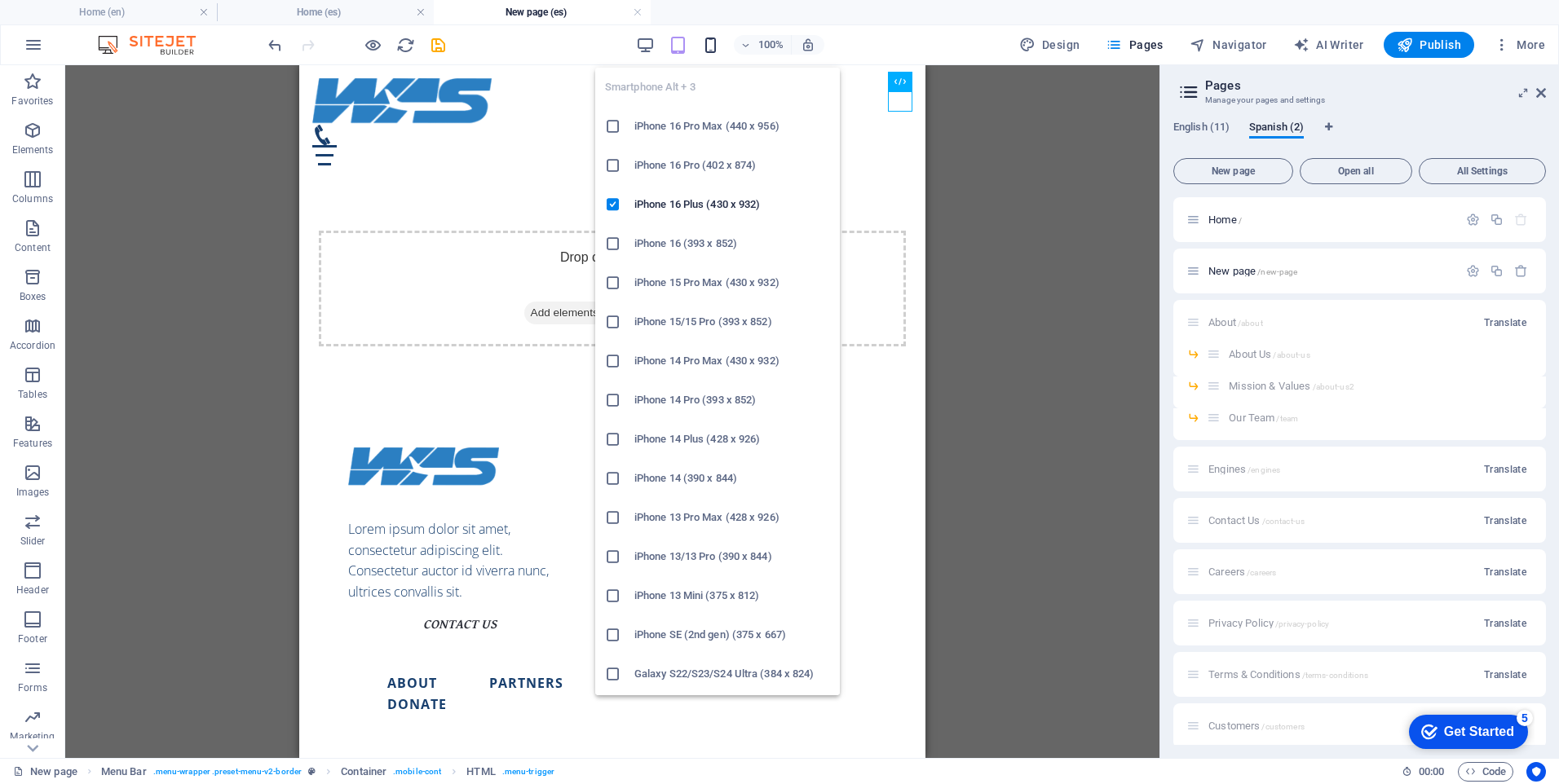
click at [712, 45] on icon "button" at bounding box center [710, 45] width 19 height 19
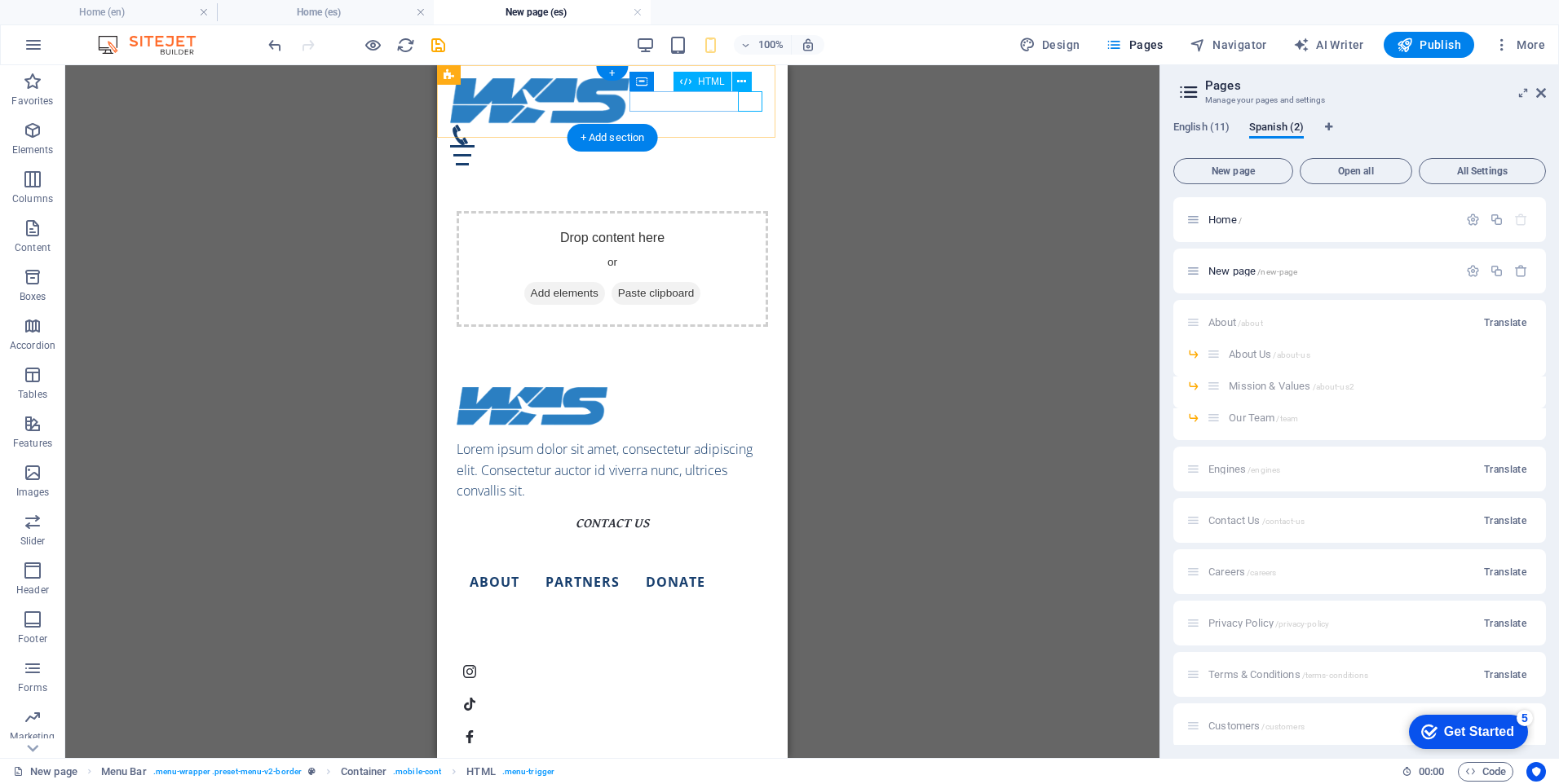
click at [749, 145] on div "Menu" at bounding box center [613, 155] width 325 height 21
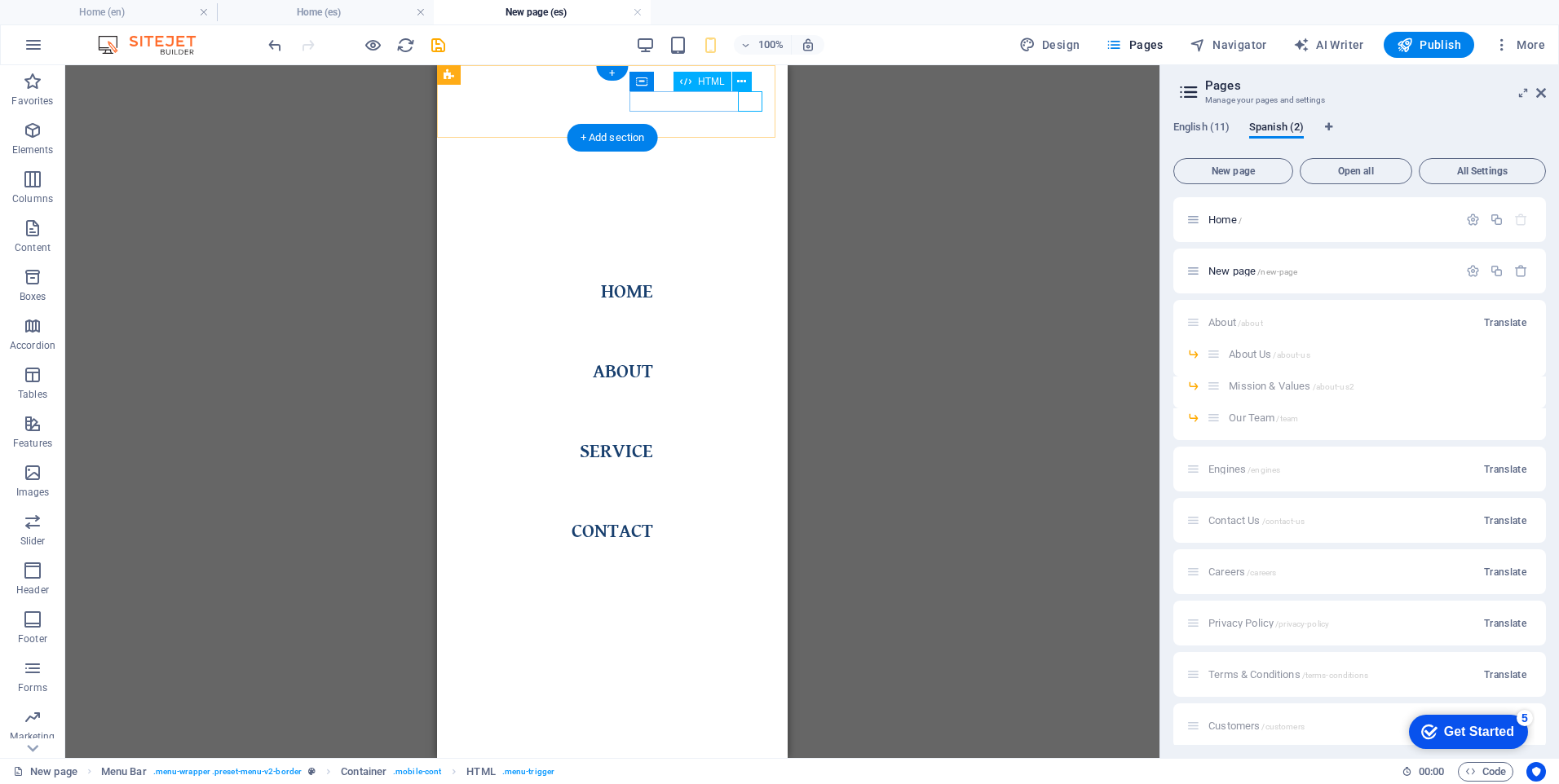
click at [474, 145] on div "Menu" at bounding box center [463, 155] width 25 height 21
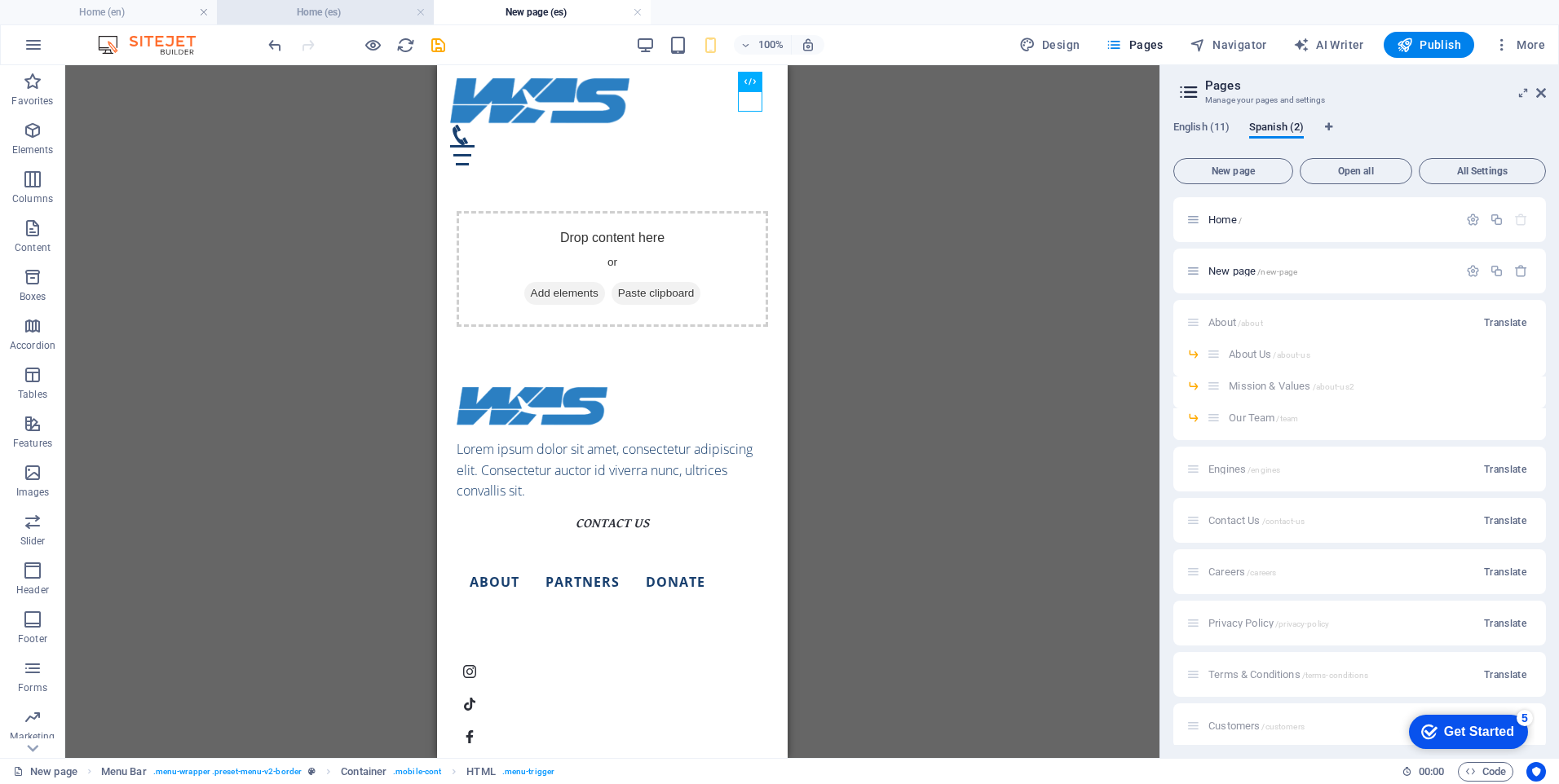
click at [347, 20] on h4 "Home (es)" at bounding box center [325, 12] width 217 height 18
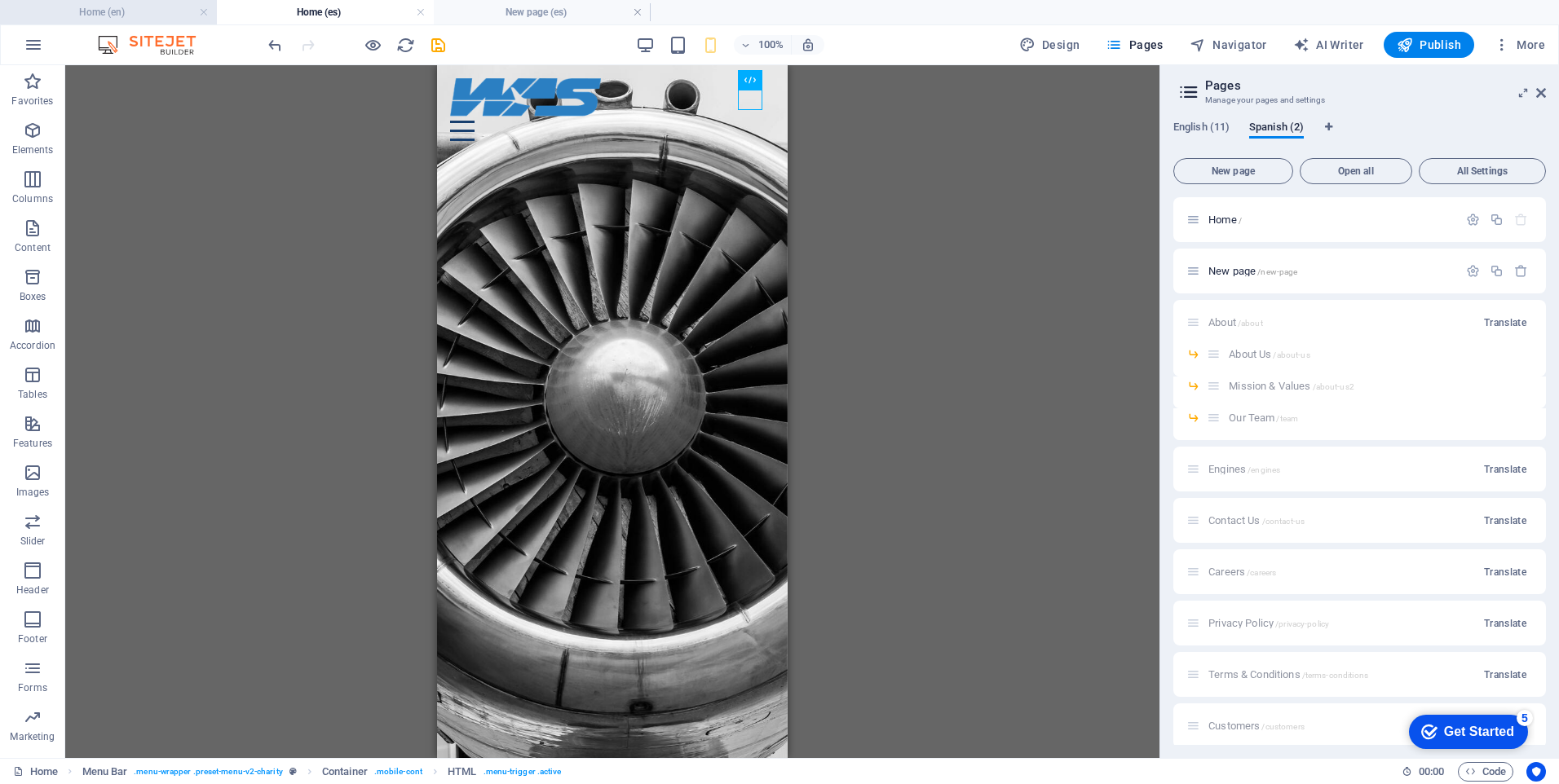
click at [128, 17] on h4 "Home (en)" at bounding box center [108, 12] width 217 height 18
click at [472, 14] on h4 "New page (es)" at bounding box center [542, 12] width 217 height 18
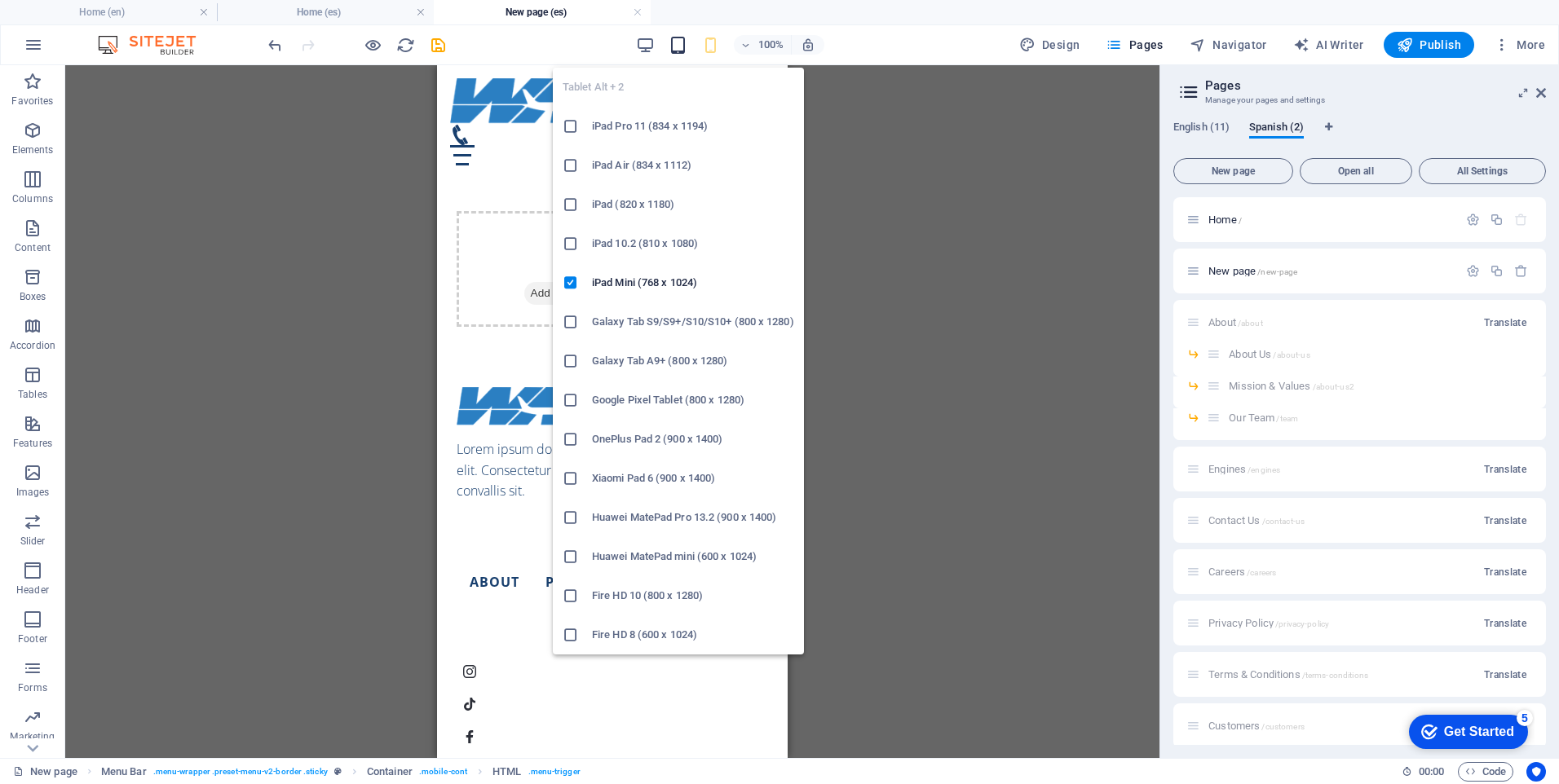
click at [684, 53] on icon "button" at bounding box center [678, 45] width 19 height 19
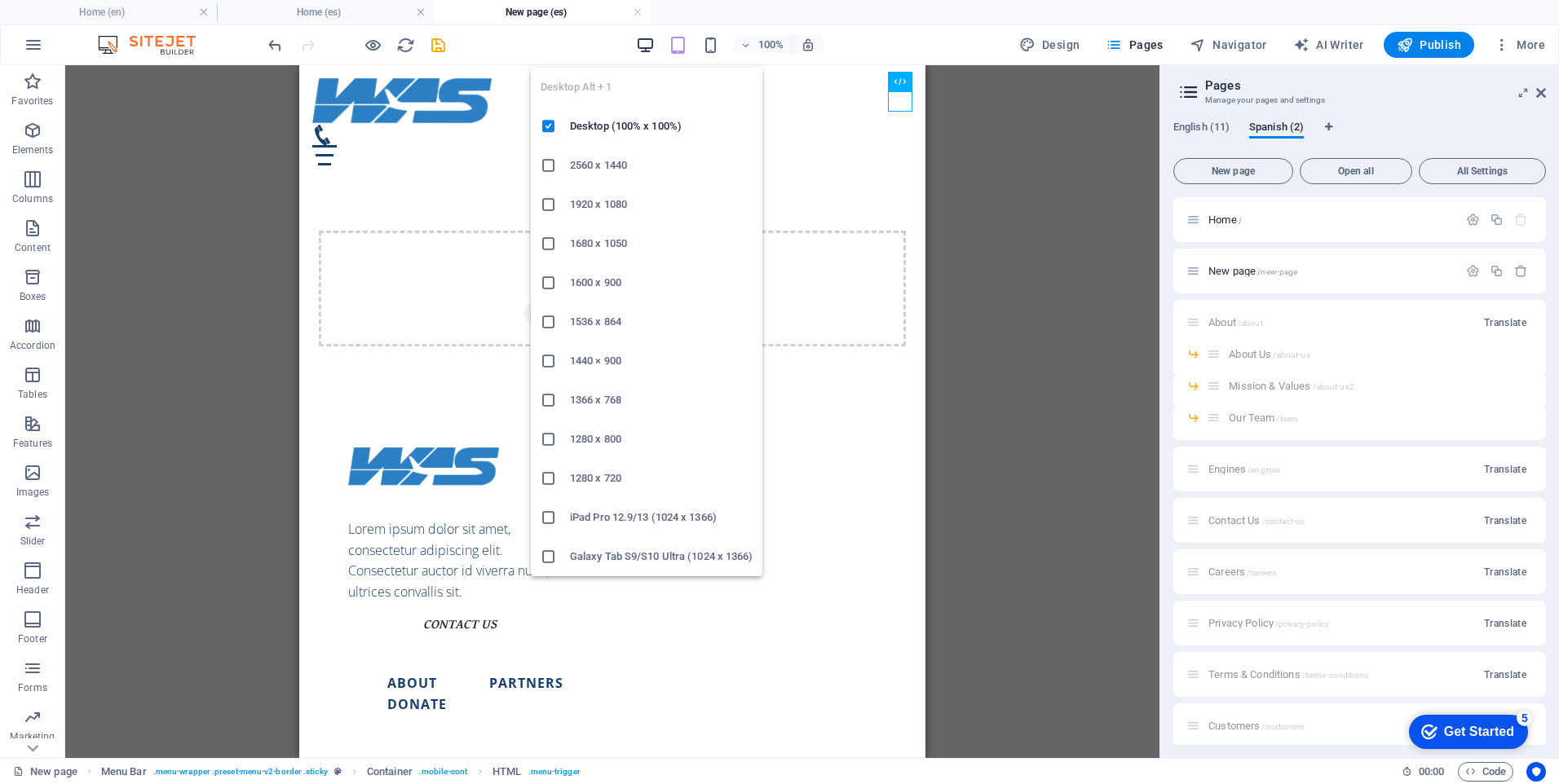
click at [655, 42] on icon "button" at bounding box center [645, 45] width 19 height 19
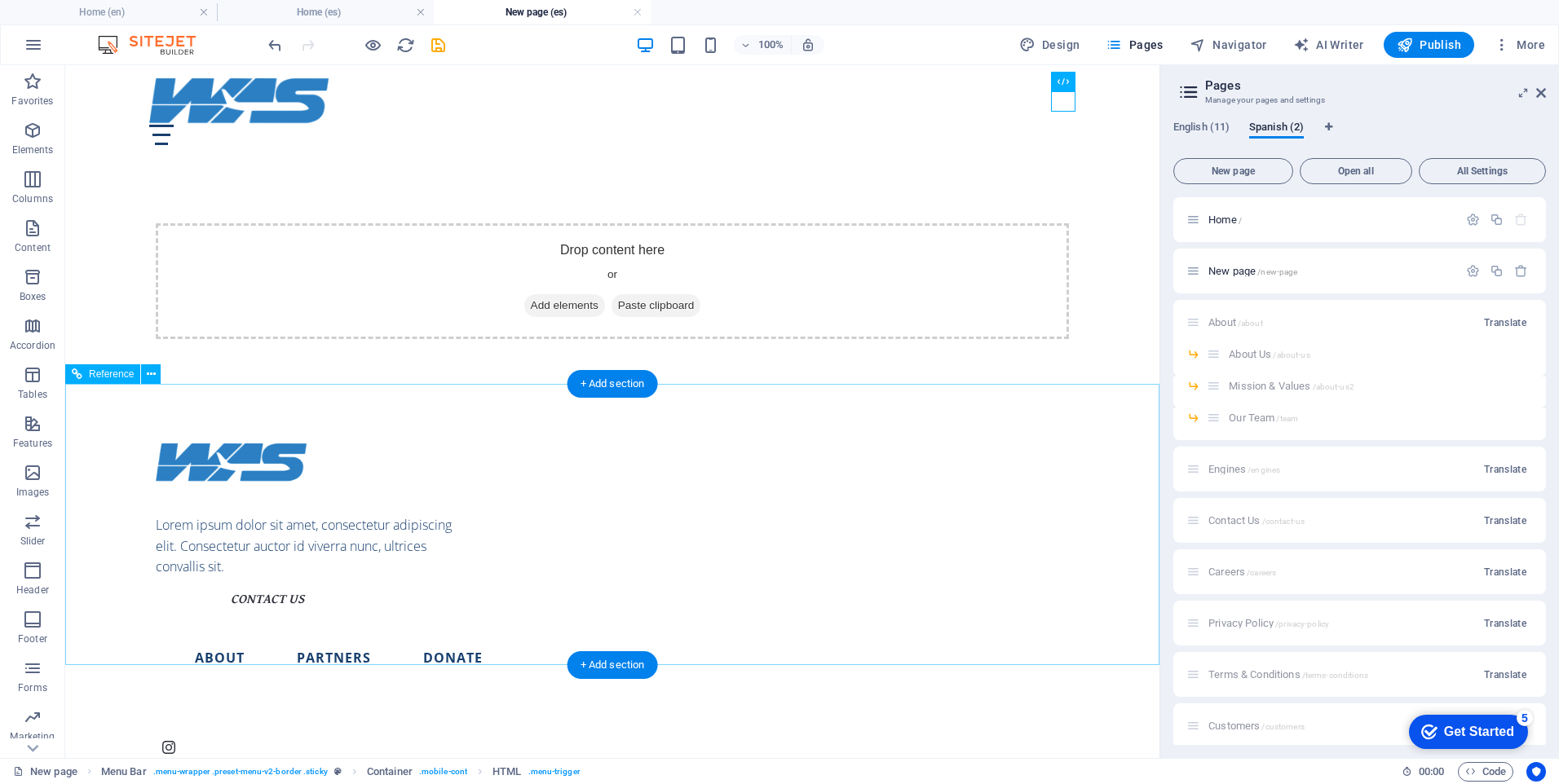
click at [373, 444] on div "Lorem ipsum dolor sit amet, consectetur adipiscing elit. Consectetur auctor id …" at bounding box center [315, 511] width 320 height 135
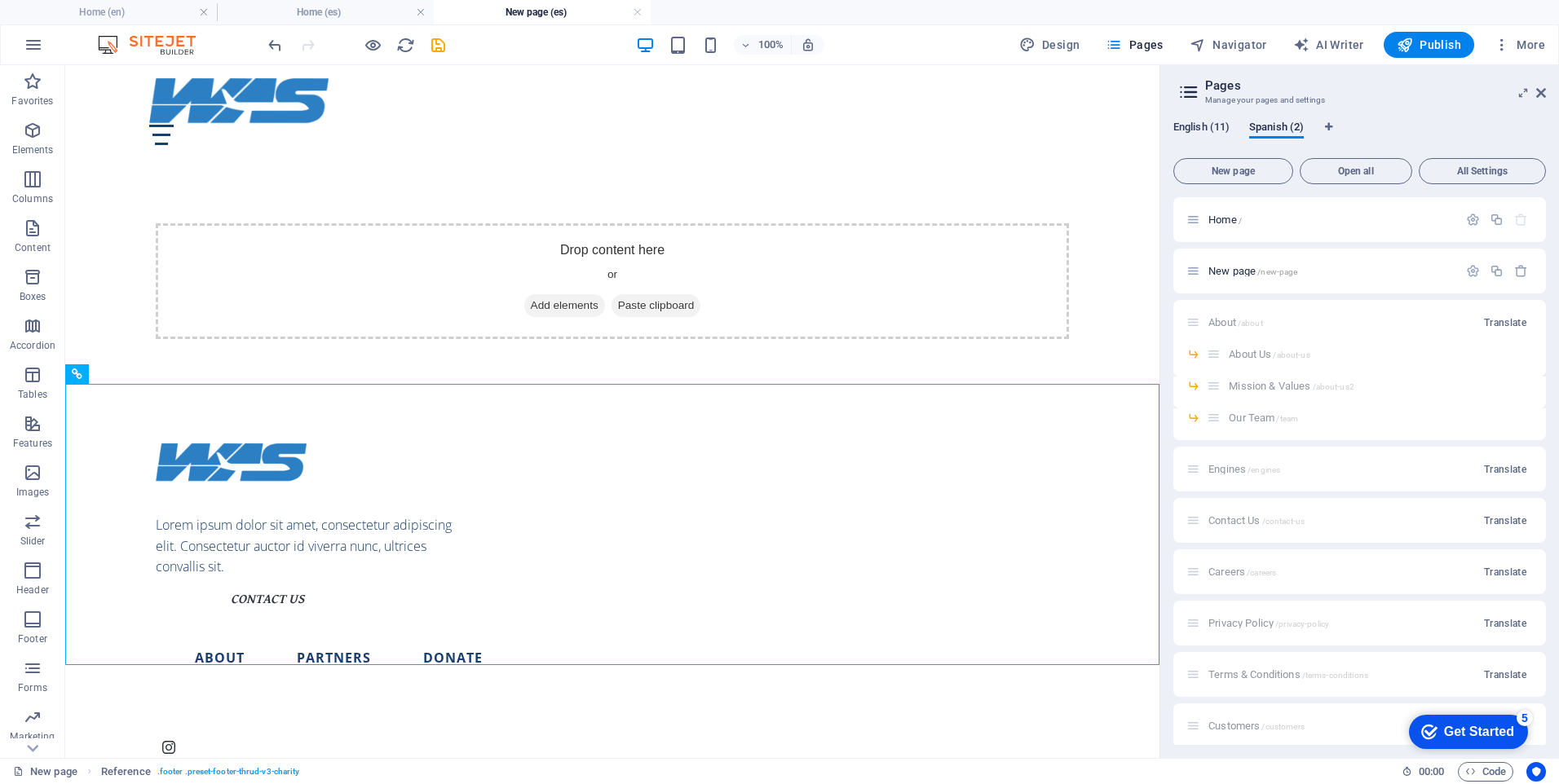
click at [1211, 127] on span "English (11)" at bounding box center [1201, 129] width 56 height 23
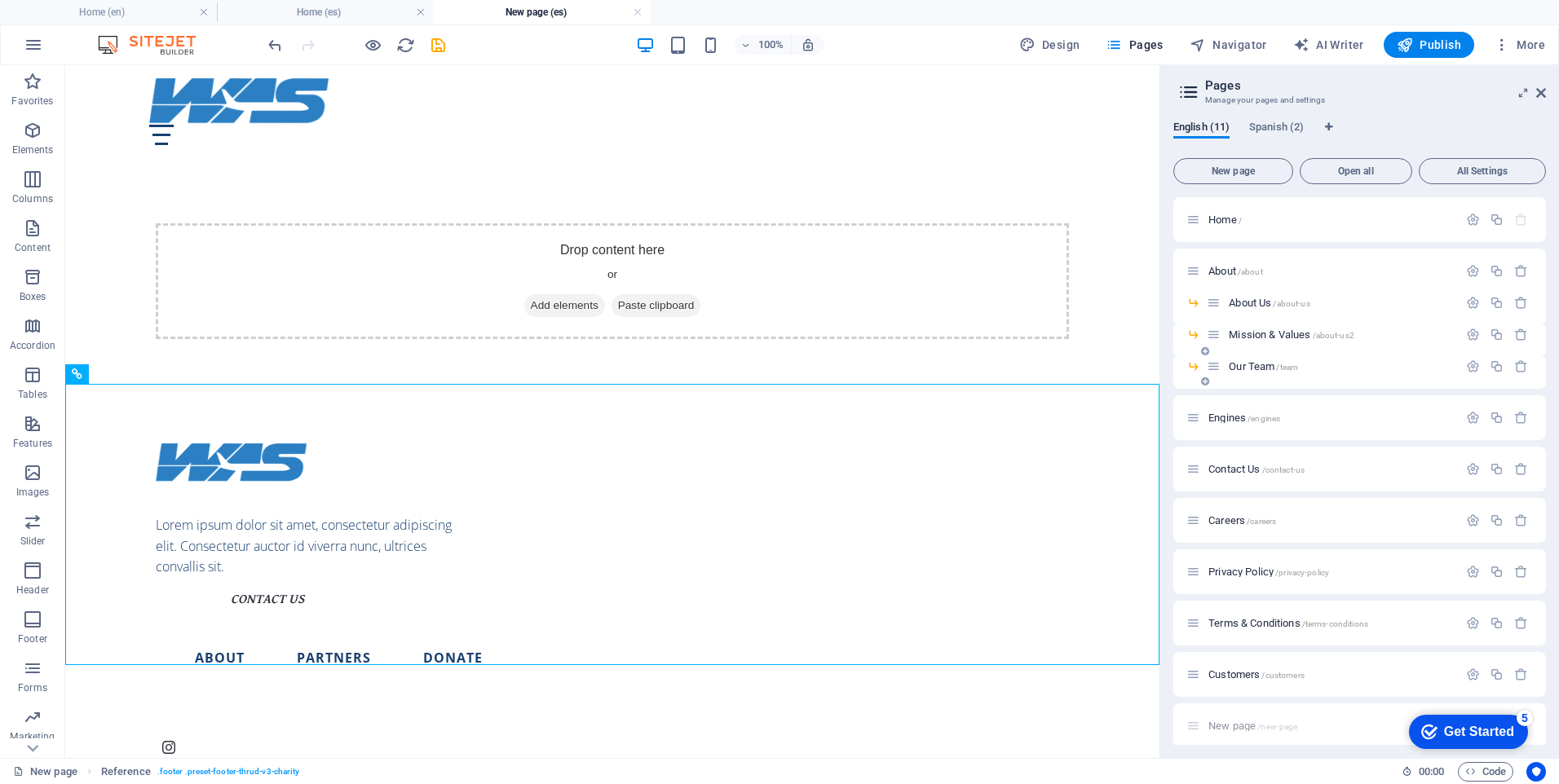
click at [1252, 369] on span "Our Team /team" at bounding box center [1263, 366] width 70 height 12
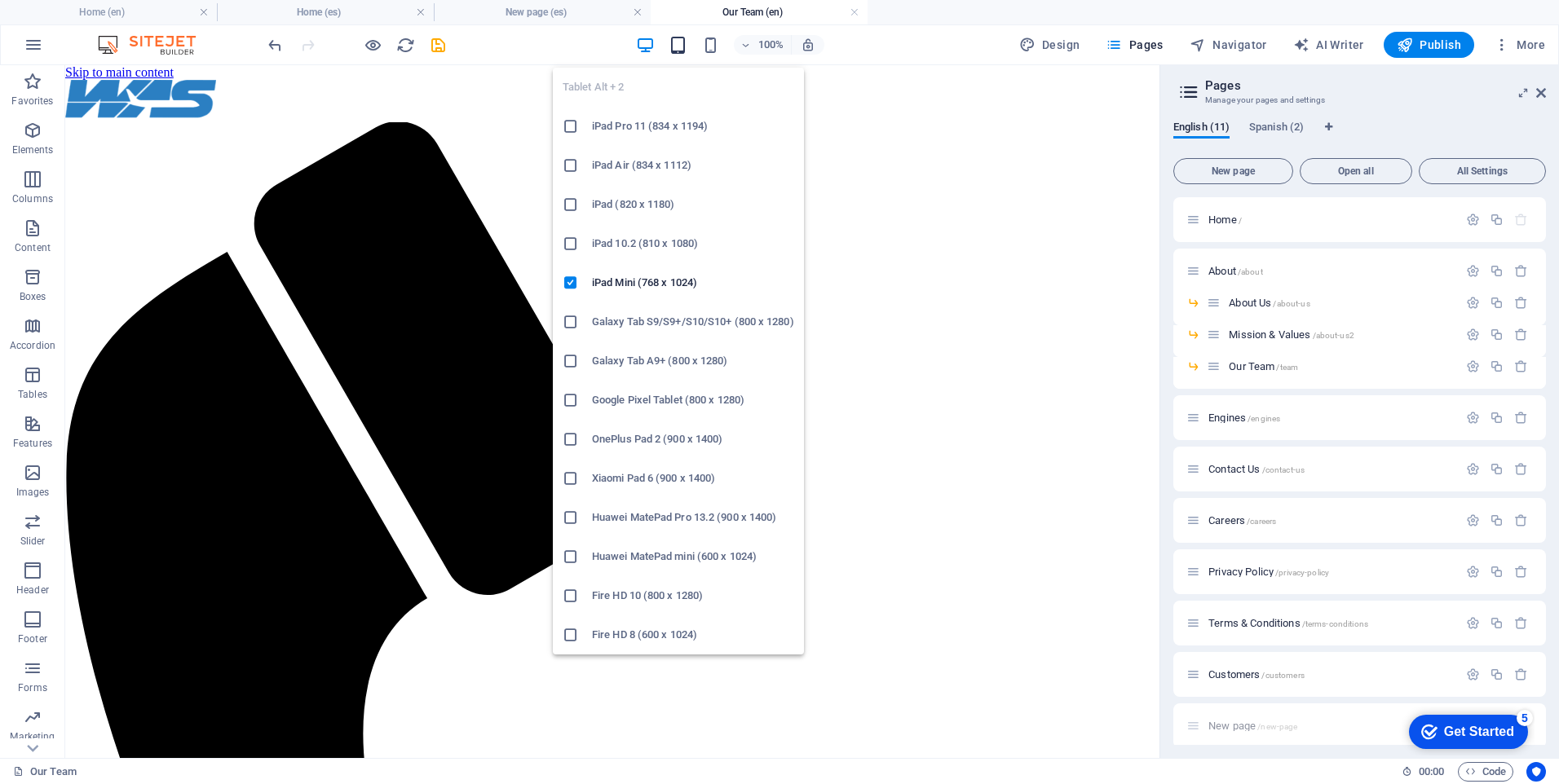
click at [687, 43] on icon "button" at bounding box center [678, 45] width 19 height 19
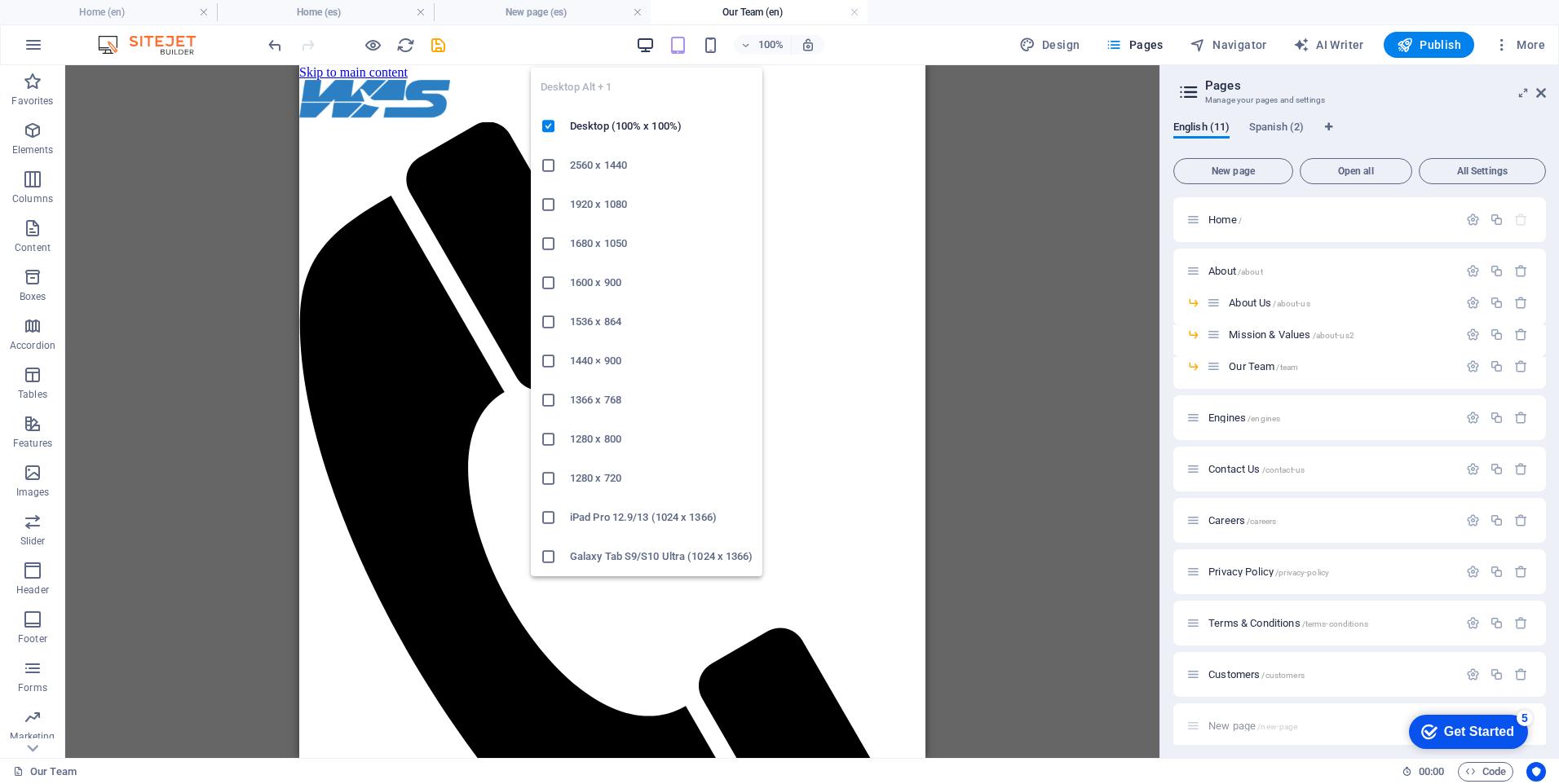
click at [650, 47] on icon "button" at bounding box center [645, 45] width 19 height 19
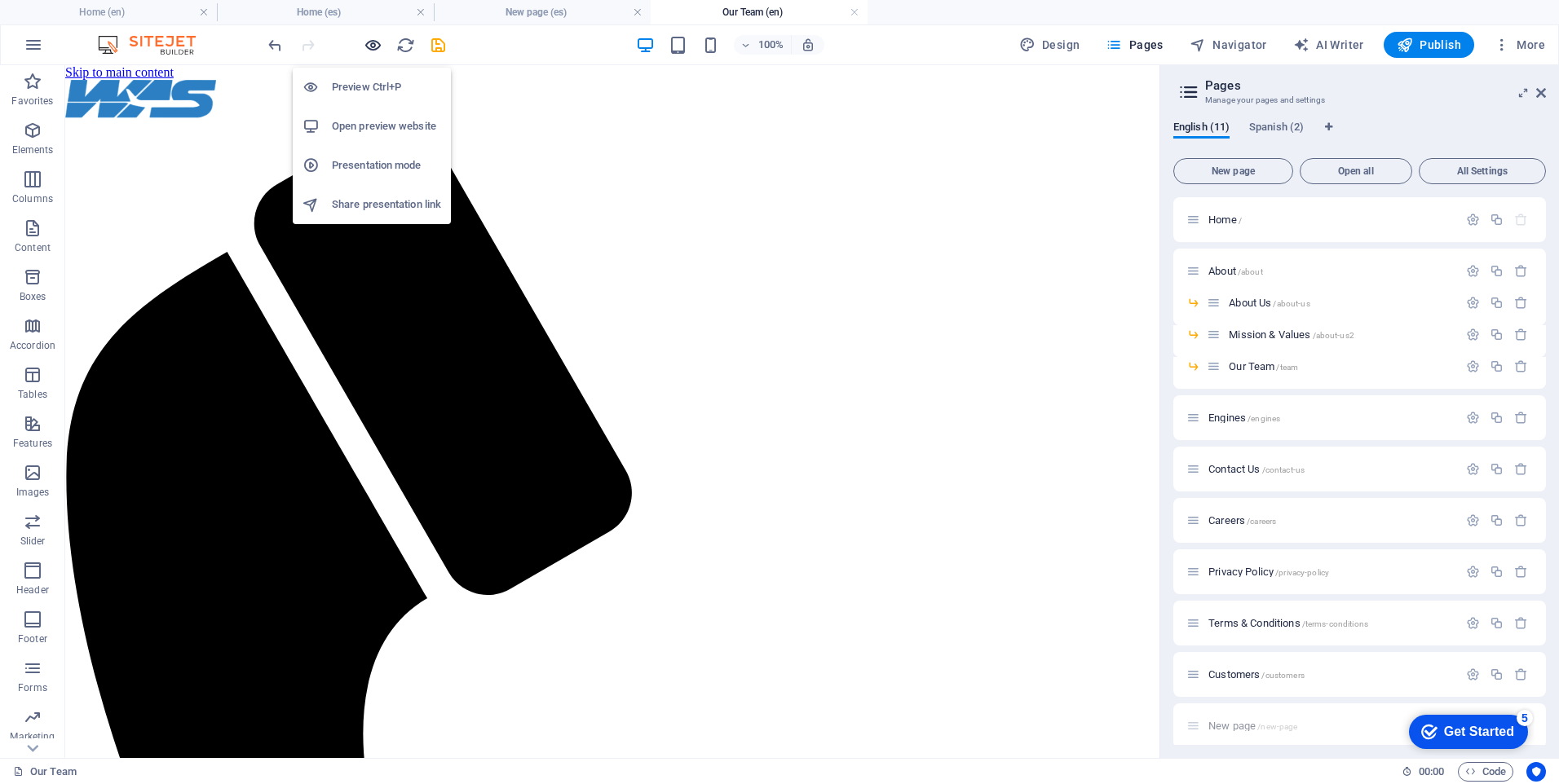
click at [367, 43] on icon "button" at bounding box center [373, 45] width 19 height 19
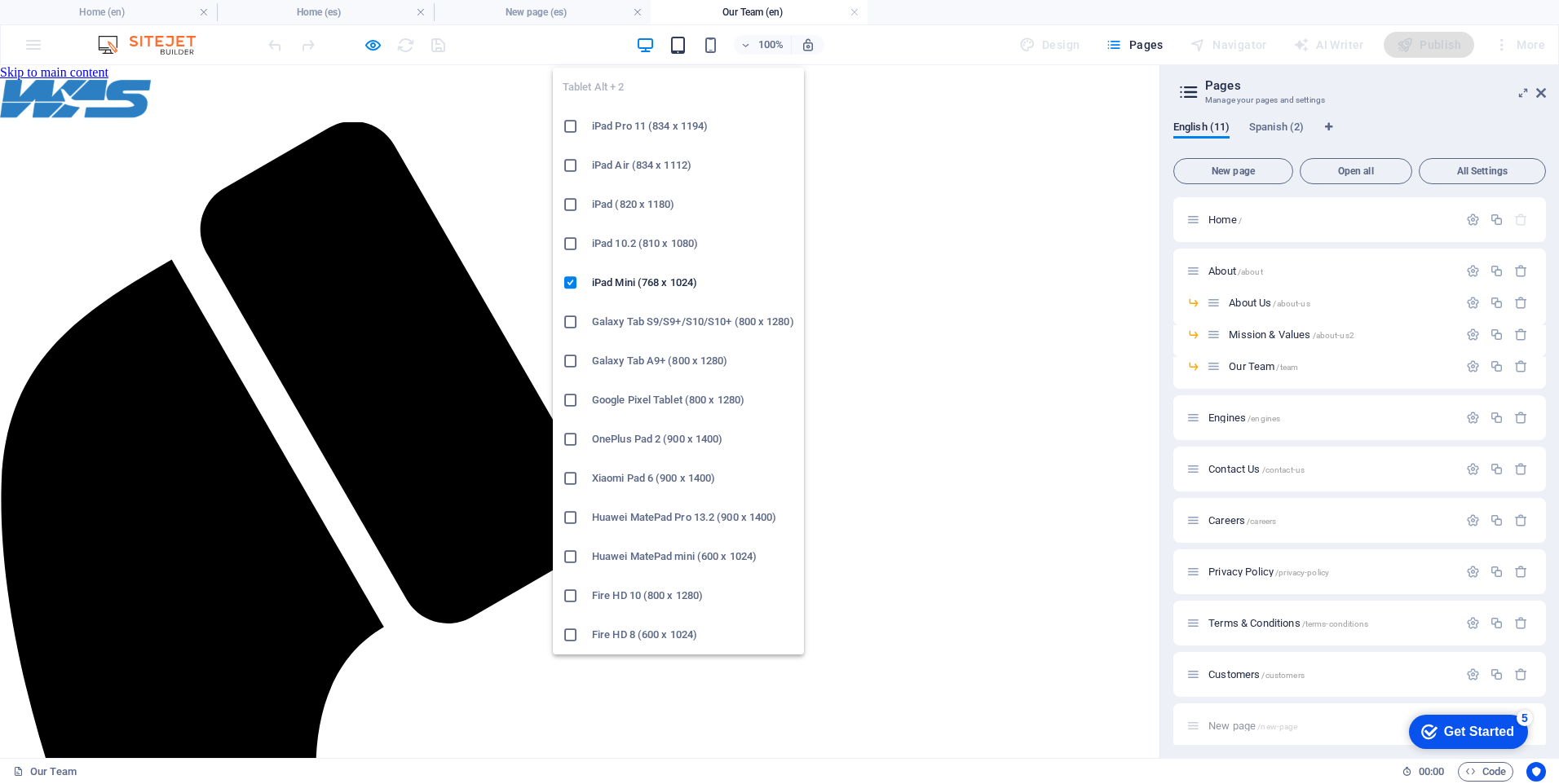
click at [686, 48] on icon "button" at bounding box center [678, 45] width 19 height 19
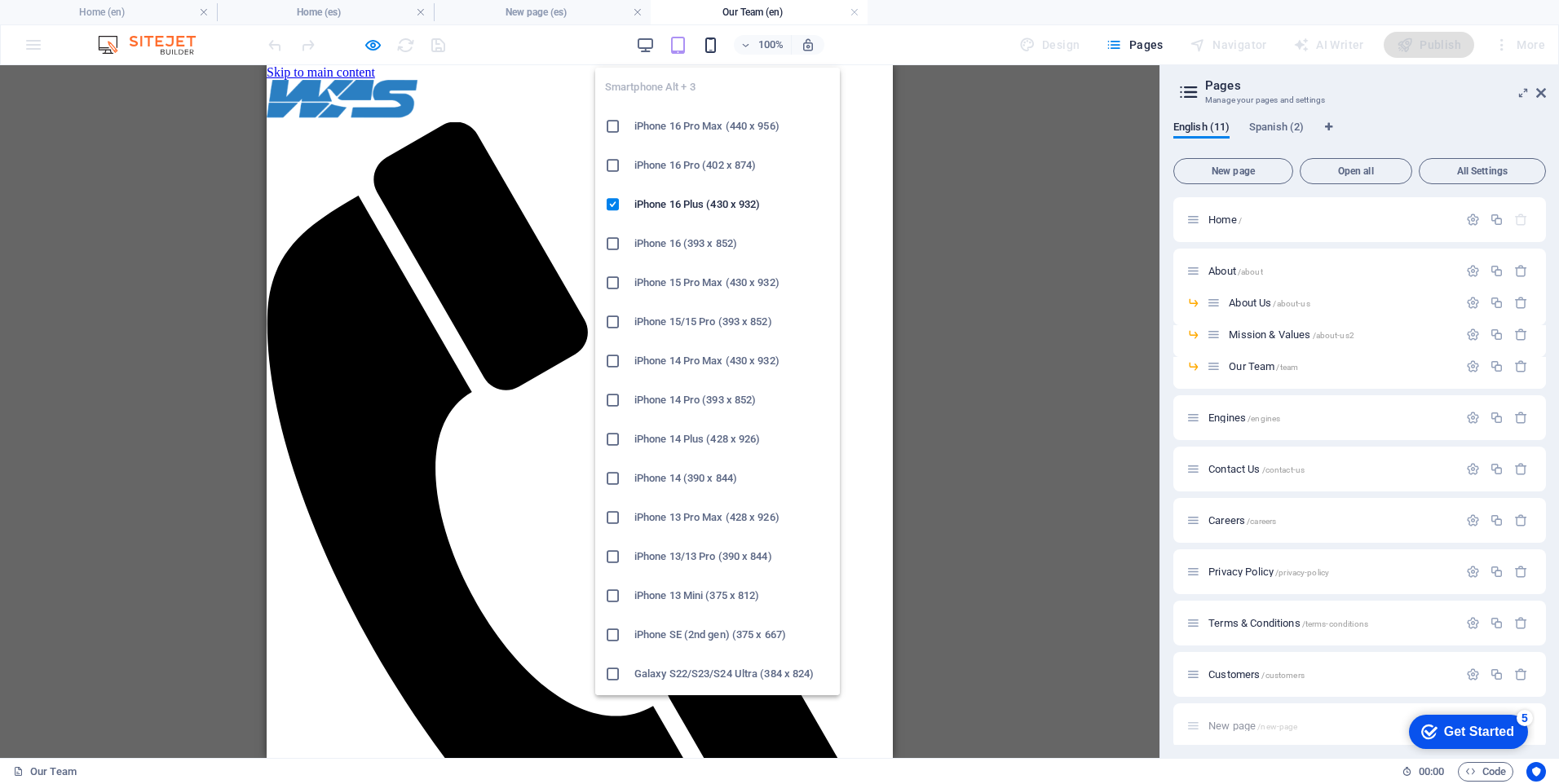
click at [708, 51] on icon "button" at bounding box center [710, 45] width 19 height 19
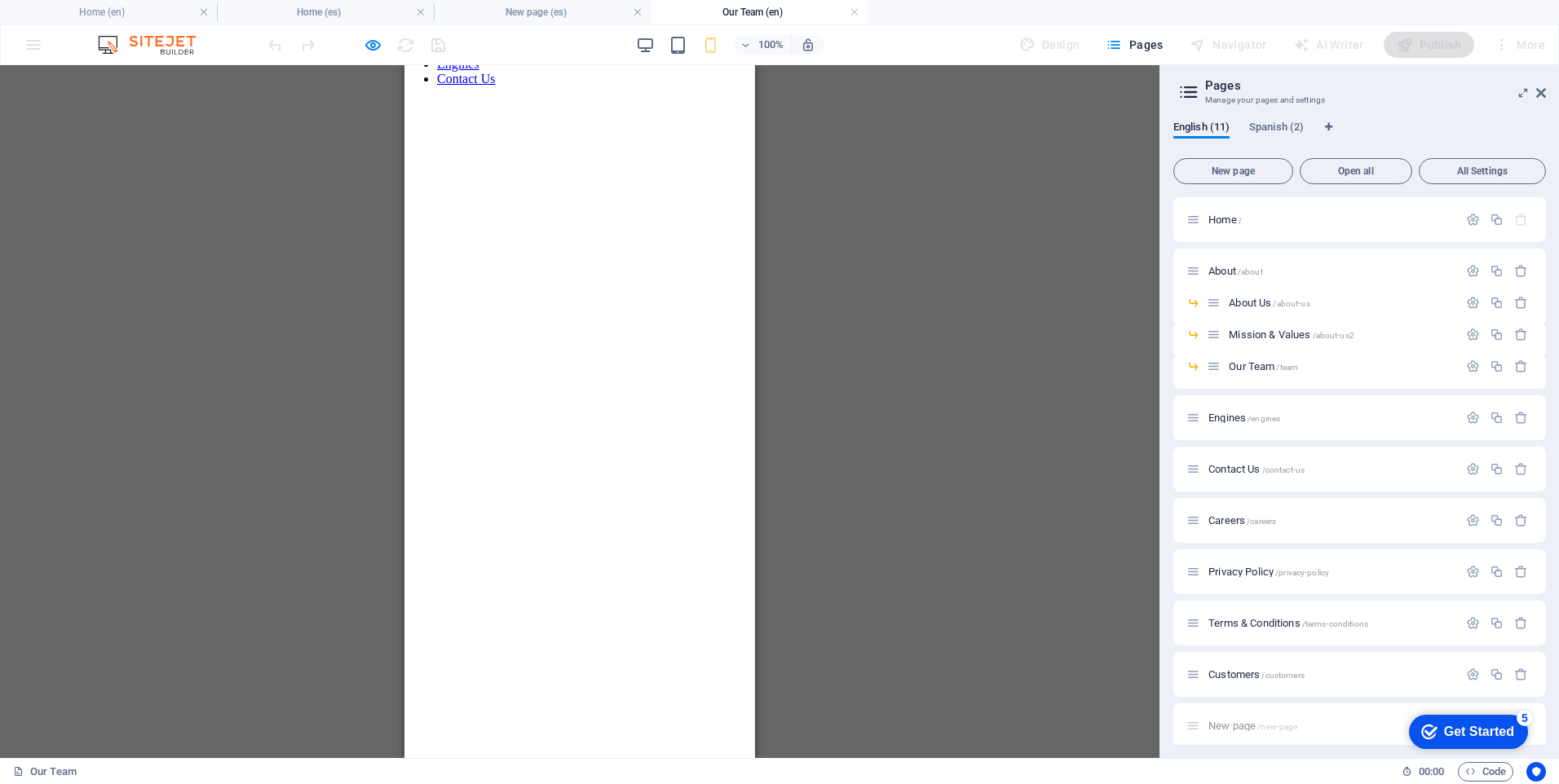
scroll to position [50, 0]
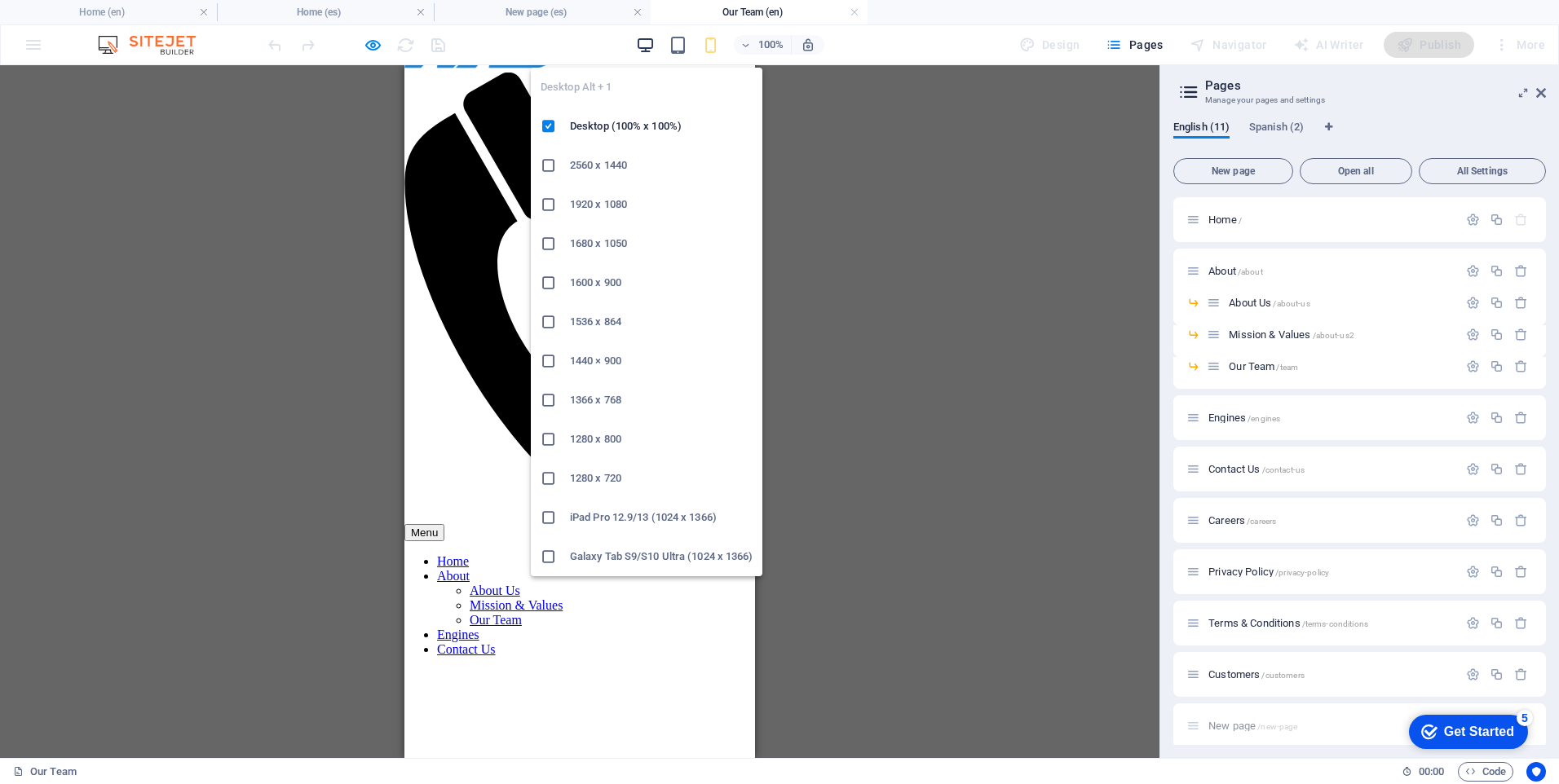
click at [654, 47] on icon "button" at bounding box center [645, 45] width 19 height 19
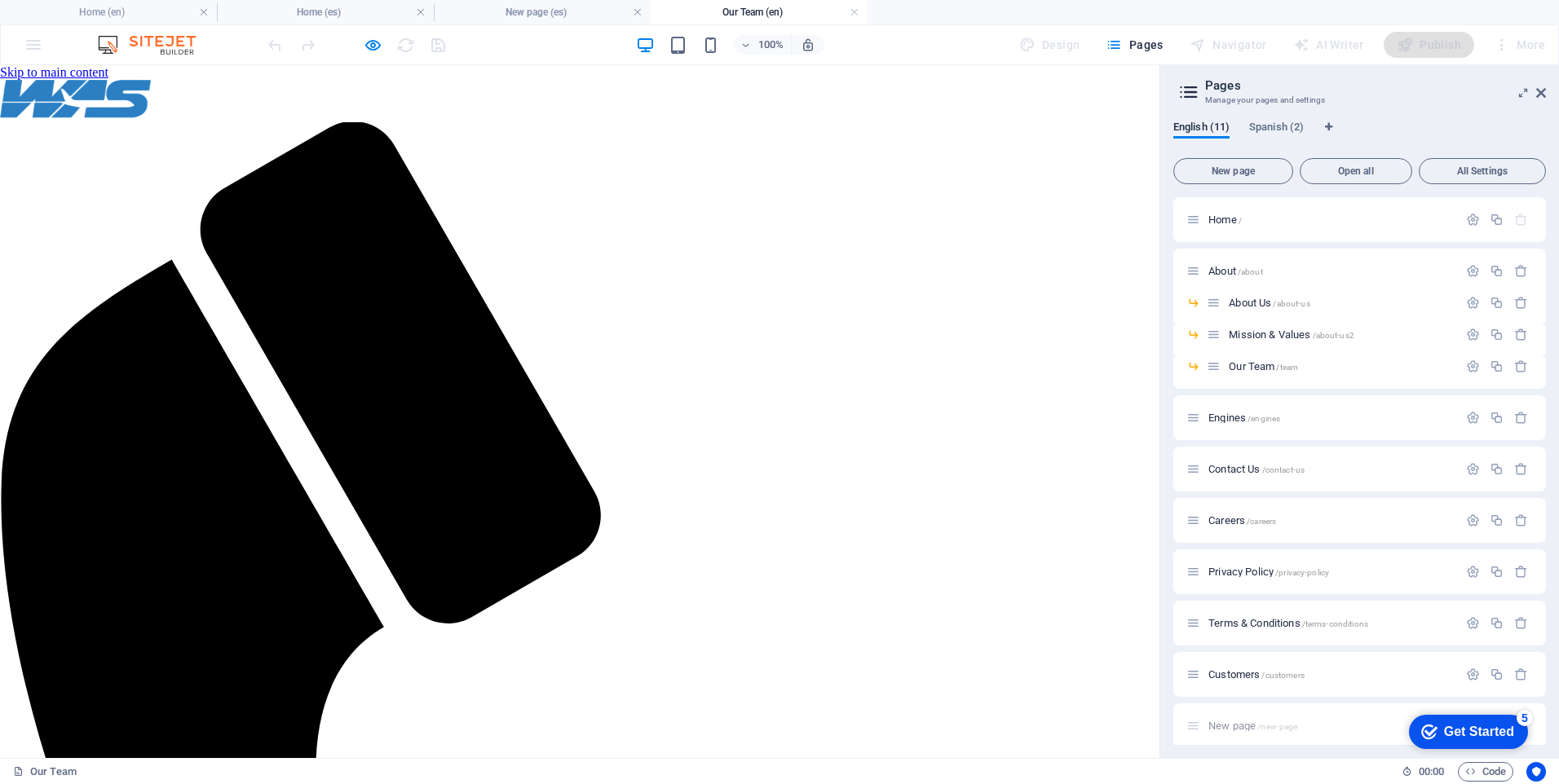
scroll to position [456, 0]
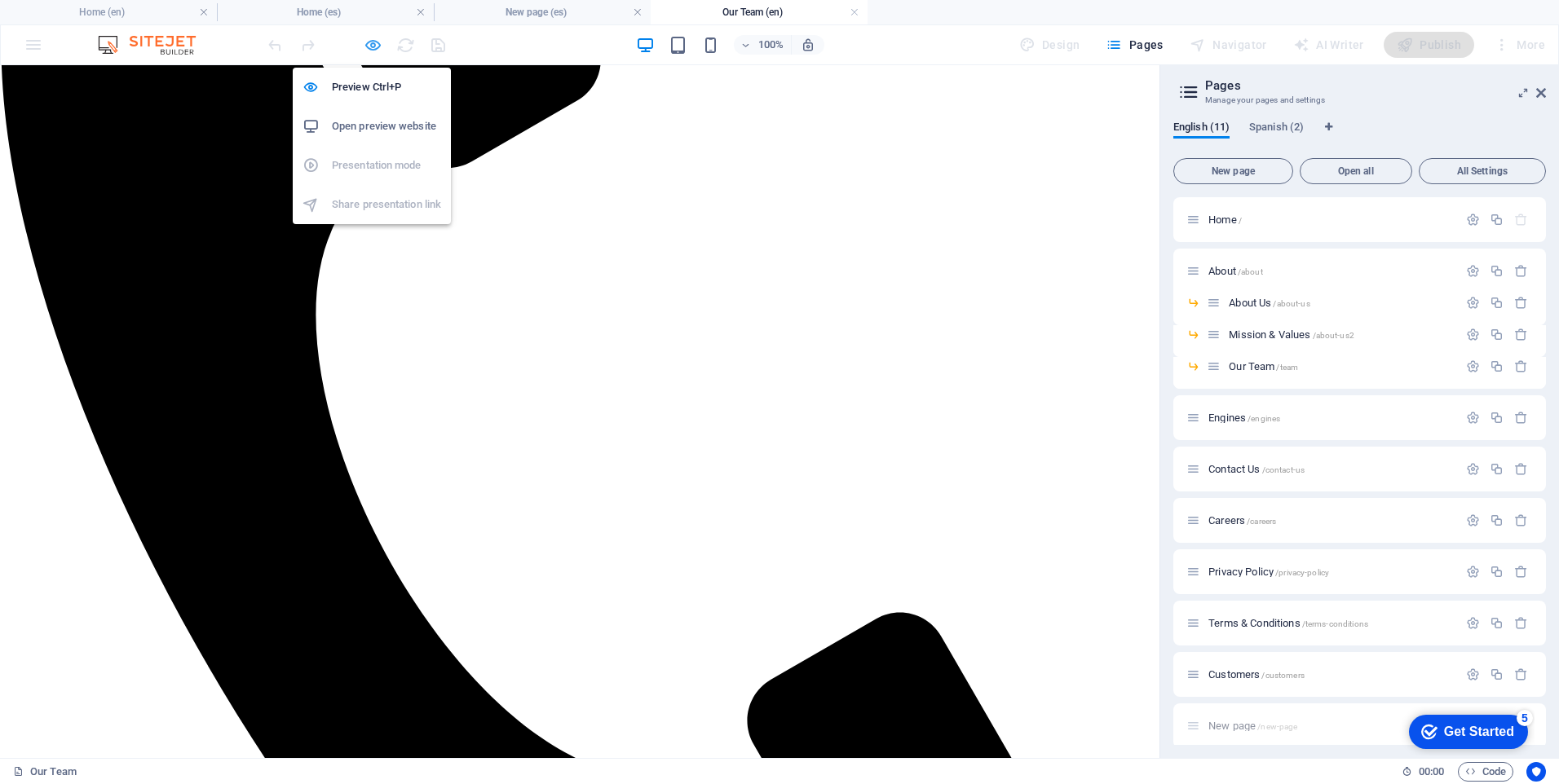
click at [368, 43] on icon "button" at bounding box center [373, 45] width 19 height 19
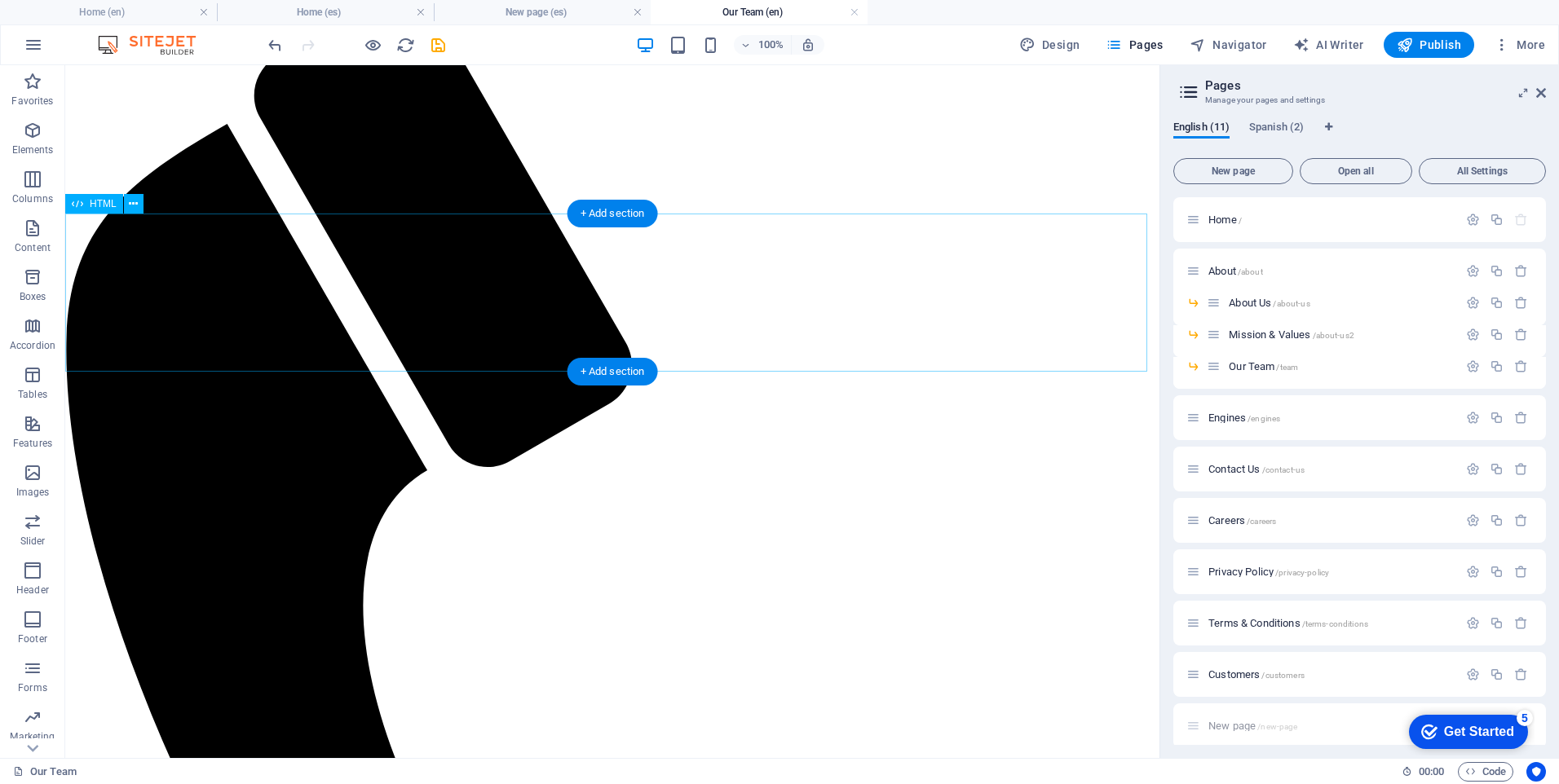
scroll to position [0, 0]
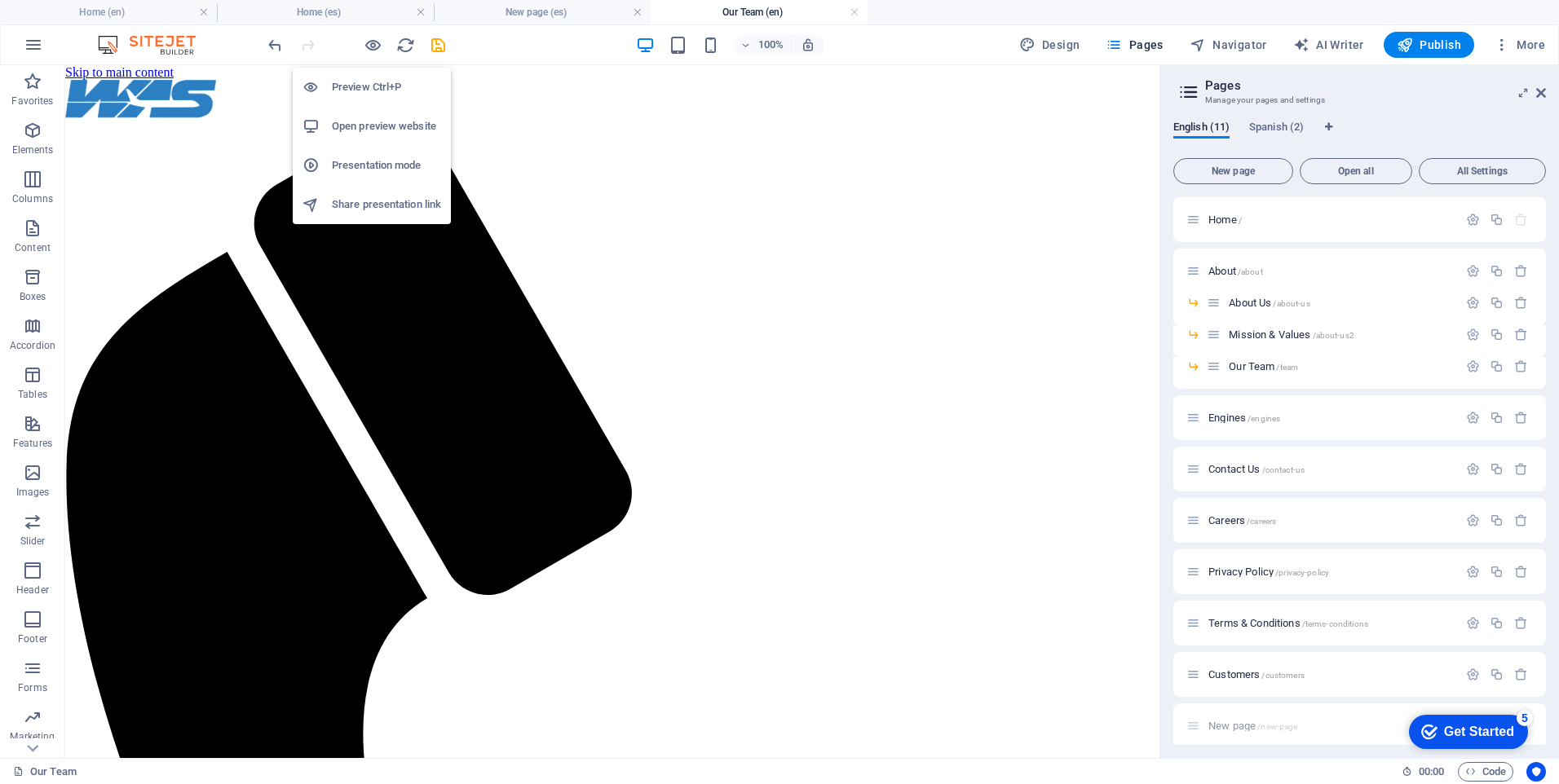
click at [367, 155] on li "Presentation mode" at bounding box center [372, 165] width 158 height 39
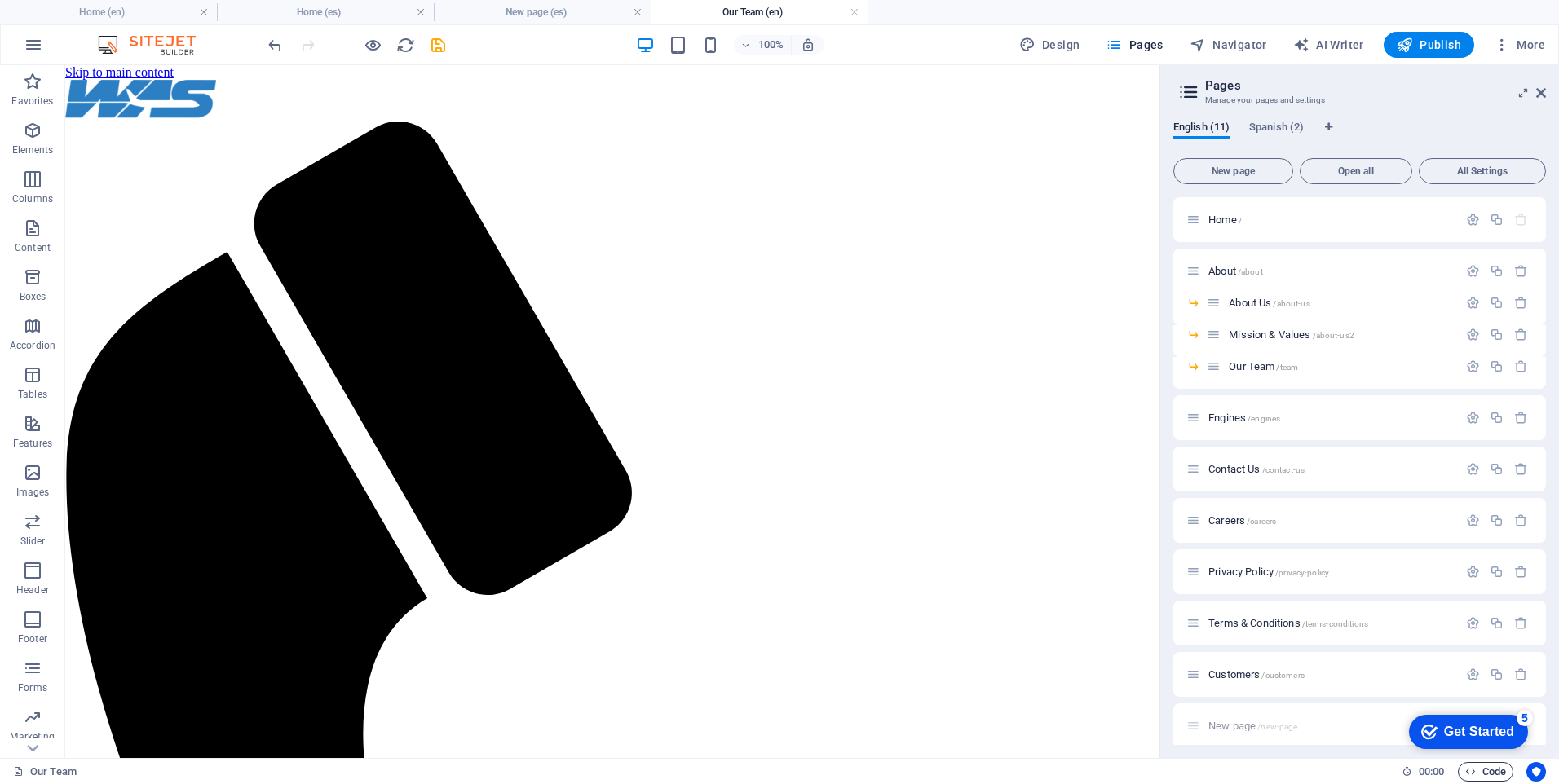
click at [1484, 769] on span "Code" at bounding box center [1485, 772] width 41 height 20
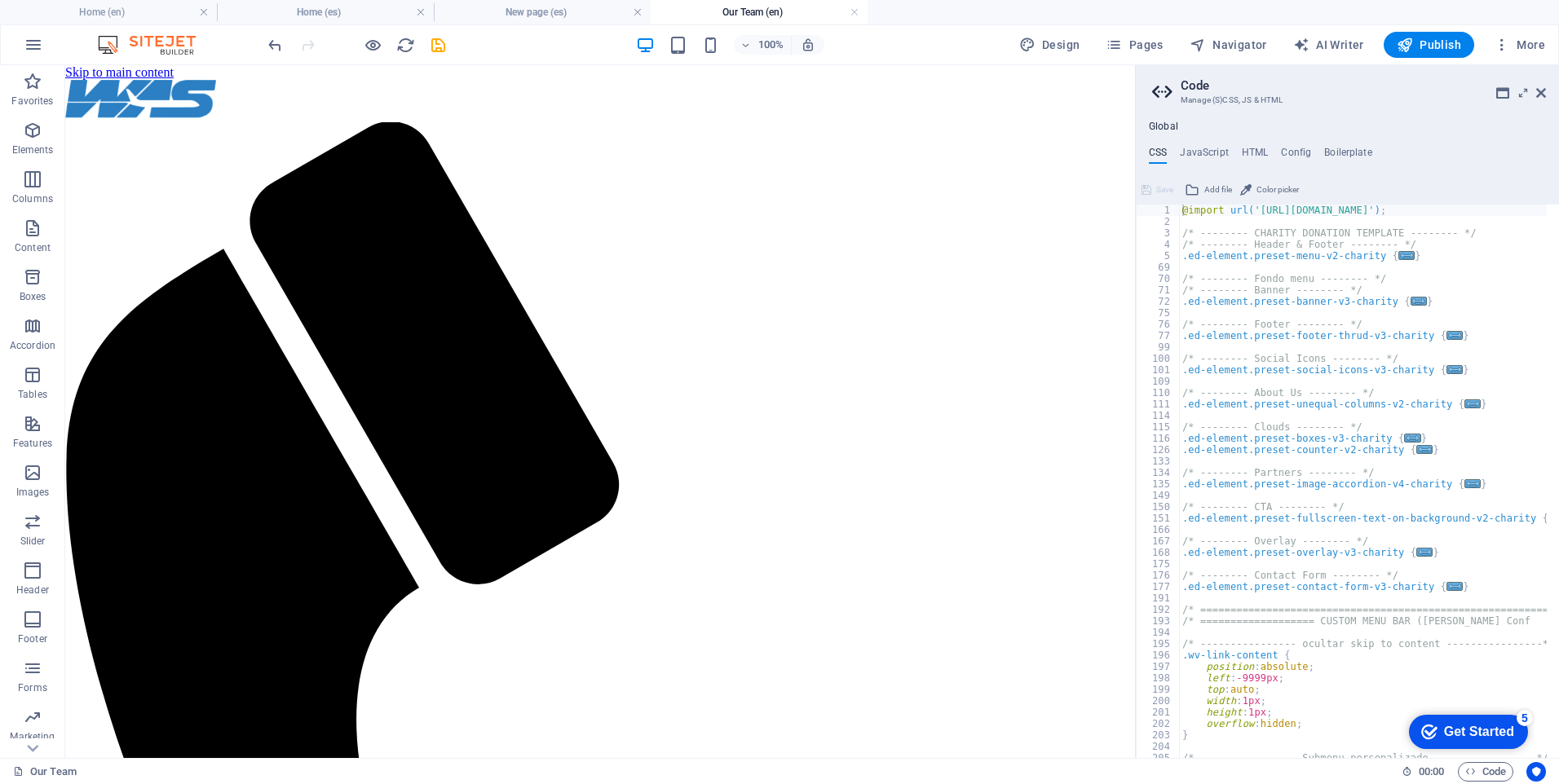
click at [1211, 145] on div "Global CSS JavaScript HTML Config Boilerplate @import url('[URL][DOMAIN_NAME]);…" at bounding box center [1347, 440] width 423 height 637
click at [1210, 147] on h4 "JavaScript" at bounding box center [1204, 156] width 48 height 18
type textarea "/* JS for preset "Menu V2" */"
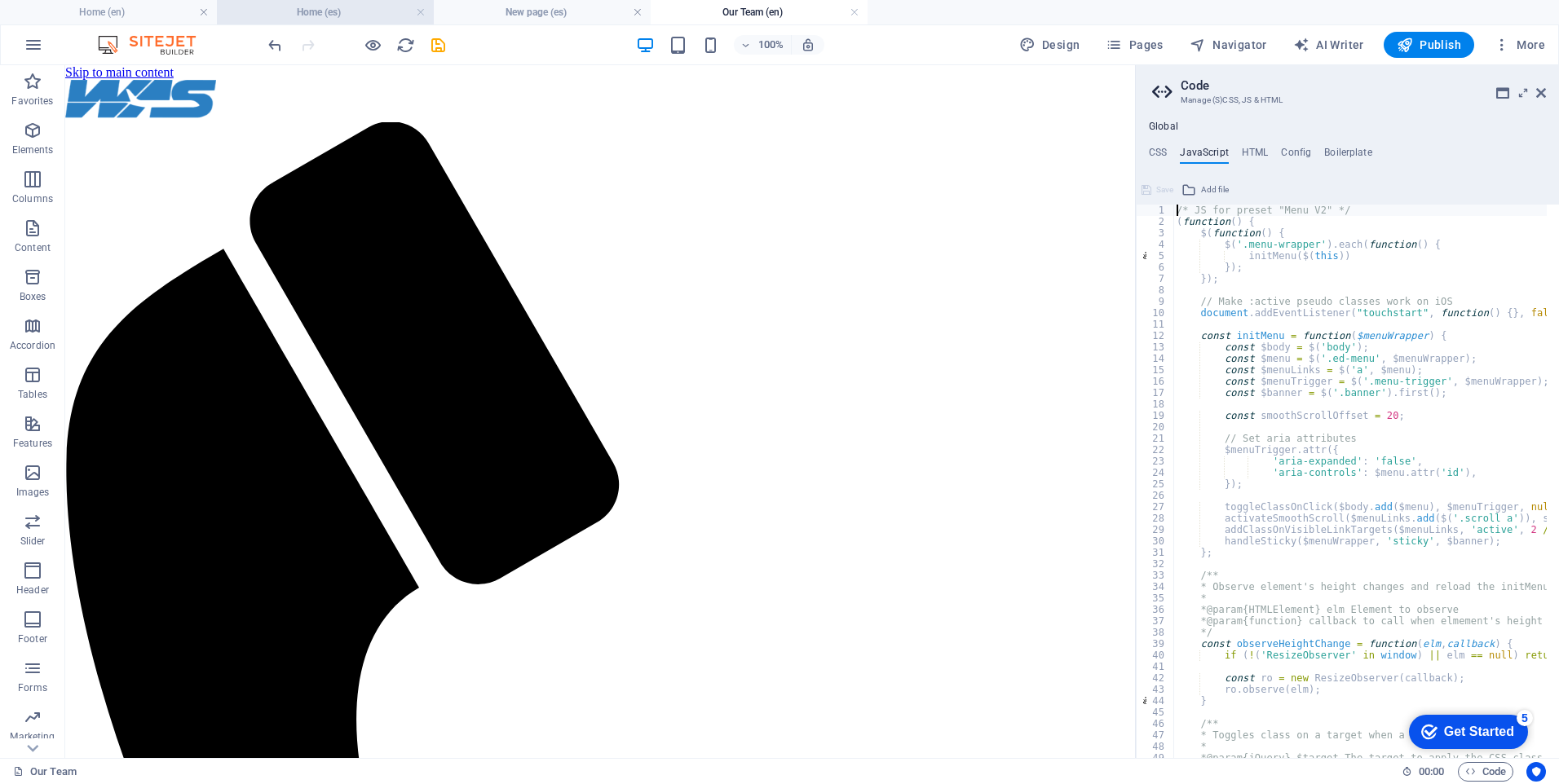
click at [278, 11] on h4 "Home (es)" at bounding box center [325, 12] width 217 height 18
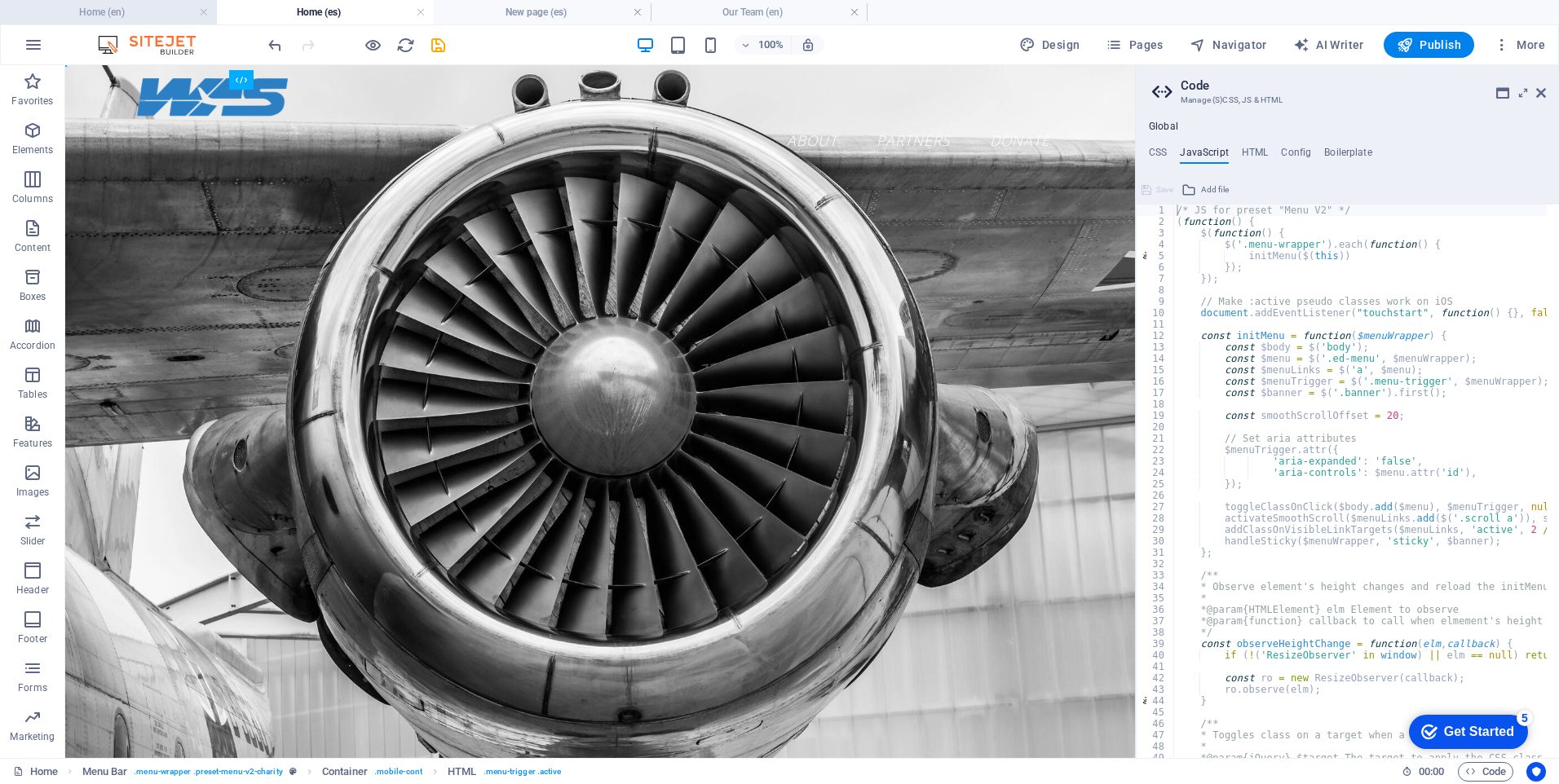
click at [135, 15] on h4 "Home (en)" at bounding box center [108, 12] width 217 height 18
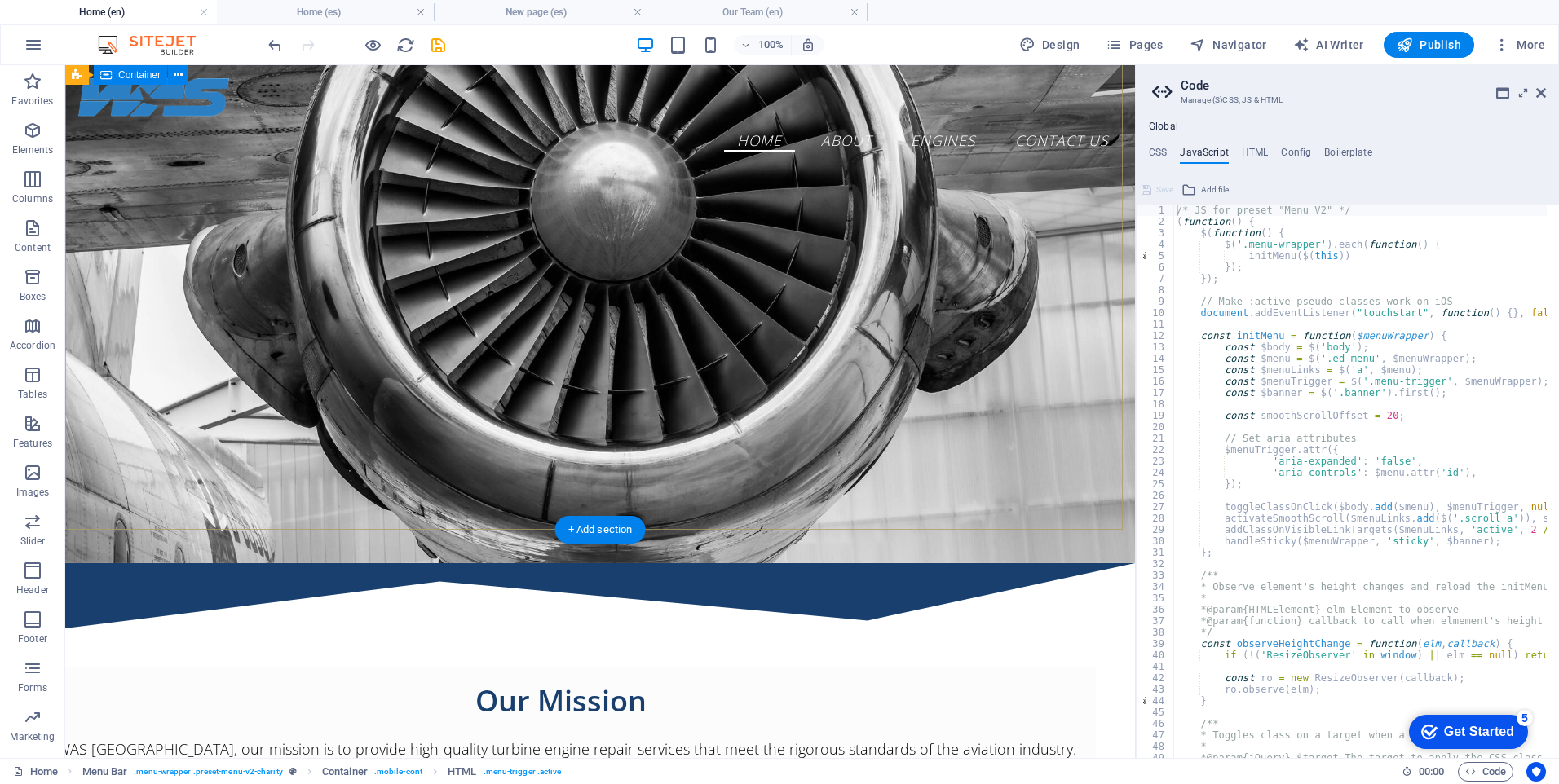
scroll to position [163, 0]
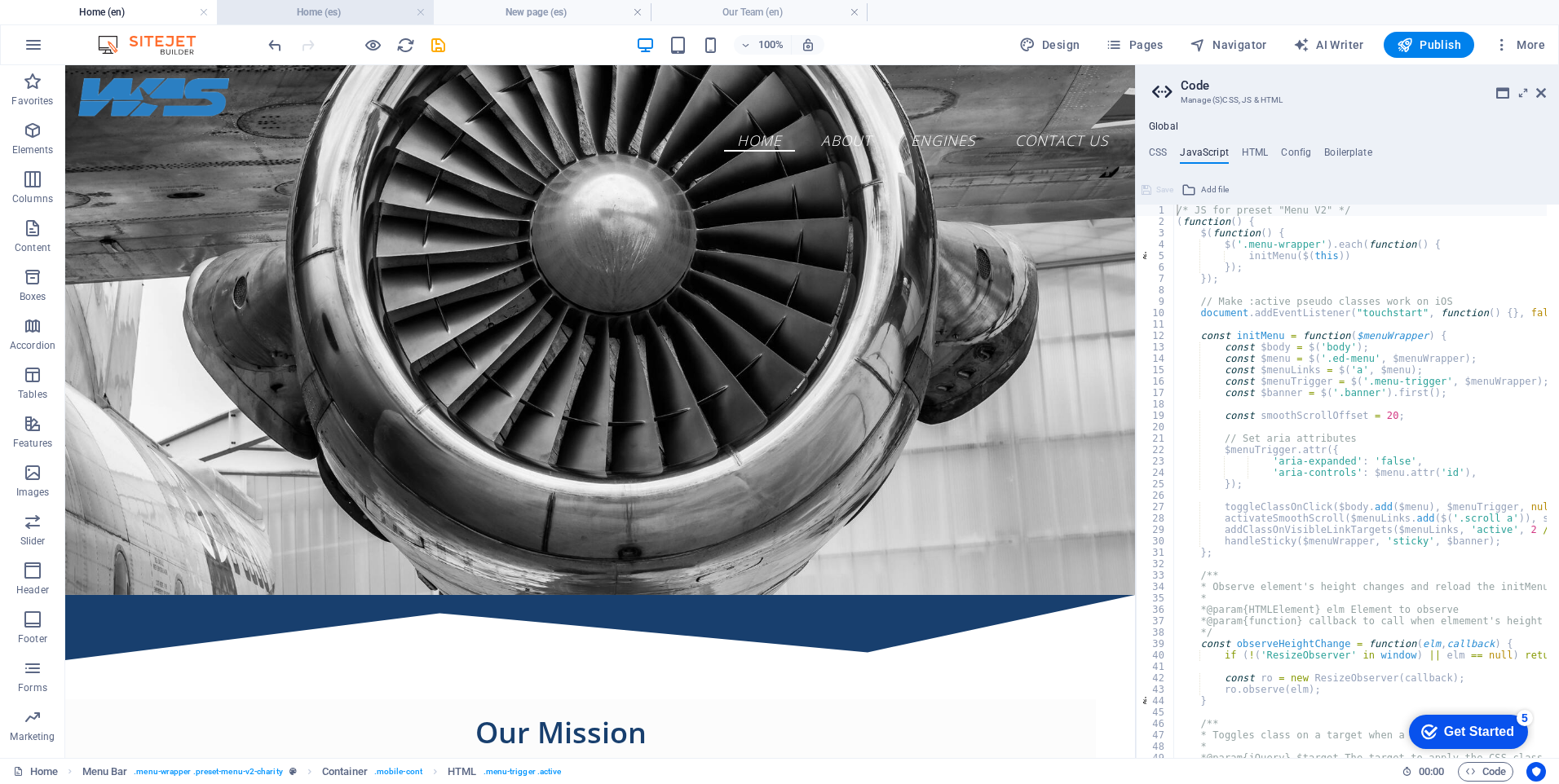
click at [345, 21] on h4 "Home (es)" at bounding box center [325, 12] width 217 height 18
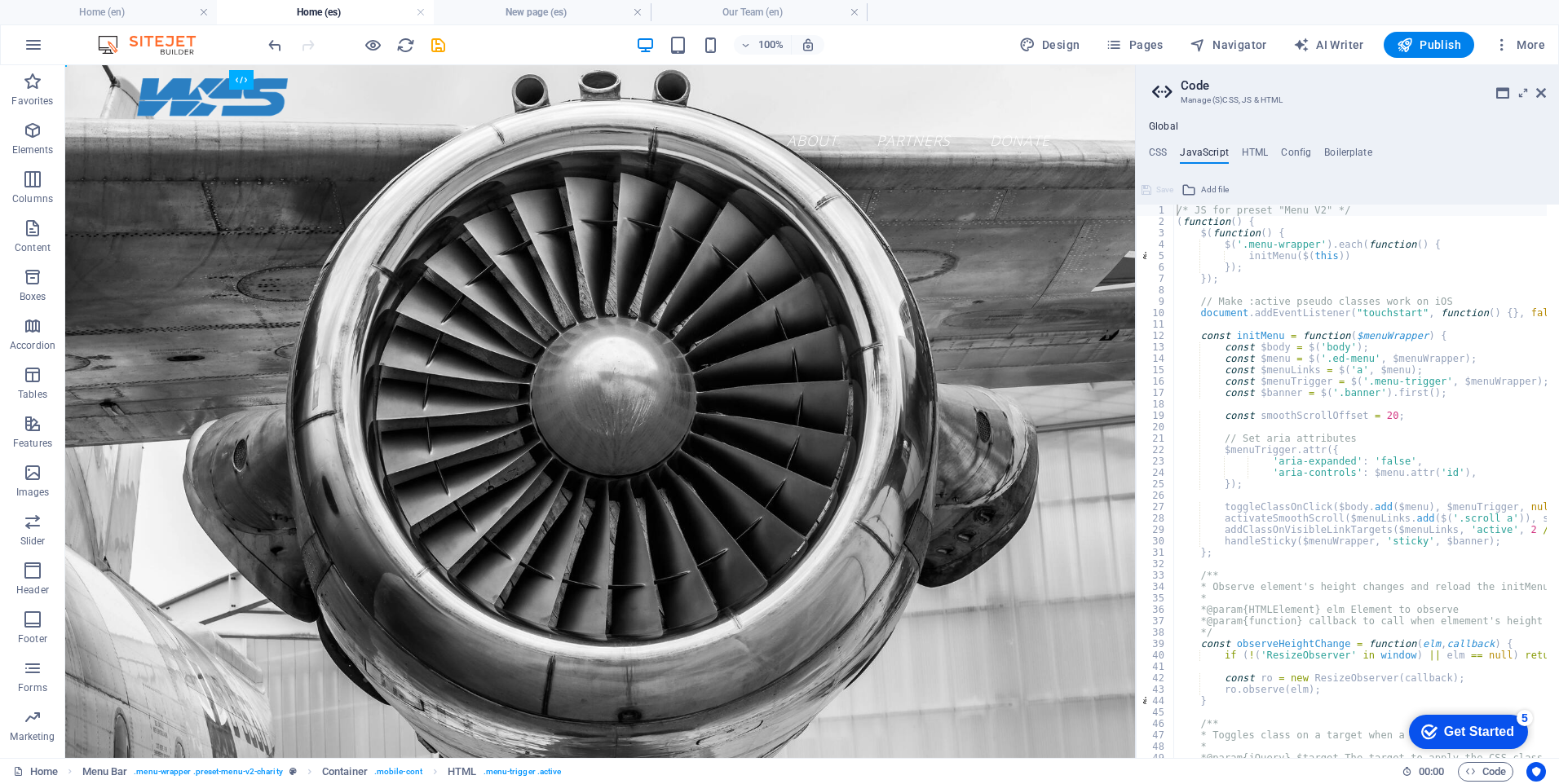
scroll to position [0, 0]
click at [1537, 90] on icon at bounding box center [1542, 93] width 10 height 13
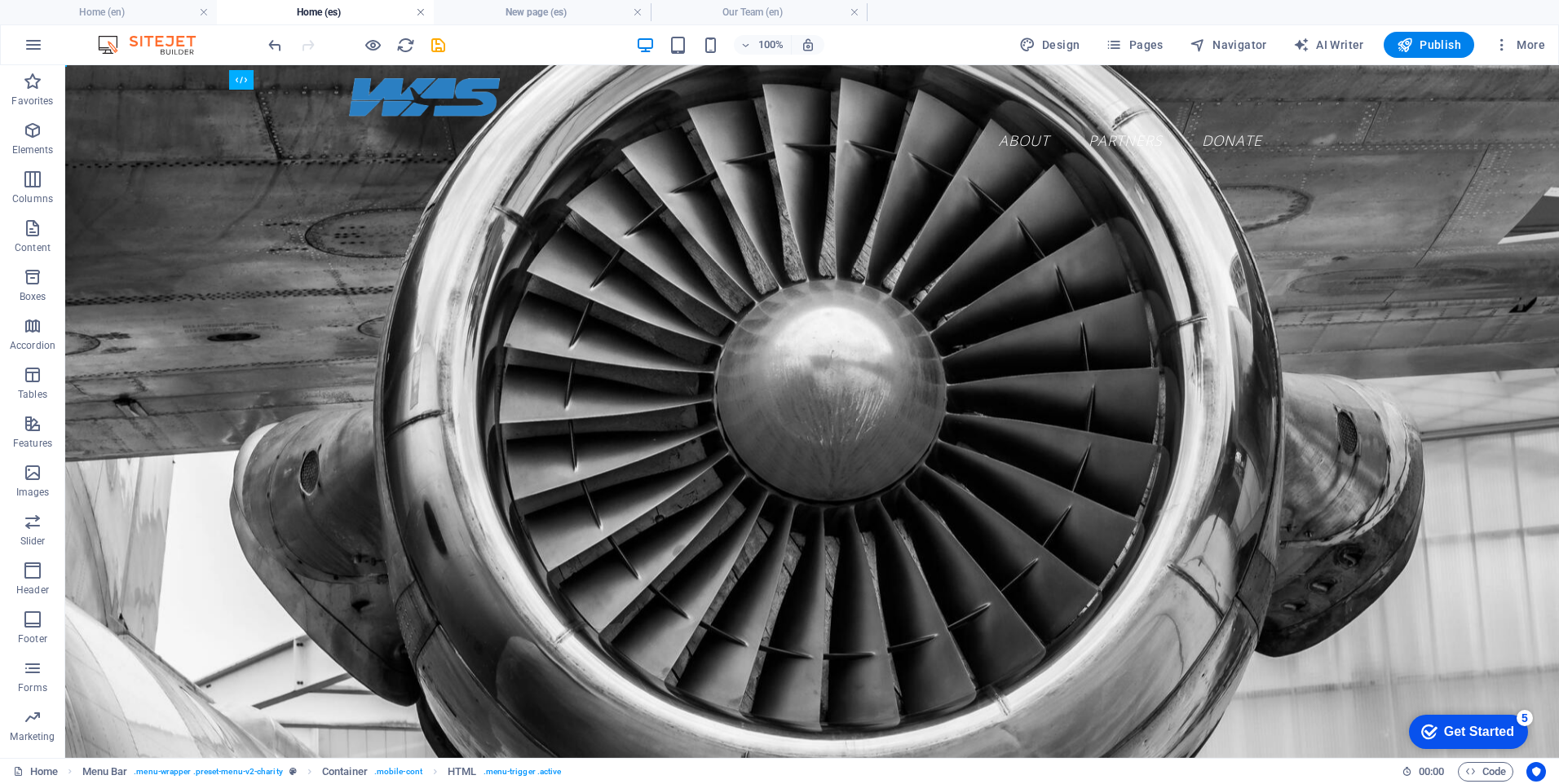
click at [421, 14] on link at bounding box center [421, 12] width 10 height 16
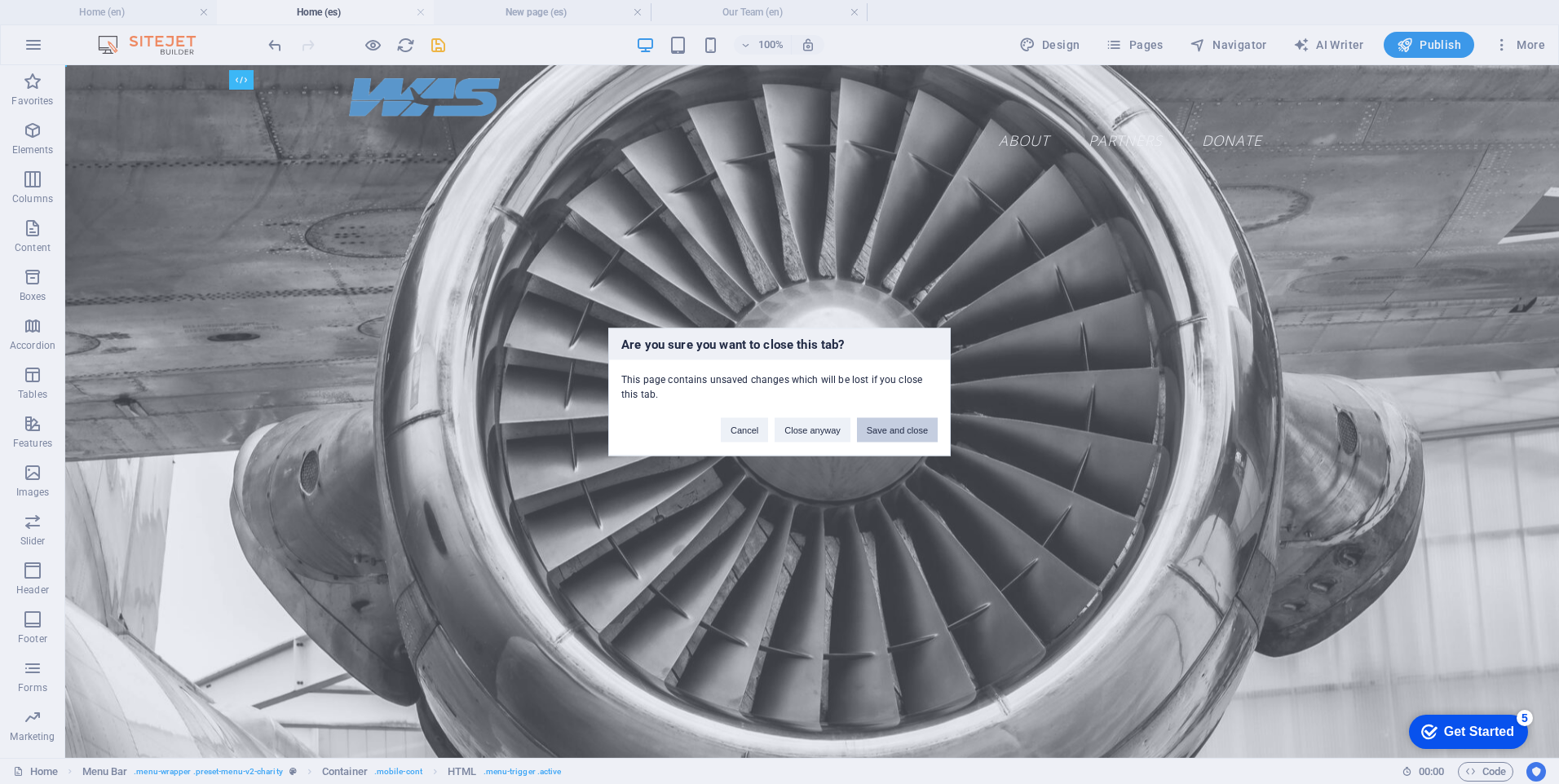
click at [890, 432] on button "Save and close" at bounding box center [897, 430] width 81 height 25
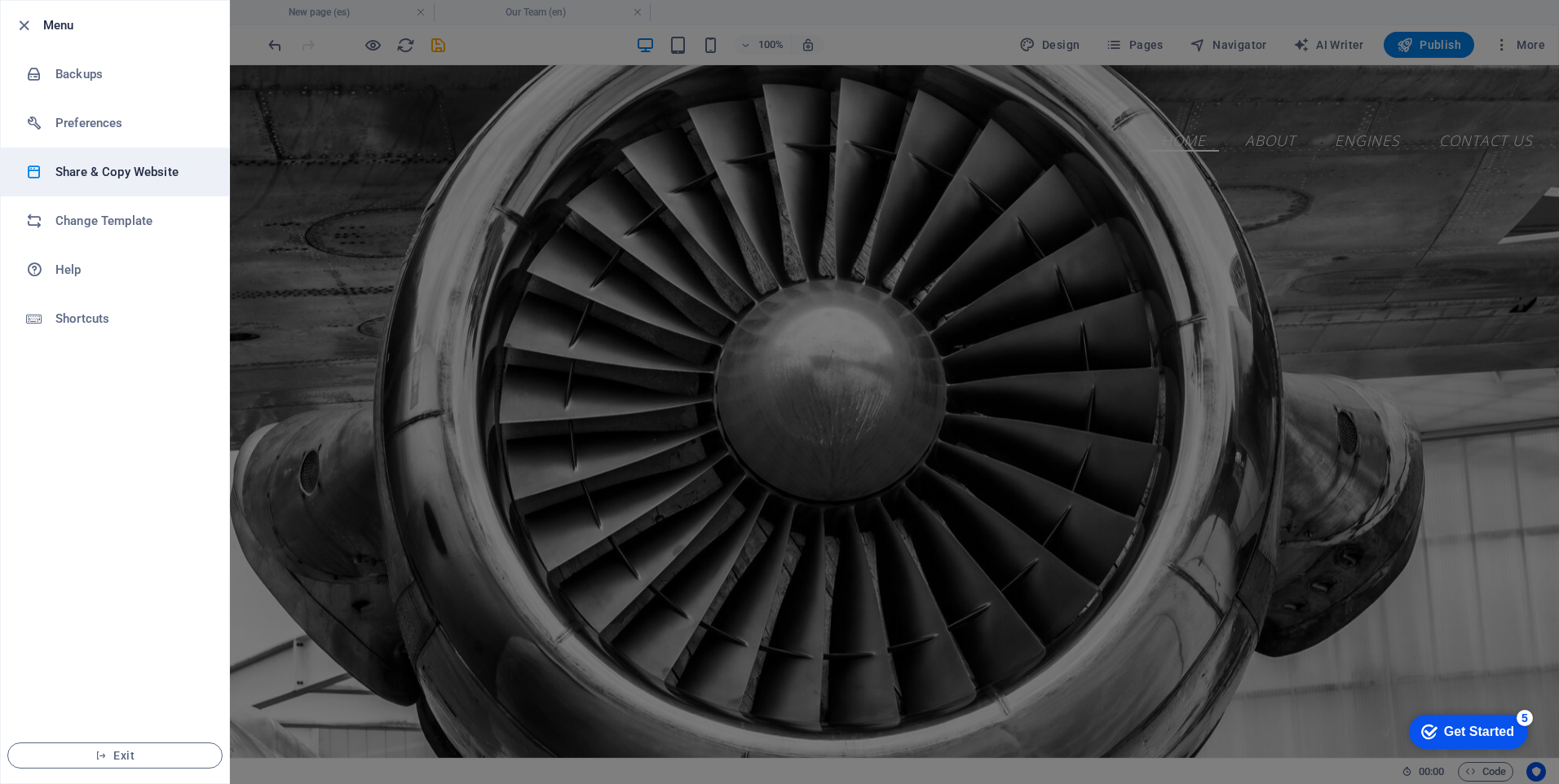
click at [146, 181] on h6 "Share & Copy Website" at bounding box center [131, 172] width 151 height 20
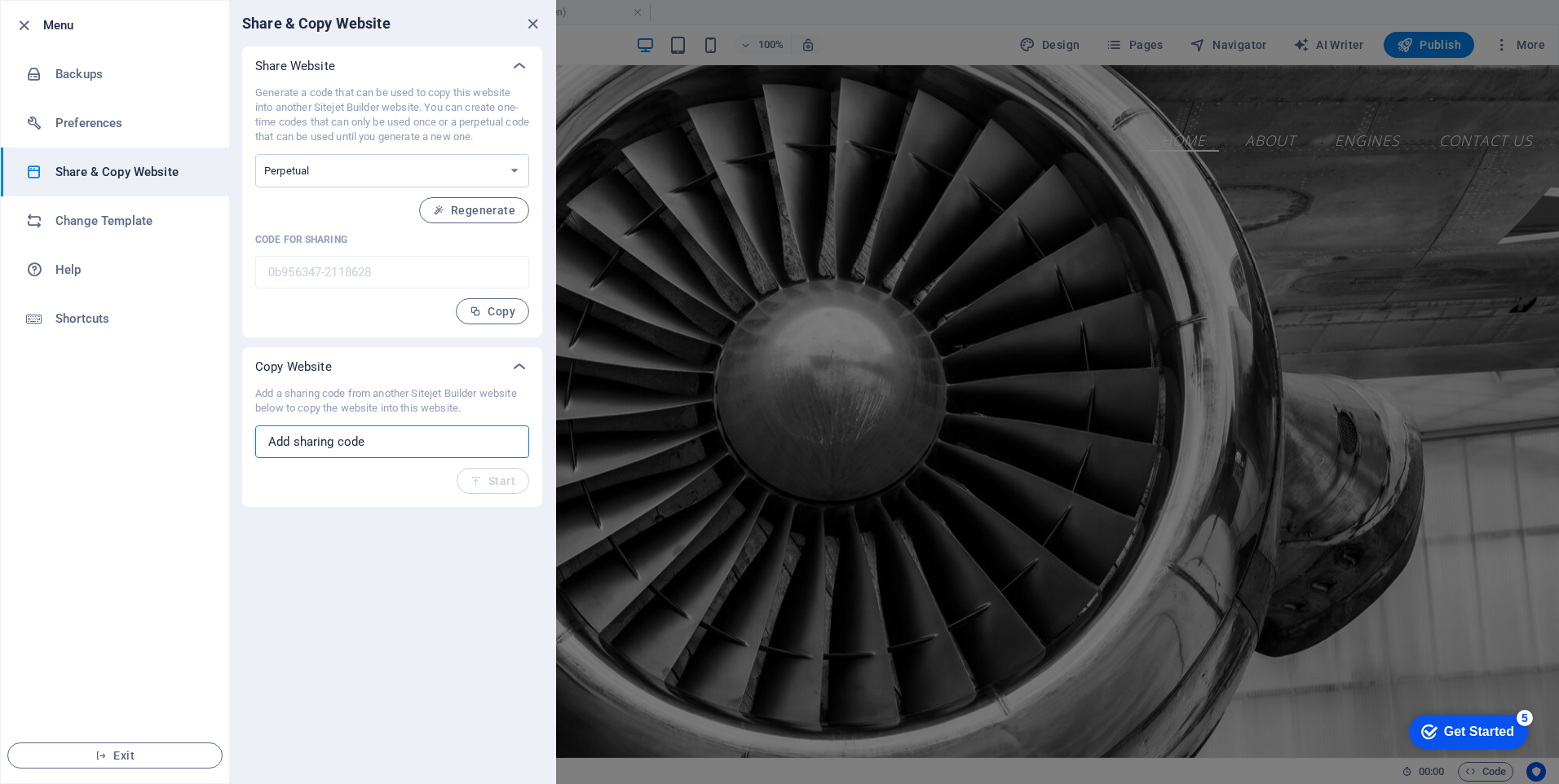
click at [375, 450] on input "text" at bounding box center [392, 441] width 274 height 32
click at [440, 169] on select "One-time Perpetual" at bounding box center [392, 171] width 274 height 33
click at [101, 222] on h6 "Change Template" at bounding box center [131, 221] width 151 height 20
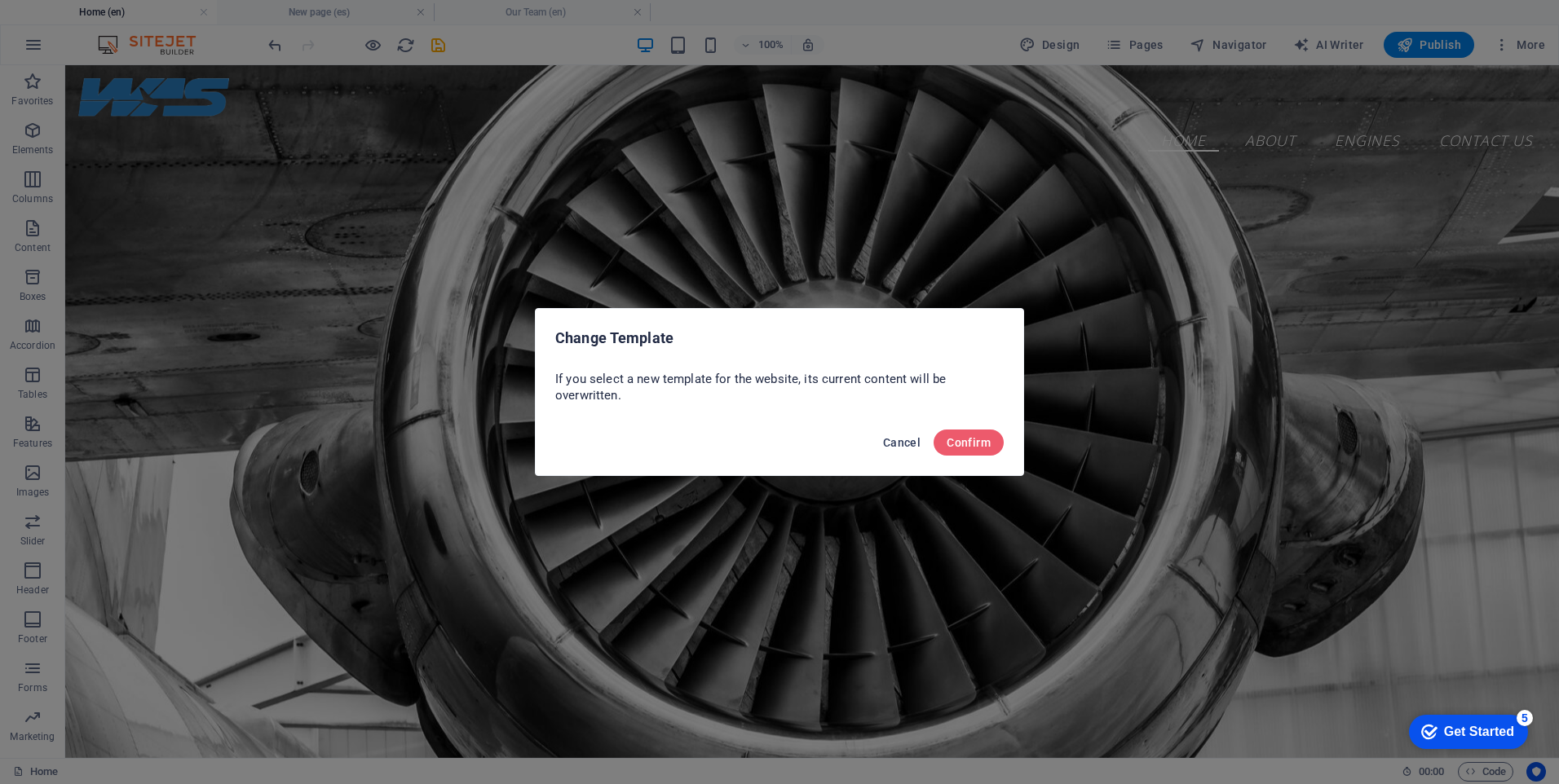
click at [915, 445] on span "Cancel" at bounding box center [902, 443] width 37 height 13
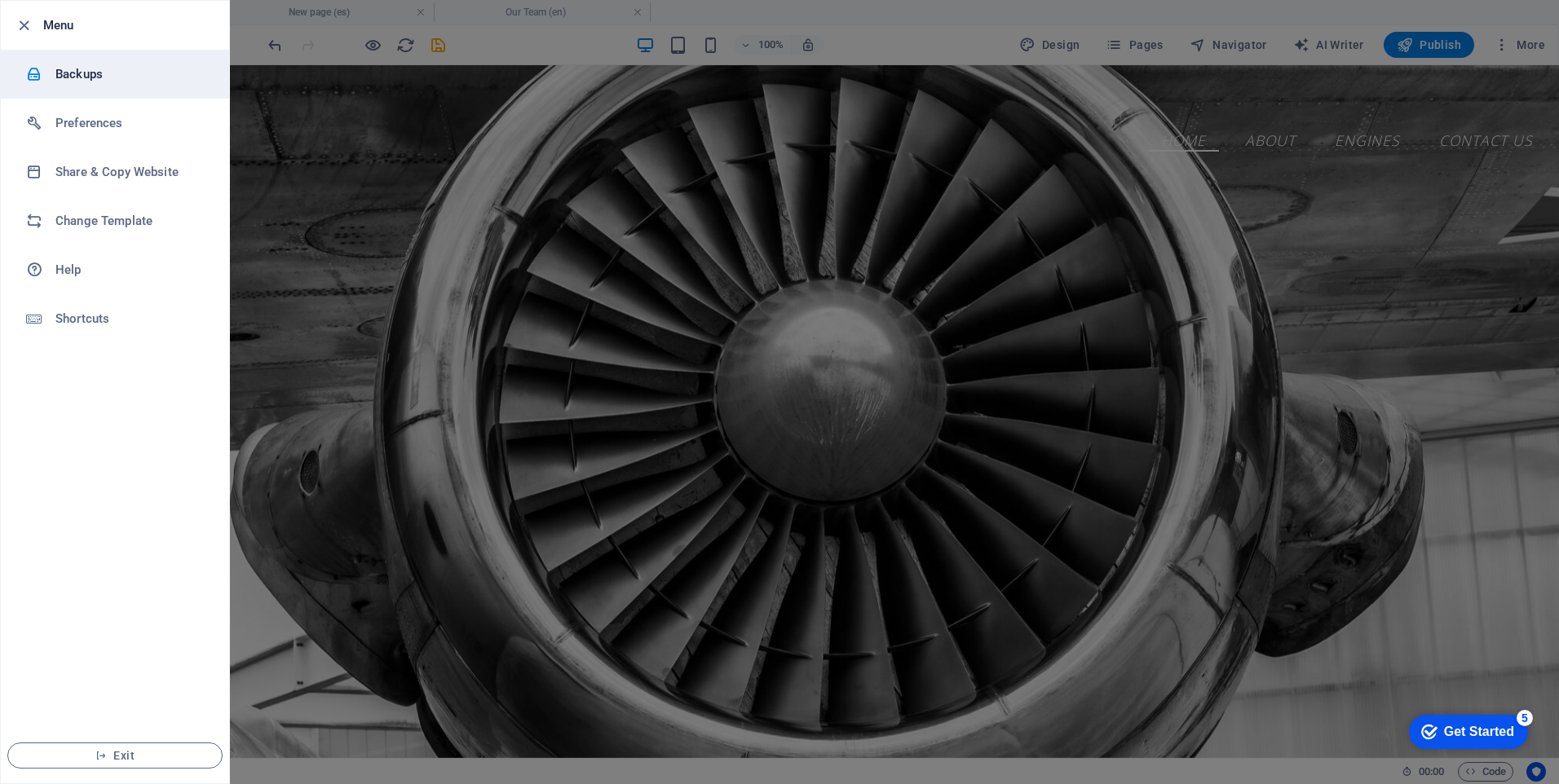
click at [88, 79] on h6 "Backups" at bounding box center [131, 75] width 151 height 20
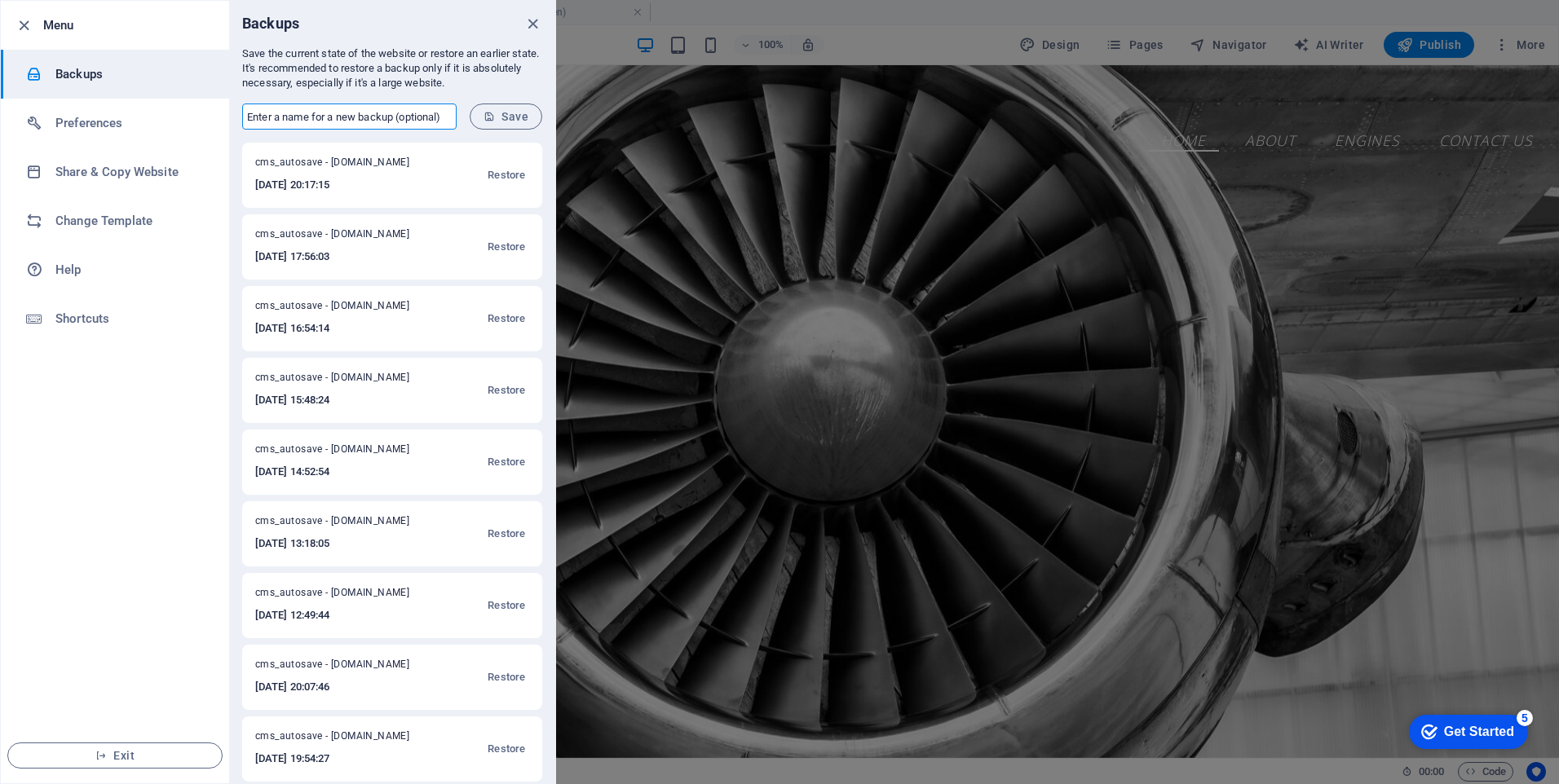
click at [411, 123] on input "text" at bounding box center [349, 117] width 214 height 26
type input "CUENTA QUE NO SE AJUSTA A DISPOSITIVOS"
click at [486, 121] on icon "submit" at bounding box center [489, 117] width 12 height 12
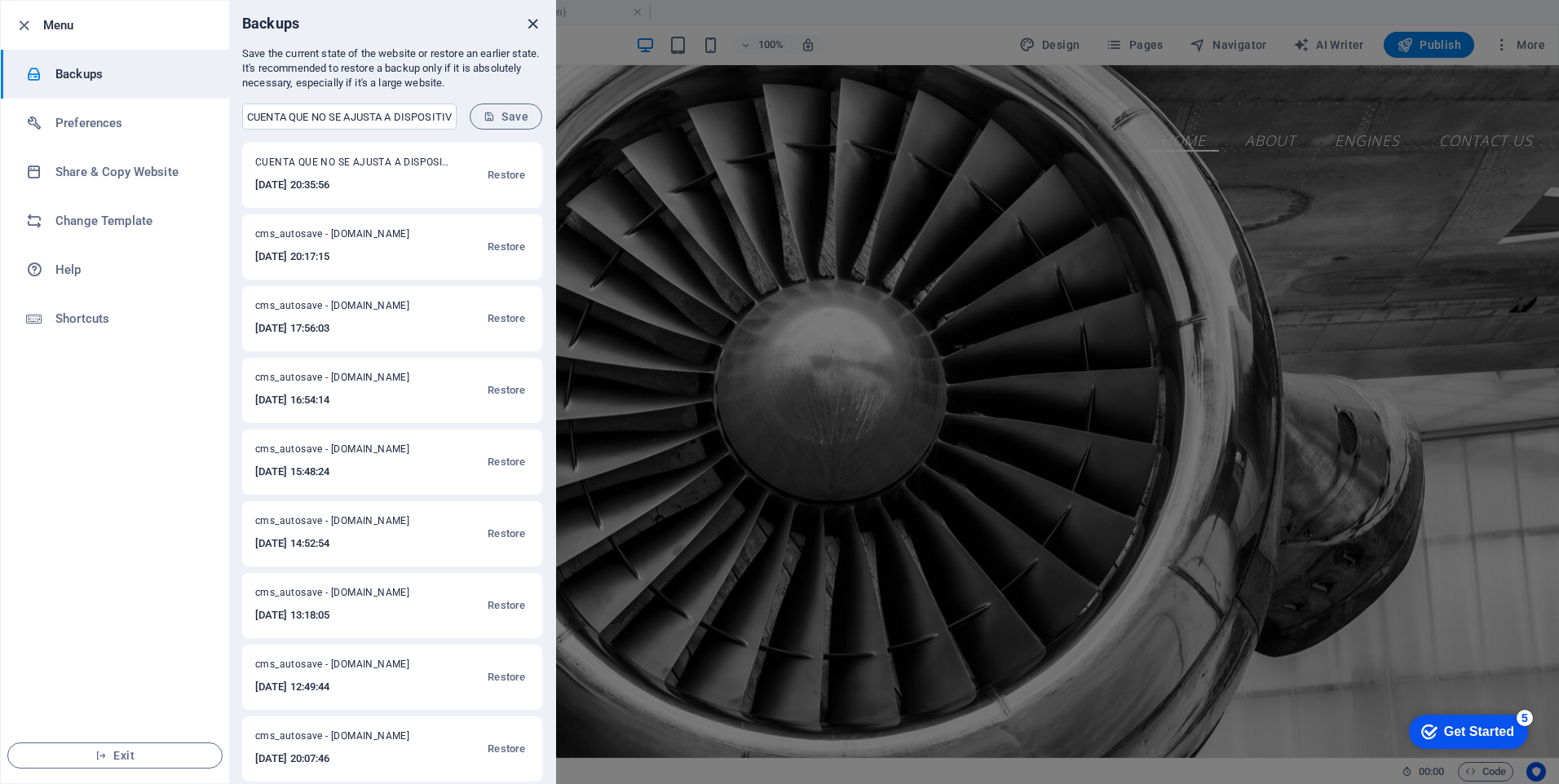
click at [531, 24] on icon "close" at bounding box center [532, 24] width 19 height 19
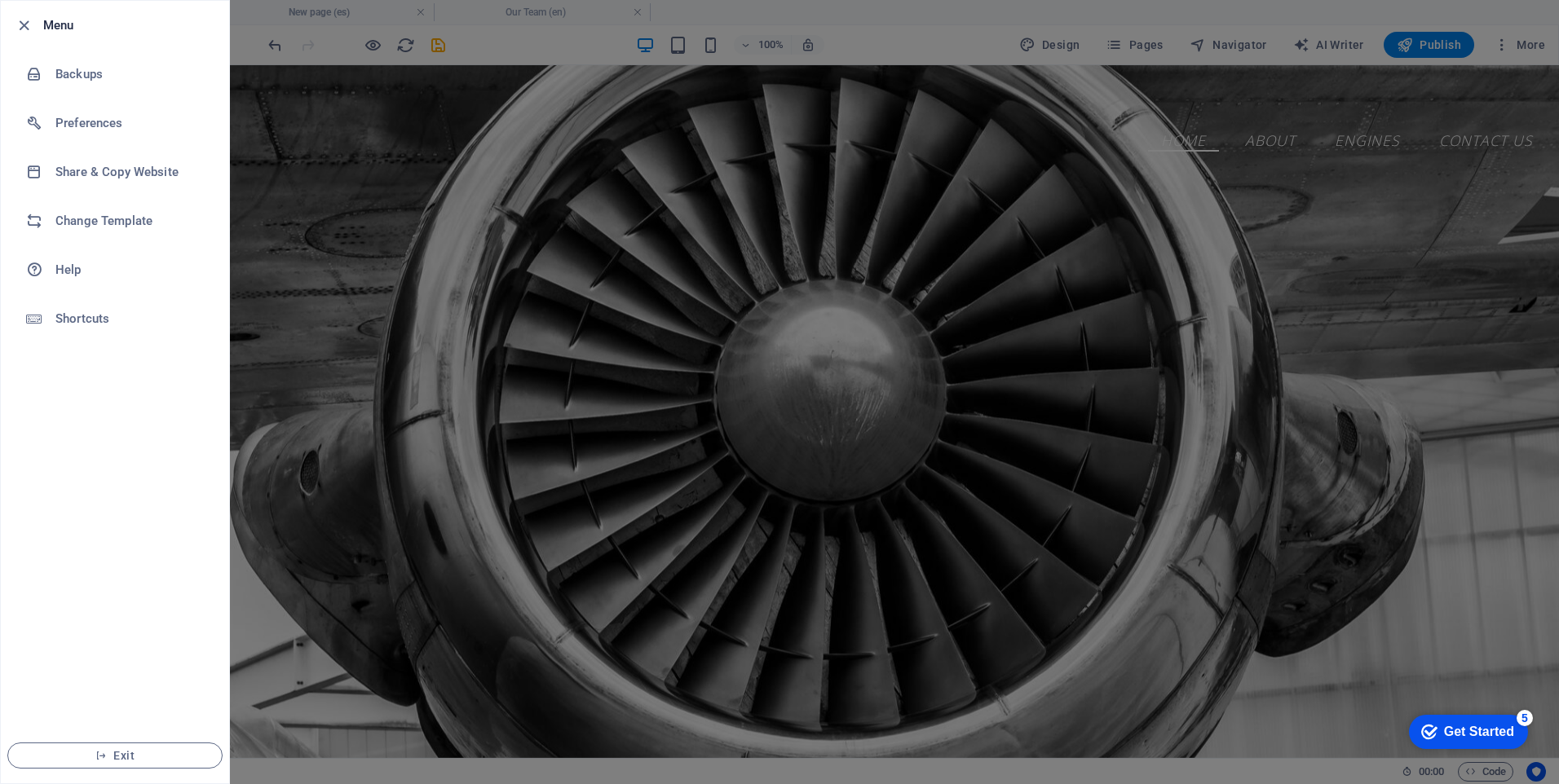
click at [378, 55] on div at bounding box center [779, 392] width 1559 height 784
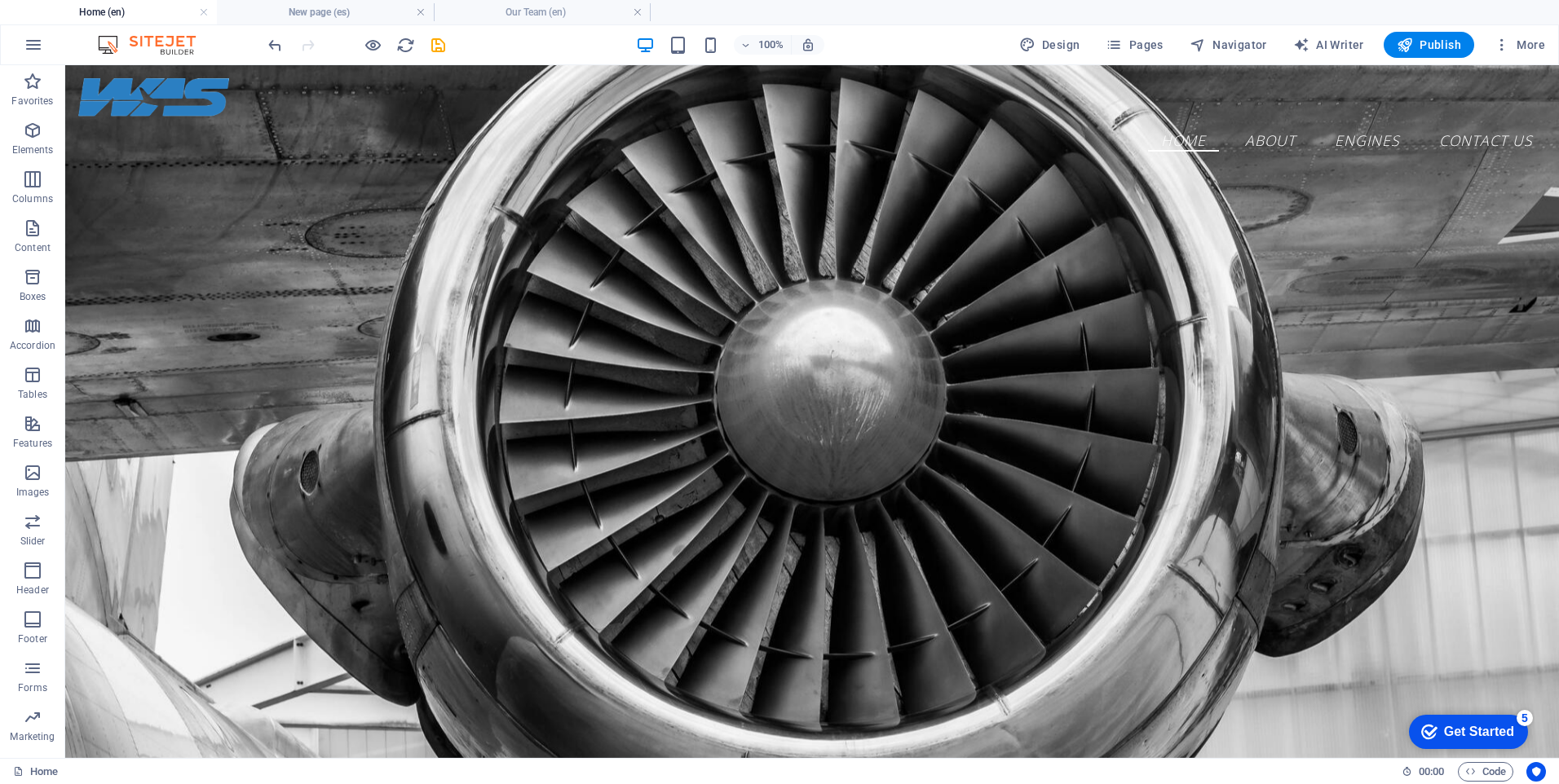
click at [378, 55] on div at bounding box center [779, 392] width 1559 height 784
click at [1534, 46] on span "More" at bounding box center [1519, 45] width 51 height 17
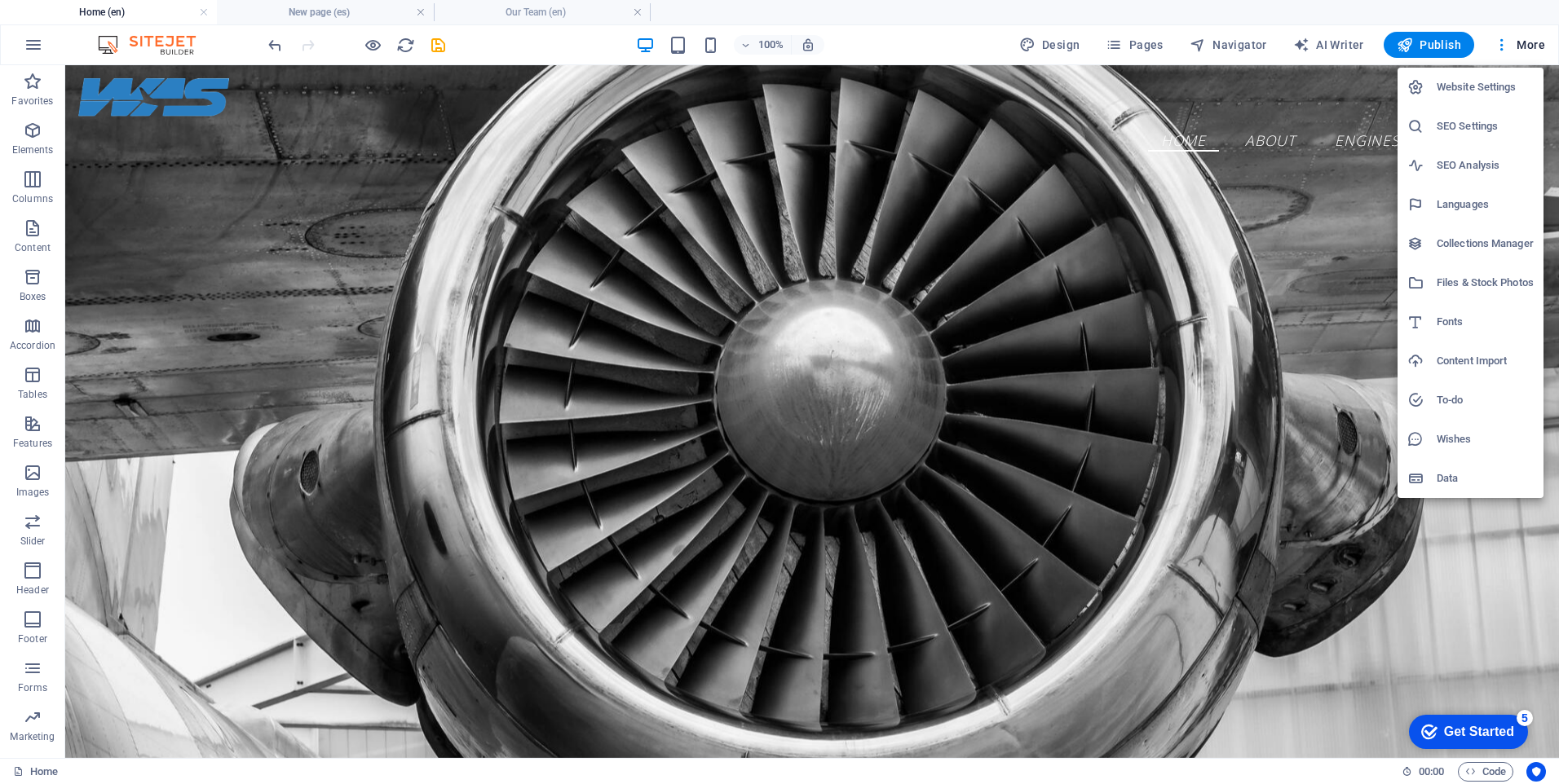
click at [1460, 479] on h6 "Data" at bounding box center [1484, 479] width 97 height 20
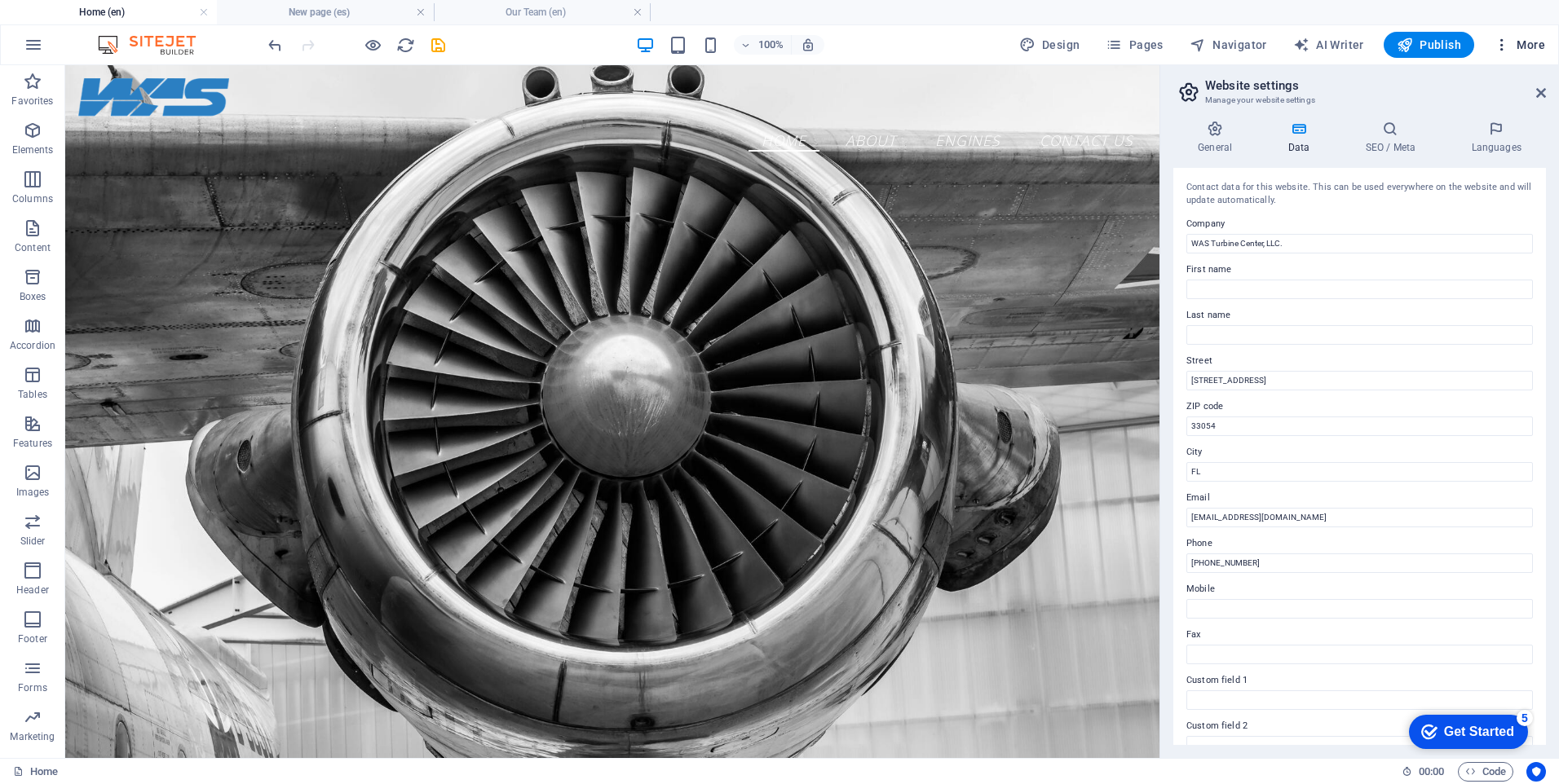
click at [1537, 48] on span "More" at bounding box center [1519, 45] width 51 height 17
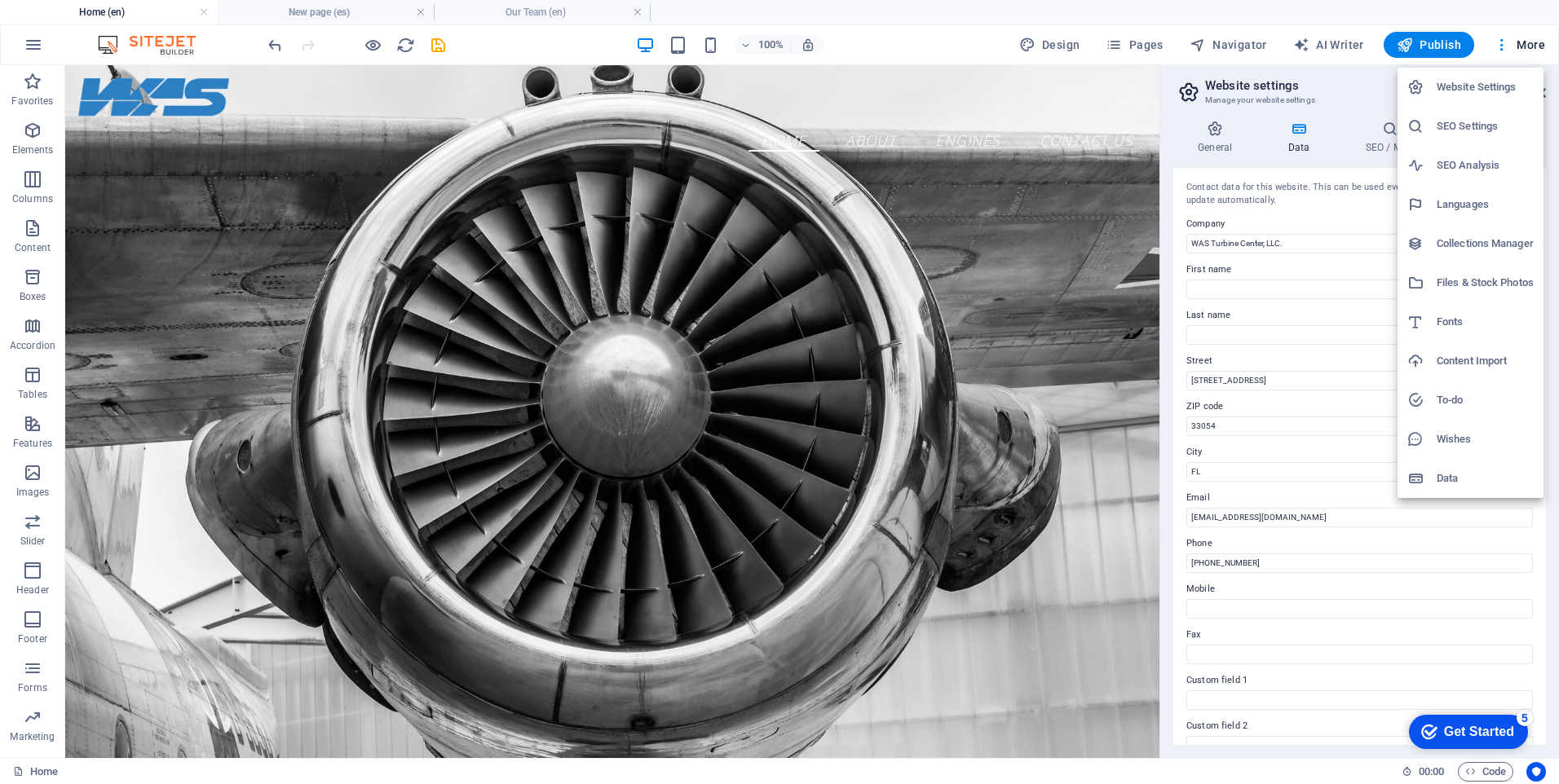
click at [1500, 92] on h6 "Website Settings" at bounding box center [1484, 88] width 97 height 20
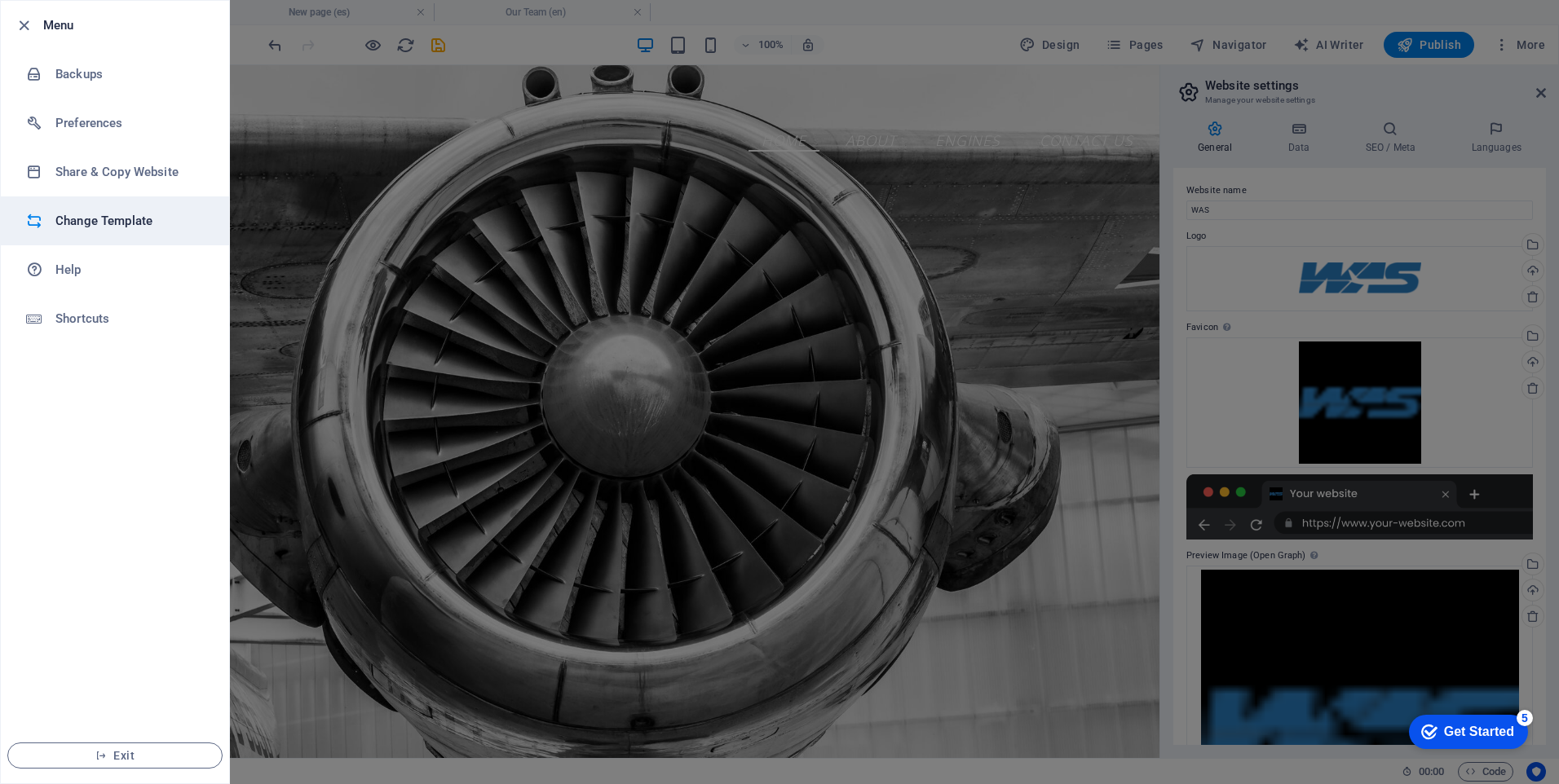
click at [118, 224] on h6 "Change Template" at bounding box center [131, 221] width 151 height 20
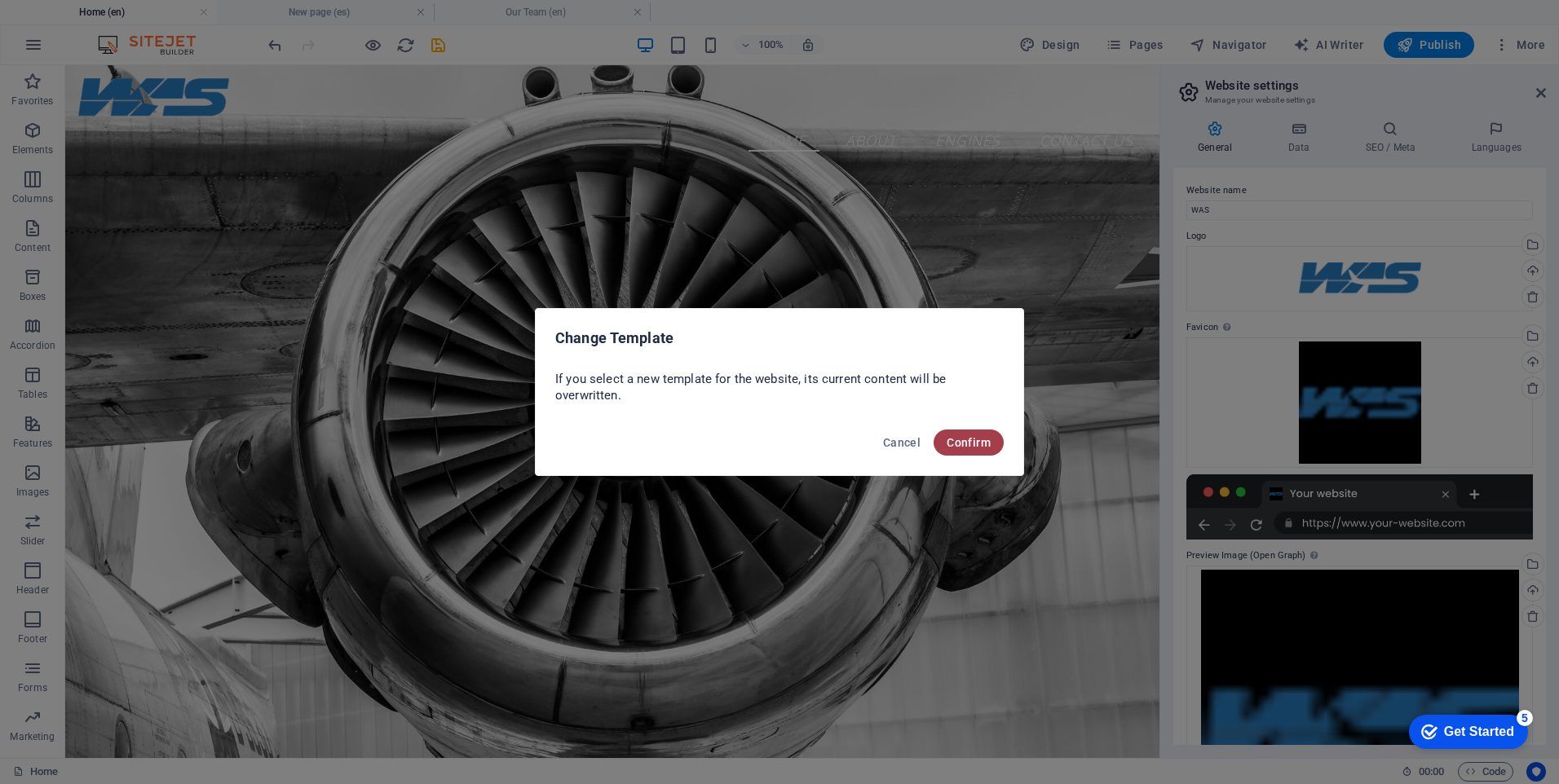
click at [965, 443] on span "Confirm" at bounding box center [968, 443] width 44 height 13
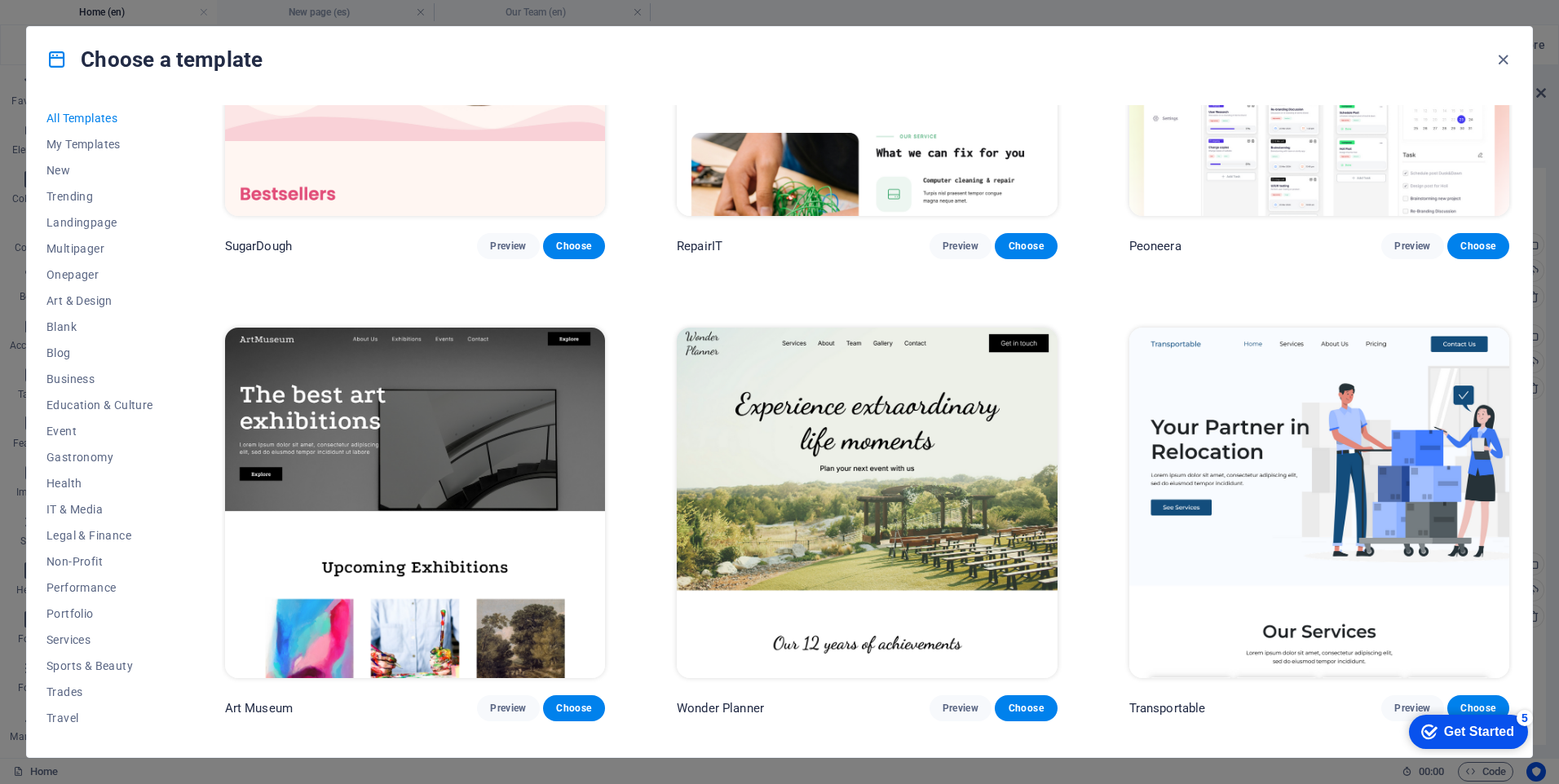
scroll to position [244, 0]
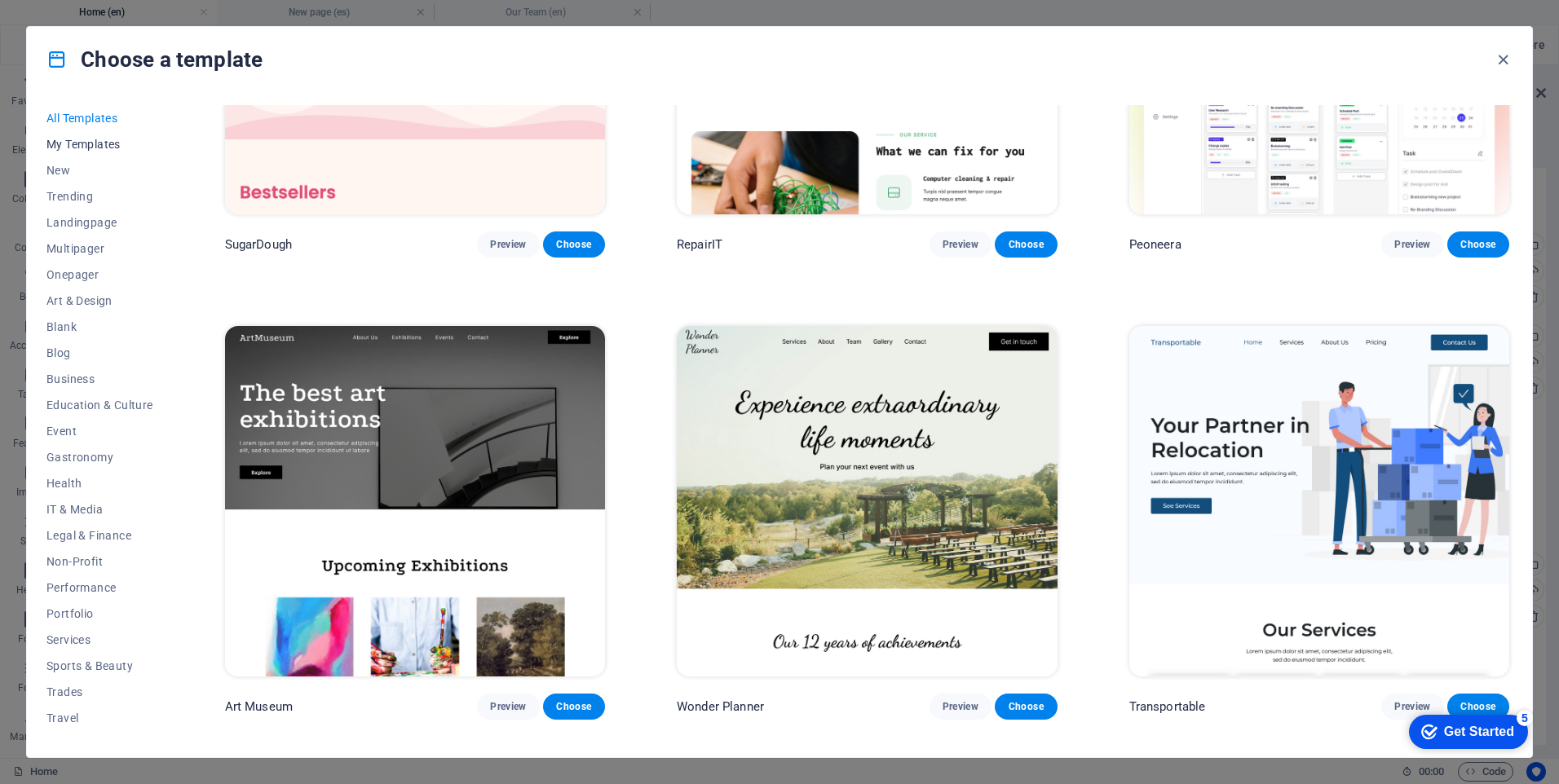
click at [109, 140] on span "My Templates" at bounding box center [99, 144] width 107 height 13
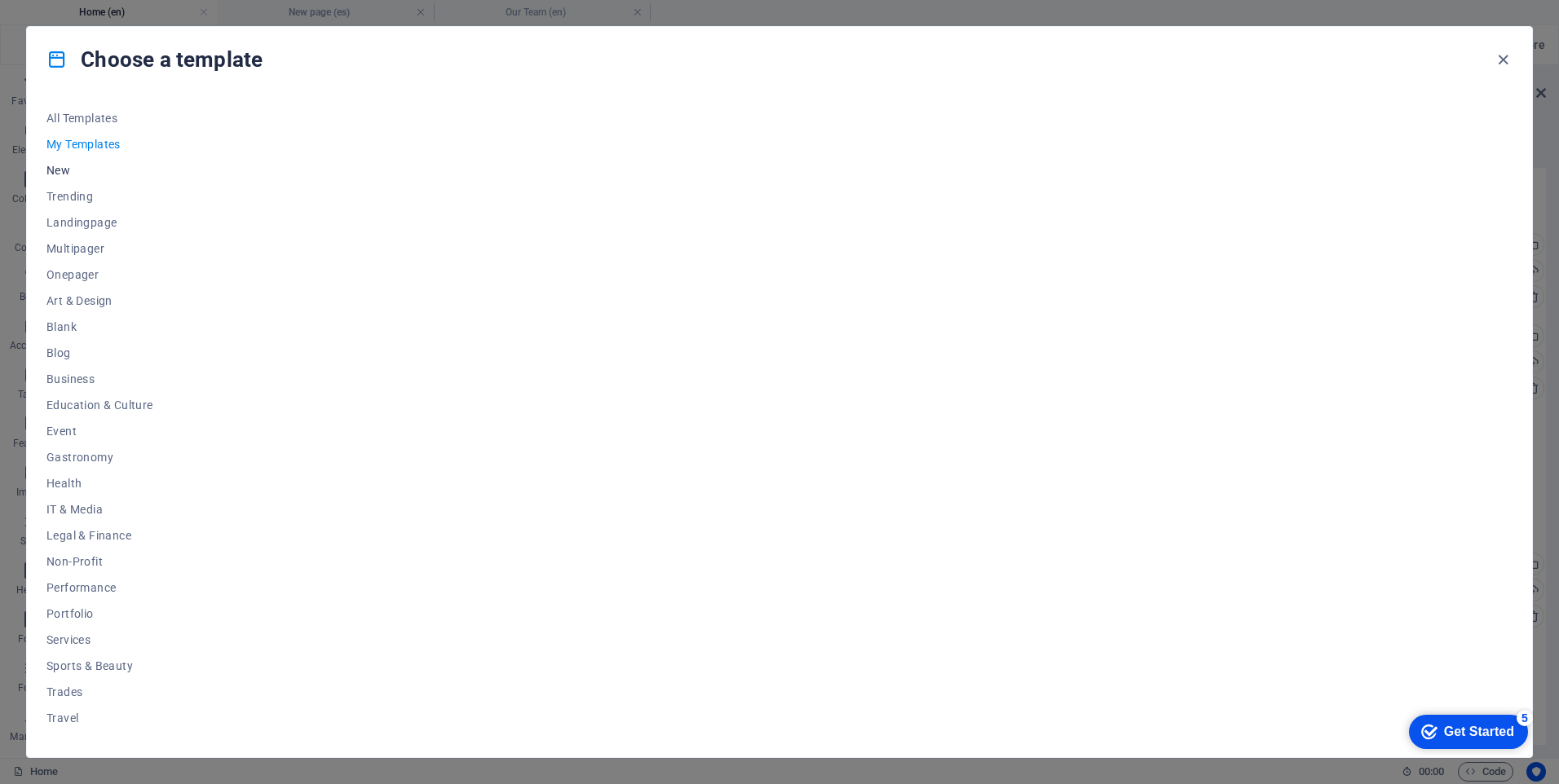
click at [80, 170] on span "New" at bounding box center [99, 171] width 107 height 13
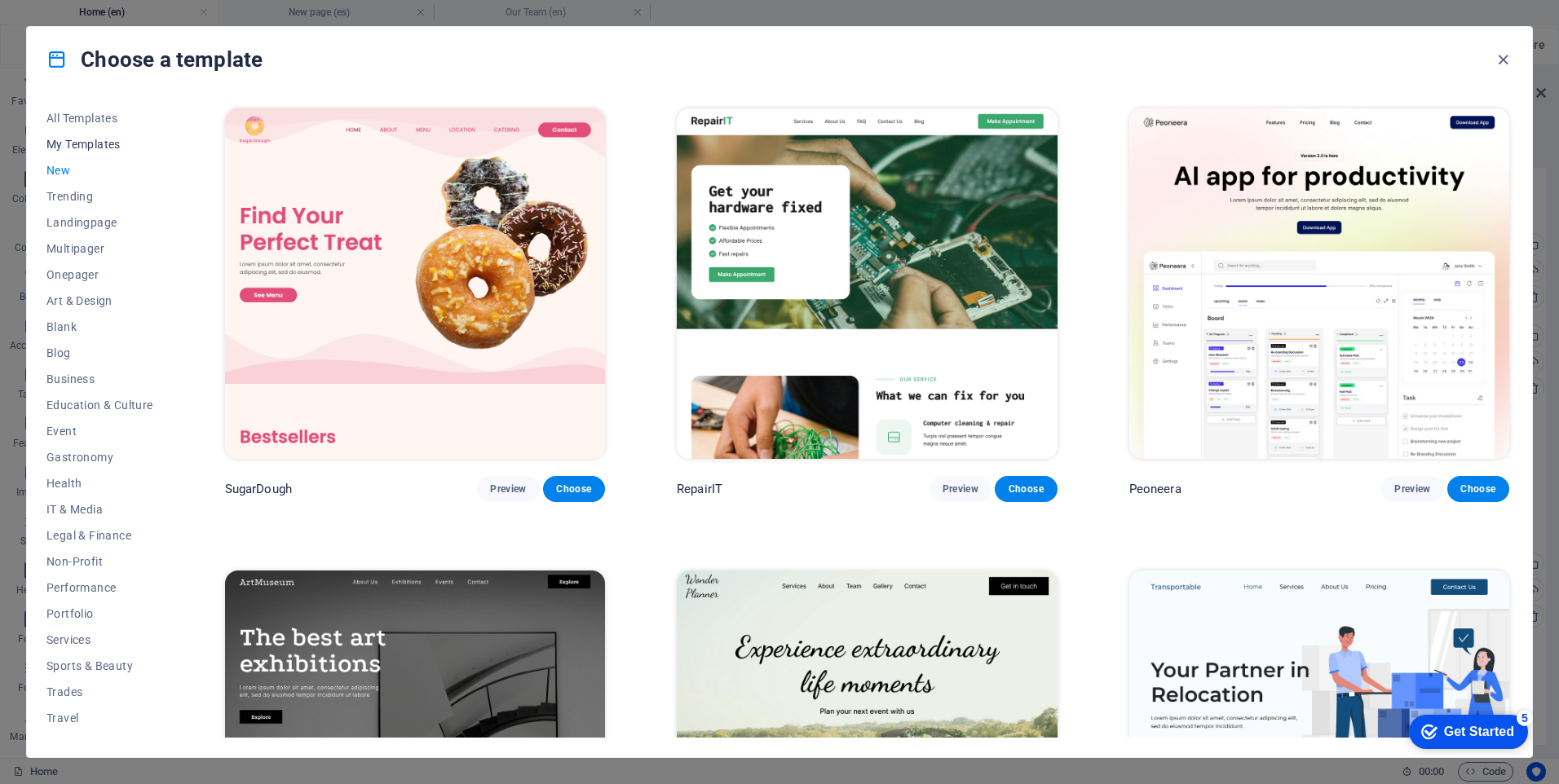
click at [89, 143] on span "My Templates" at bounding box center [99, 144] width 107 height 13
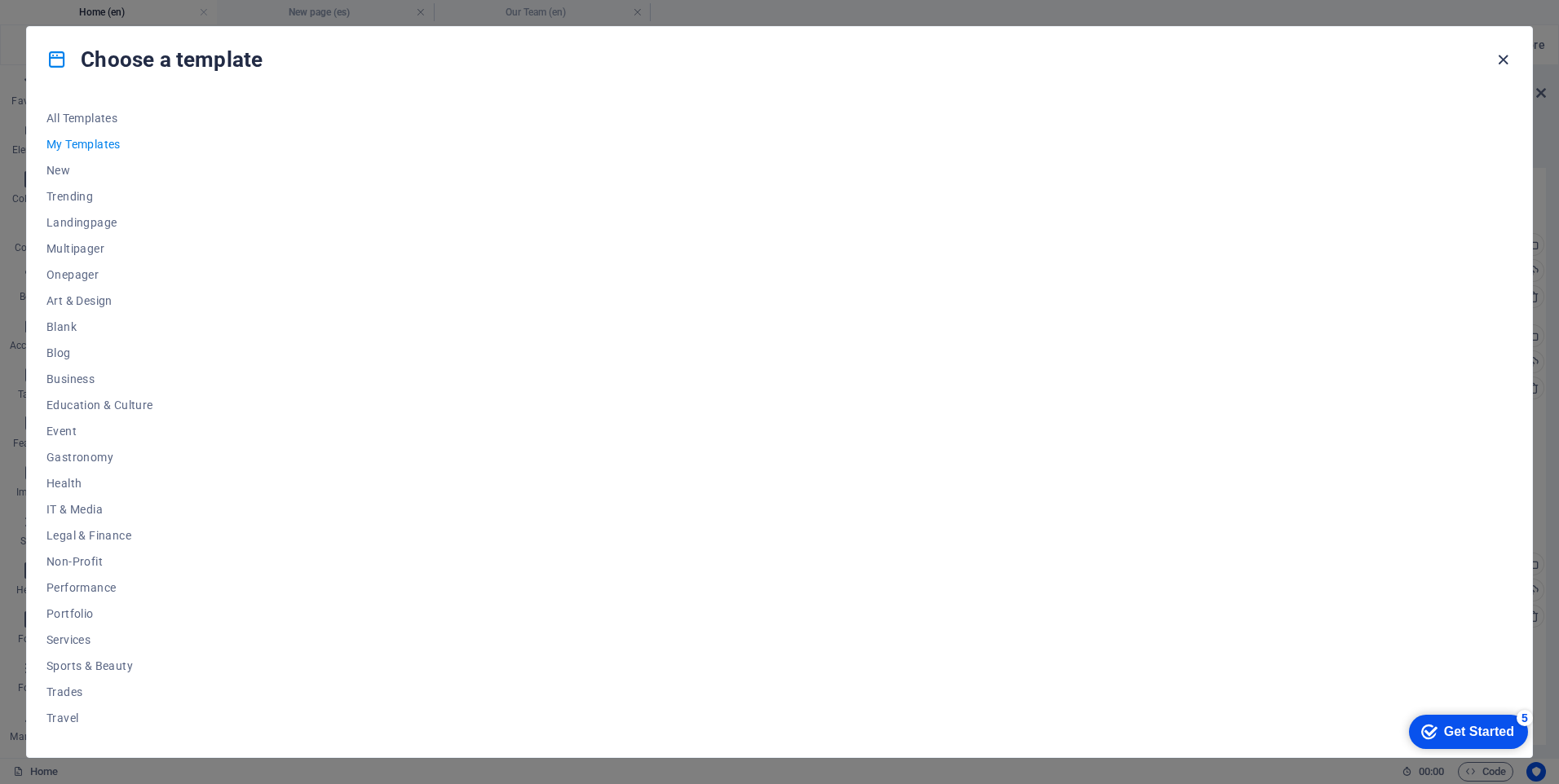
click at [1502, 51] on icon "button" at bounding box center [1503, 60] width 19 height 19
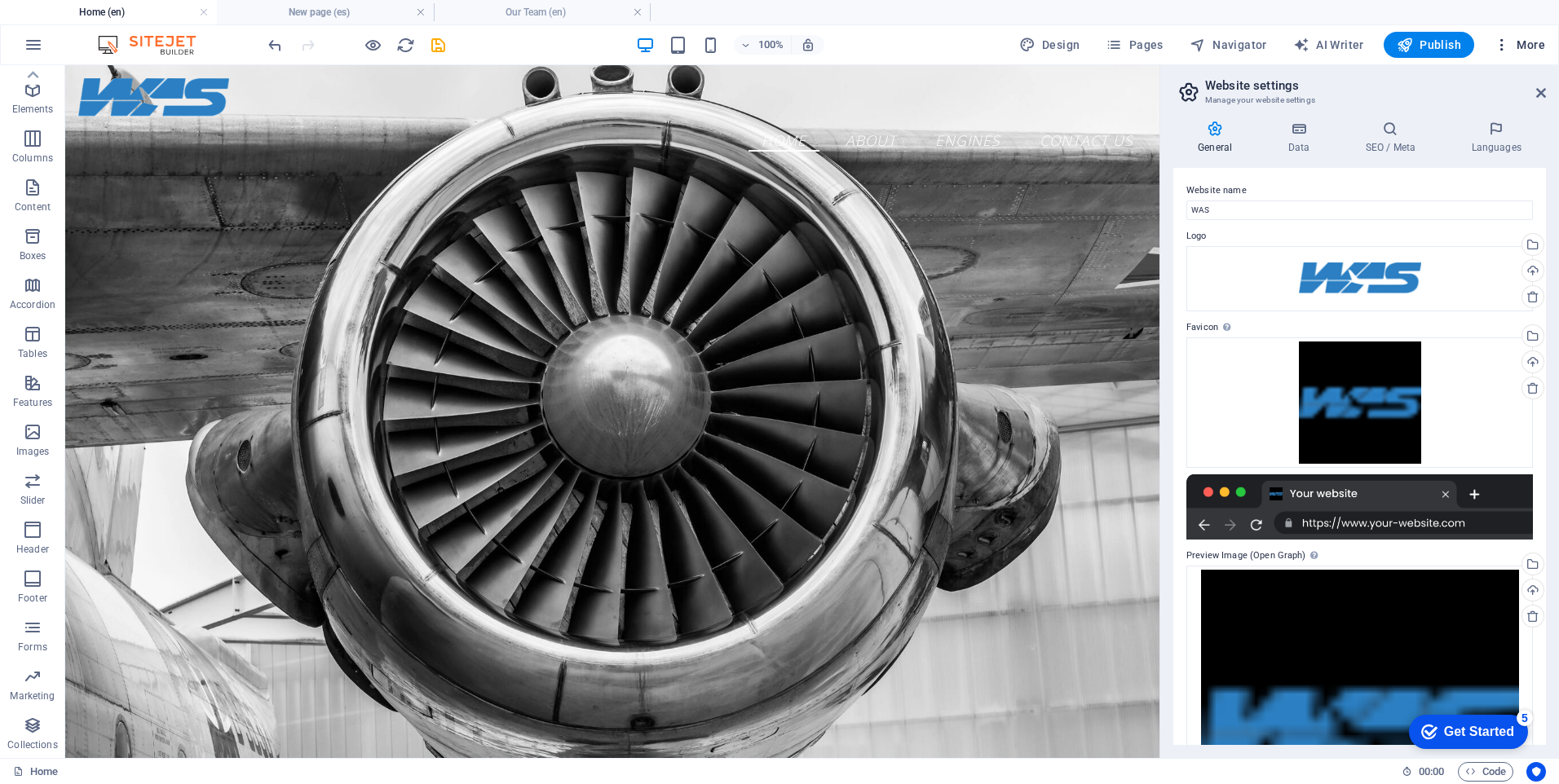
click at [1523, 46] on span "More" at bounding box center [1519, 45] width 51 height 17
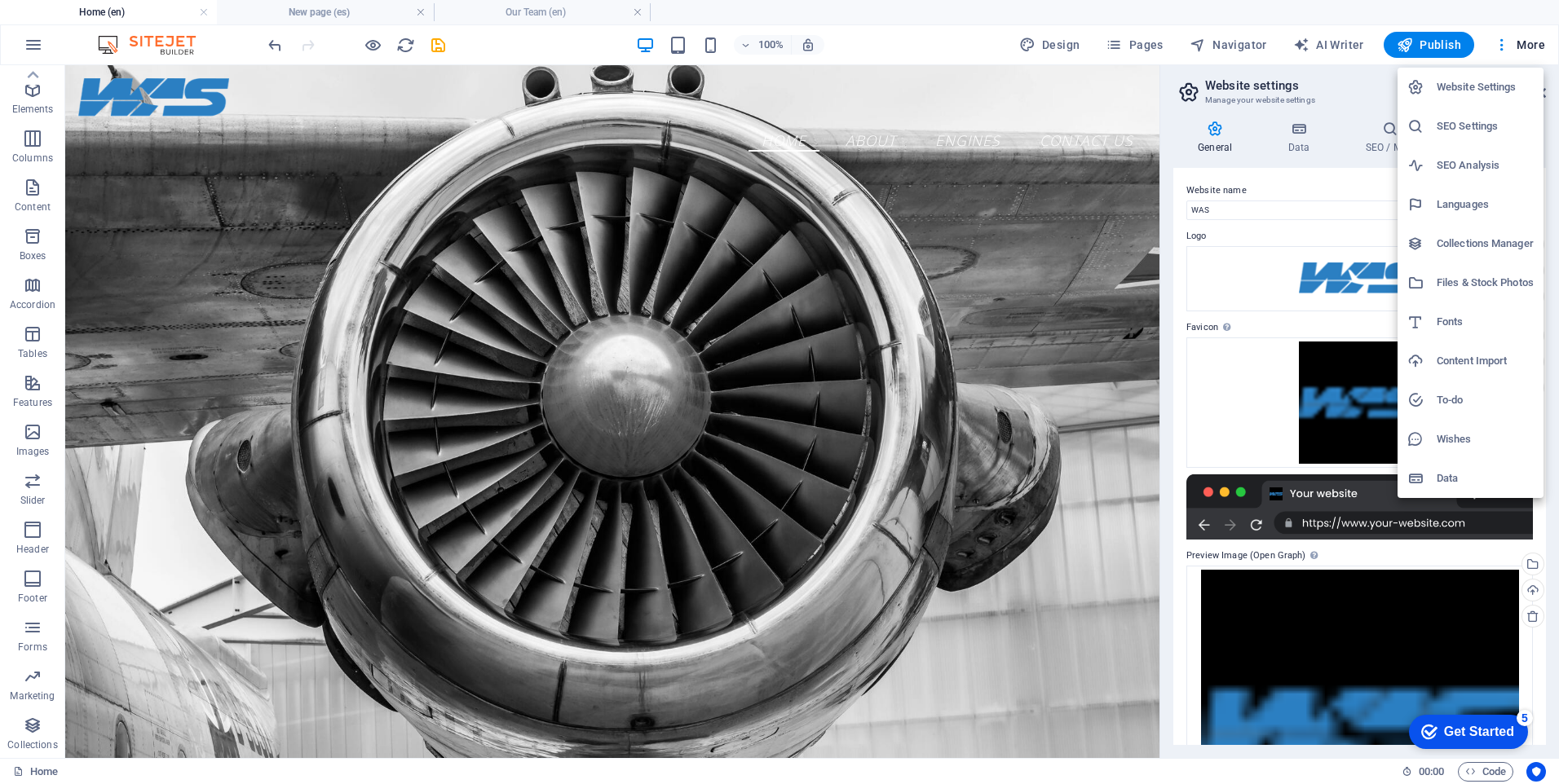
click at [1513, 282] on h6 "Files & Stock Photos" at bounding box center [1484, 283] width 97 height 20
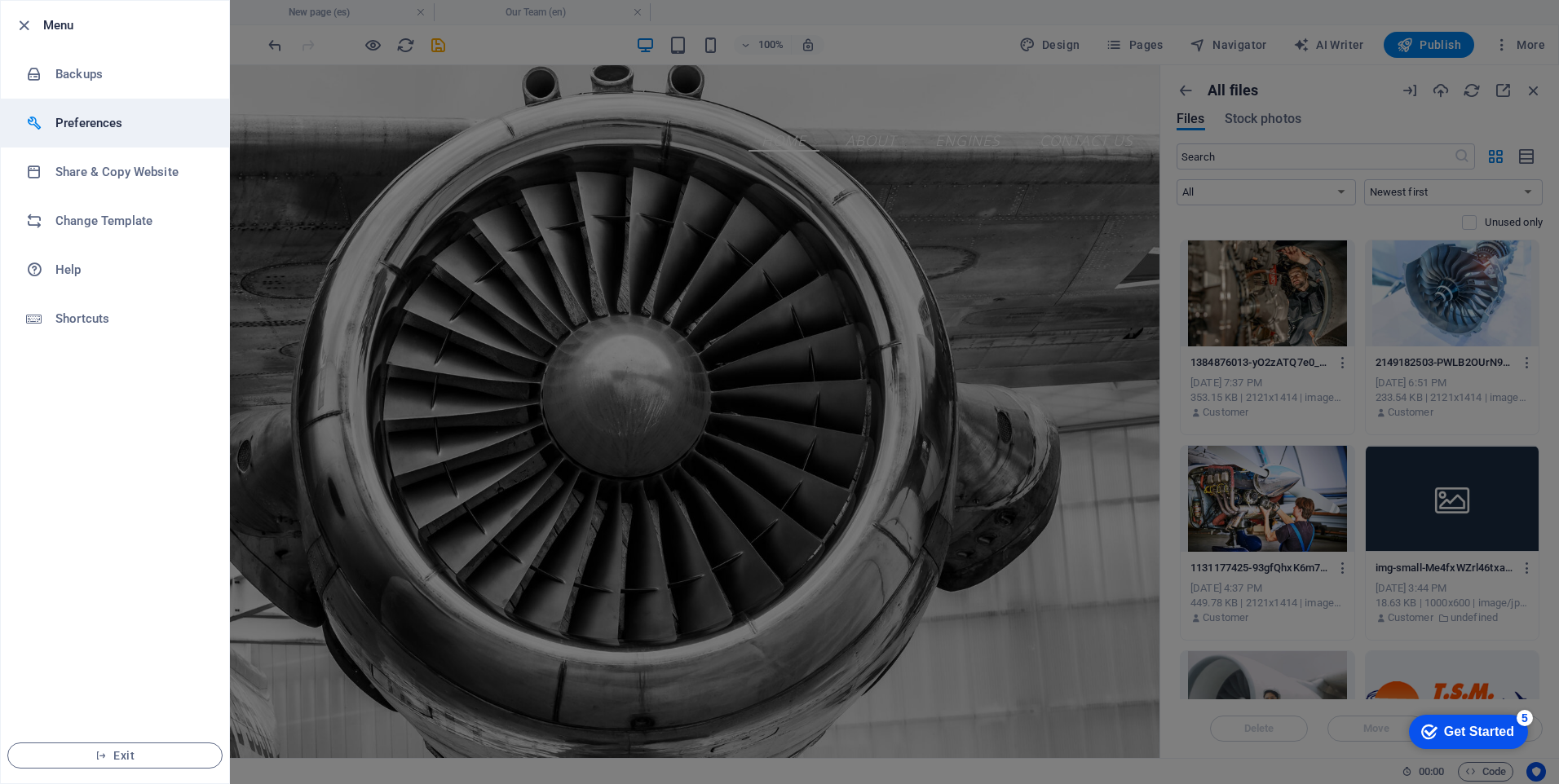
click at [103, 123] on h6 "Preferences" at bounding box center [131, 123] width 151 height 20
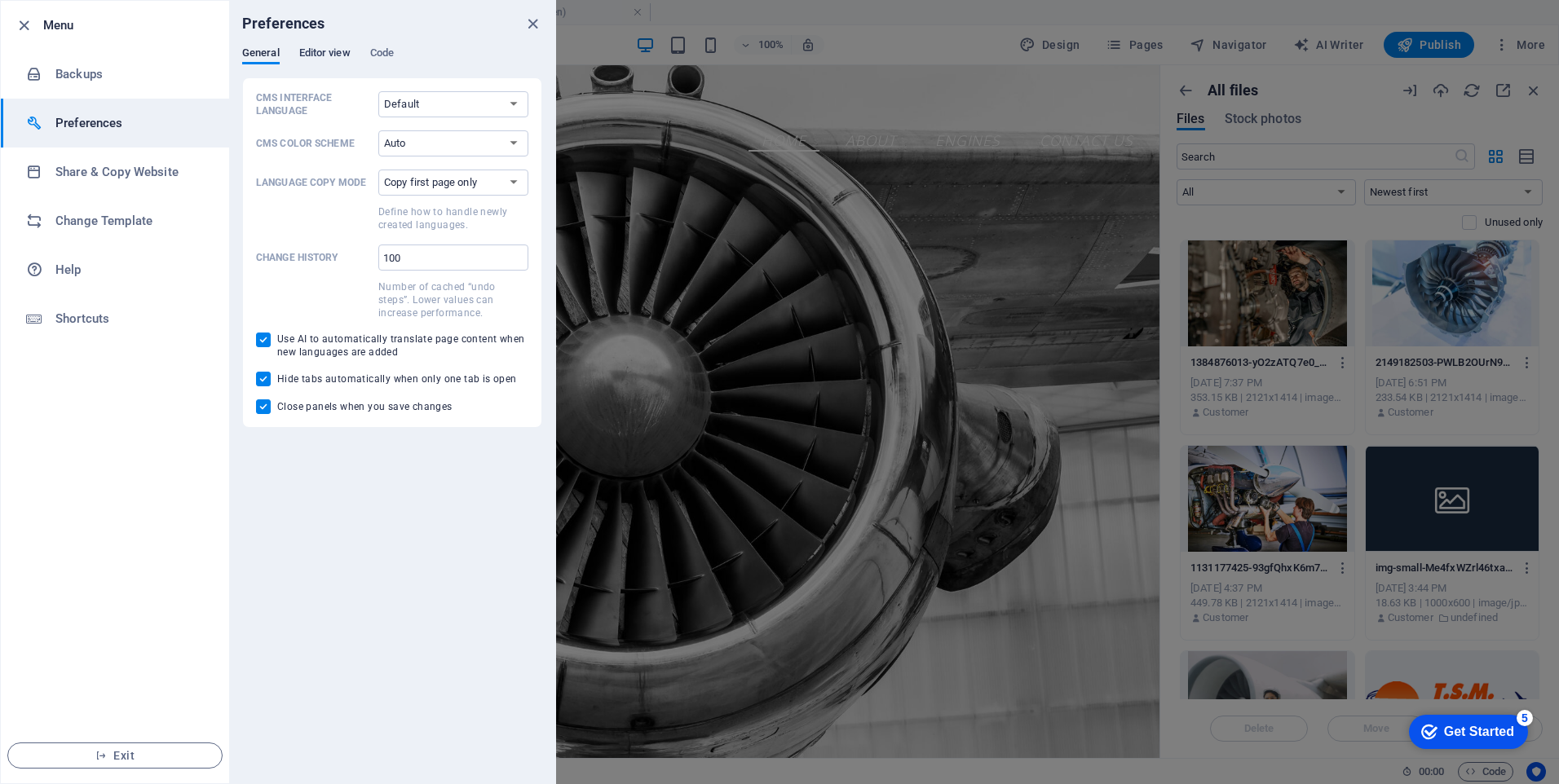
click at [319, 53] on span "Editor view" at bounding box center [325, 55] width 51 height 23
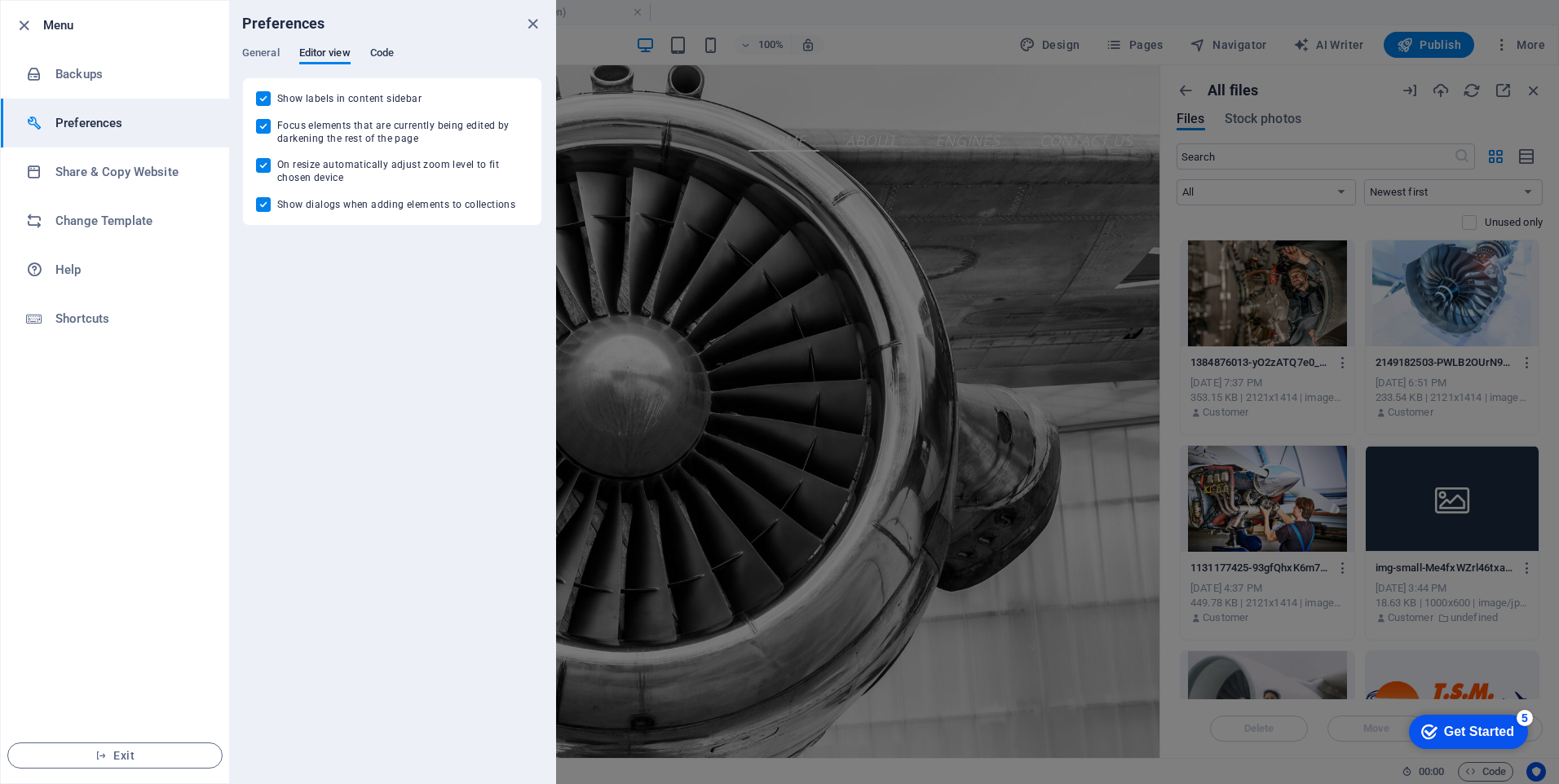
click at [385, 52] on span "Code" at bounding box center [382, 55] width 24 height 23
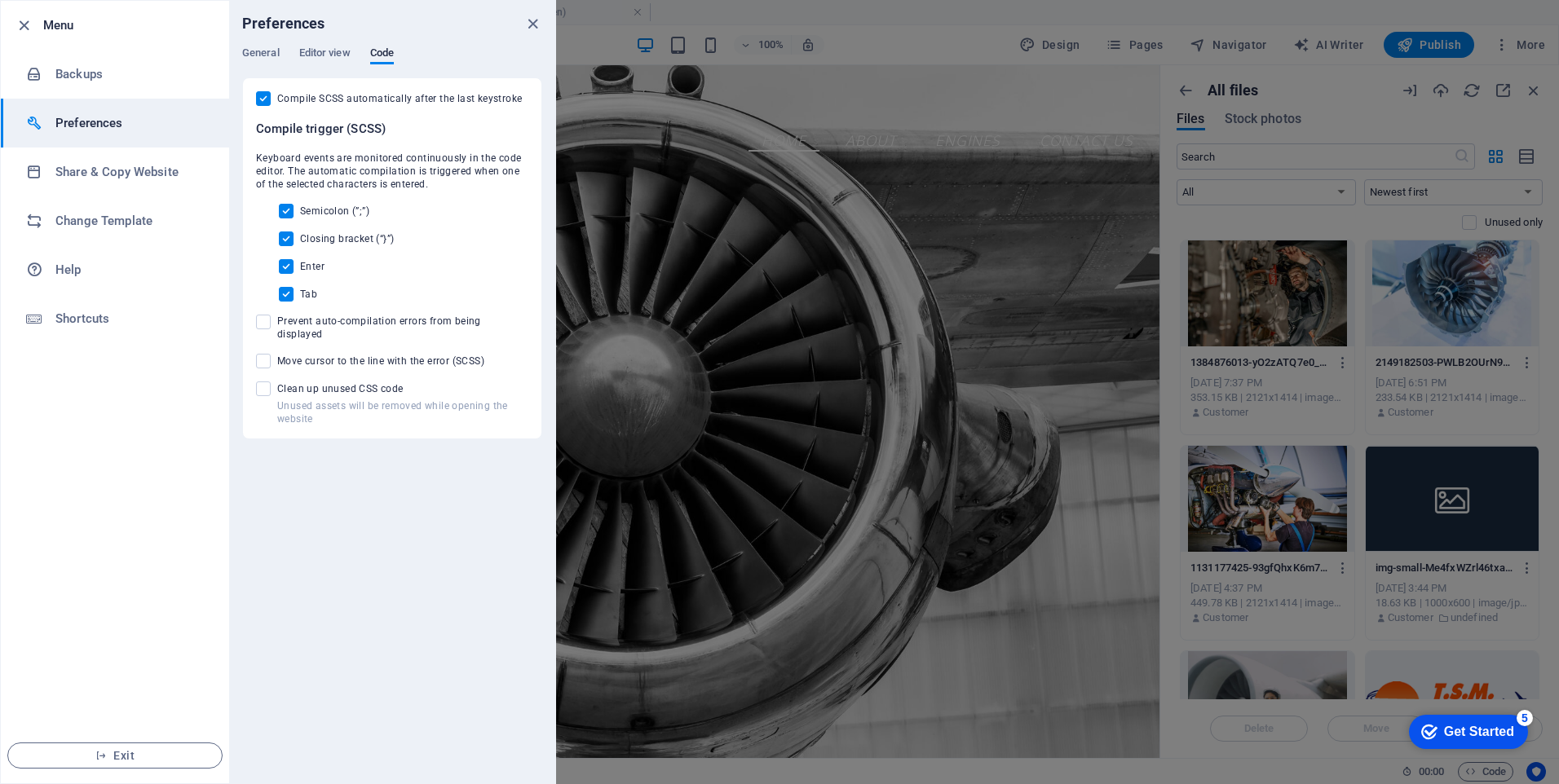
click at [281, 65] on div "General Editor view Code" at bounding box center [392, 61] width 300 height 31
click at [276, 53] on span "General" at bounding box center [261, 55] width 37 height 23
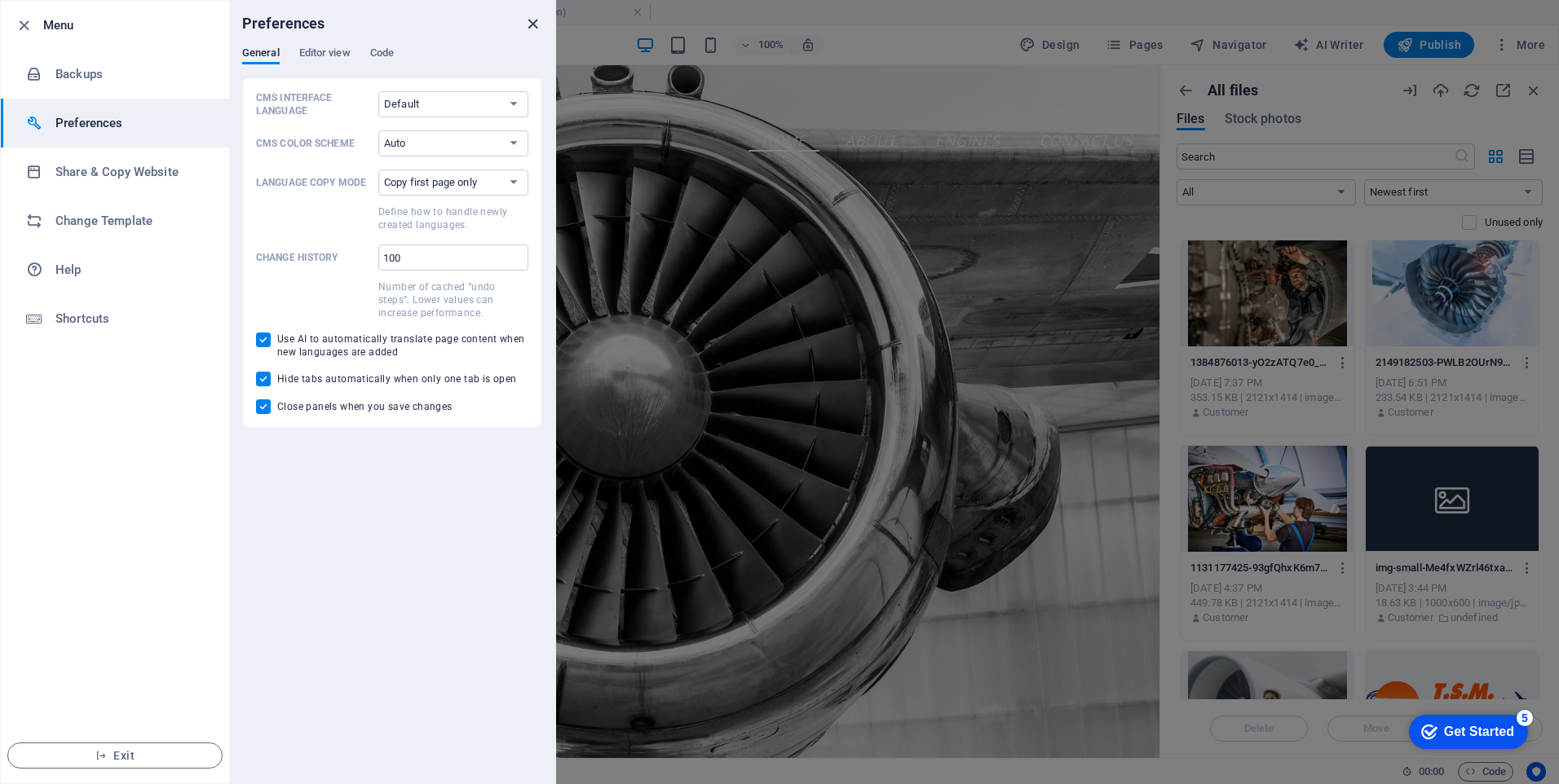
click at [525, 28] on icon "close" at bounding box center [532, 24] width 19 height 19
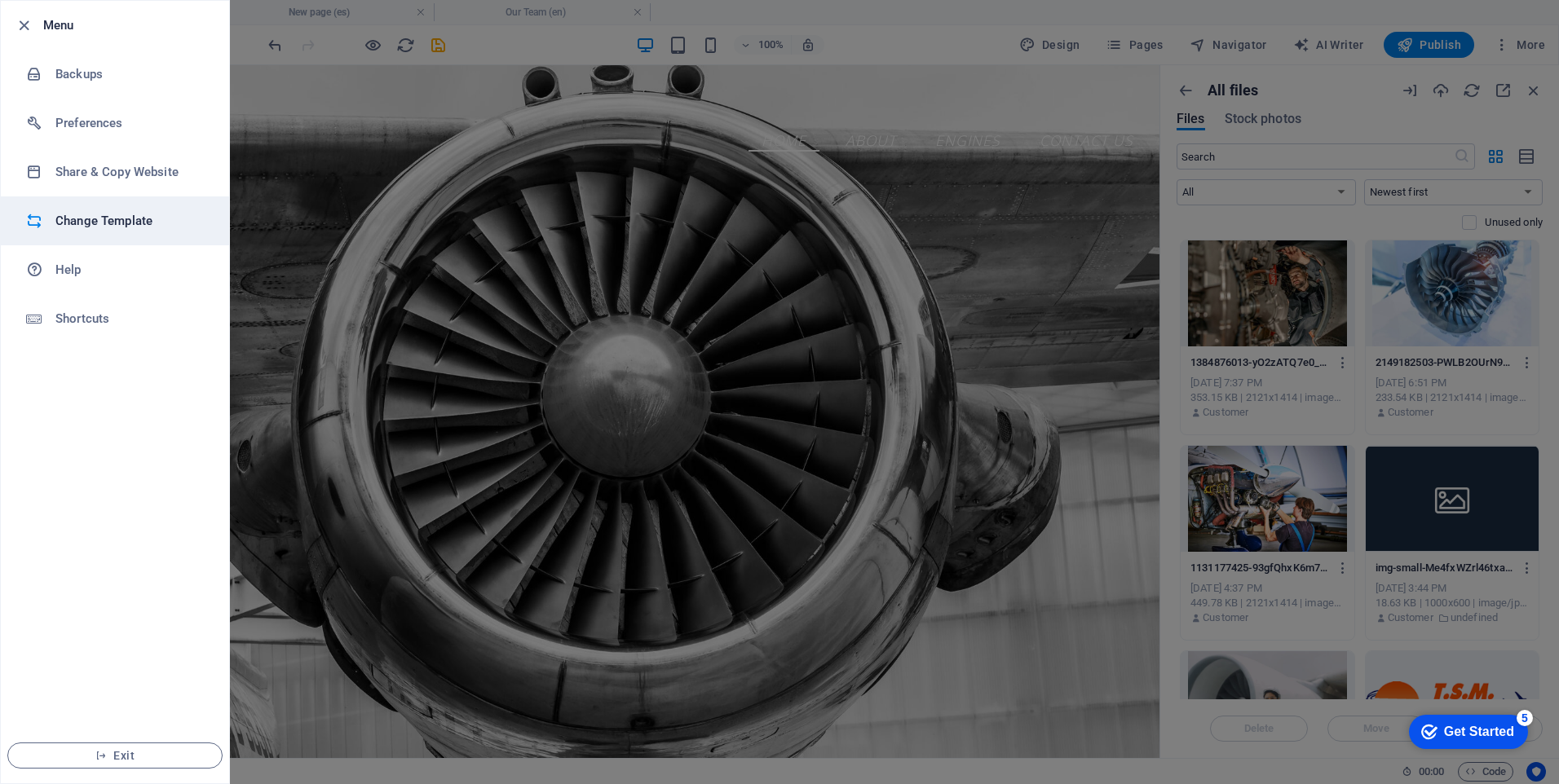
click at [102, 221] on h6 "Change Template" at bounding box center [131, 221] width 151 height 20
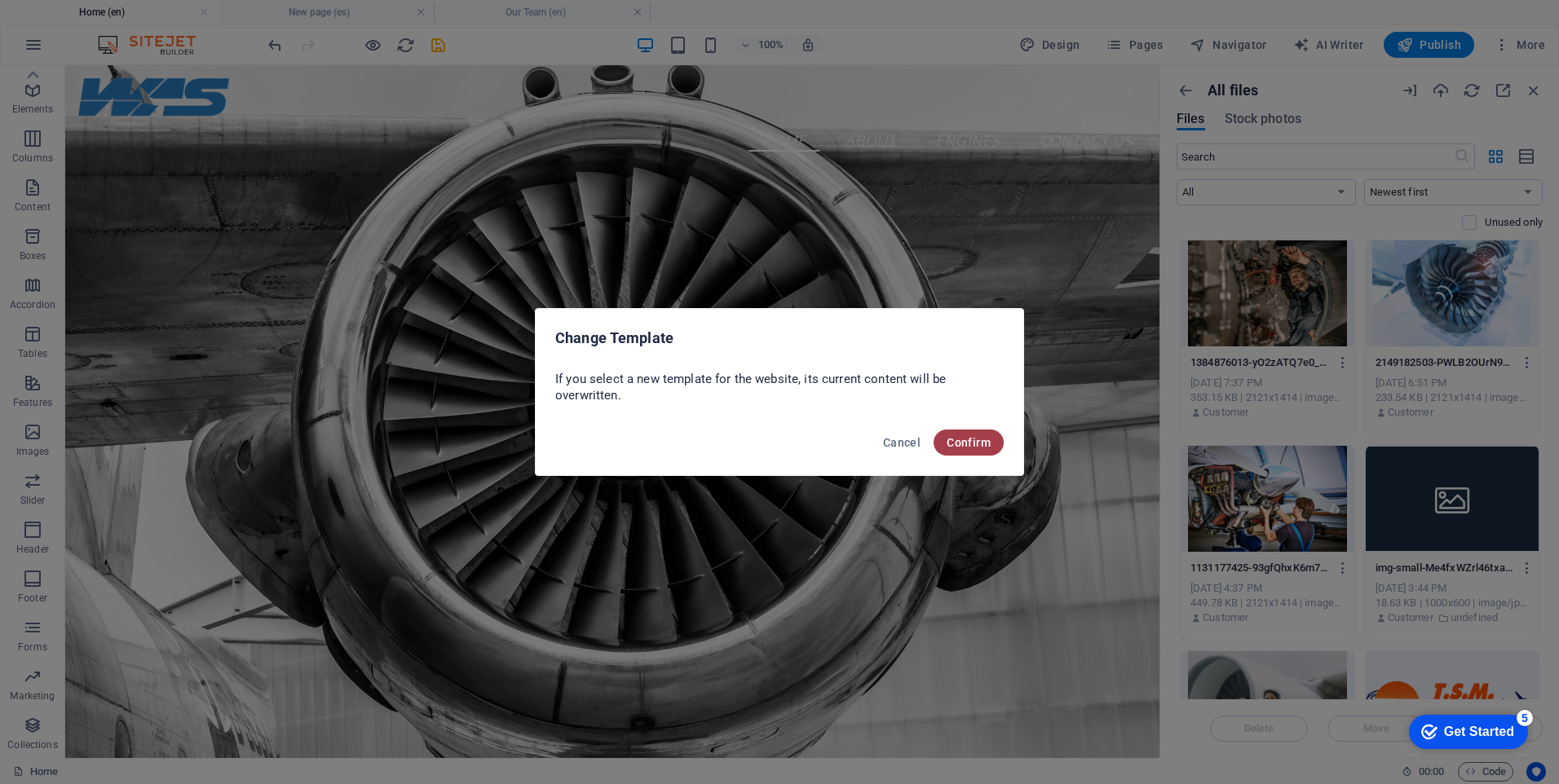
click at [982, 449] on span "Confirm" at bounding box center [968, 443] width 44 height 13
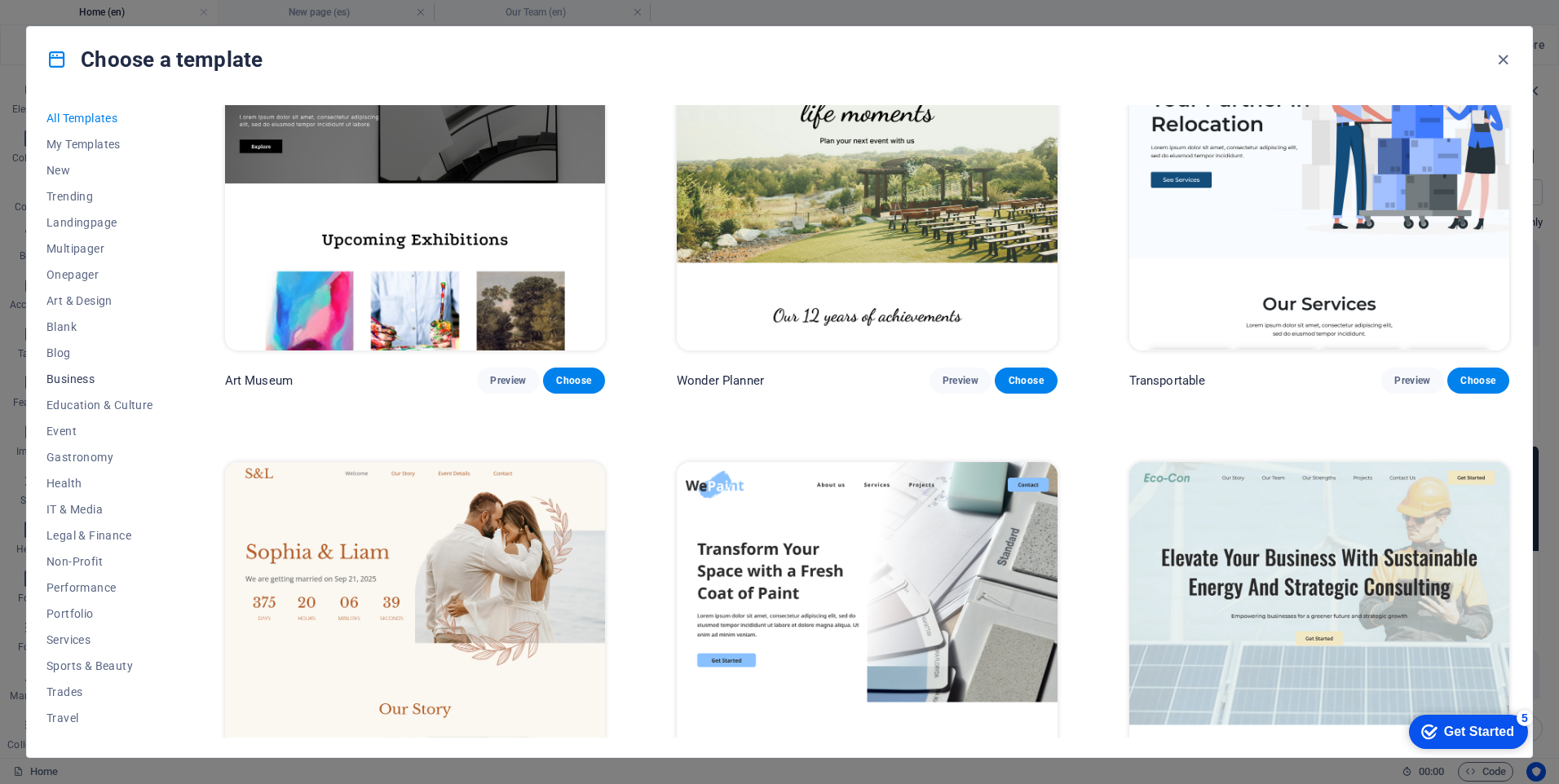
scroll to position [20, 0]
click at [73, 156] on span "New" at bounding box center [99, 151] width 107 height 13
click at [100, 114] on button "My Templates" at bounding box center [99, 125] width 107 height 26
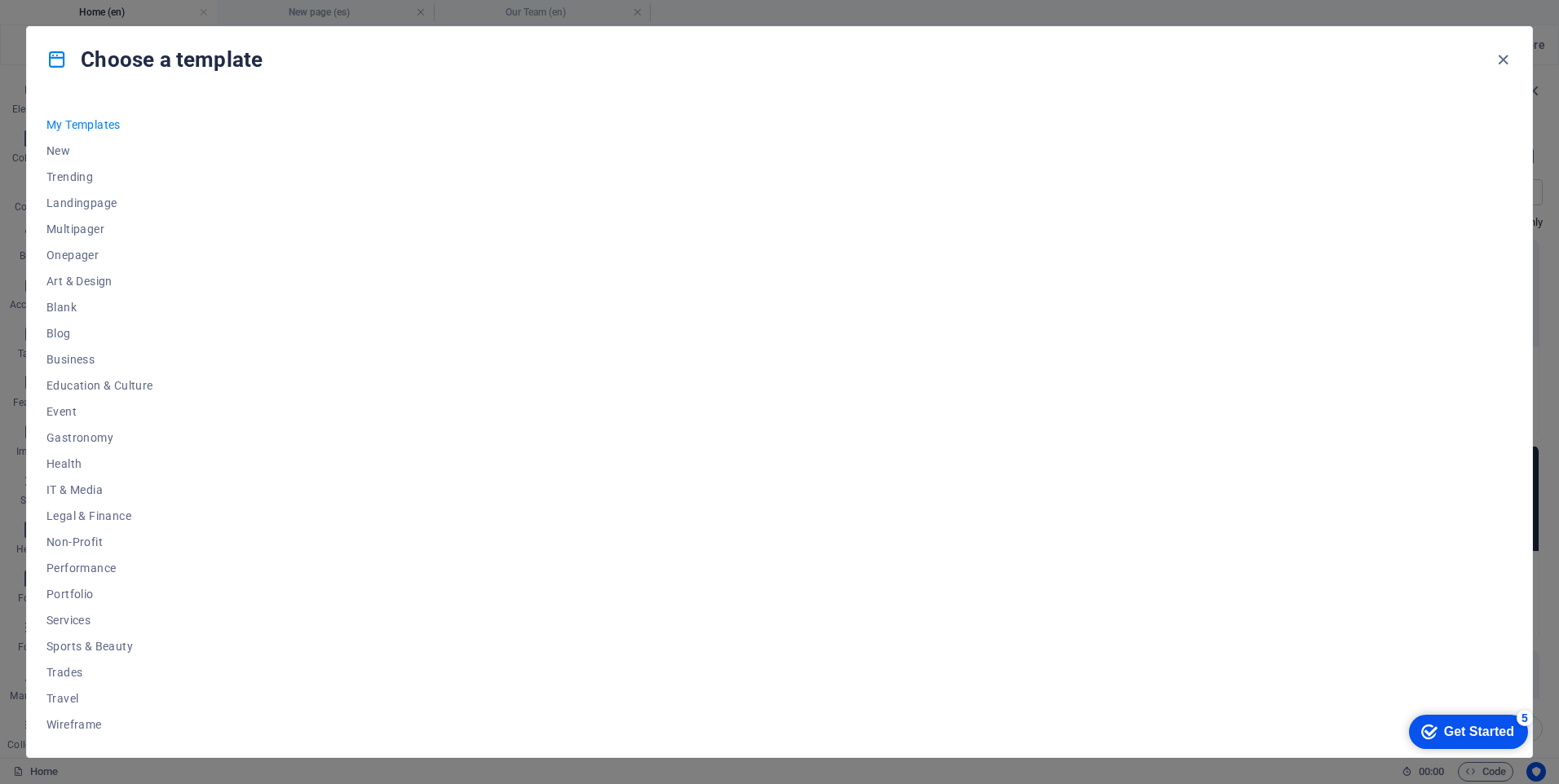
scroll to position [0, 0]
click at [1500, 58] on icon "button" at bounding box center [1503, 60] width 19 height 19
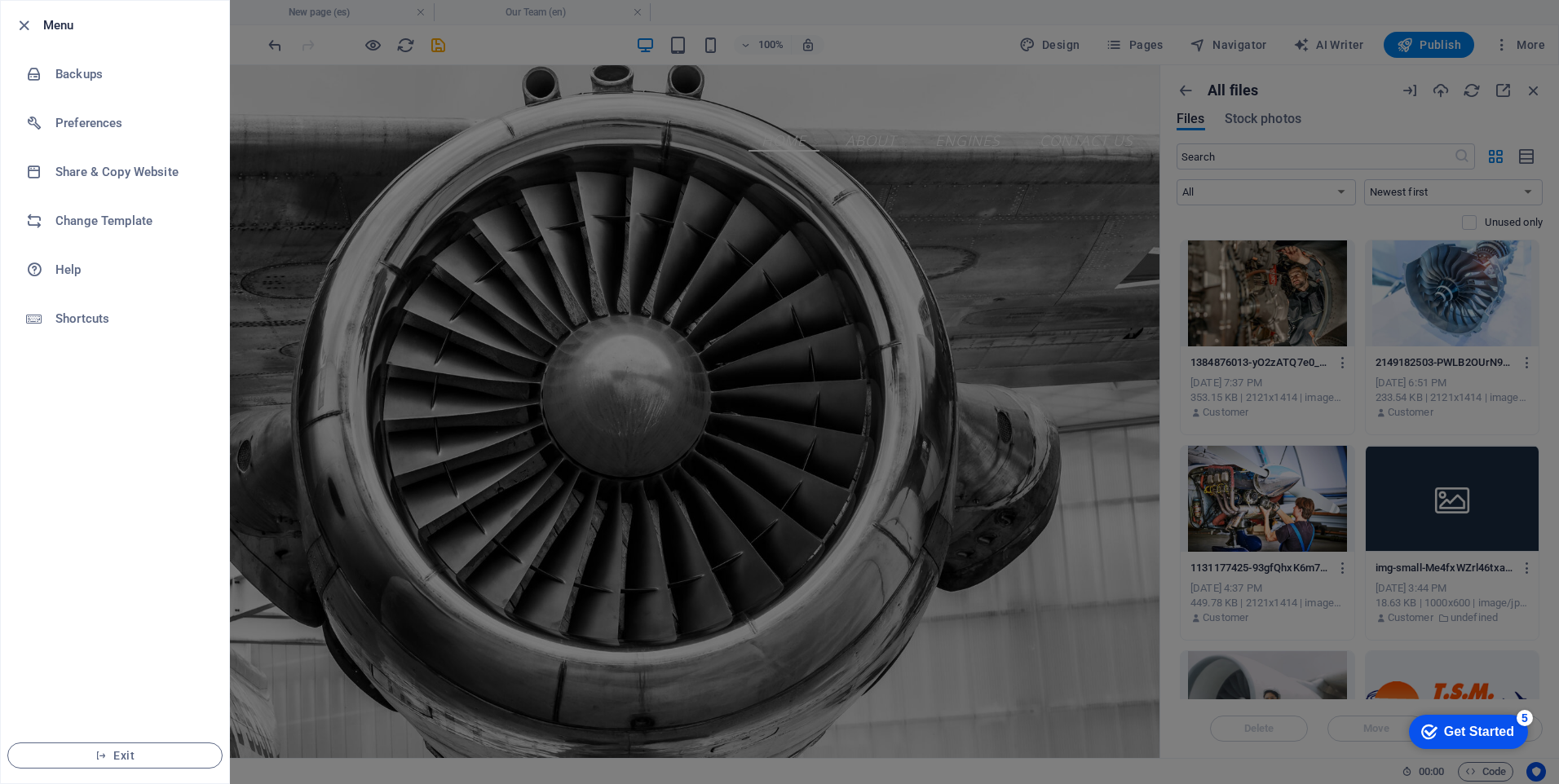
click at [278, 108] on div at bounding box center [779, 392] width 1559 height 784
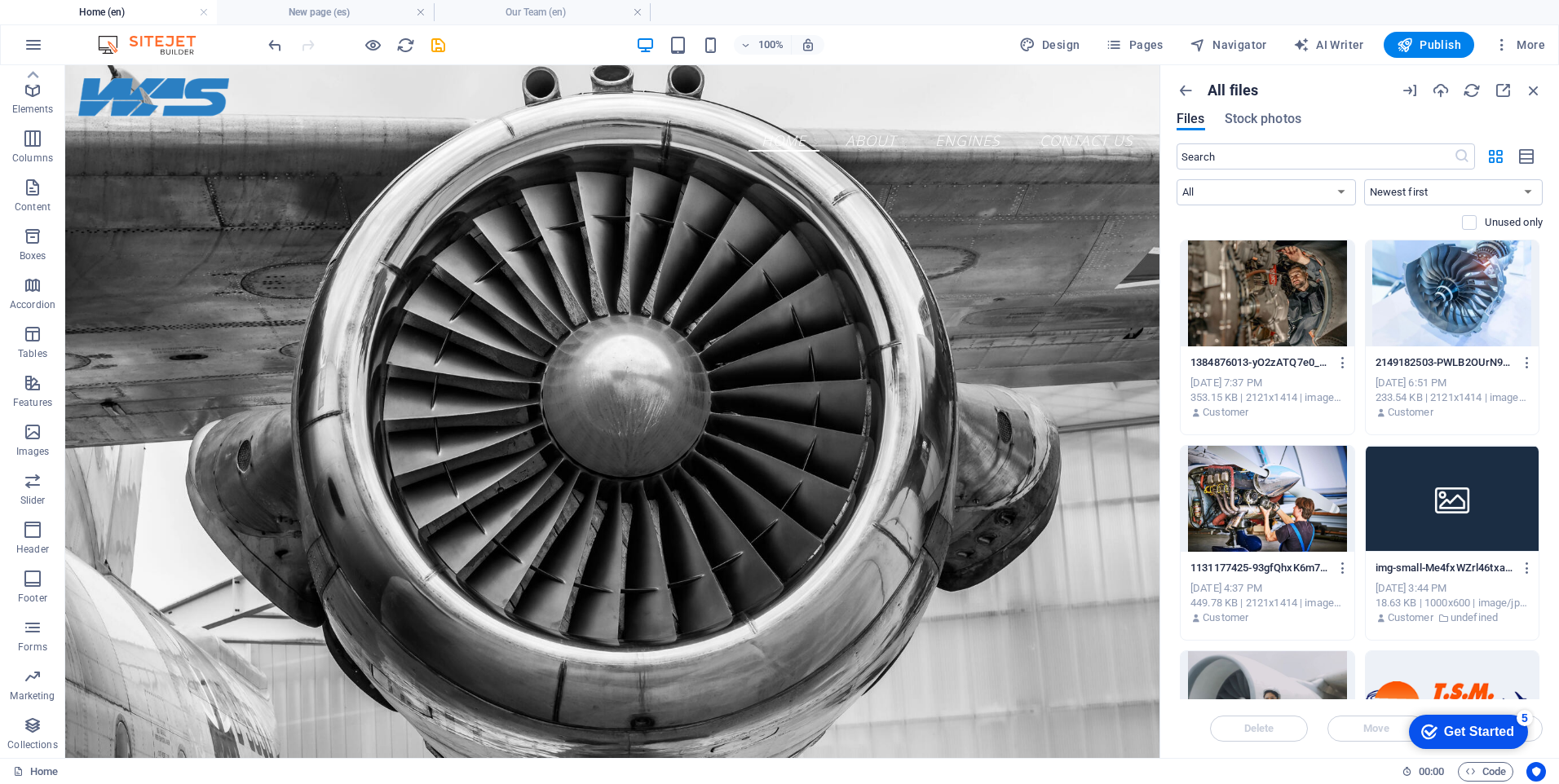
click at [1075, 48] on span "Design" at bounding box center [1050, 45] width 61 height 17
select select "px"
select select "600"
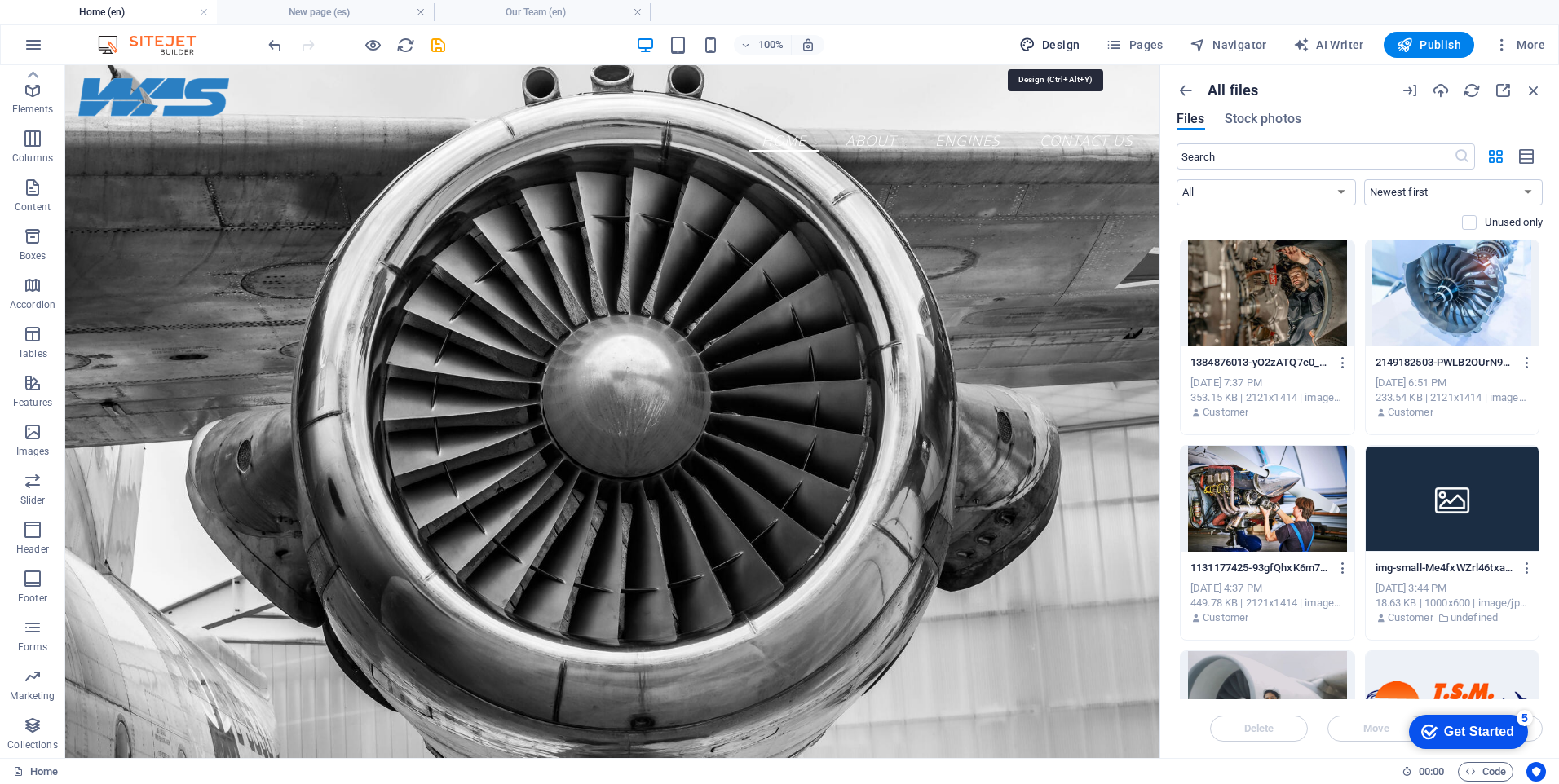
select select "px"
select select "rem"
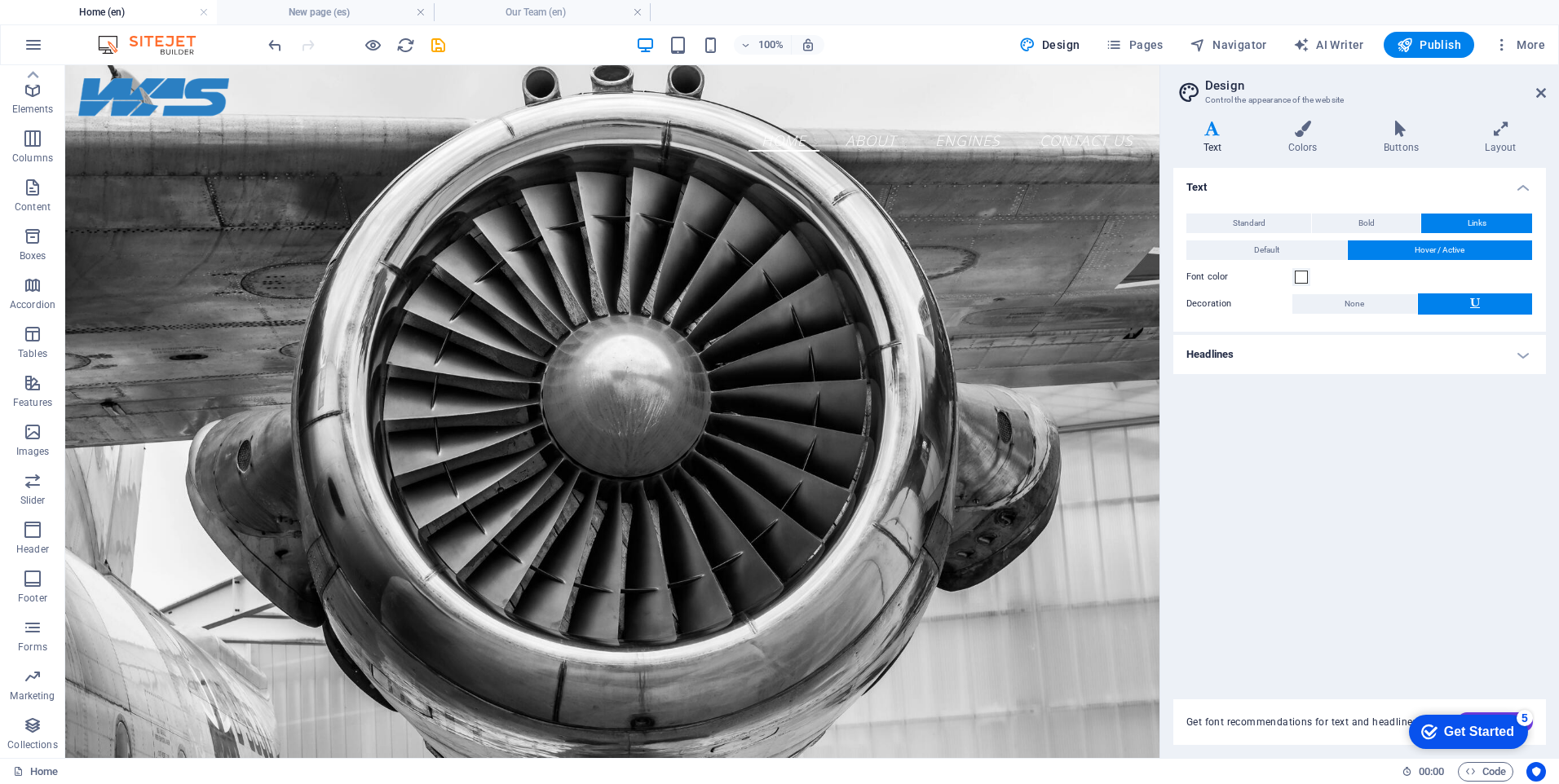
click at [1292, 354] on h4 "Headlines" at bounding box center [1359, 354] width 373 height 39
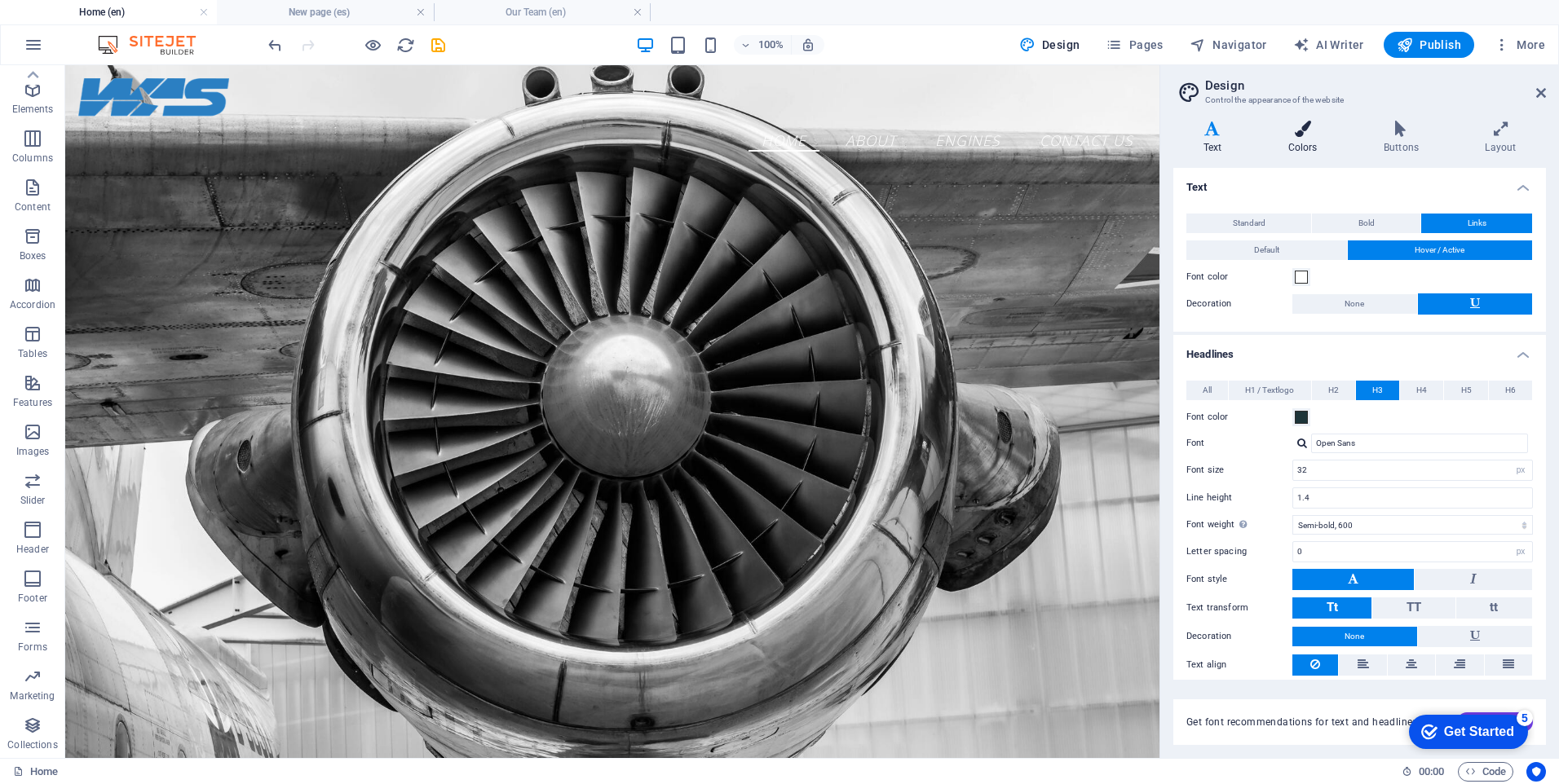
click at [1302, 137] on h4 "Colors" at bounding box center [1306, 137] width 95 height 34
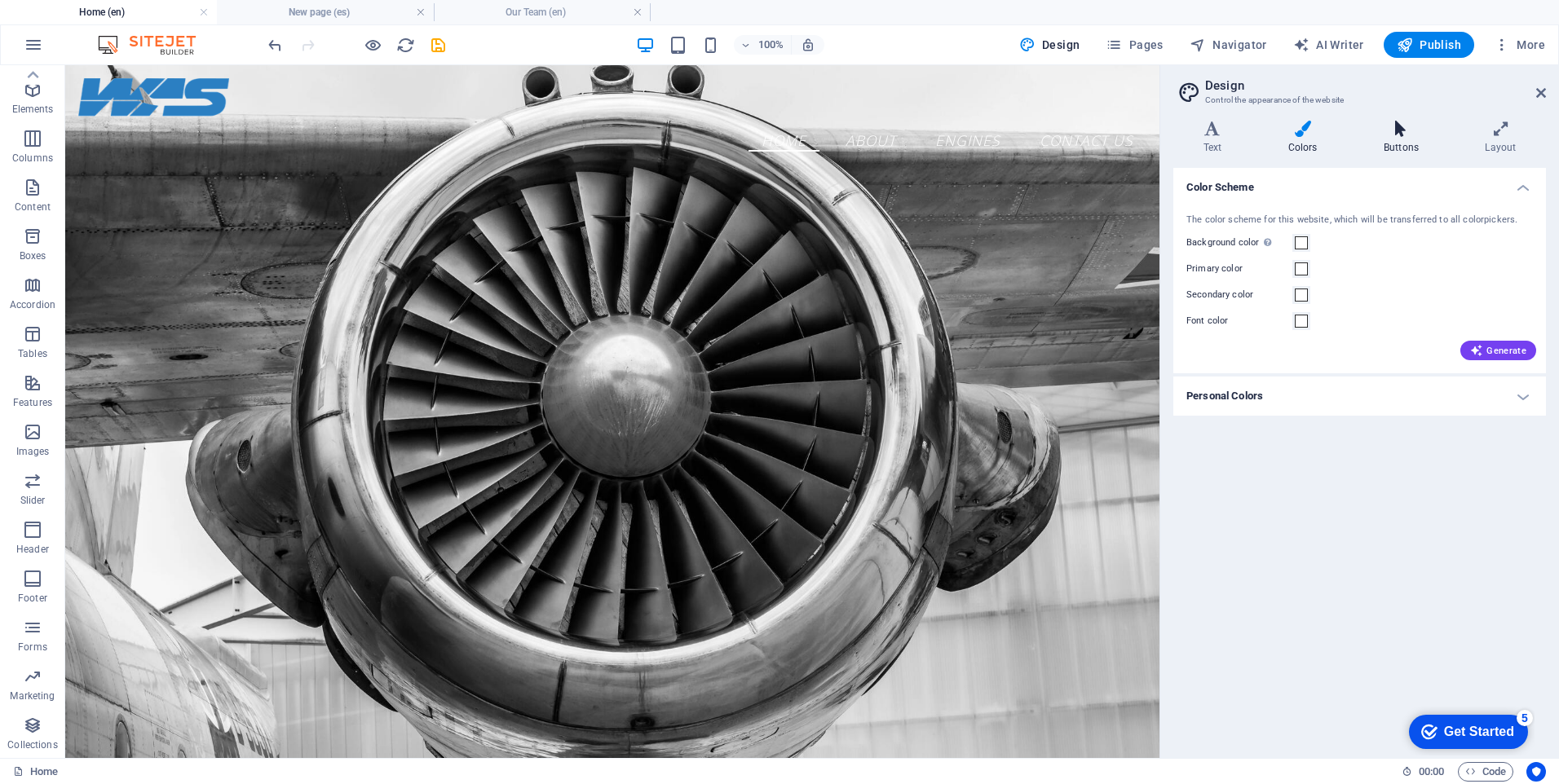
click at [1403, 140] on h4 "Buttons" at bounding box center [1404, 137] width 101 height 34
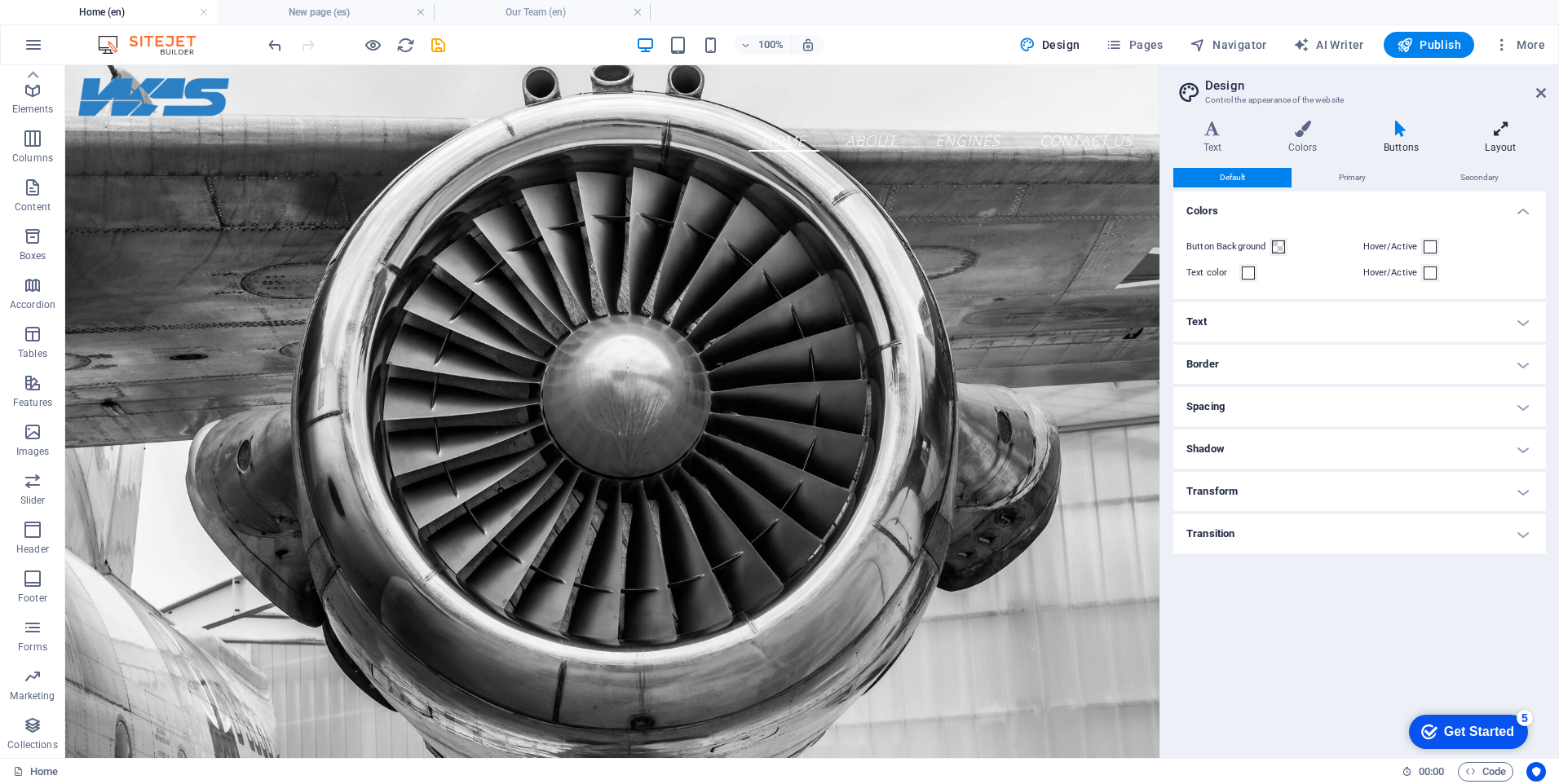
click at [1508, 144] on h4 "Layout" at bounding box center [1500, 137] width 90 height 34
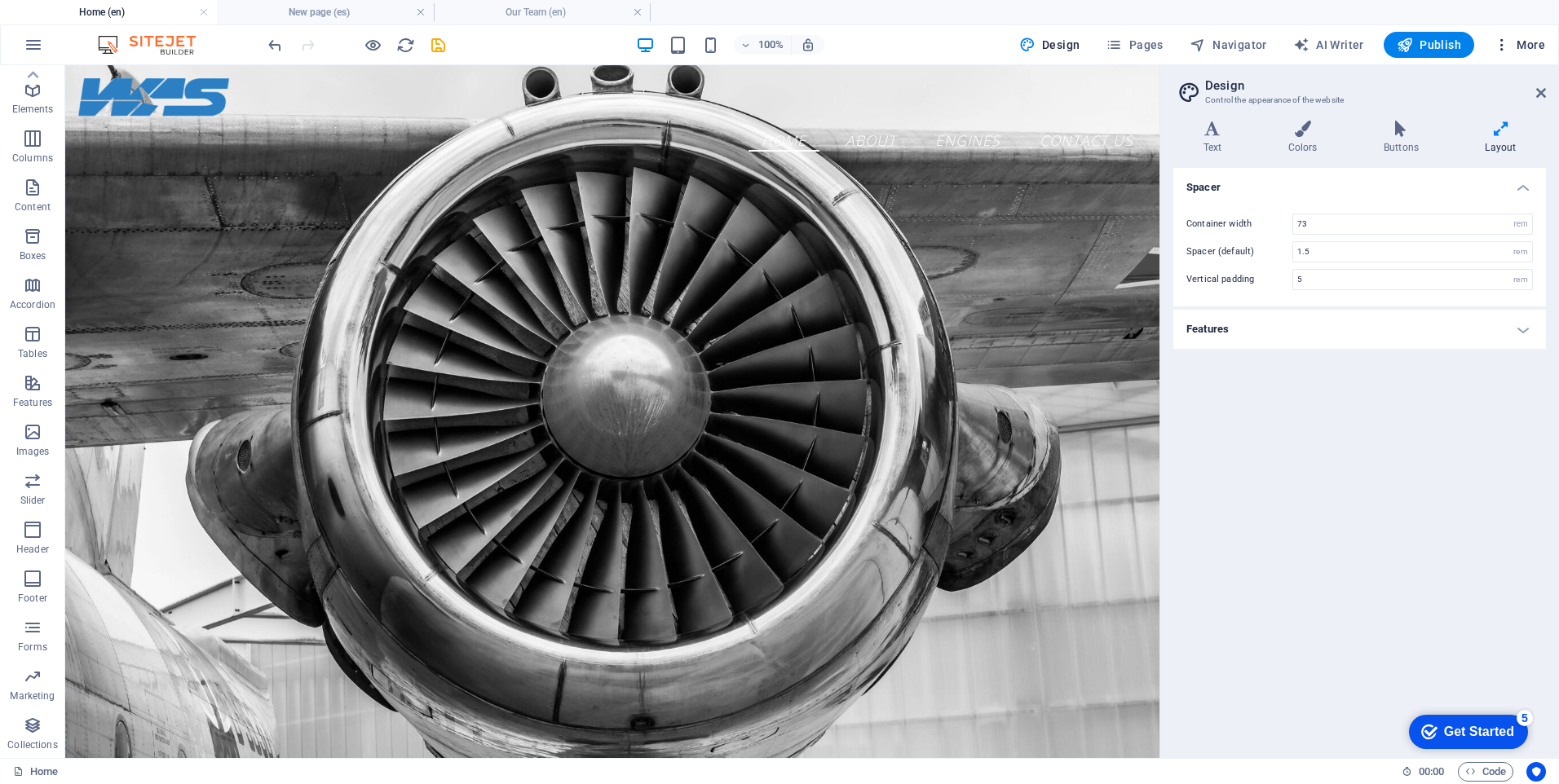
click at [1505, 51] on icon "button" at bounding box center [1502, 45] width 17 height 17
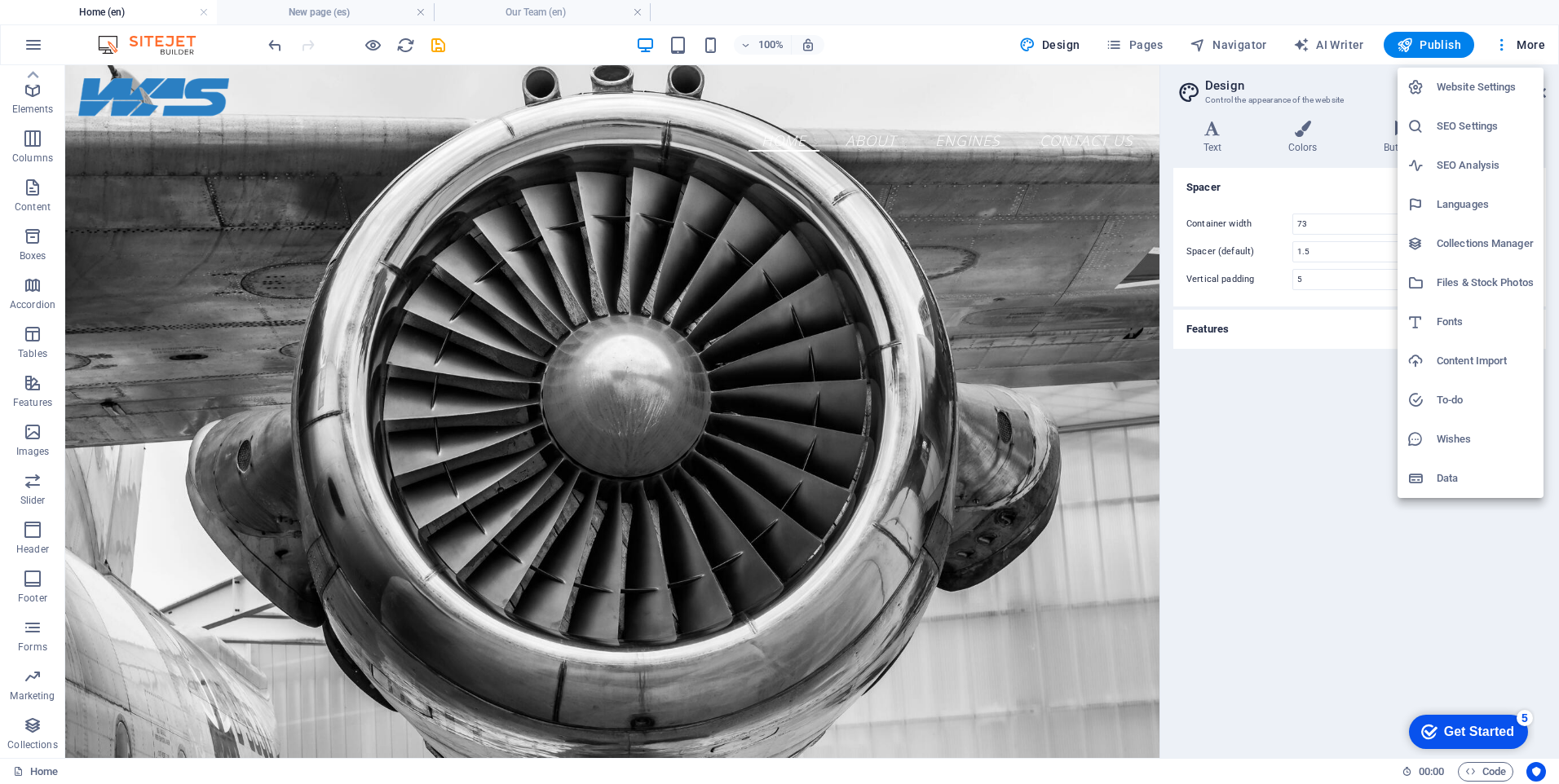
click at [1513, 254] on li "Collections Manager" at bounding box center [1470, 243] width 146 height 39
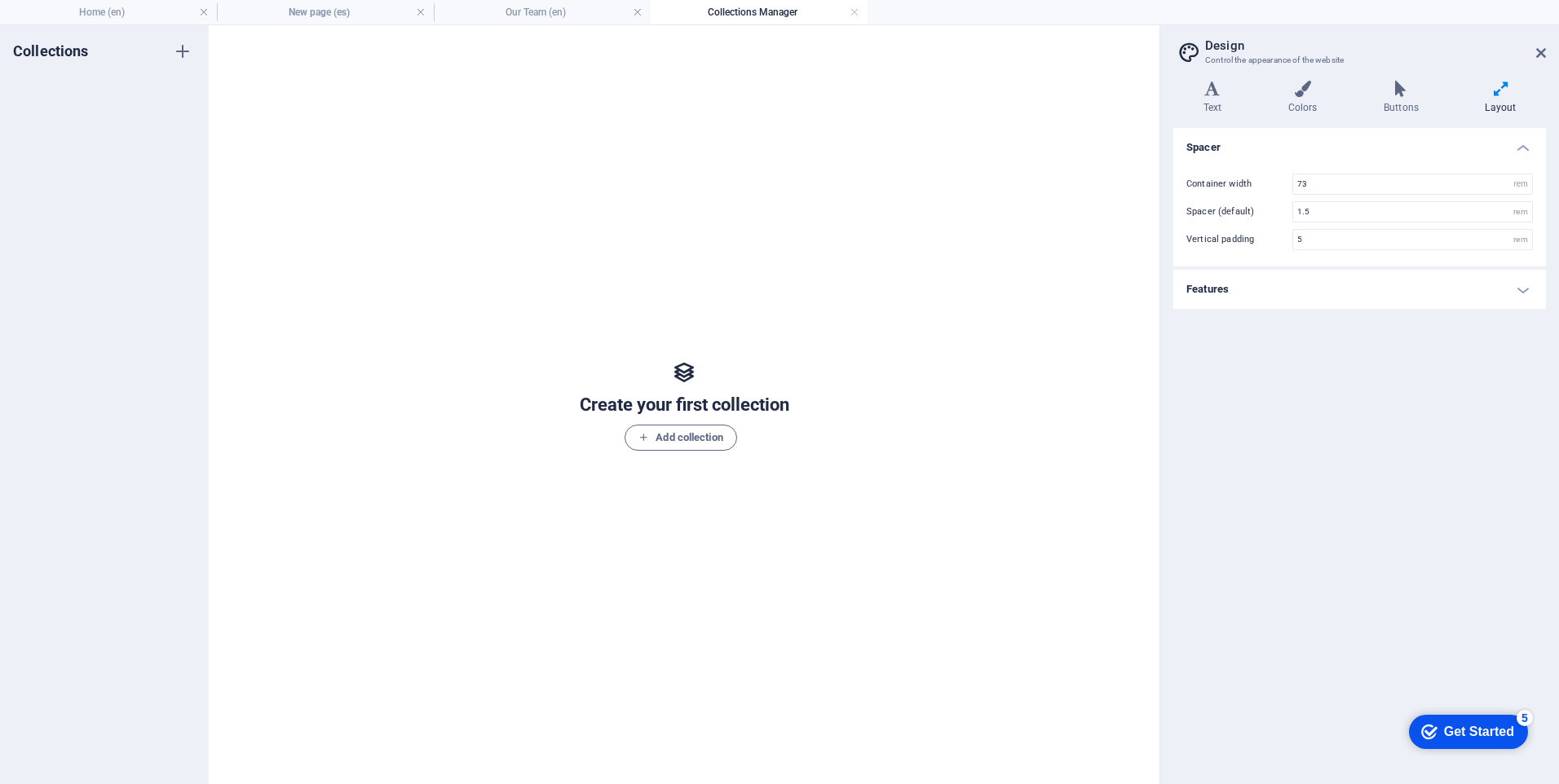
click at [1534, 55] on header "Design Control the appearance of the website" at bounding box center [1361, 46] width 369 height 42
click at [1537, 53] on icon at bounding box center [1542, 53] width 10 height 13
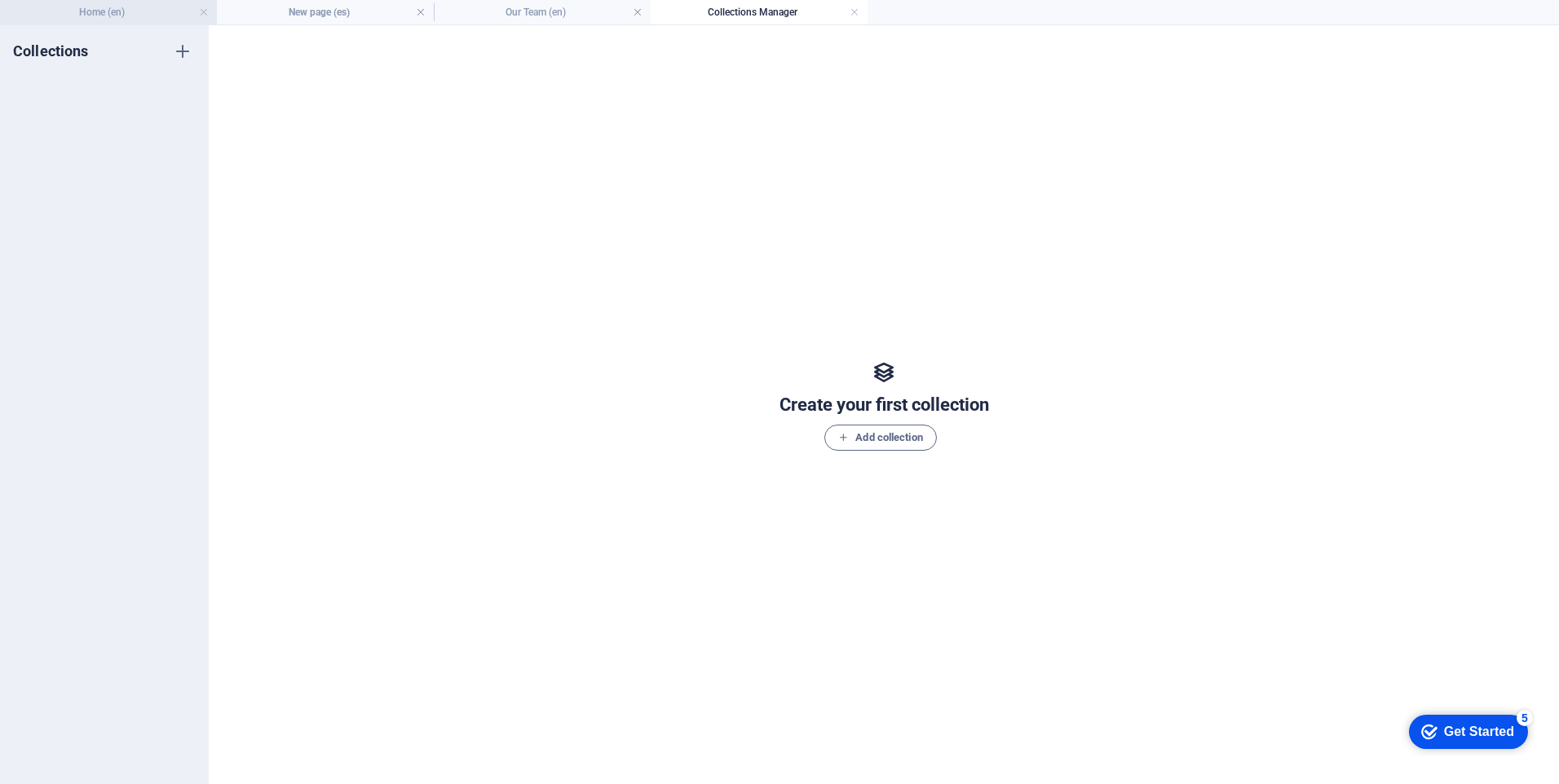
drag, startPoint x: 144, startPoint y: 17, endPoint x: 998, endPoint y: 4, distance: 854.1
click at [144, 17] on h4 "Home (en)" at bounding box center [108, 12] width 217 height 18
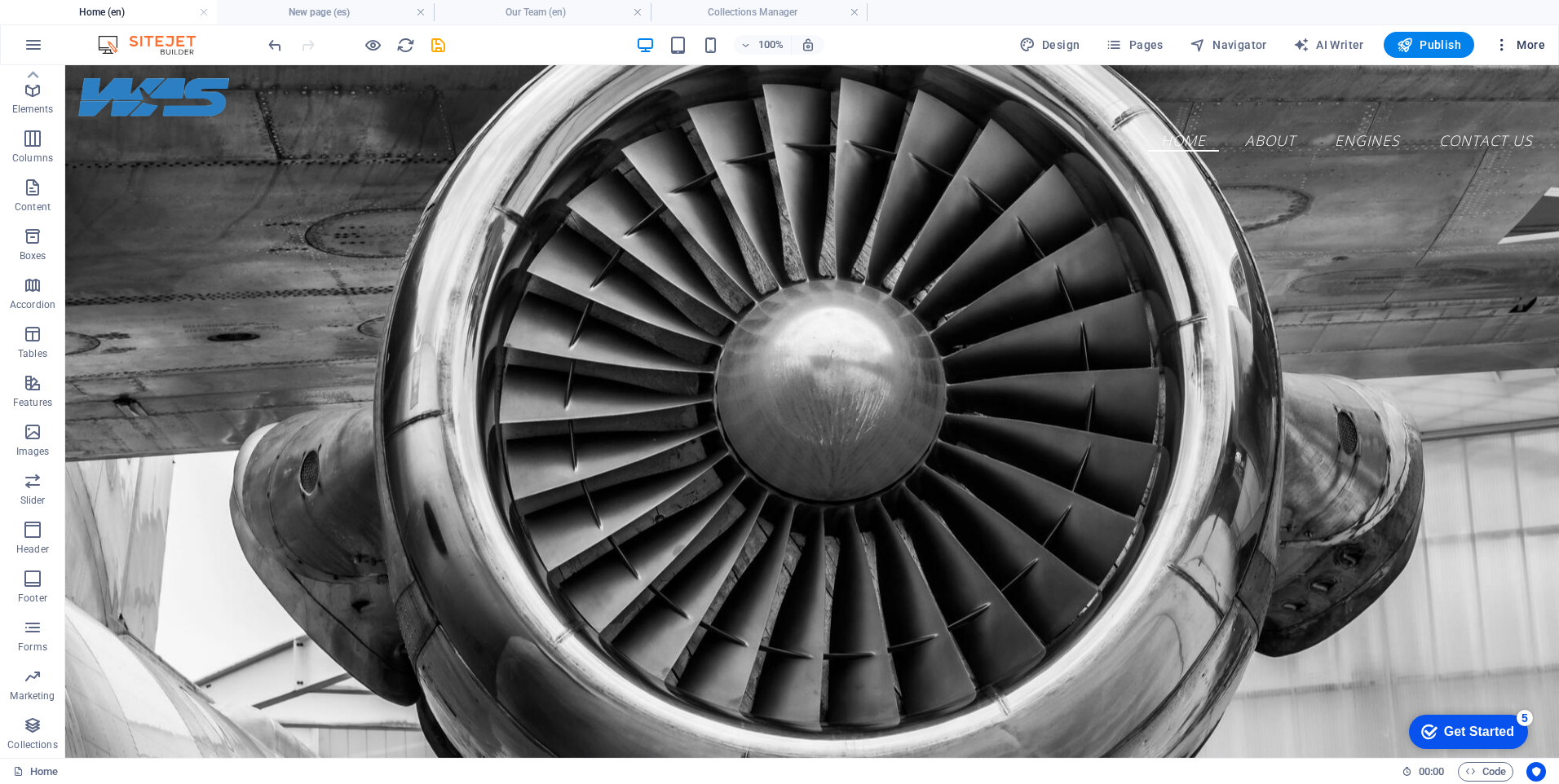
click at [1539, 43] on span "More" at bounding box center [1519, 45] width 51 height 17
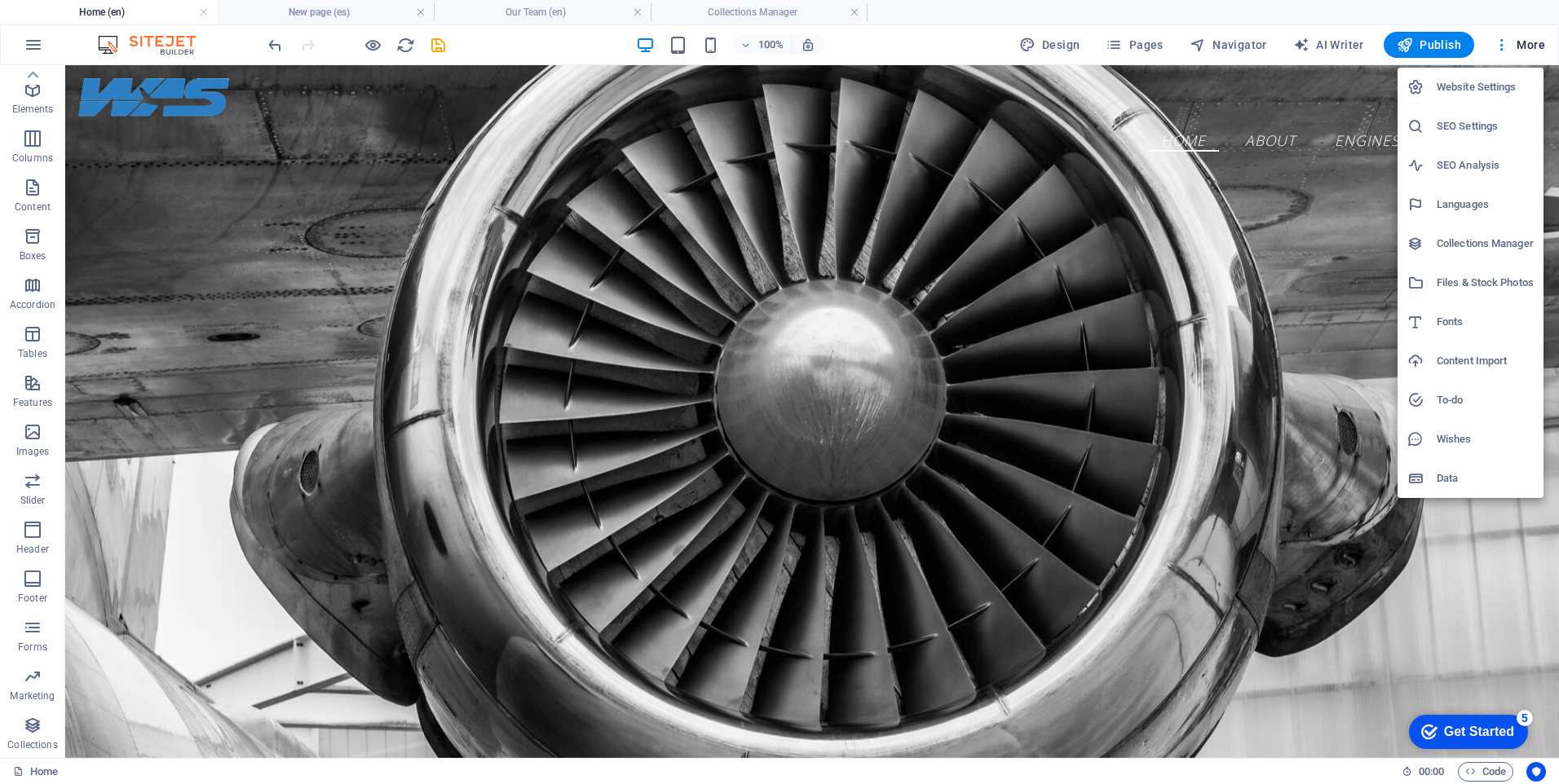
click at [1506, 355] on h6 "Content Import" at bounding box center [1484, 362] width 97 height 20
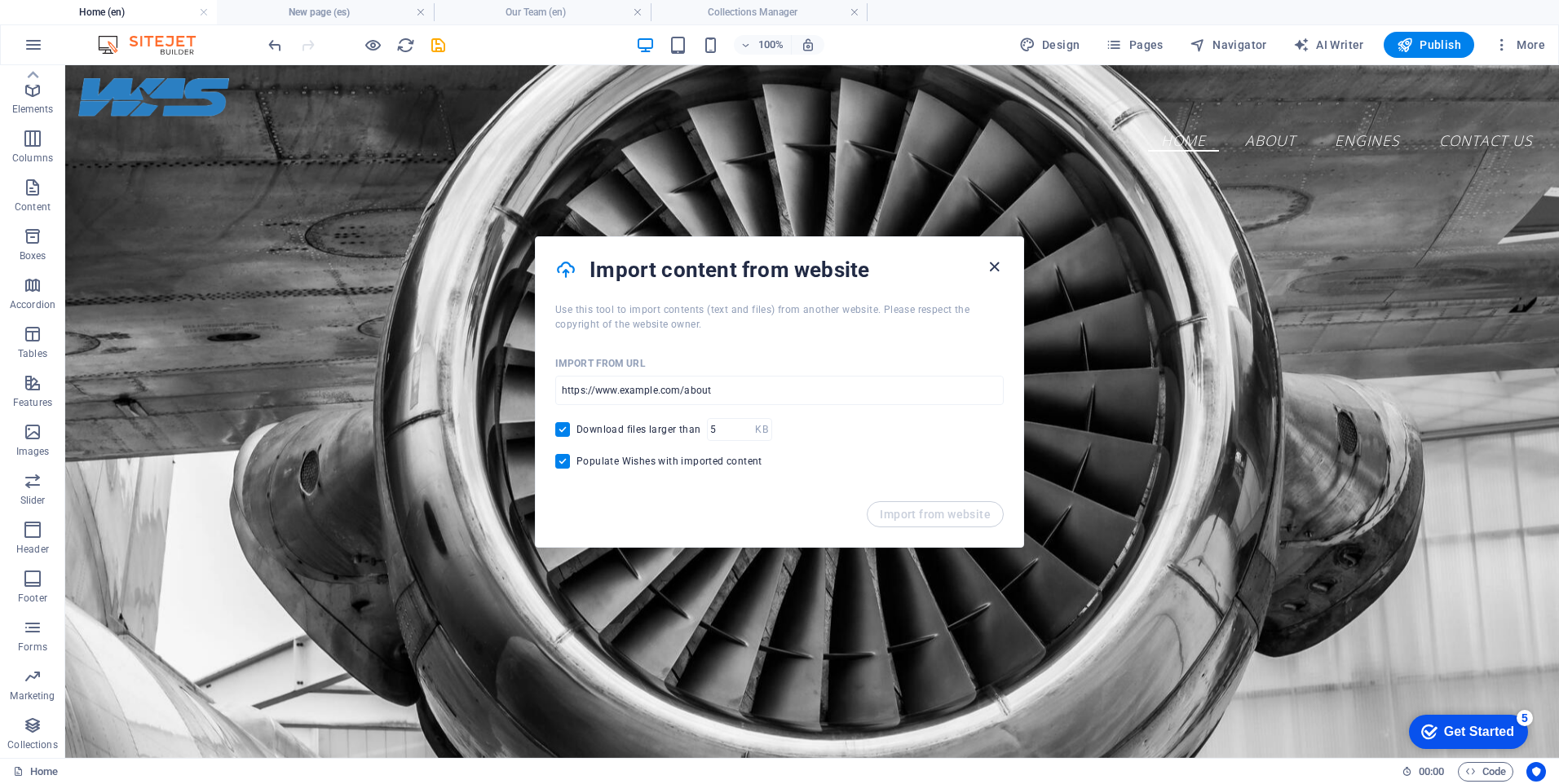
click at [1002, 267] on icon "button" at bounding box center [994, 267] width 19 height 19
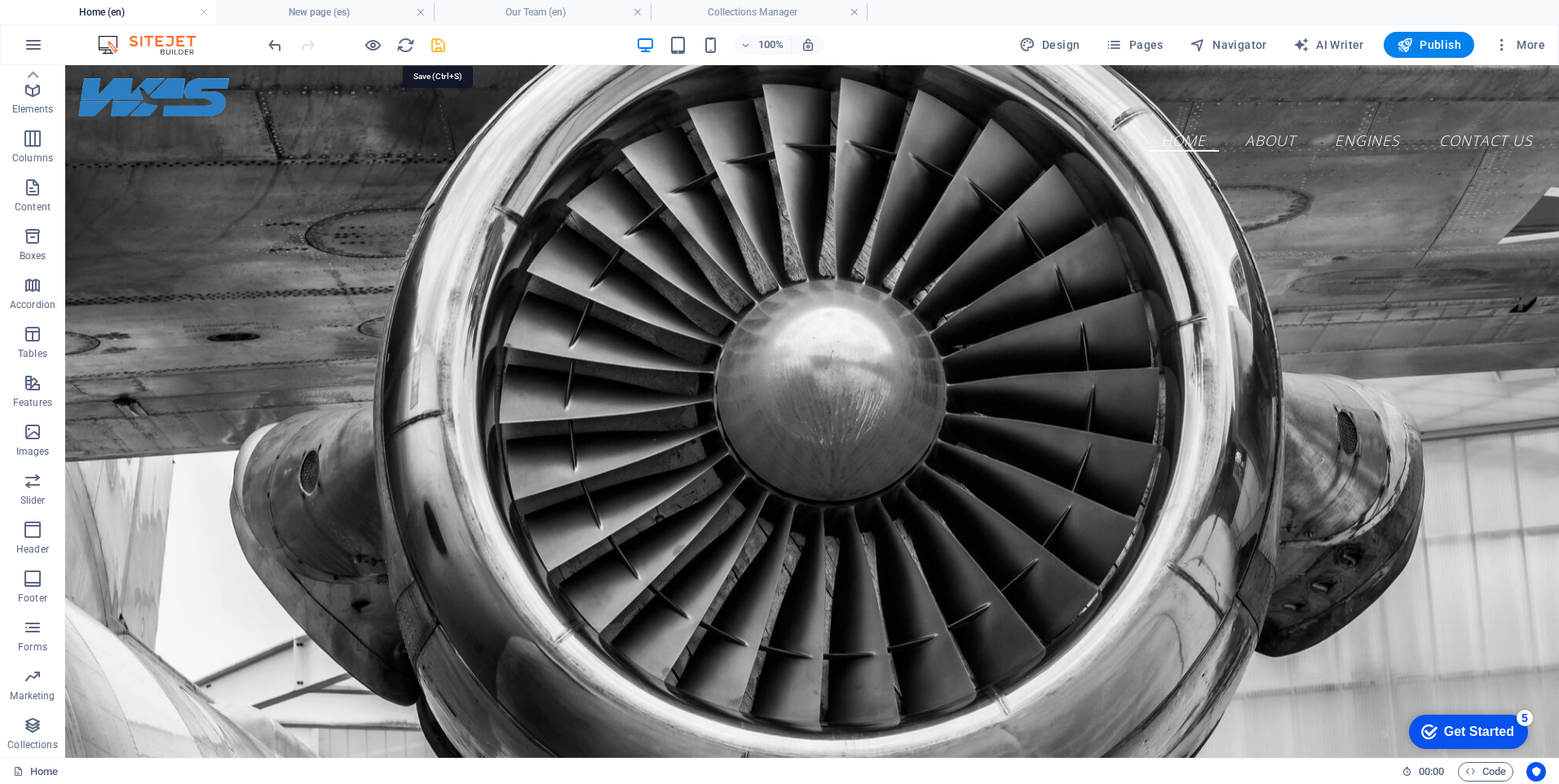
click at [432, 47] on icon "save" at bounding box center [438, 45] width 19 height 19
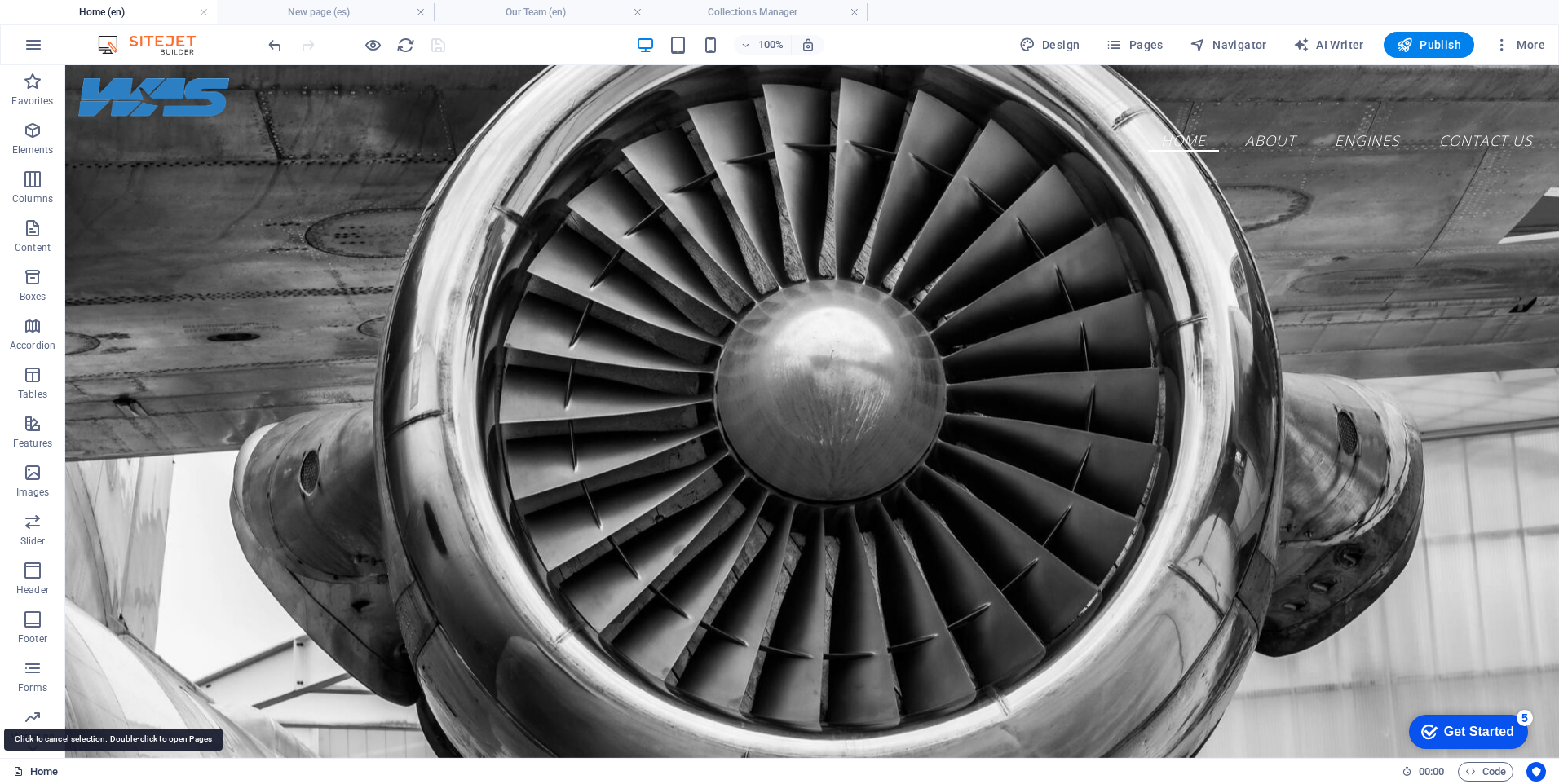
click at [41, 769] on link "Home" at bounding box center [36, 772] width 45 height 20
click at [14, 770] on icon at bounding box center [18, 772] width 11 height 11
click at [23, 770] on icon at bounding box center [18, 772] width 11 height 11
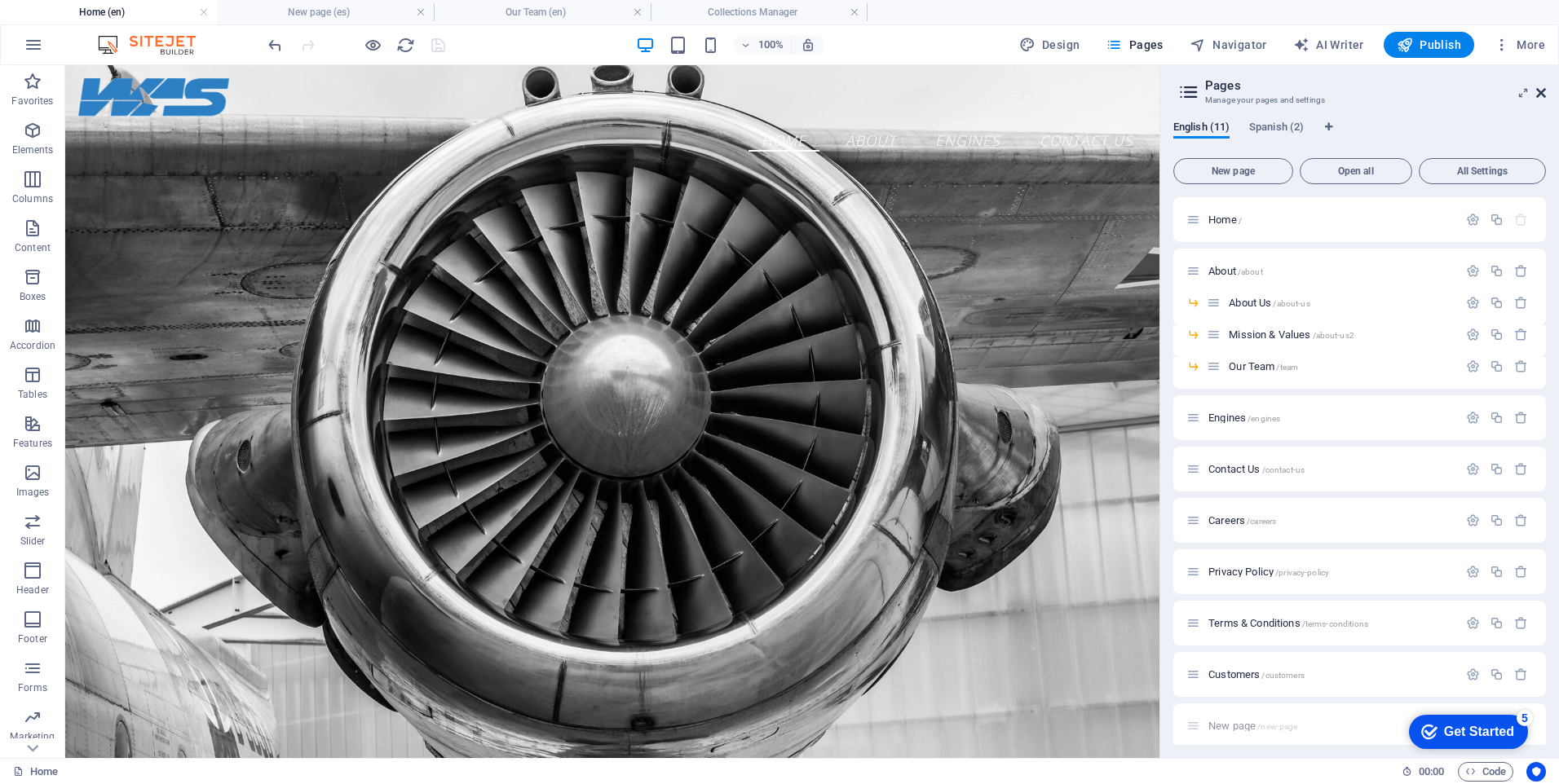
drag, startPoint x: 1456, startPoint y: 13, endPoint x: 1538, endPoint y: 90, distance: 112.5
click at [1538, 90] on icon at bounding box center [1542, 93] width 10 height 13
